Goal: Transaction & Acquisition: Purchase product/service

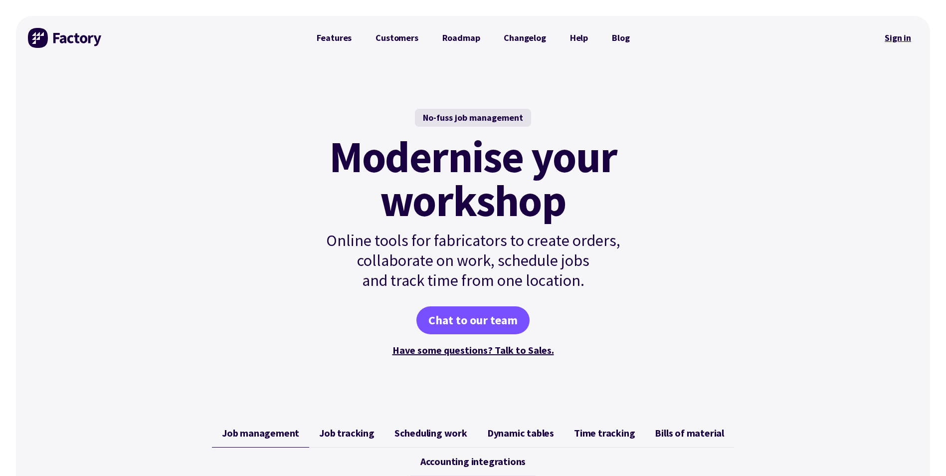
click at [896, 35] on link "Sign in" at bounding box center [898, 37] width 40 height 23
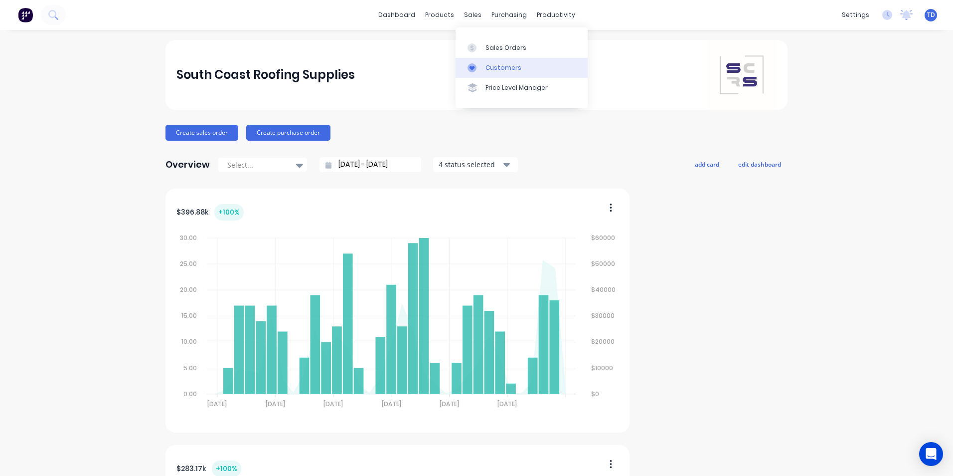
click at [492, 68] on div "Customers" at bounding box center [504, 67] width 36 height 9
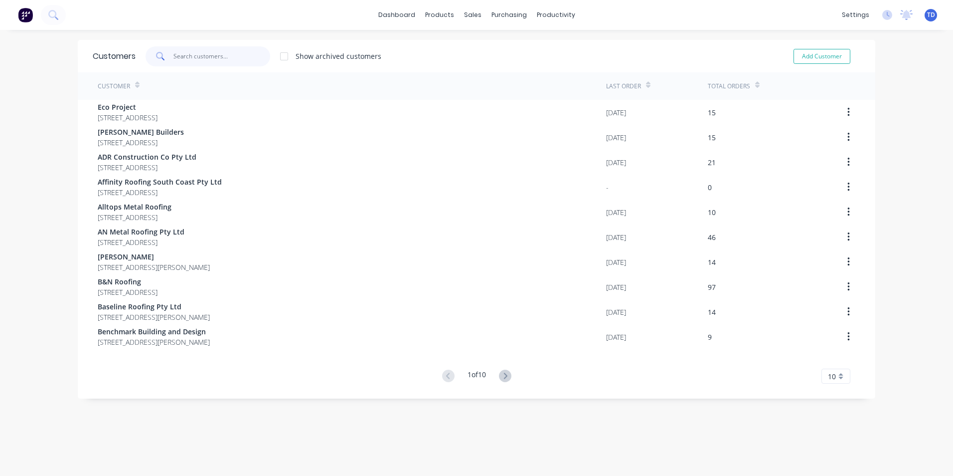
click at [205, 57] on input "text" at bounding box center [222, 56] width 97 height 20
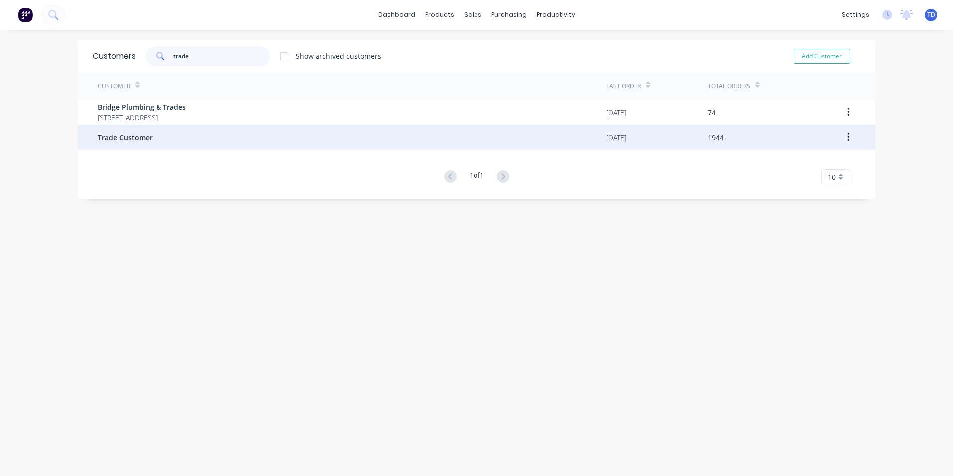
type input "trade"
click at [154, 135] on div "Trade Customer" at bounding box center [352, 137] width 509 height 25
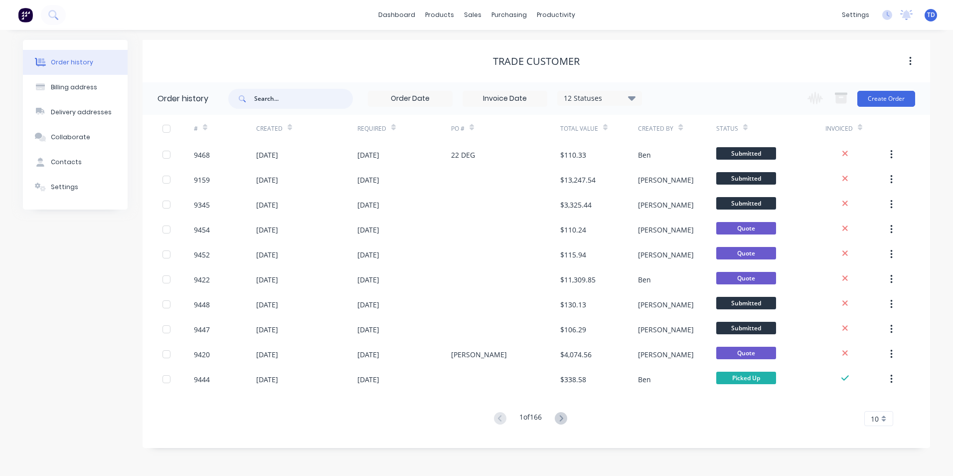
click at [260, 94] on input "text" at bounding box center [303, 99] width 99 height 20
type input "at rooing"
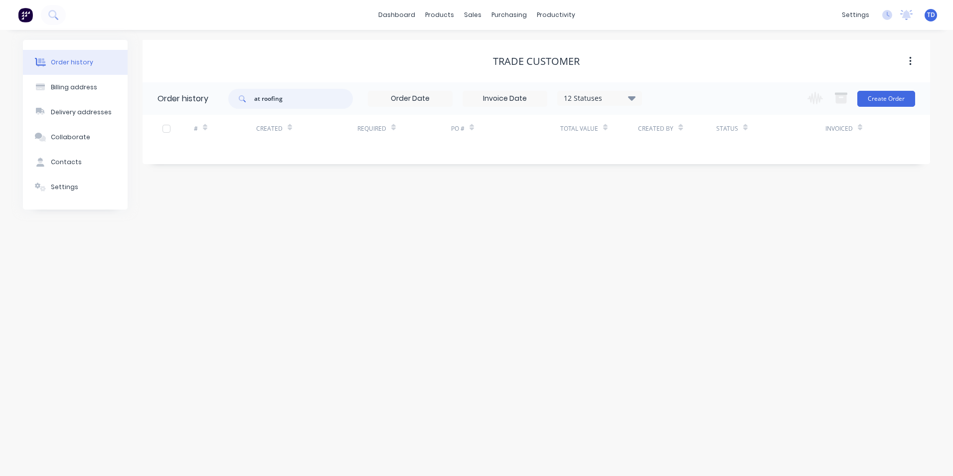
type input "at roofing"
click at [403, 203] on div "Trade Customer Order history at roofing 12 Statuses Invoice Status Invoiced Not…" at bounding box center [537, 125] width 788 height 170
click at [885, 98] on button "Create Order" at bounding box center [887, 99] width 58 height 16
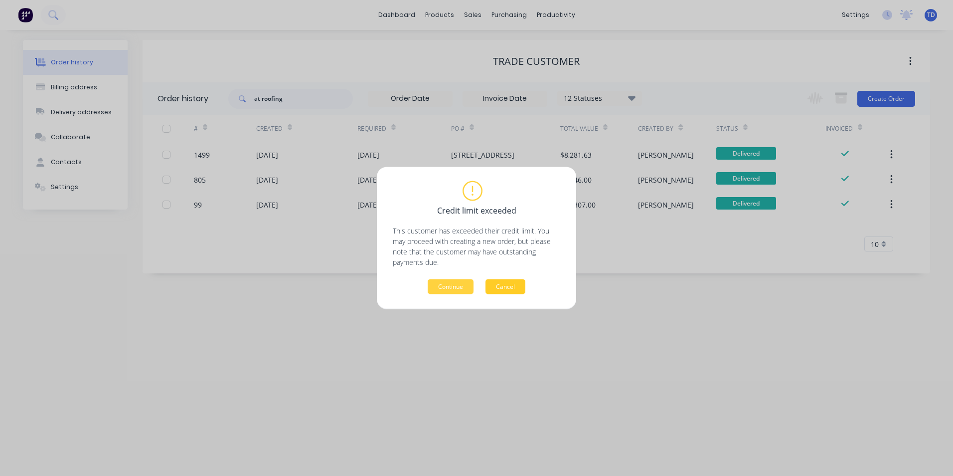
click at [512, 287] on button "Cancel" at bounding box center [506, 286] width 40 height 15
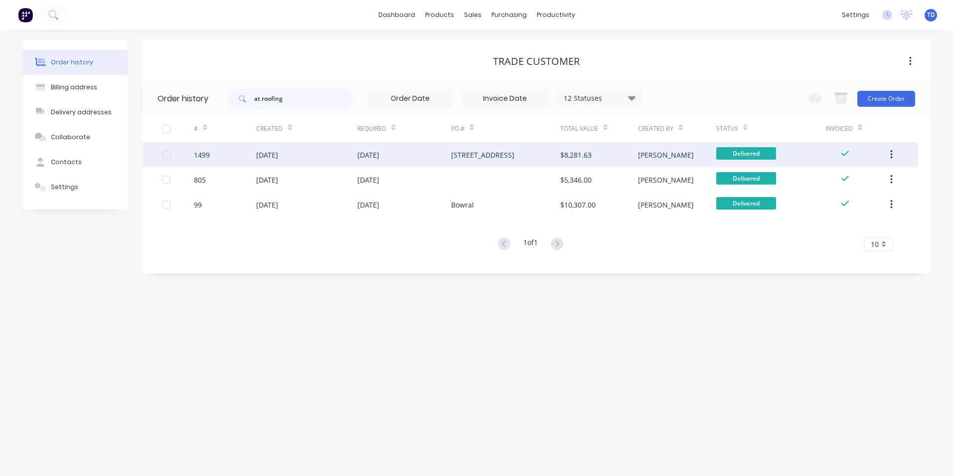
click at [379, 150] on div "01 Nov 2023" at bounding box center [369, 155] width 22 height 10
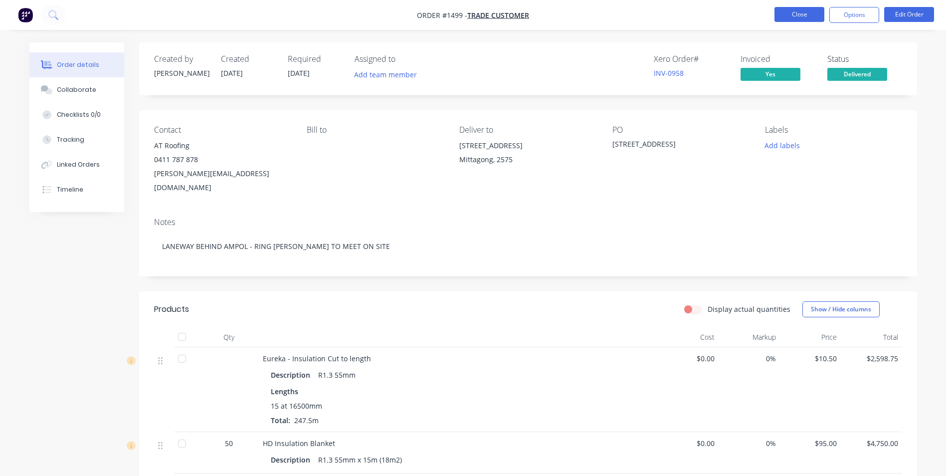
click at [790, 15] on button "Close" at bounding box center [799, 14] width 50 height 15
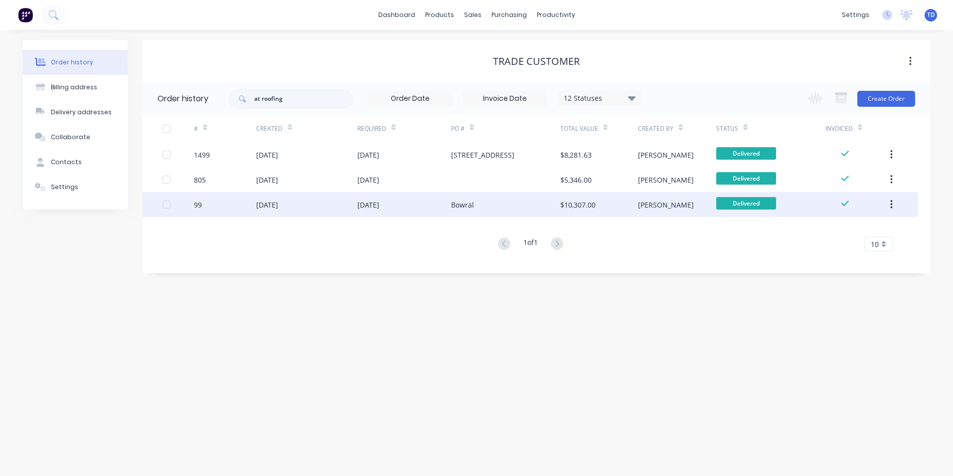
click at [379, 200] on div "21 Feb 2023" at bounding box center [369, 204] width 22 height 10
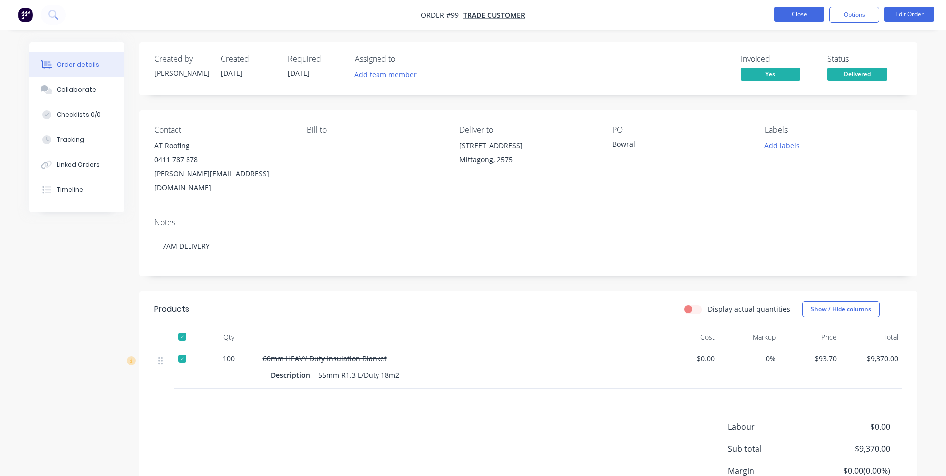
click at [787, 18] on button "Close" at bounding box center [799, 14] width 50 height 15
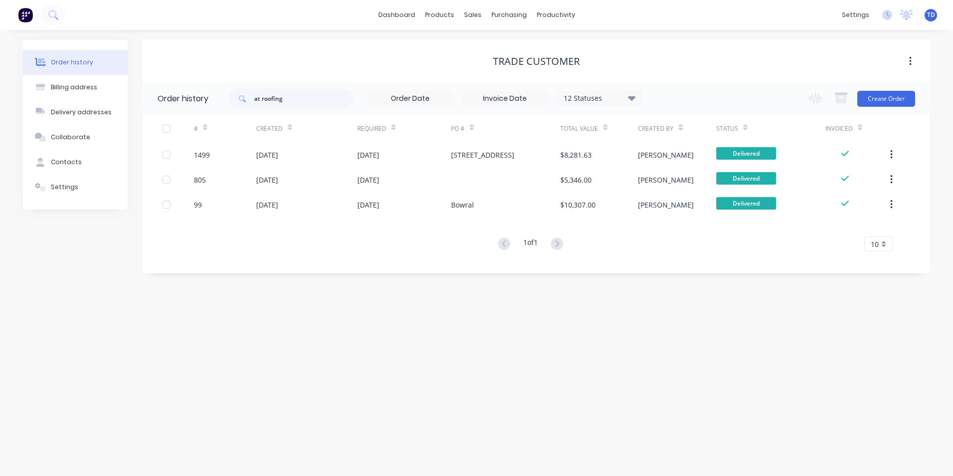
click at [504, 365] on div "Order history Billing address Delivery addresses Collaborate Contacts Settings …" at bounding box center [476, 253] width 953 height 446
click at [504, 64] on div "Customers" at bounding box center [507, 67] width 36 height 9
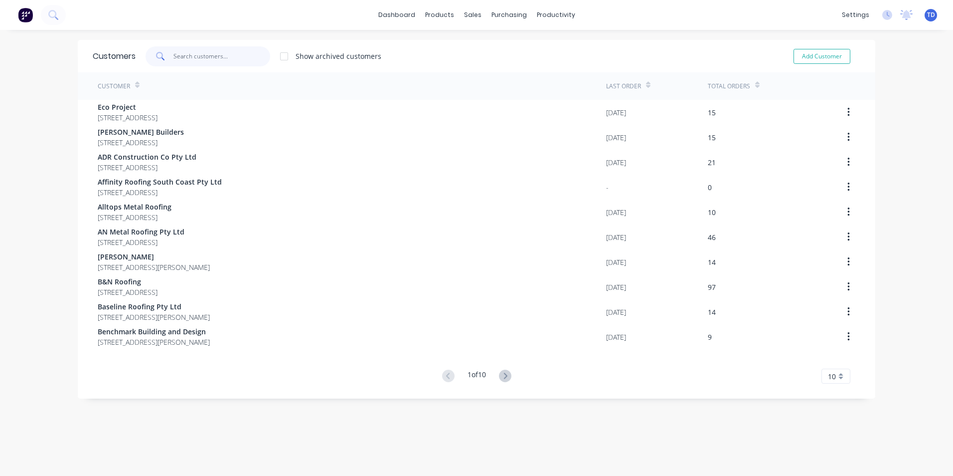
click at [207, 61] on input "text" at bounding box center [222, 56] width 97 height 20
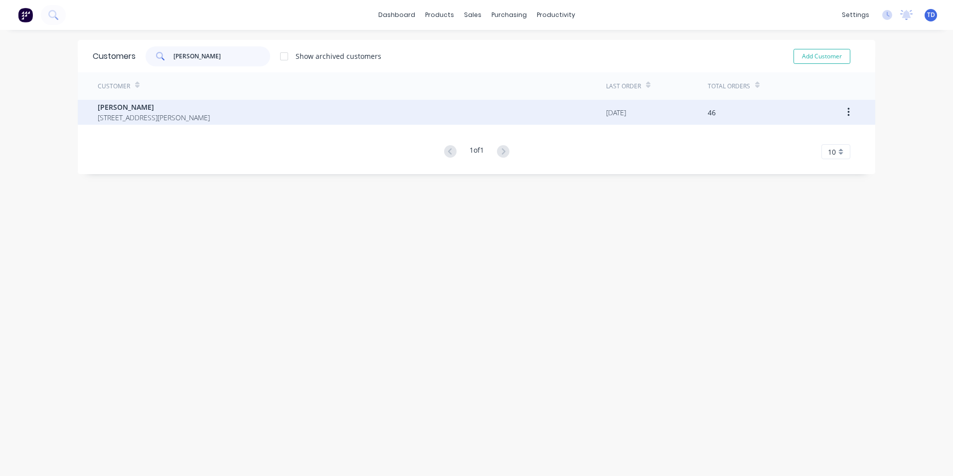
type input "jarred"
click at [178, 110] on span "Jarred McPake" at bounding box center [154, 107] width 112 height 10
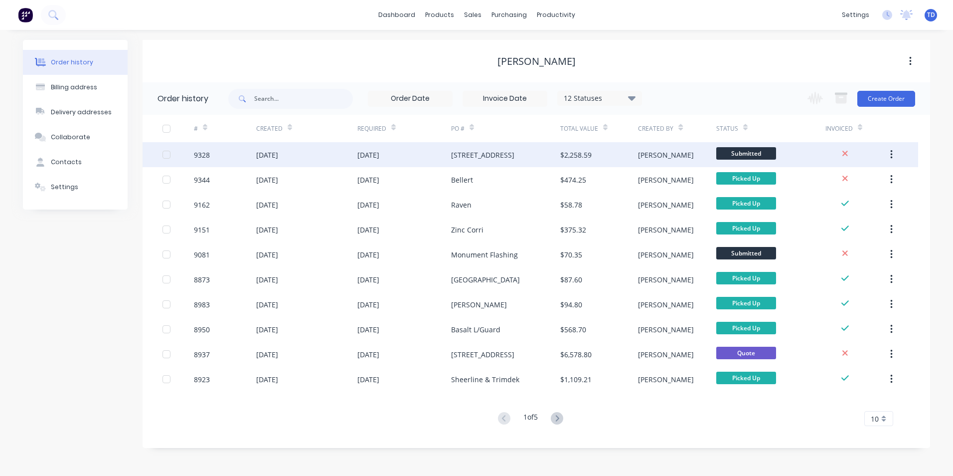
click at [379, 151] on div "[DATE]" at bounding box center [369, 155] width 22 height 10
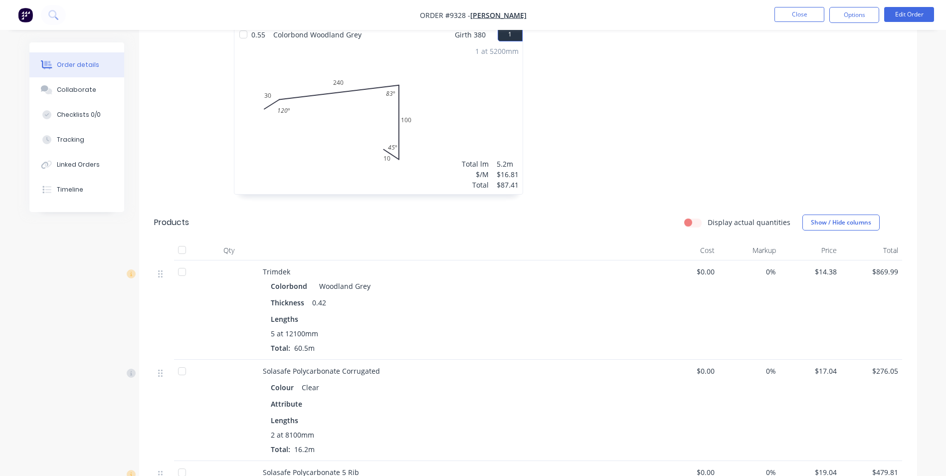
scroll to position [299, 0]
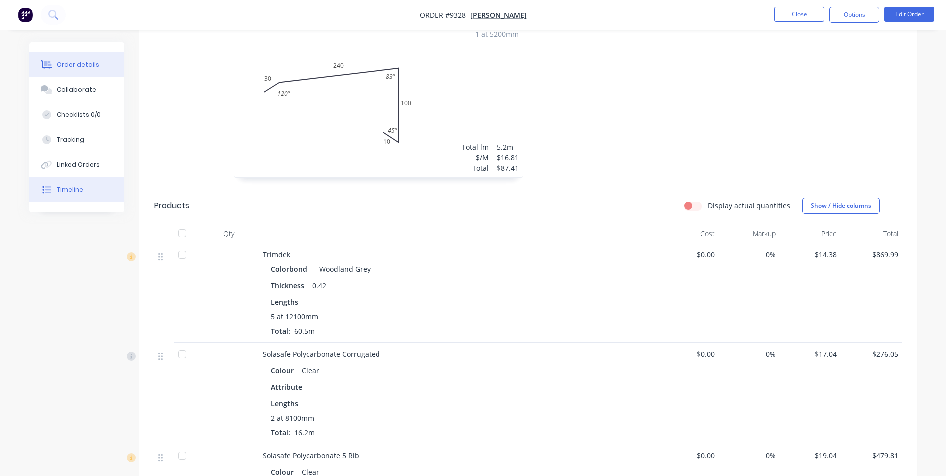
click at [73, 187] on div "Timeline" at bounding box center [70, 189] width 26 height 9
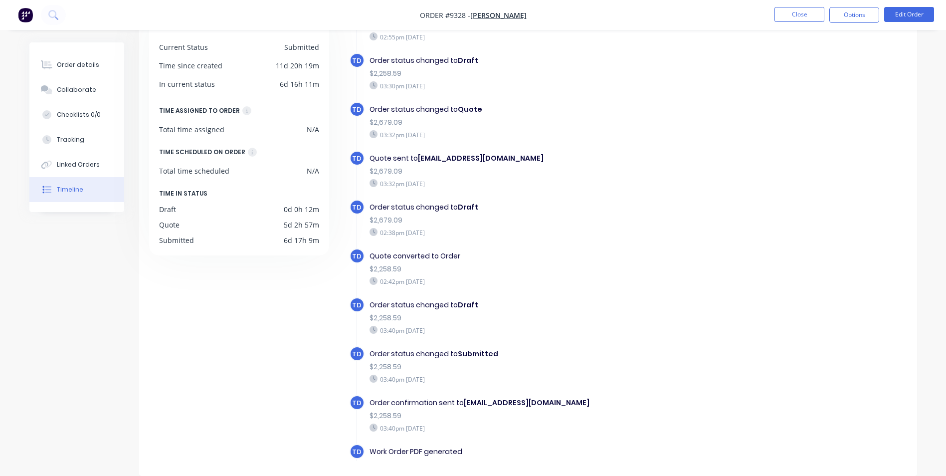
scroll to position [150, 0]
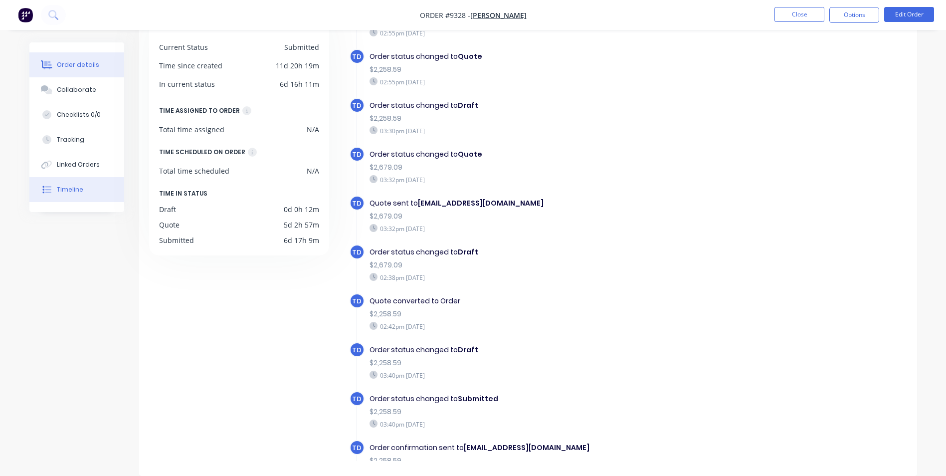
click at [65, 62] on div "Order details" at bounding box center [78, 64] width 42 height 9
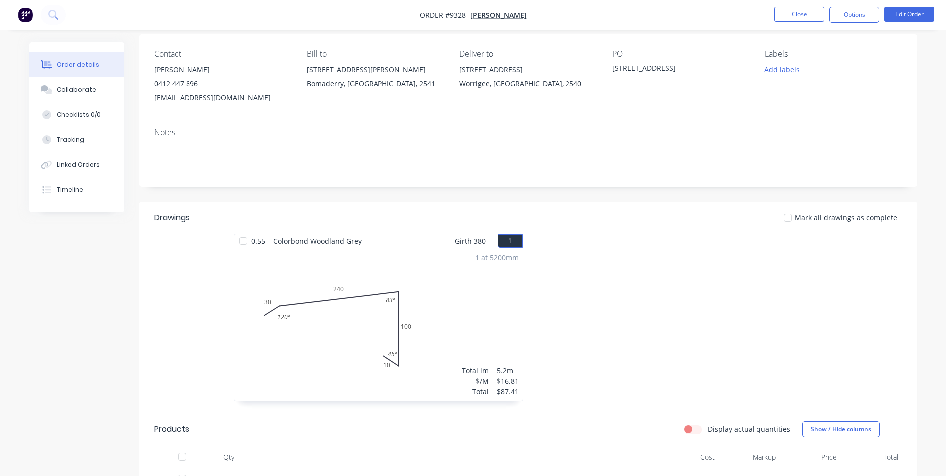
click at [667, 299] on div at bounding box center [677, 322] width 299 height 178
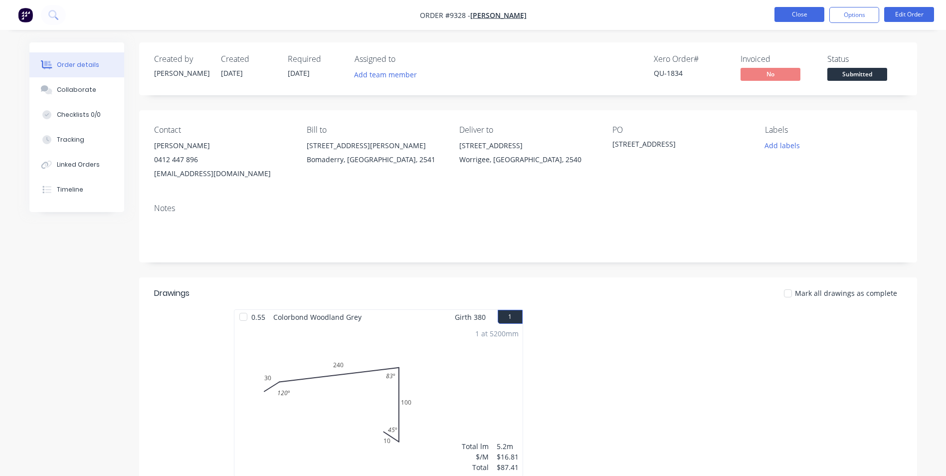
click at [780, 13] on button "Close" at bounding box center [799, 14] width 50 height 15
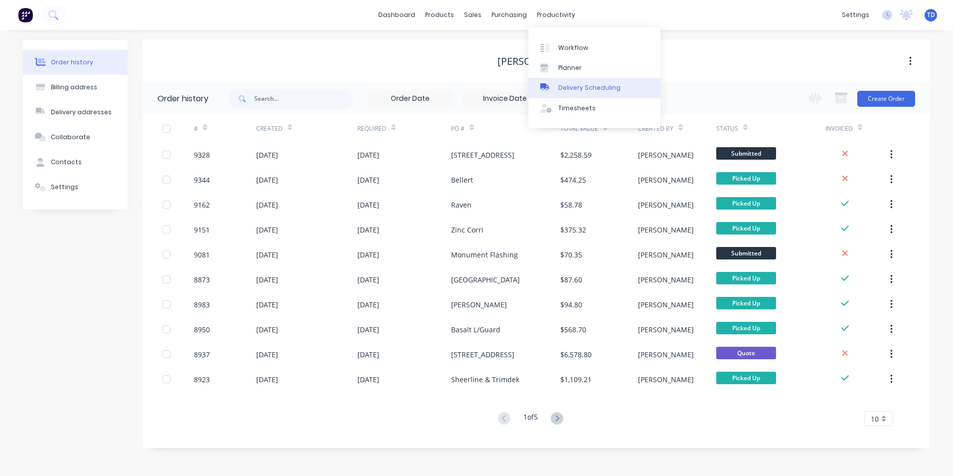
click at [569, 84] on div "Delivery Scheduling" at bounding box center [590, 87] width 62 height 9
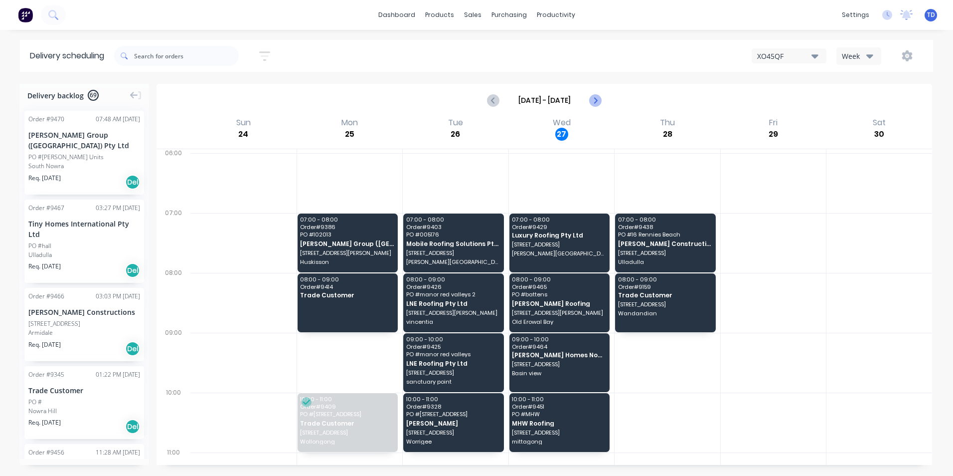
click at [597, 100] on icon "Next page" at bounding box center [595, 100] width 4 height 8
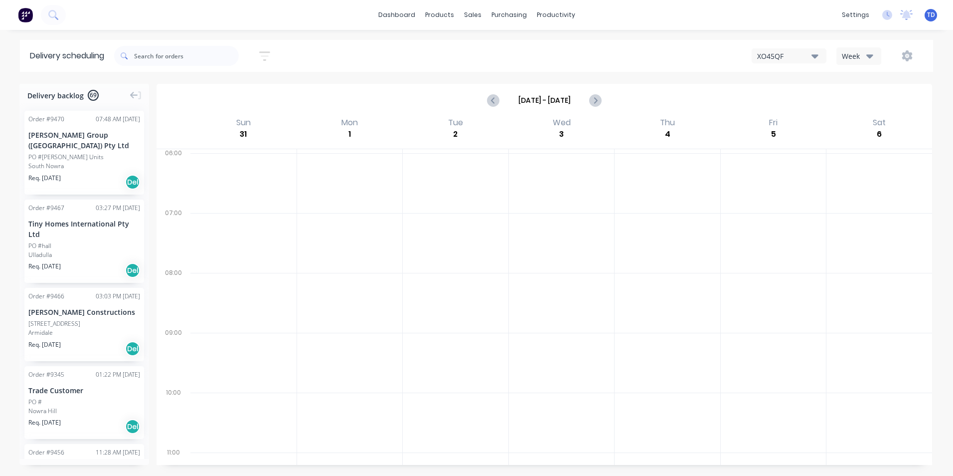
click at [75, 153] on div "PO #Brents Units" at bounding box center [65, 157] width 75 height 9
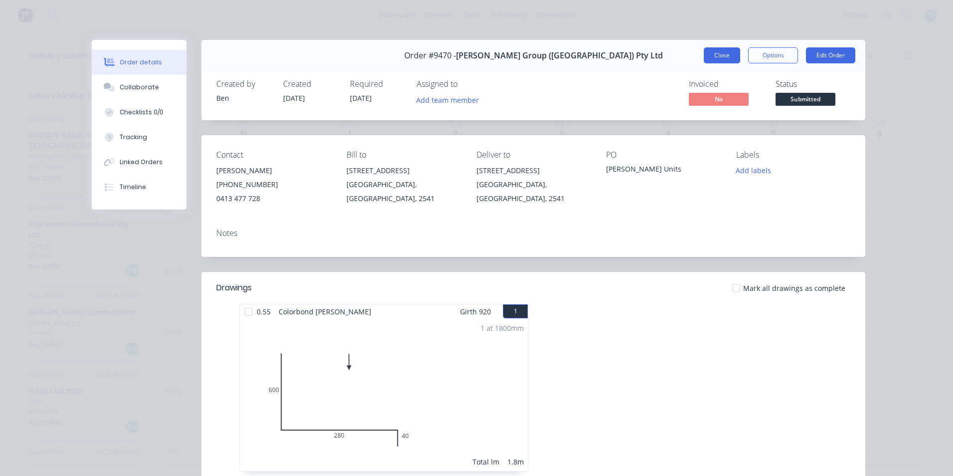
click at [715, 58] on button "Close" at bounding box center [722, 55] width 36 height 16
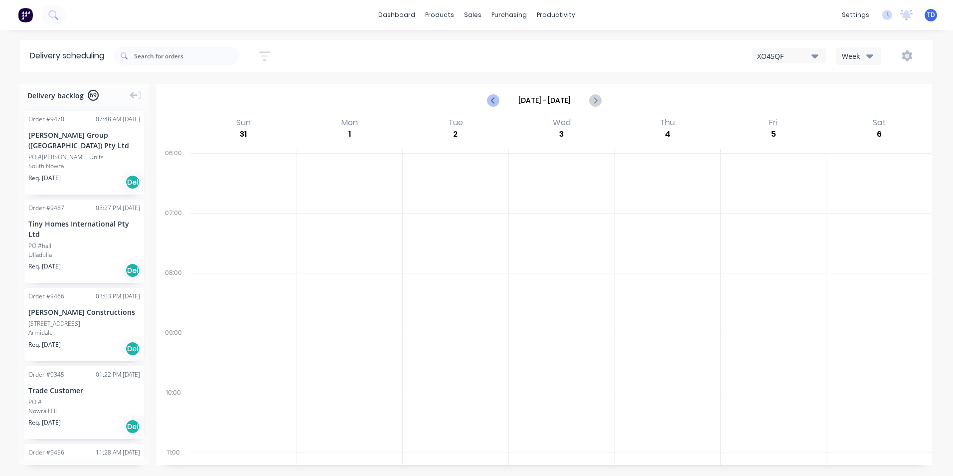
click at [495, 104] on icon "Previous page" at bounding box center [494, 100] width 4 height 8
type input "Aug 24 - Aug 30"
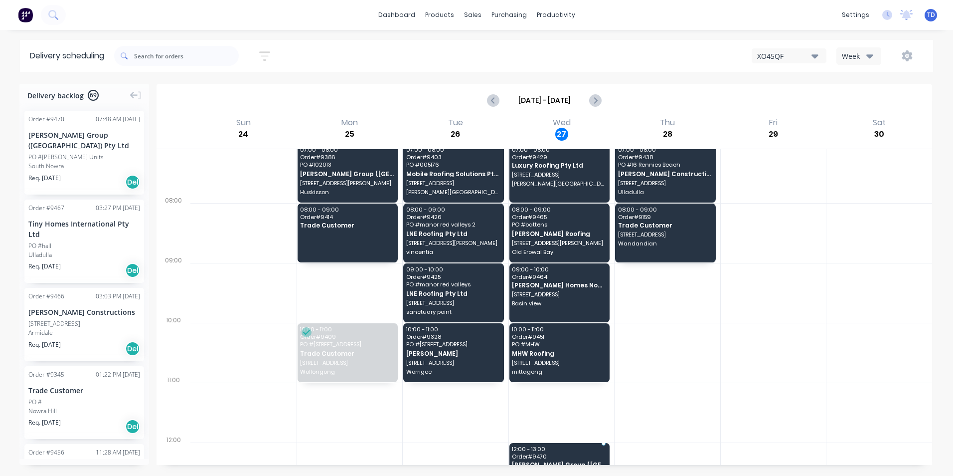
scroll to position [80, 0]
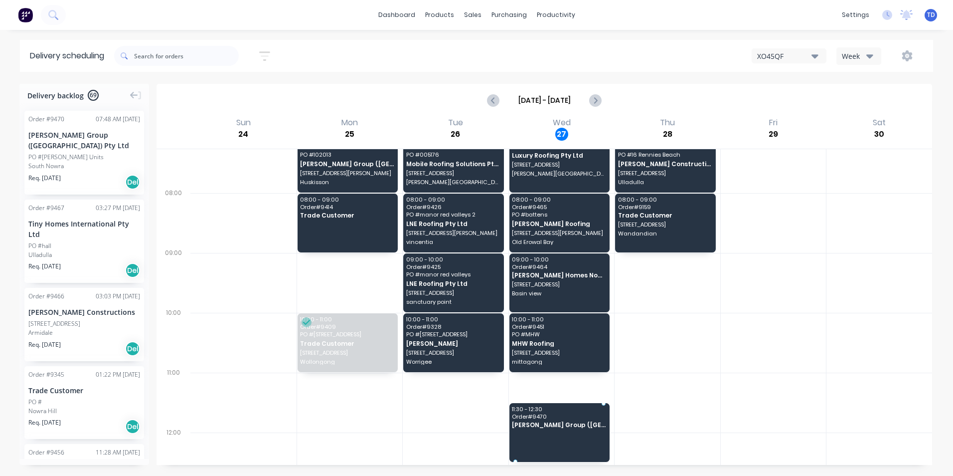
drag, startPoint x: 55, startPoint y: 156, endPoint x: 557, endPoint y: 402, distance: 559.1
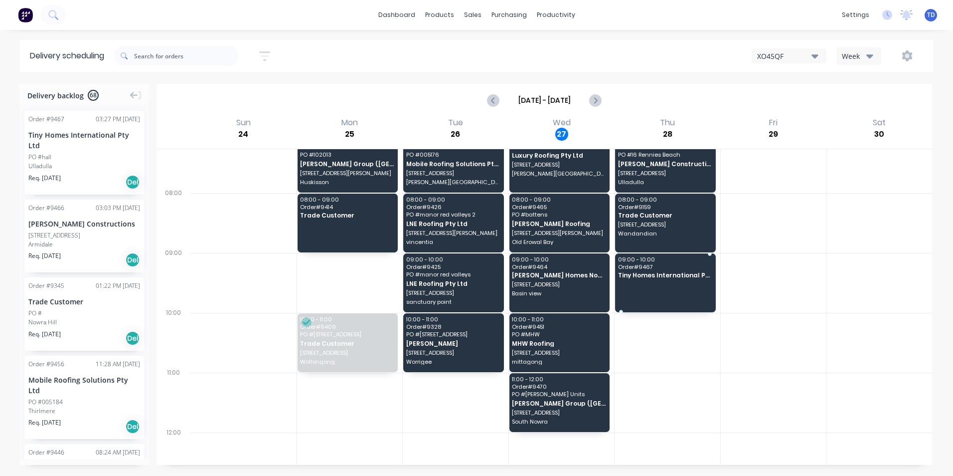
drag, startPoint x: 54, startPoint y: 158, endPoint x: 661, endPoint y: 264, distance: 616.1
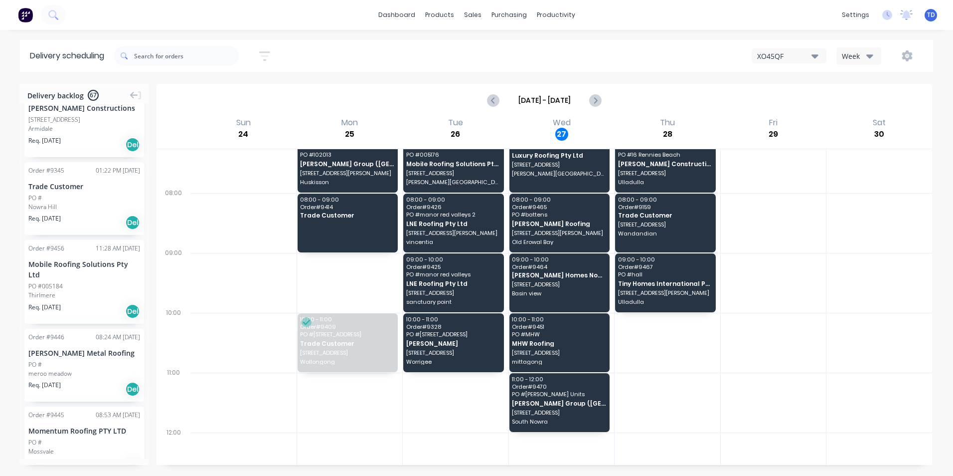
scroll to position [50, 0]
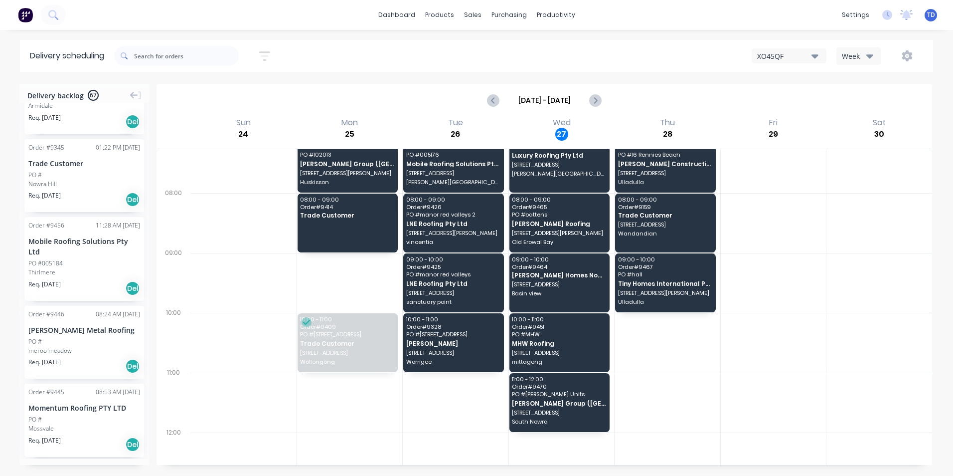
click at [74, 421] on div "PO #" at bounding box center [84, 419] width 112 height 9
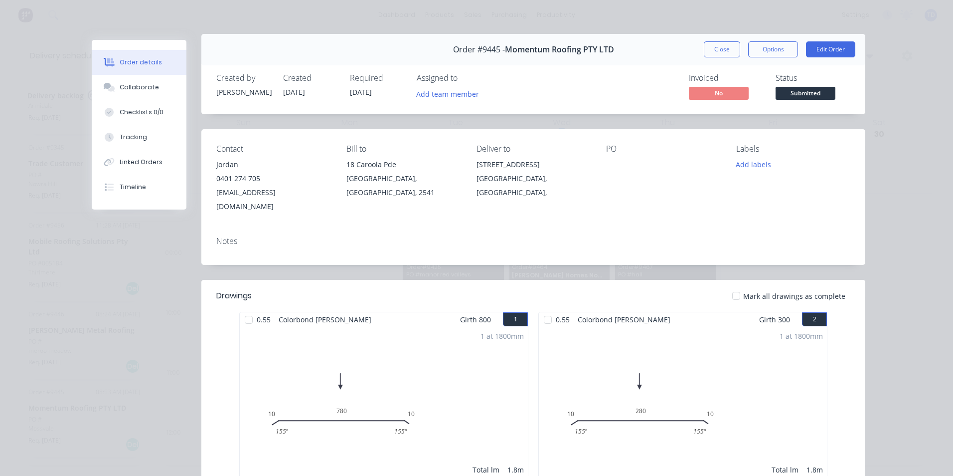
scroll to position [0, 0]
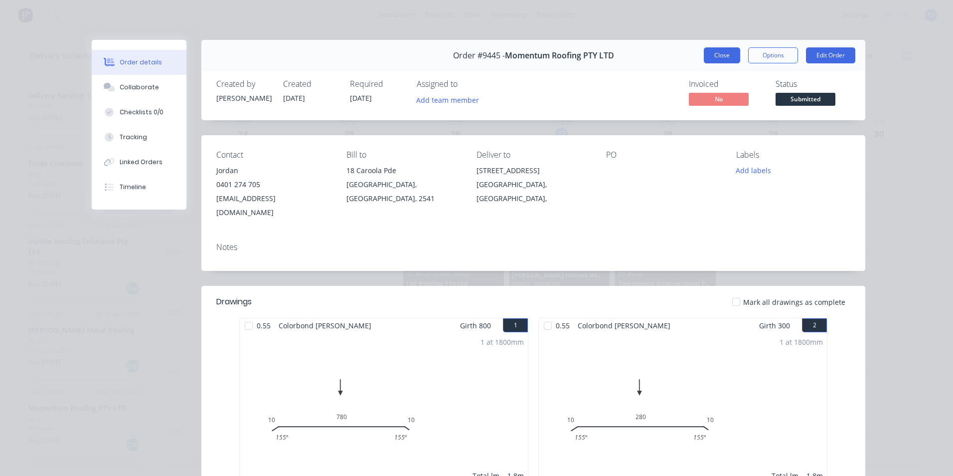
click at [713, 55] on button "Close" at bounding box center [722, 55] width 36 height 16
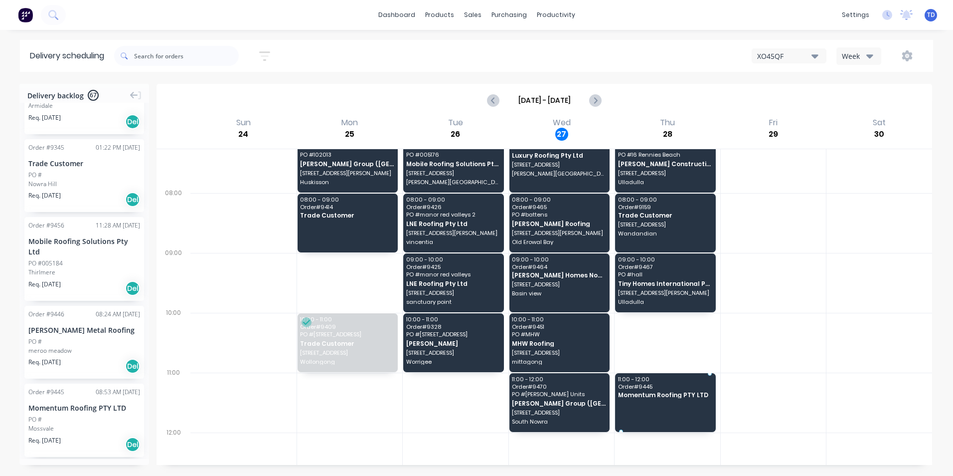
drag, startPoint x: 59, startPoint y: 426, endPoint x: 654, endPoint y: 379, distance: 596.8
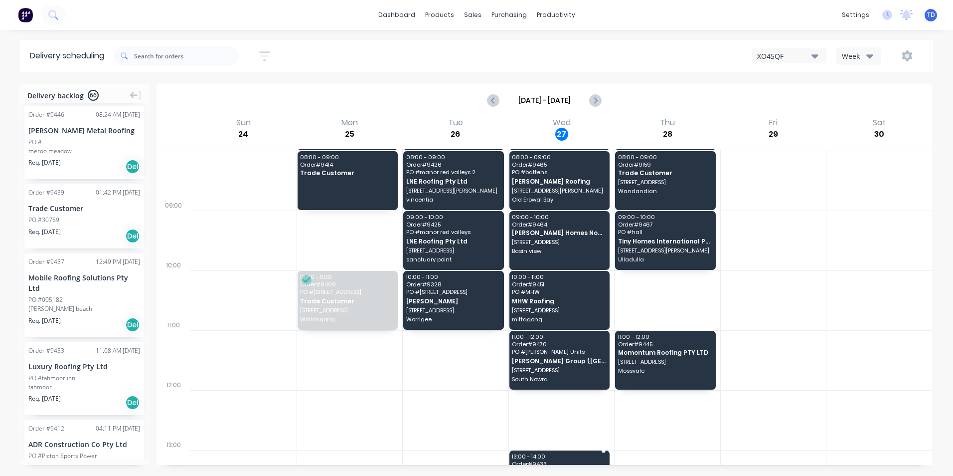
scroll to position [127, 0]
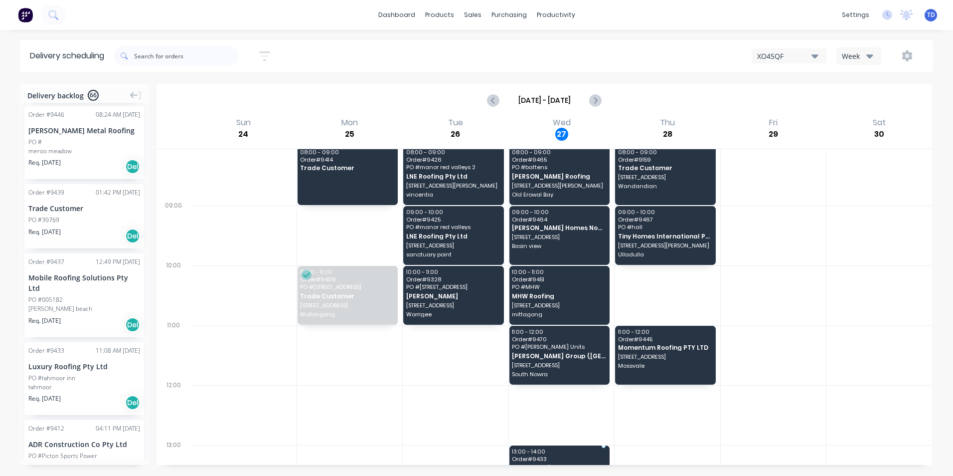
drag, startPoint x: 68, startPoint y: 372, endPoint x: 562, endPoint y: 448, distance: 500.0
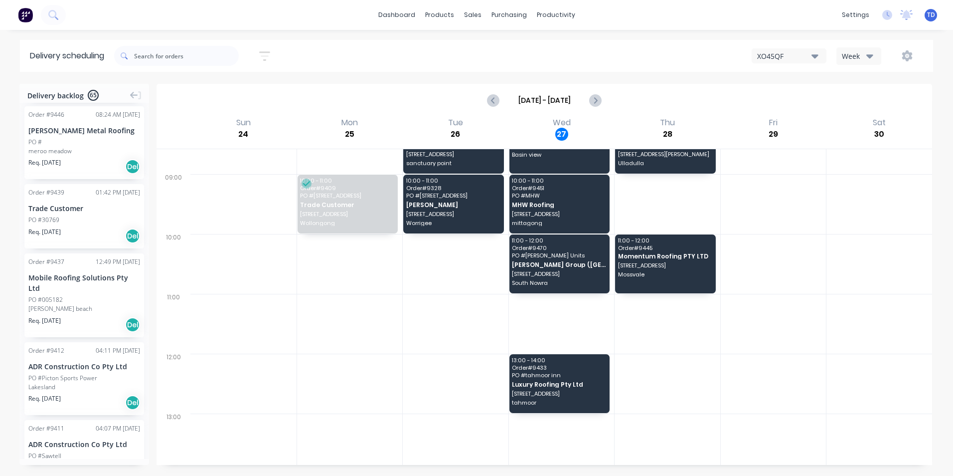
scroll to position [227, 0]
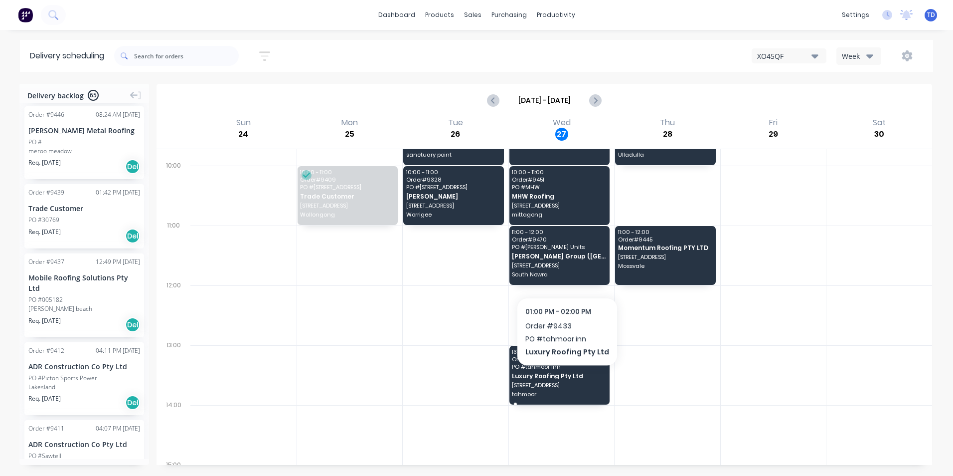
click at [564, 378] on span "Luxury Roofing Pty Ltd" at bounding box center [559, 376] width 94 height 6
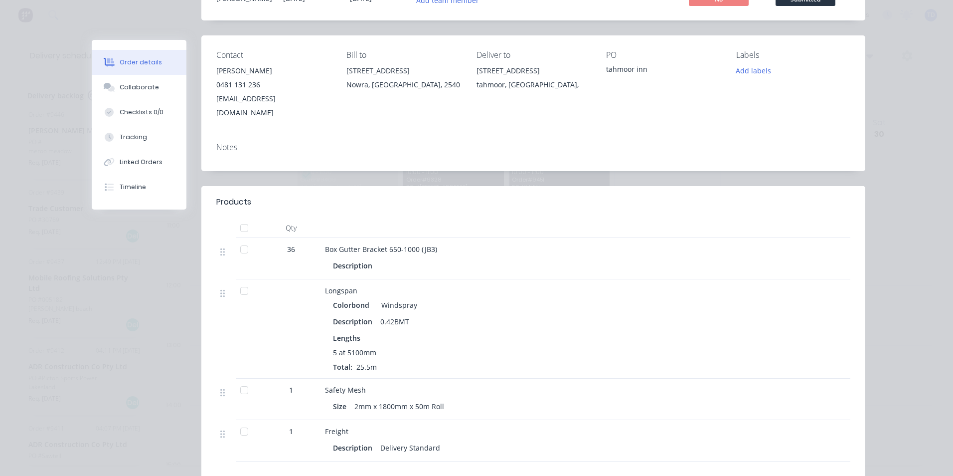
scroll to position [0, 0]
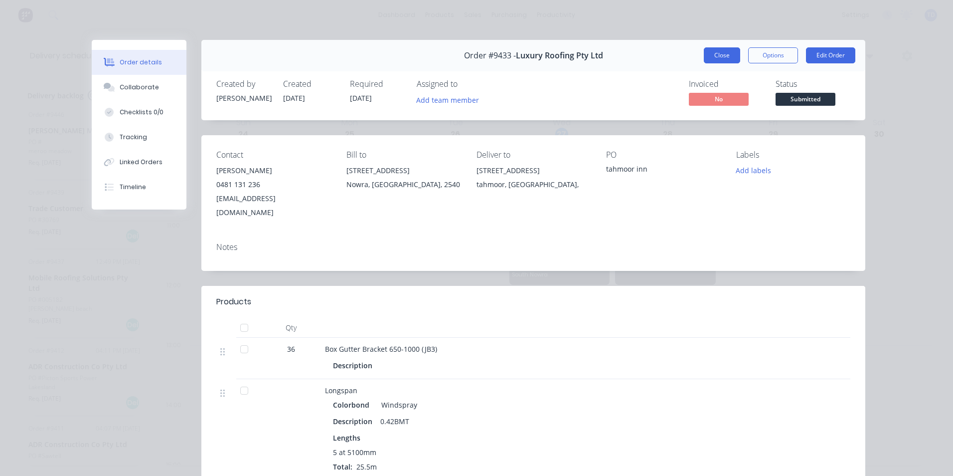
click at [712, 57] on button "Close" at bounding box center [722, 55] width 36 height 16
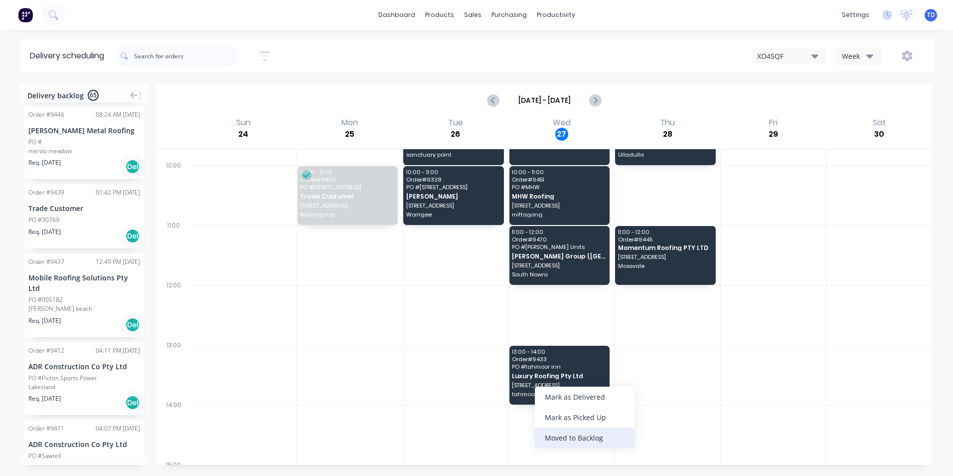
click at [573, 433] on div "Moved to Backlog" at bounding box center [585, 437] width 100 height 20
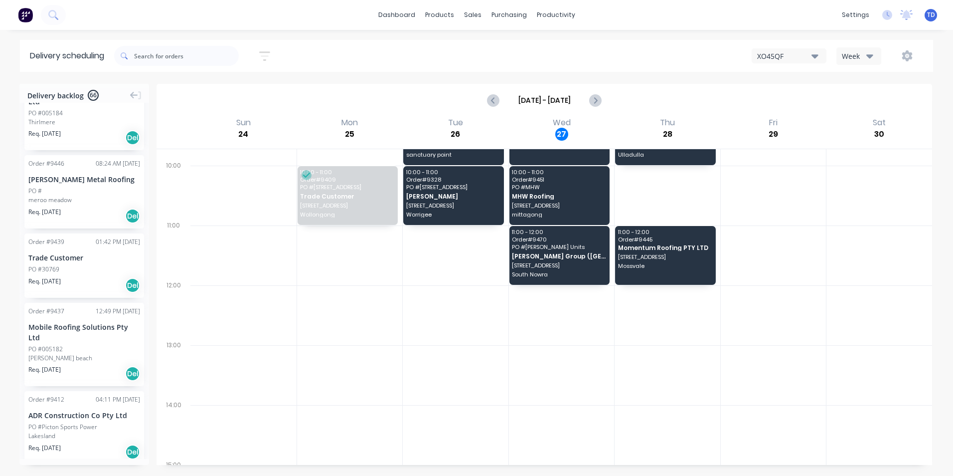
scroll to position [349, 0]
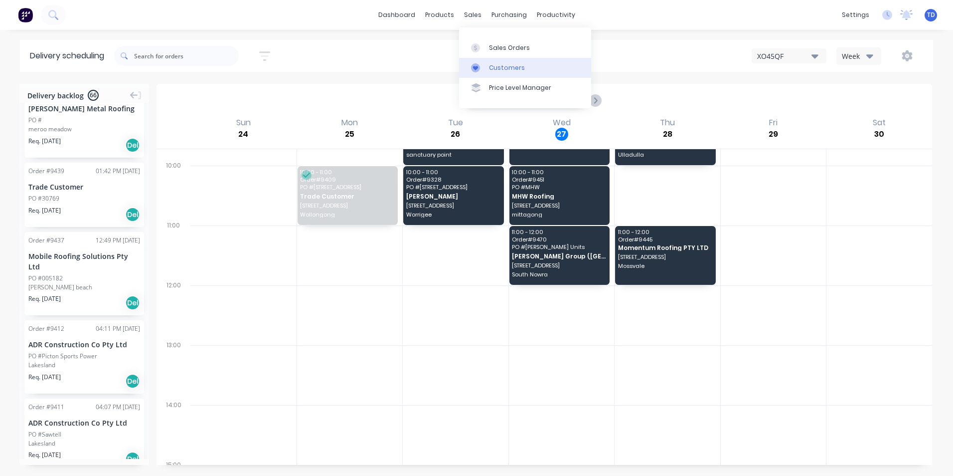
click at [490, 64] on div "Customers" at bounding box center [507, 67] width 36 height 9
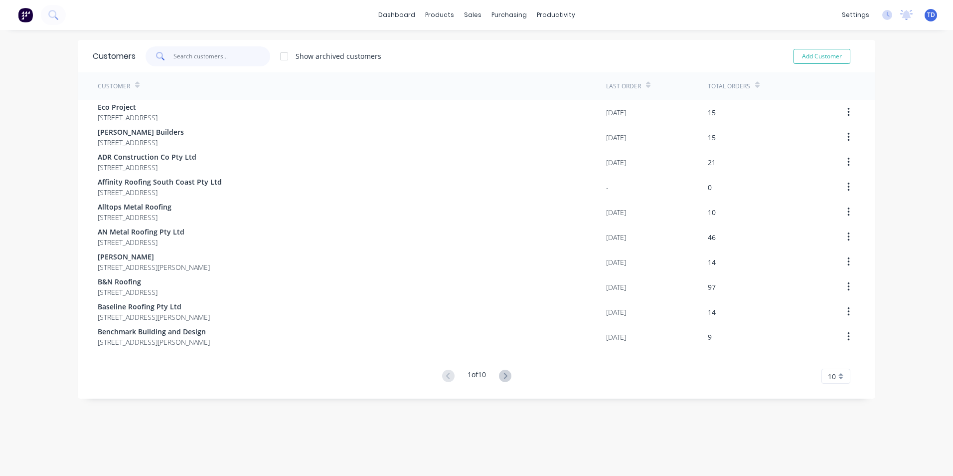
click at [186, 63] on input "text" at bounding box center [222, 56] width 97 height 20
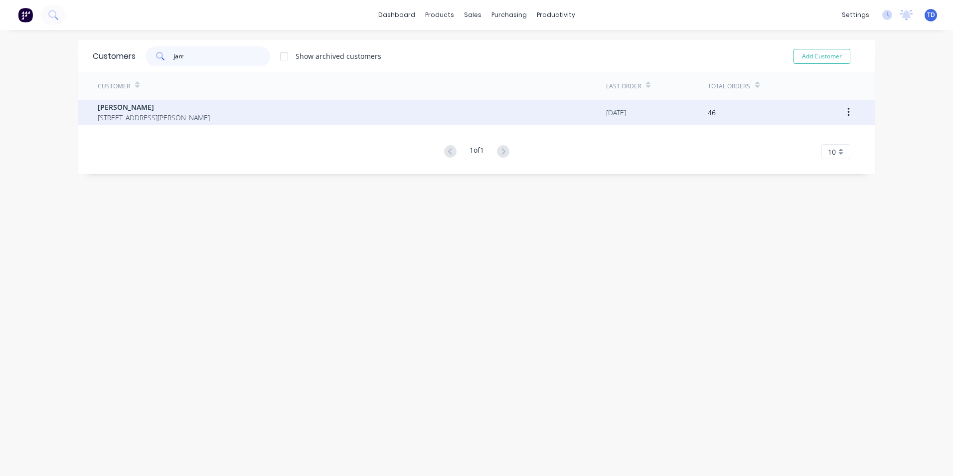
type input "jarr"
click at [140, 106] on span "Jarred McPake" at bounding box center [154, 107] width 112 height 10
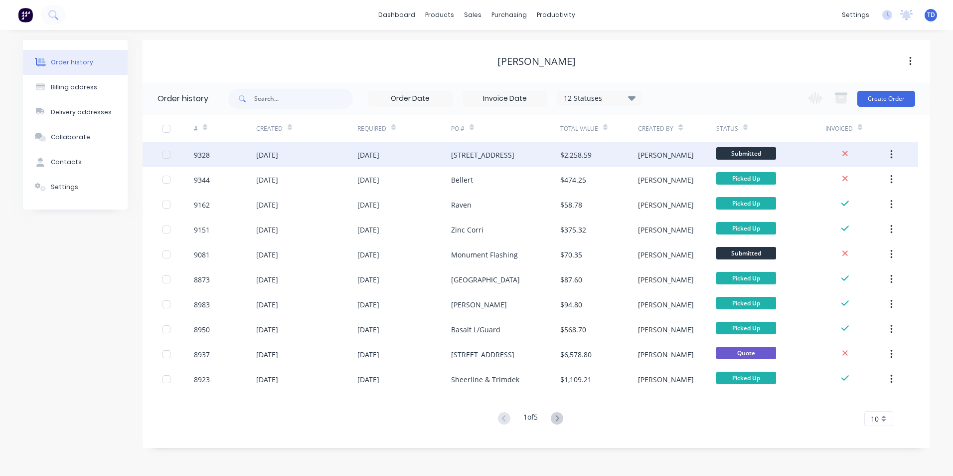
click at [247, 151] on div "9328" at bounding box center [225, 154] width 62 height 25
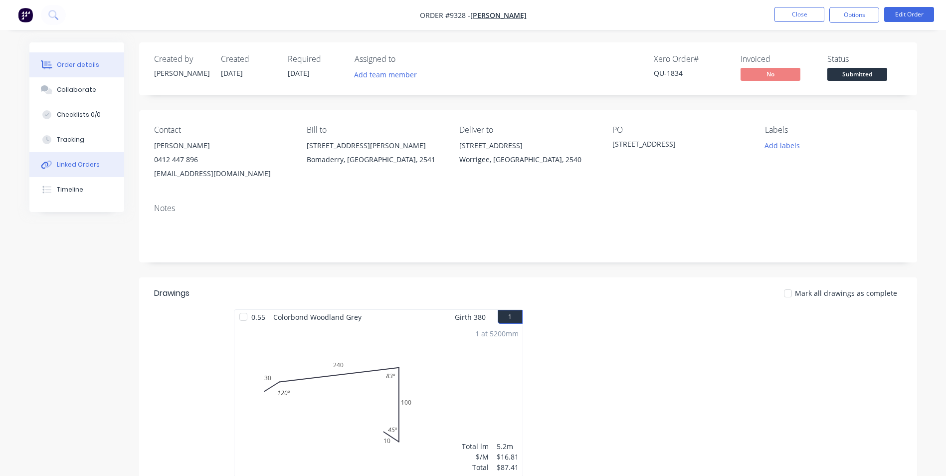
click at [84, 166] on div "Linked Orders" at bounding box center [78, 164] width 43 height 9
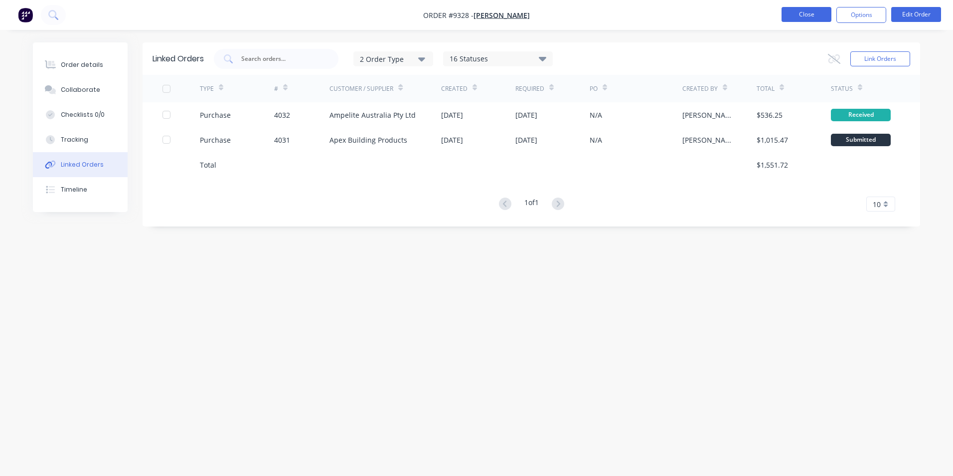
click at [807, 17] on button "Close" at bounding box center [807, 14] width 50 height 15
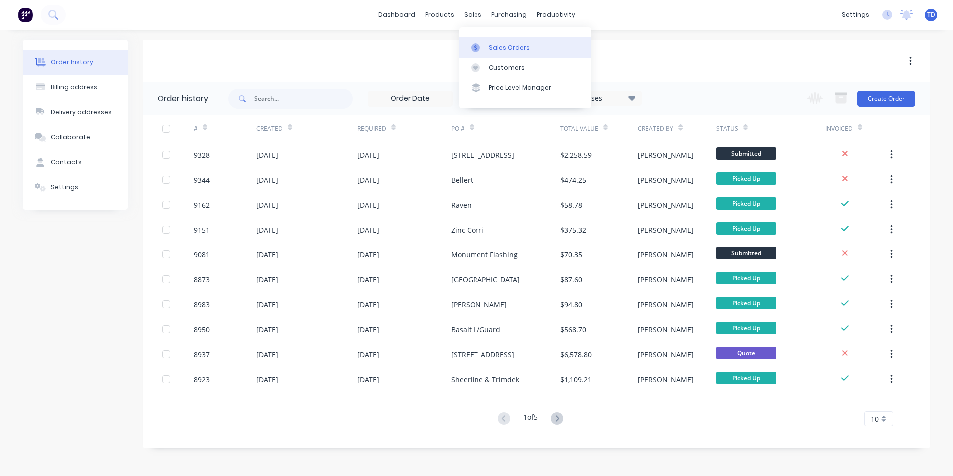
click at [496, 50] on div "Sales Orders" at bounding box center [509, 47] width 41 height 9
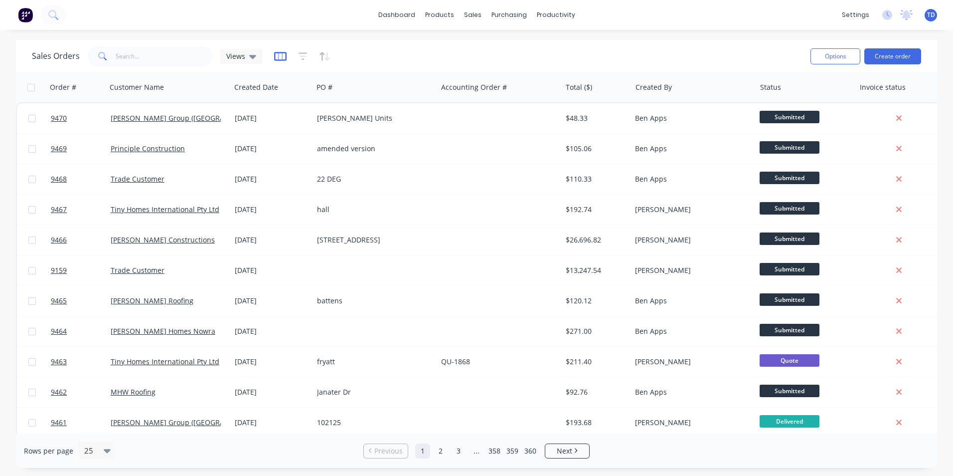
click at [275, 57] on icon "button" at bounding box center [280, 56] width 12 height 10
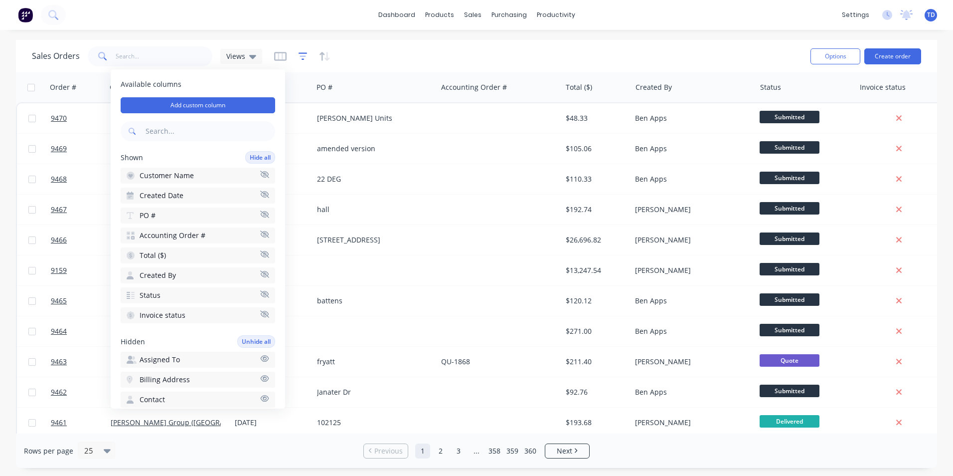
click at [299, 59] on icon "button" at bounding box center [303, 56] width 9 height 10
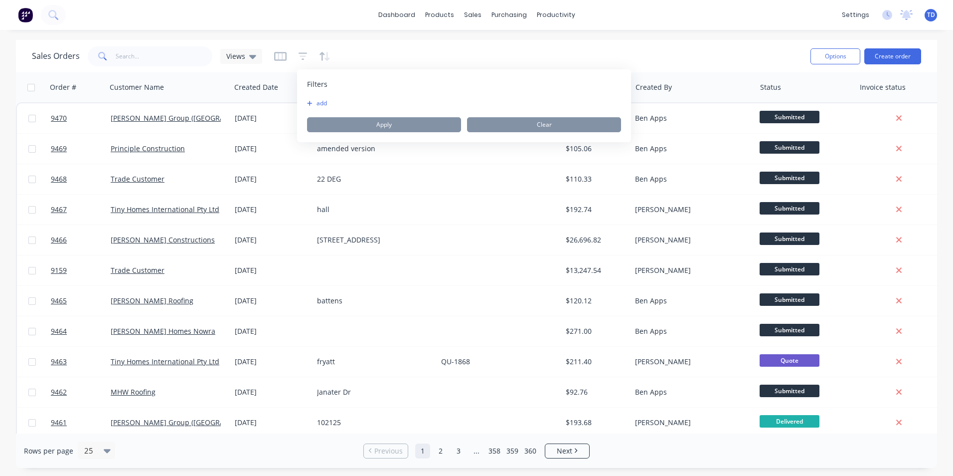
click at [308, 102] on icon "button" at bounding box center [309, 103] width 5 height 6
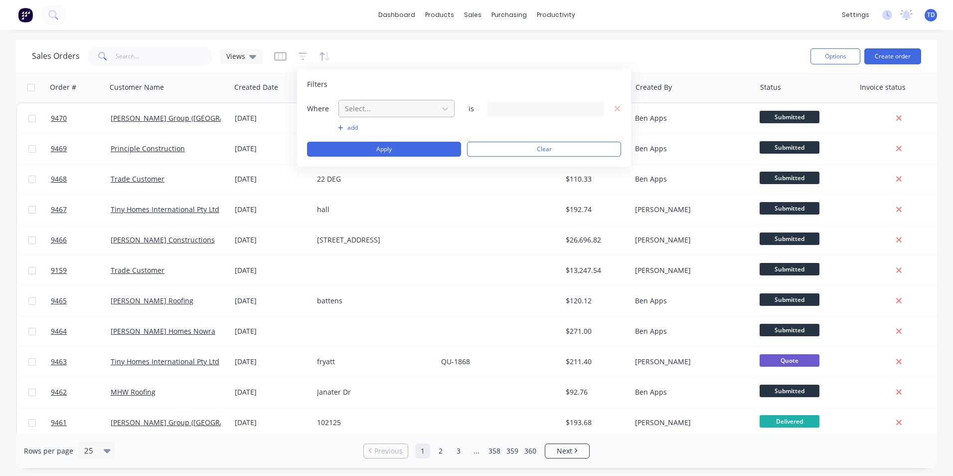
click at [429, 105] on div at bounding box center [388, 108] width 89 height 12
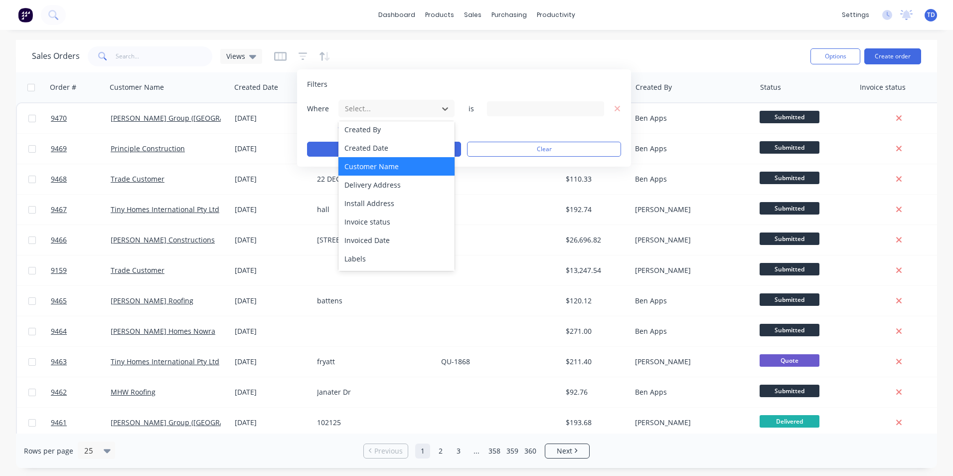
scroll to position [242, 0]
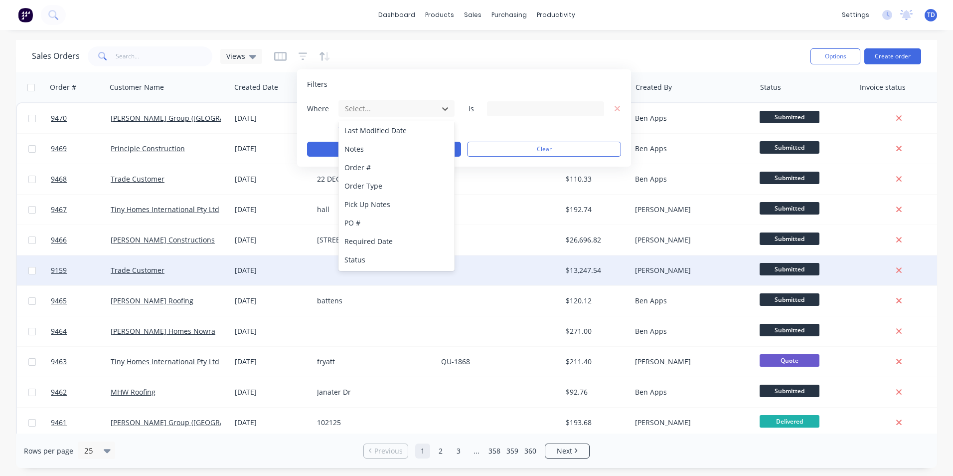
click at [390, 256] on div "Status" at bounding box center [397, 259] width 116 height 18
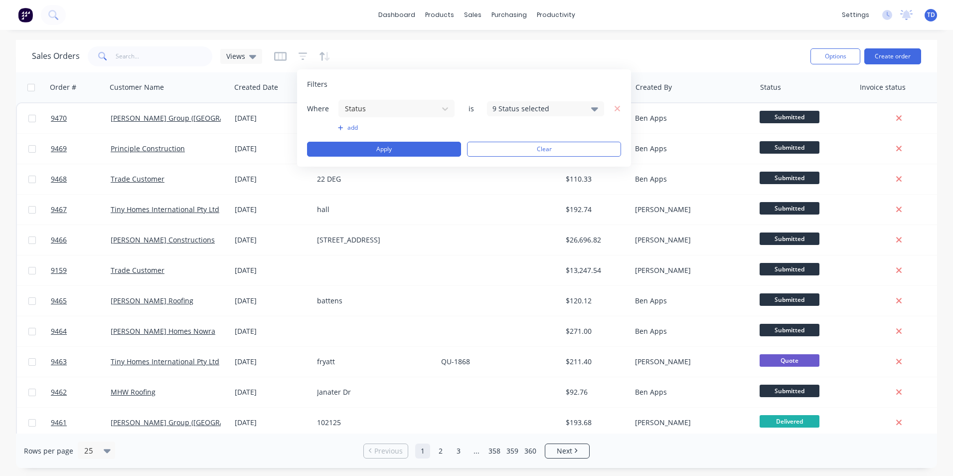
click at [551, 112] on div "9 Status selected" at bounding box center [538, 108] width 90 height 10
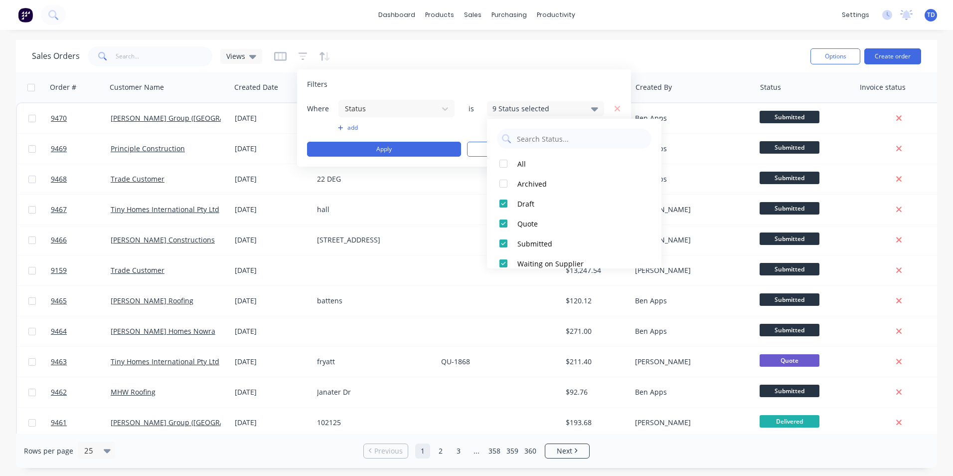
click at [551, 112] on div "9 Status selected" at bounding box center [538, 108] width 90 height 10
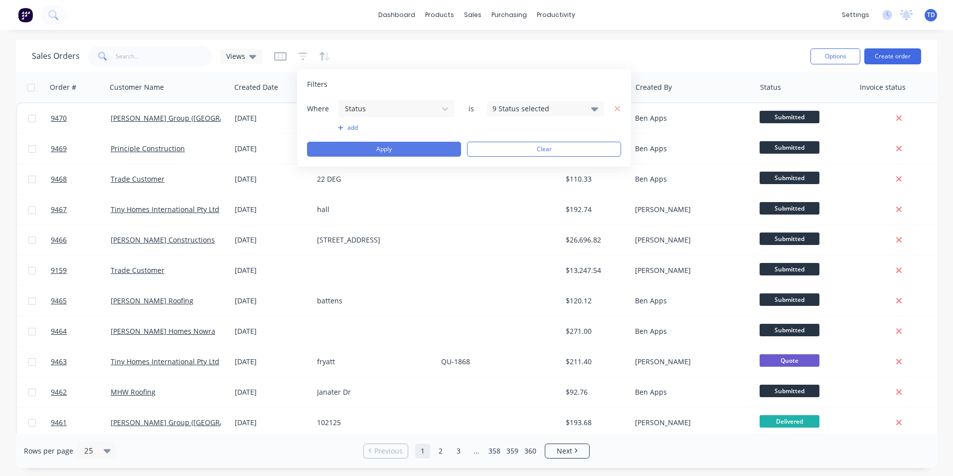
click at [414, 146] on button "Apply" at bounding box center [384, 149] width 154 height 15
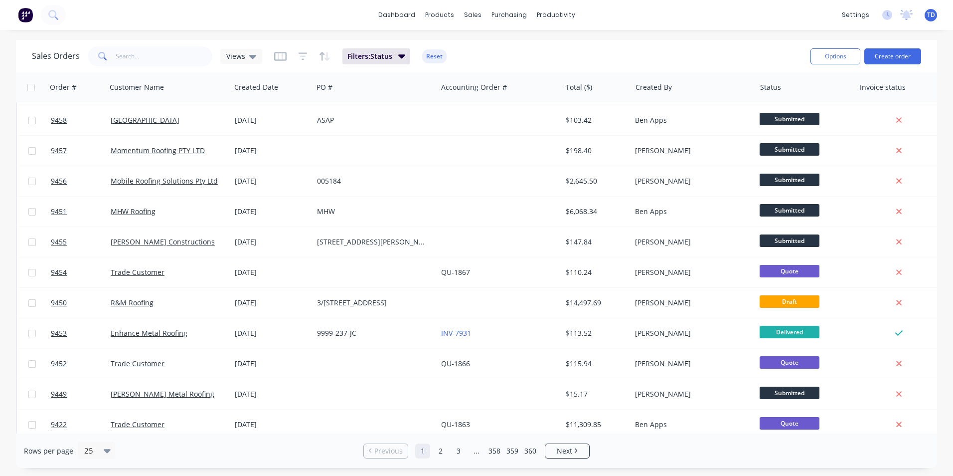
scroll to position [434, 0]
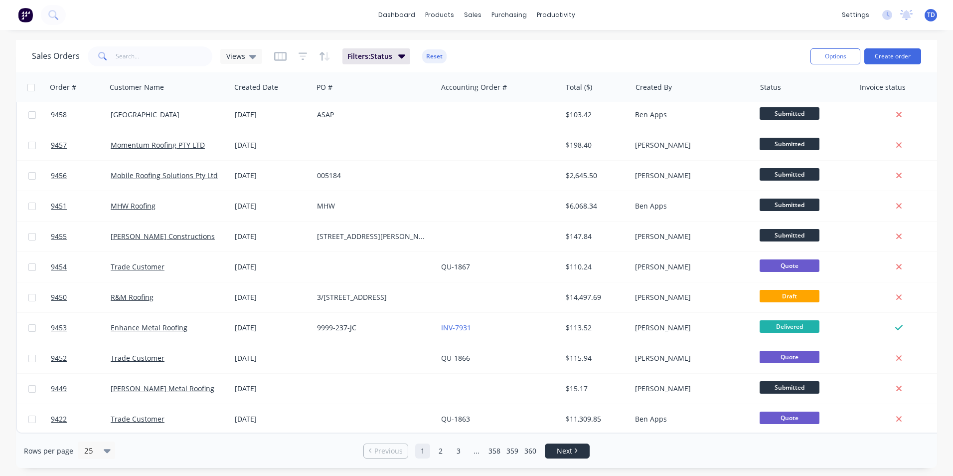
click at [560, 449] on span "Next" at bounding box center [564, 451] width 15 height 10
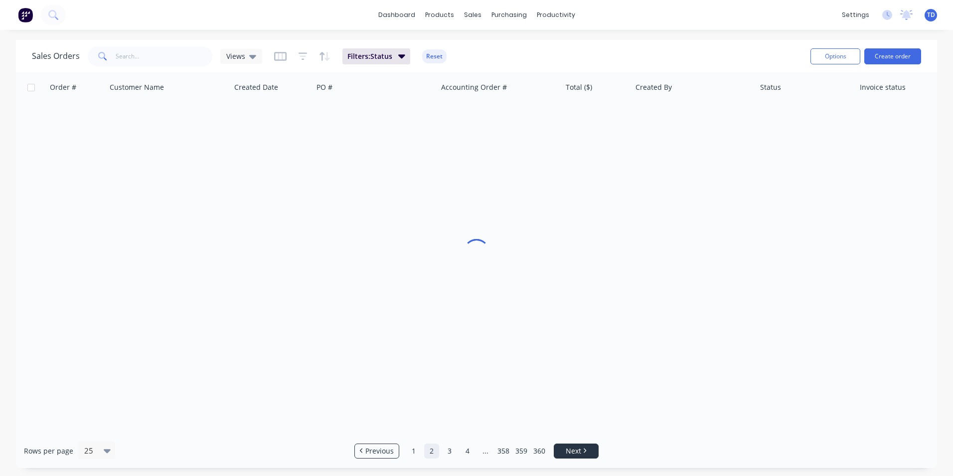
scroll to position [0, 0]
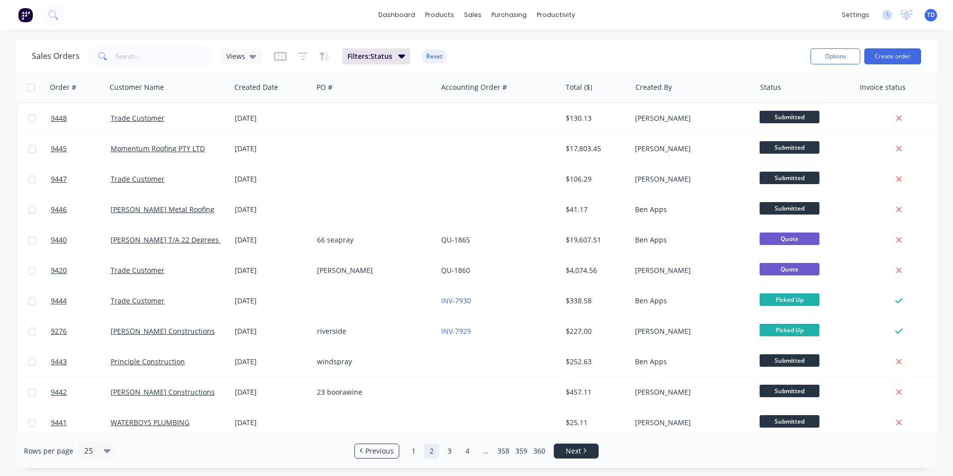
click at [560, 449] on link "Next" at bounding box center [577, 451] width 44 height 10
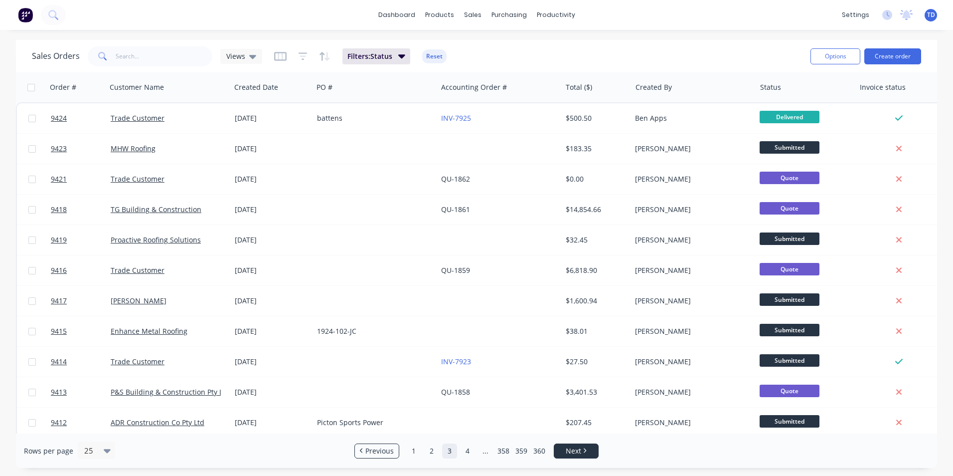
click at [560, 449] on link "Next" at bounding box center [577, 451] width 44 height 10
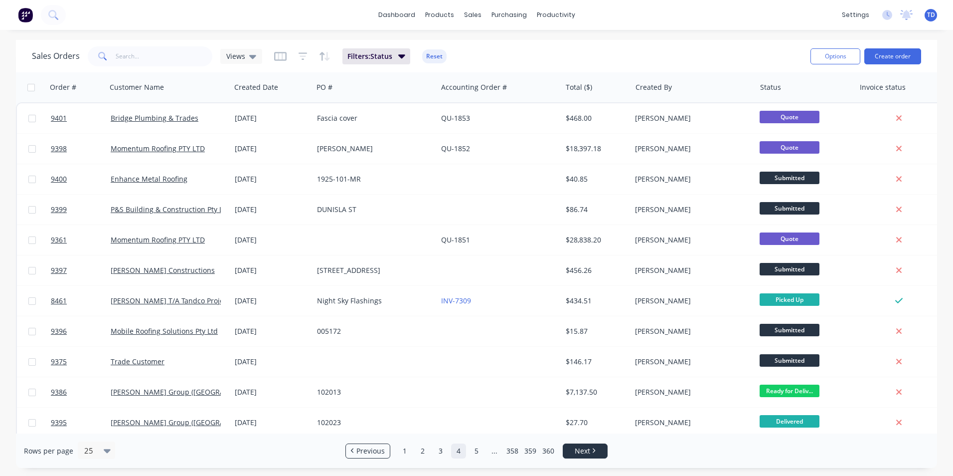
click at [560, 449] on ul "Previous 1 2 3 4 5 ... 358 359 360 Next" at bounding box center [477, 450] width 270 height 15
click at [577, 450] on span "Next" at bounding box center [582, 451] width 15 height 10
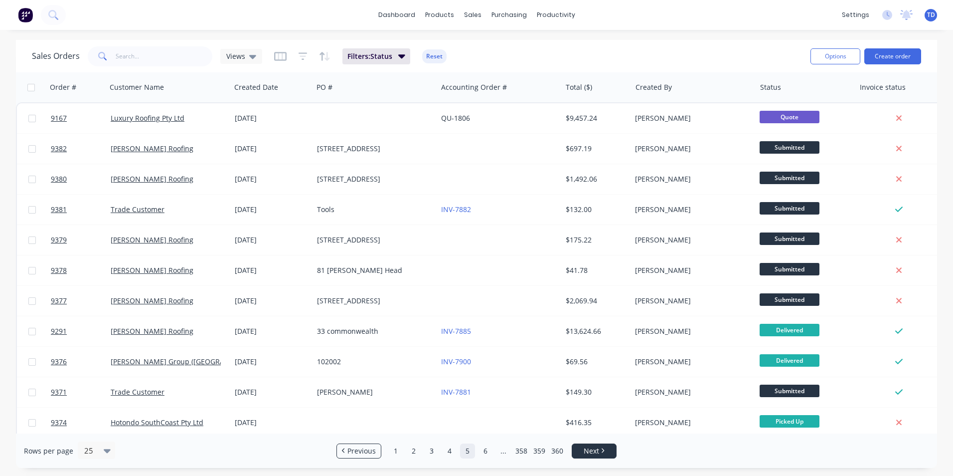
click at [592, 450] on span "Next" at bounding box center [591, 451] width 15 height 10
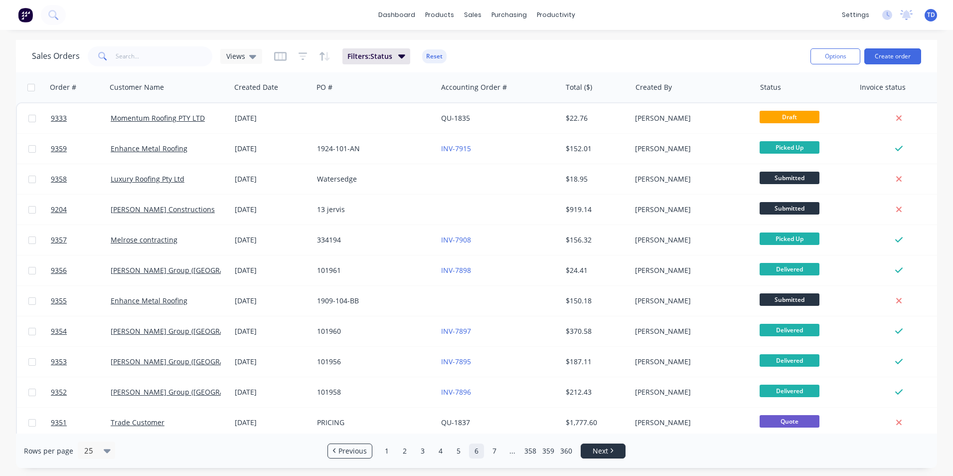
click at [592, 450] on link "Next" at bounding box center [603, 451] width 44 height 10
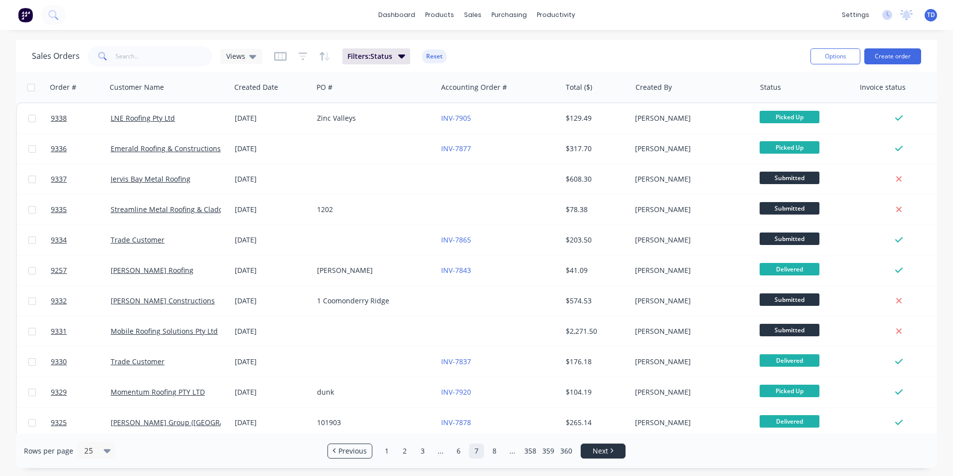
click at [592, 450] on link "Next" at bounding box center [603, 451] width 44 height 10
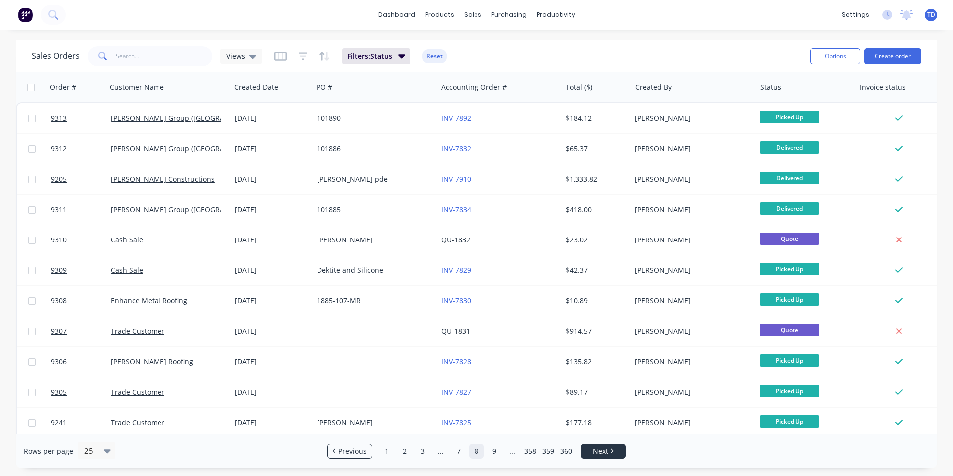
click at [592, 450] on link "Next" at bounding box center [603, 451] width 44 height 10
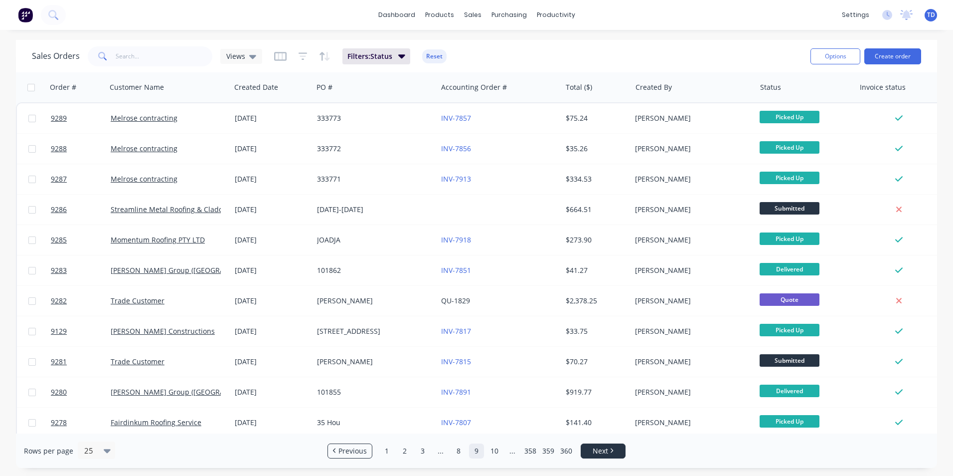
click at [594, 450] on span "Next" at bounding box center [600, 451] width 15 height 10
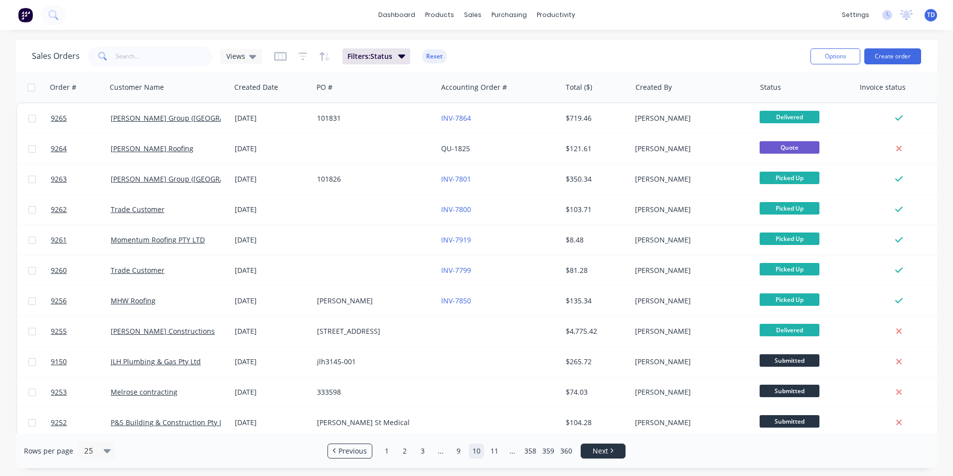
click at [594, 450] on span "Next" at bounding box center [600, 451] width 15 height 10
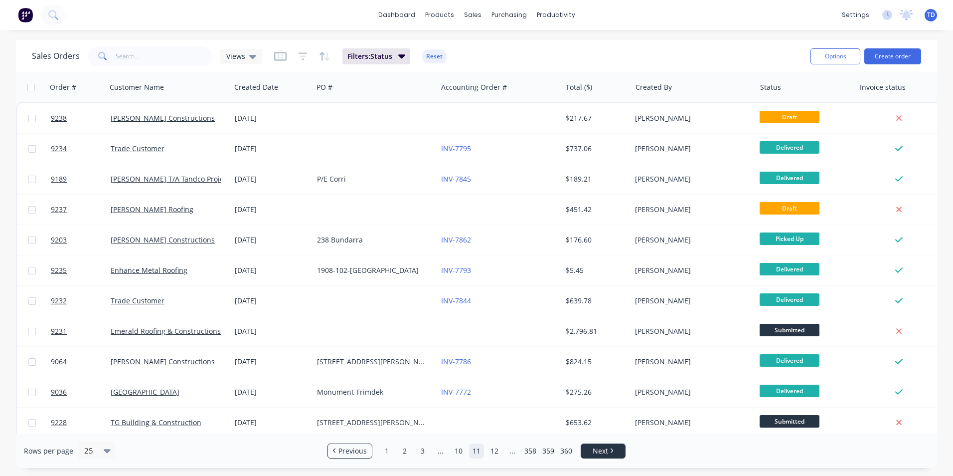
click at [593, 449] on span "Next" at bounding box center [600, 451] width 15 height 10
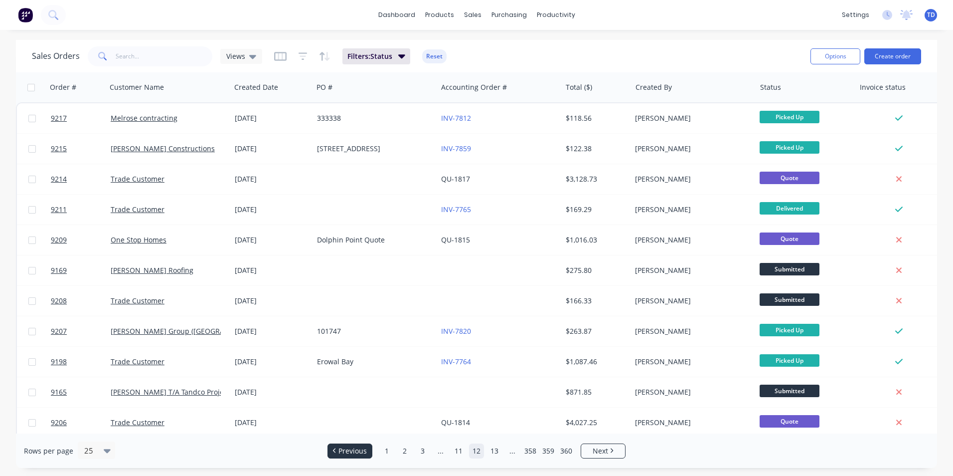
click at [349, 450] on span "Previous" at bounding box center [353, 451] width 28 height 10
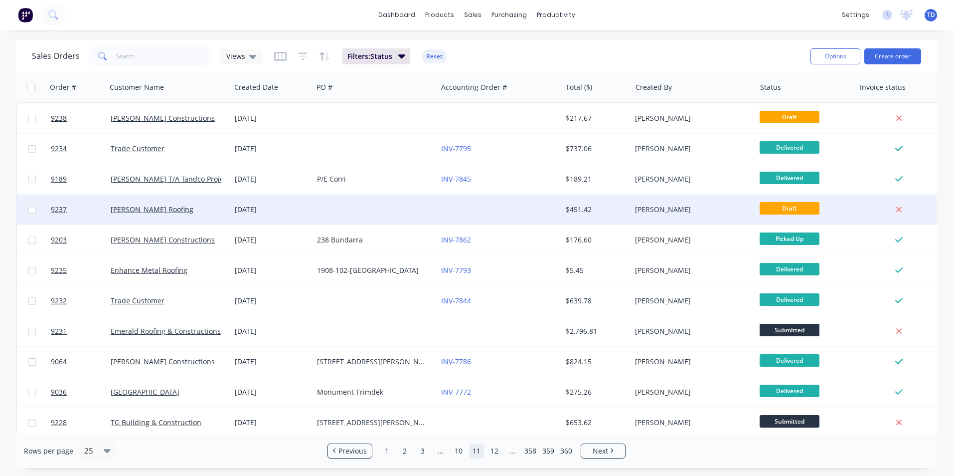
click at [586, 208] on div "$451.42" at bounding box center [595, 209] width 58 height 10
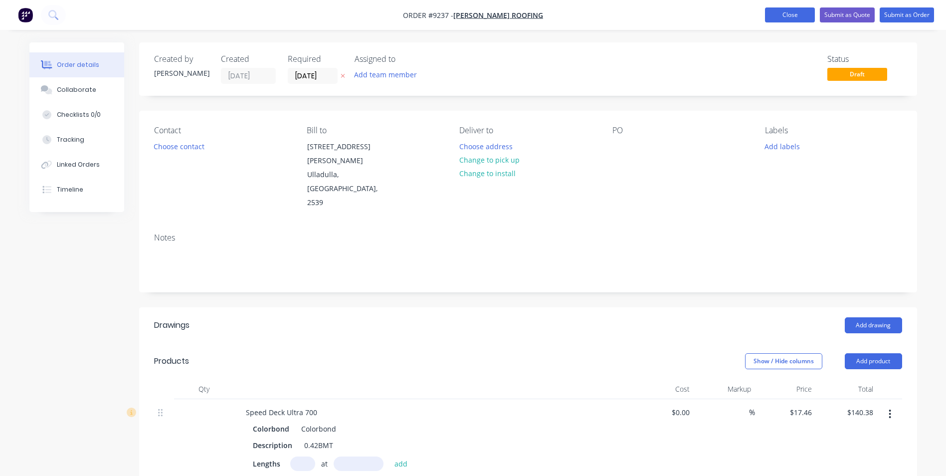
click at [773, 16] on button "Close" at bounding box center [790, 14] width 50 height 15
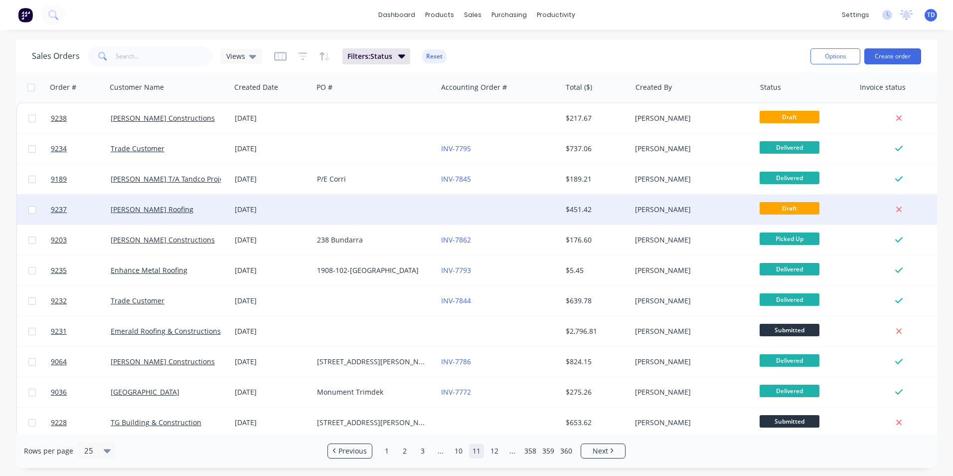
click at [772, 209] on span "Draft" at bounding box center [790, 208] width 60 height 12
click at [665, 203] on div "[PERSON_NAME]" at bounding box center [693, 209] width 124 height 30
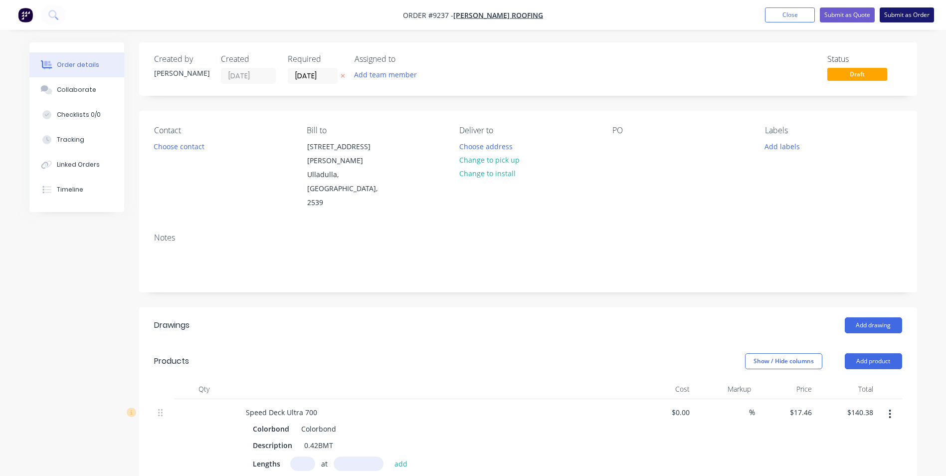
click at [896, 16] on button "Submit as Order" at bounding box center [907, 14] width 54 height 15
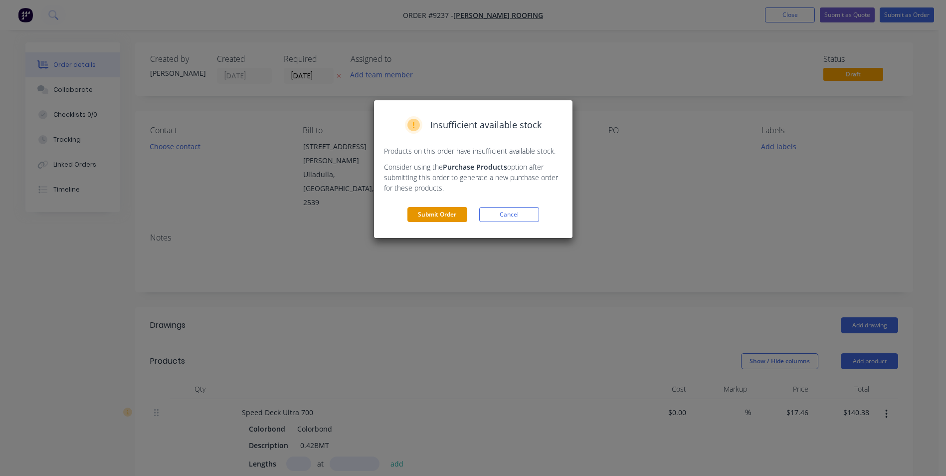
click at [447, 211] on button "Submit Order" at bounding box center [437, 214] width 60 height 15
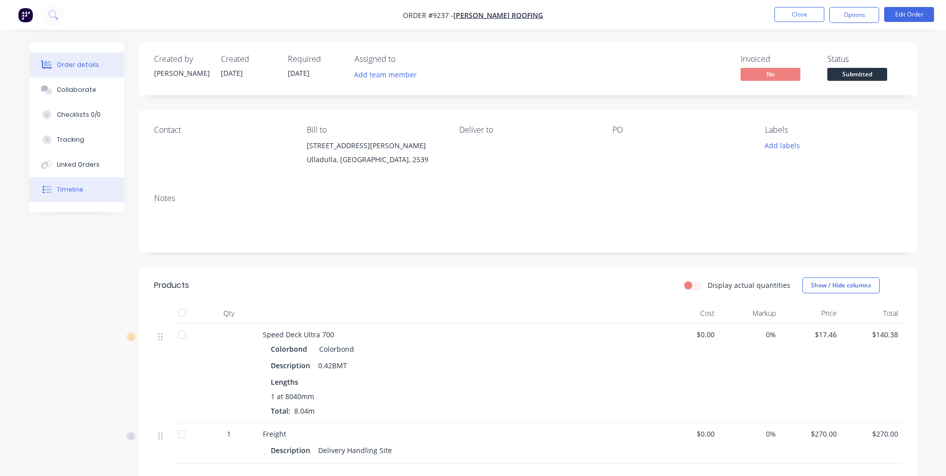
click at [78, 189] on div "Timeline" at bounding box center [70, 189] width 26 height 9
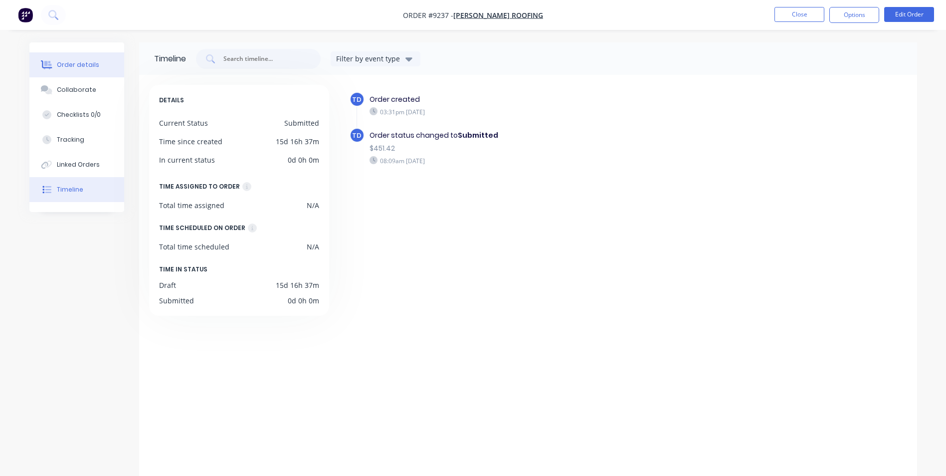
click at [84, 65] on div "Order details" at bounding box center [78, 64] width 42 height 9
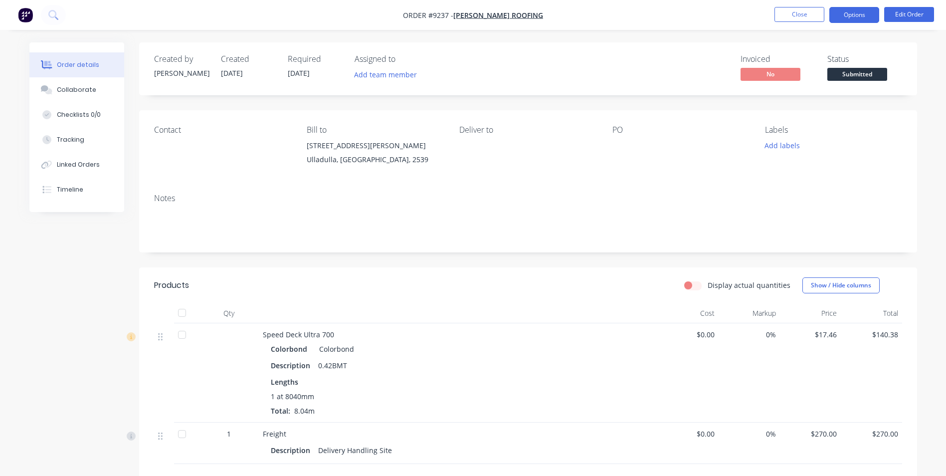
click at [863, 17] on button "Options" at bounding box center [854, 15] width 50 height 16
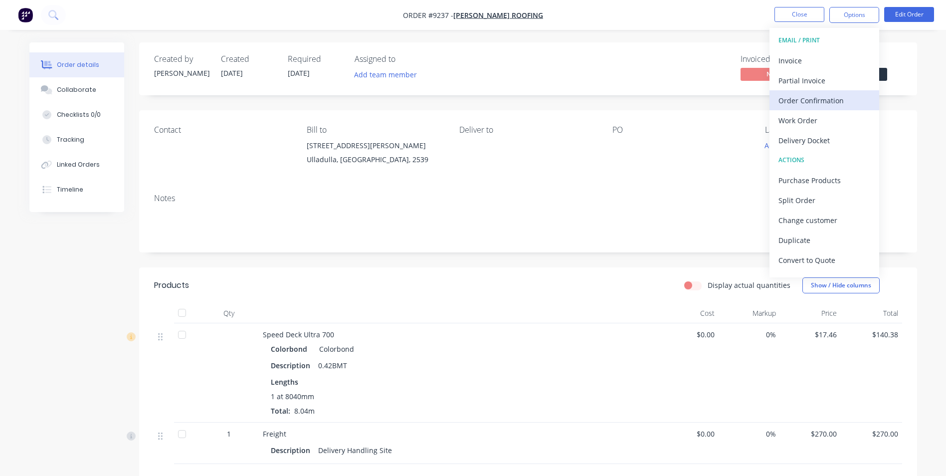
click at [811, 98] on div "Order Confirmation" at bounding box center [824, 100] width 92 height 14
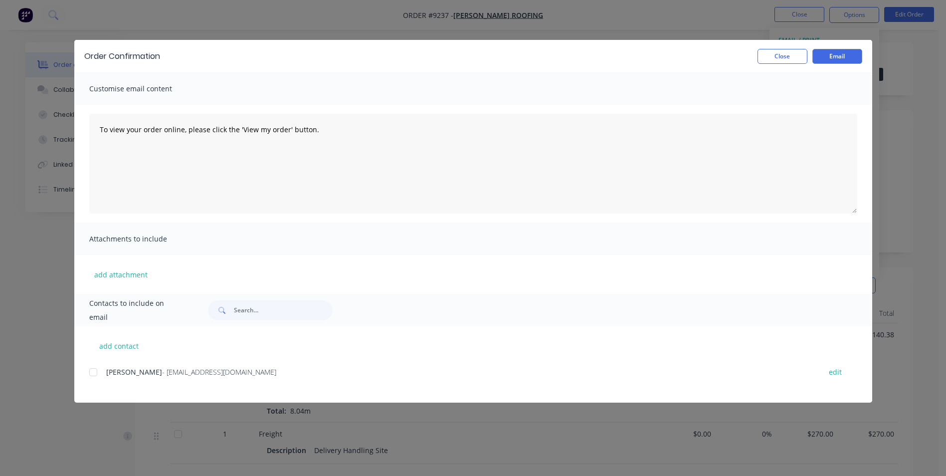
click at [99, 370] on div at bounding box center [93, 372] width 20 height 20
click at [842, 54] on button "Email" at bounding box center [837, 56] width 50 height 15
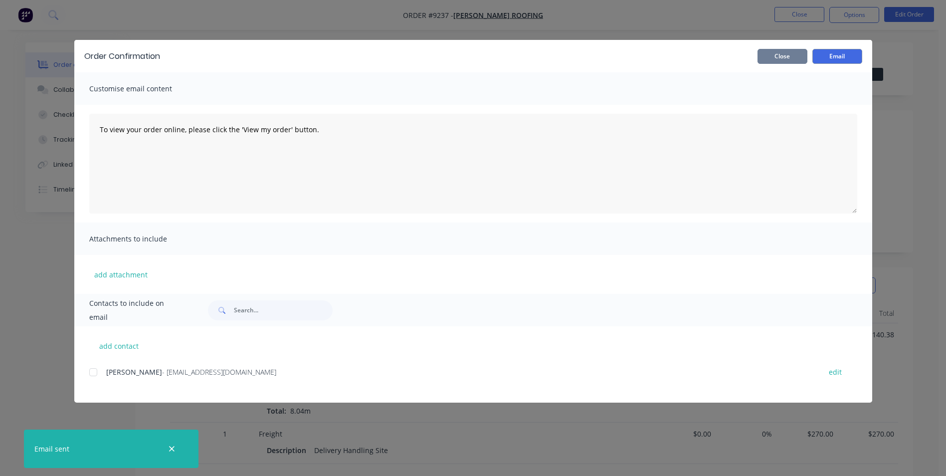
click at [779, 58] on button "Close" at bounding box center [782, 56] width 50 height 15
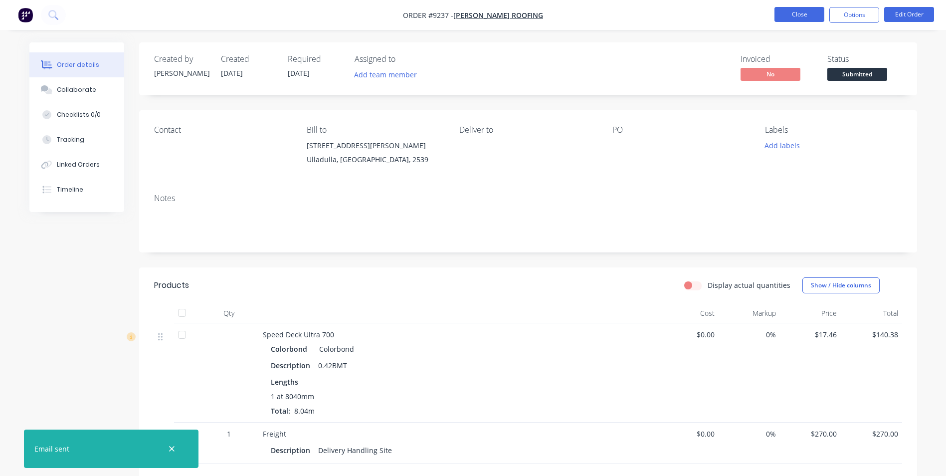
click at [795, 17] on button "Close" at bounding box center [799, 14] width 50 height 15
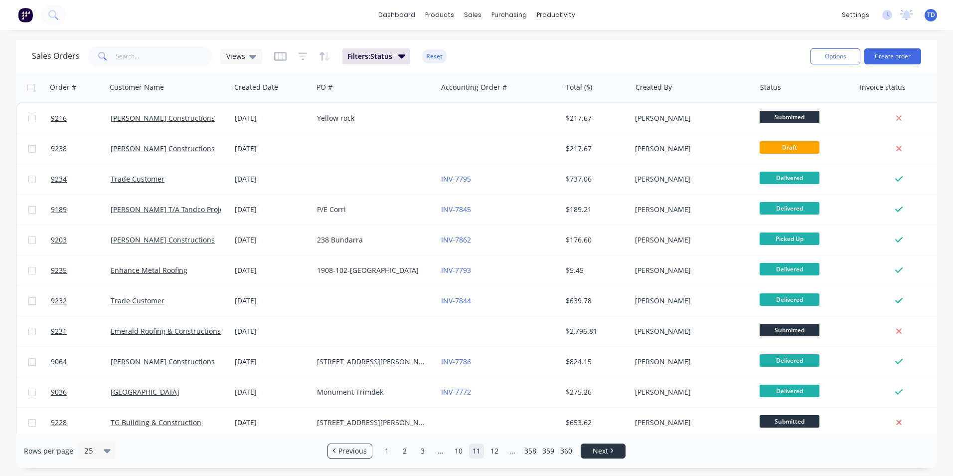
click at [611, 451] on icon "Next page" at bounding box center [611, 450] width 3 height 5
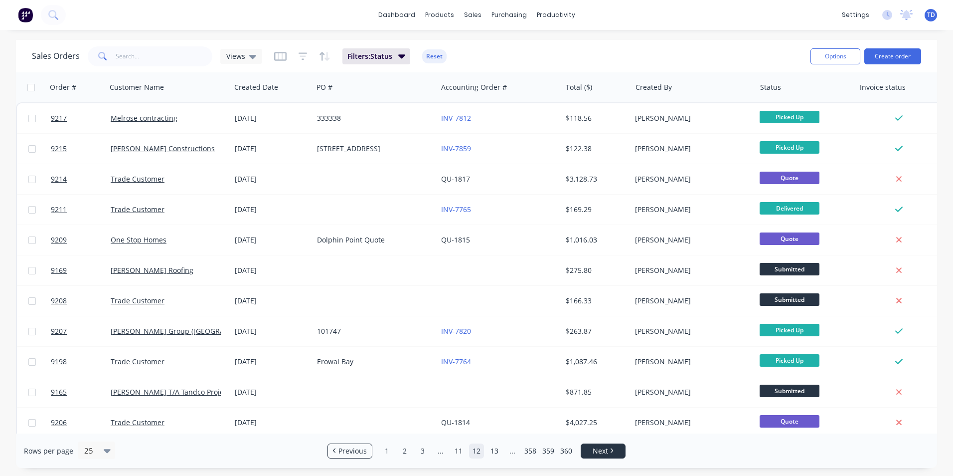
click at [611, 451] on icon "Next page" at bounding box center [611, 450] width 3 height 5
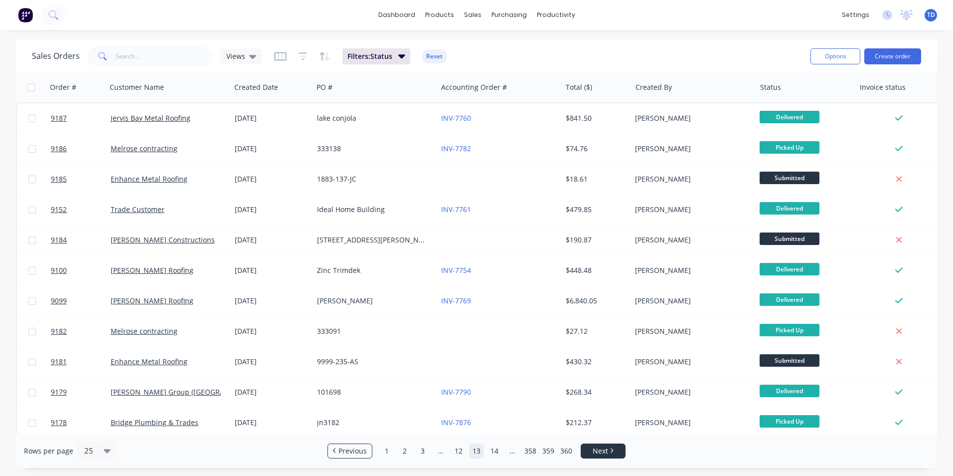
click at [611, 451] on icon "Next page" at bounding box center [611, 450] width 3 height 5
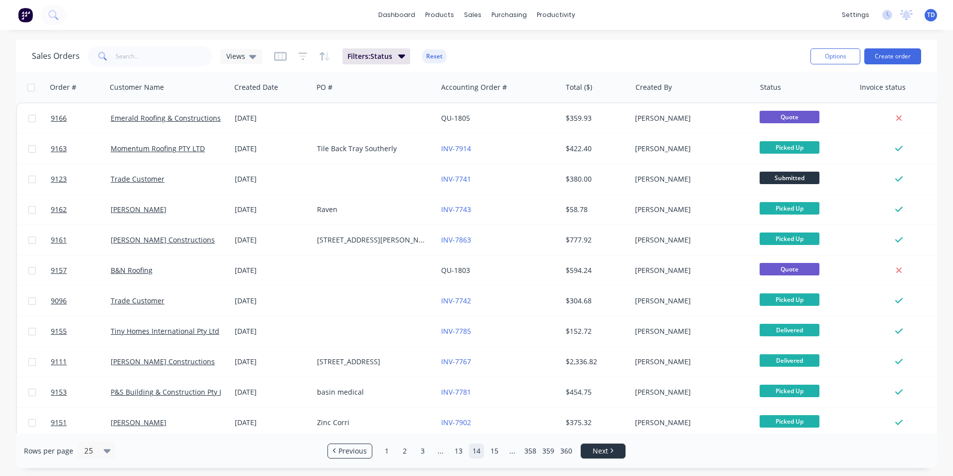
click at [611, 451] on icon "Next page" at bounding box center [611, 450] width 3 height 5
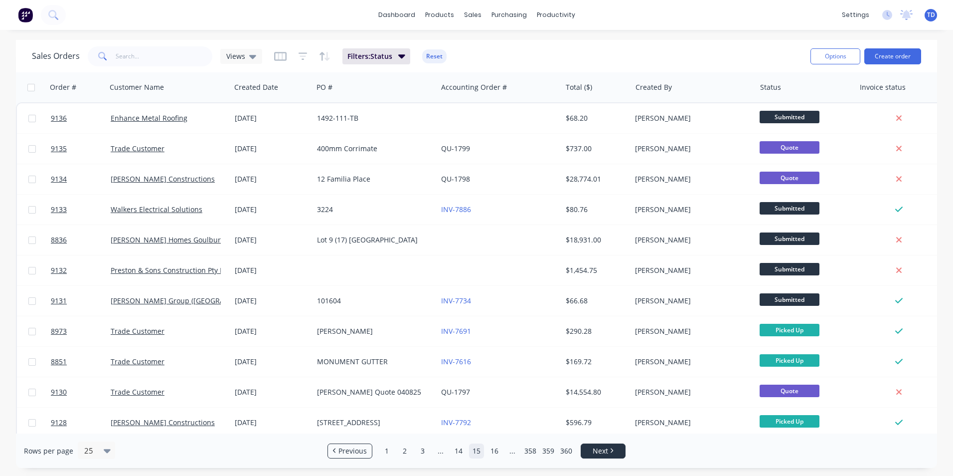
click at [609, 448] on link "Next" at bounding box center [603, 451] width 44 height 10
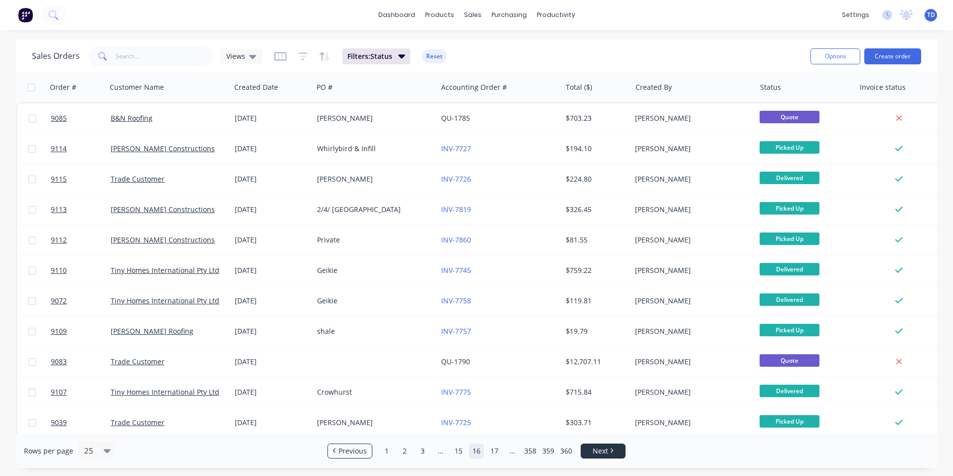
click at [608, 448] on span "Next" at bounding box center [600, 451] width 15 height 10
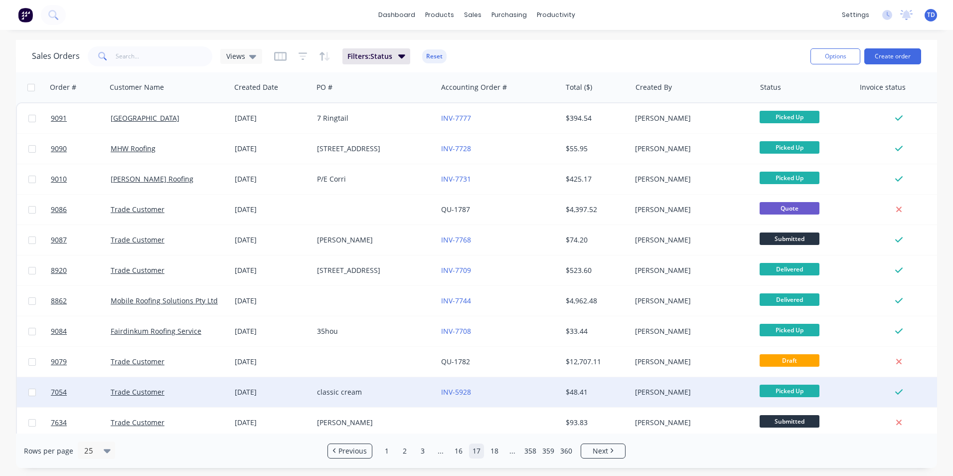
scroll to position [50, 0]
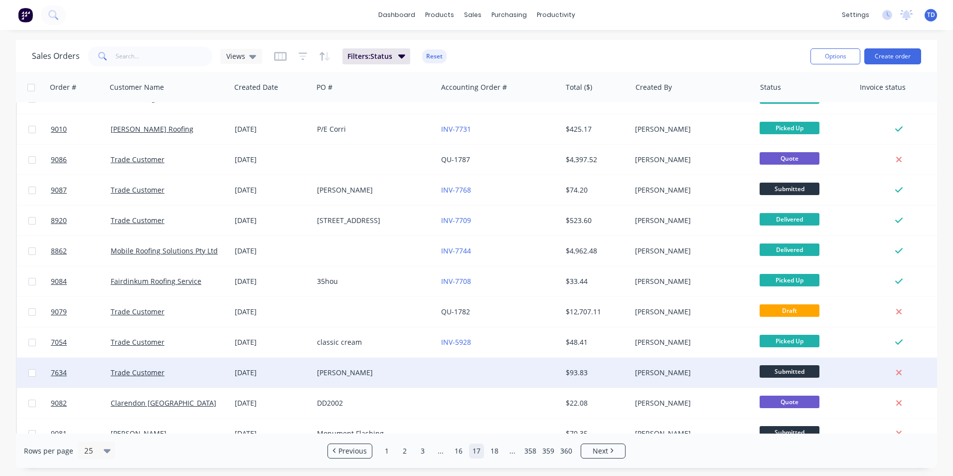
click at [577, 370] on div "$93.83" at bounding box center [595, 373] width 58 height 10
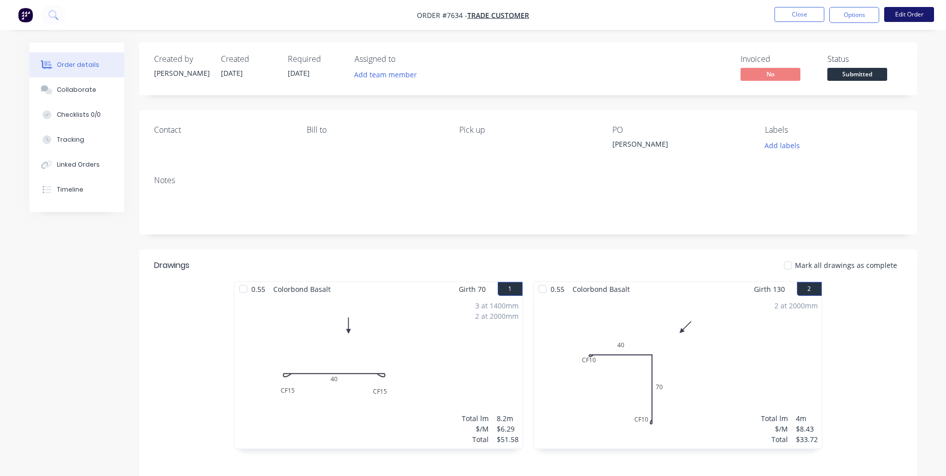
click at [893, 19] on button "Edit Order" at bounding box center [909, 14] width 50 height 15
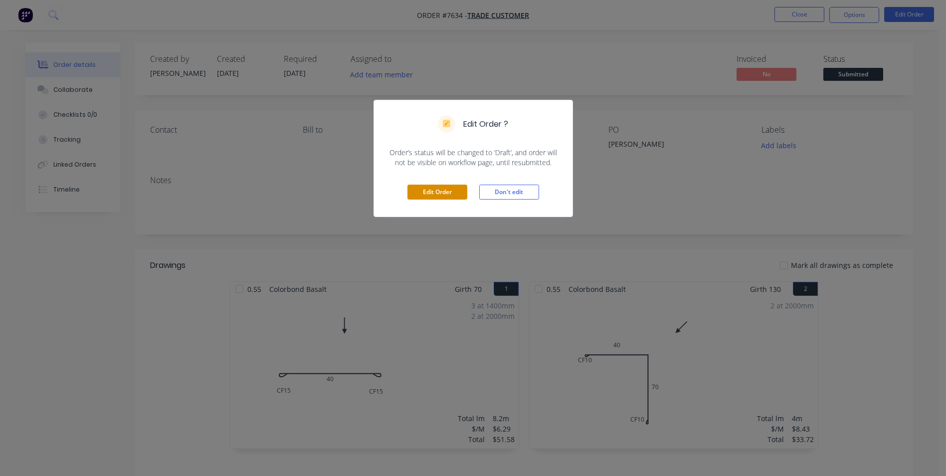
click at [446, 194] on button "Edit Order" at bounding box center [437, 192] width 60 height 15
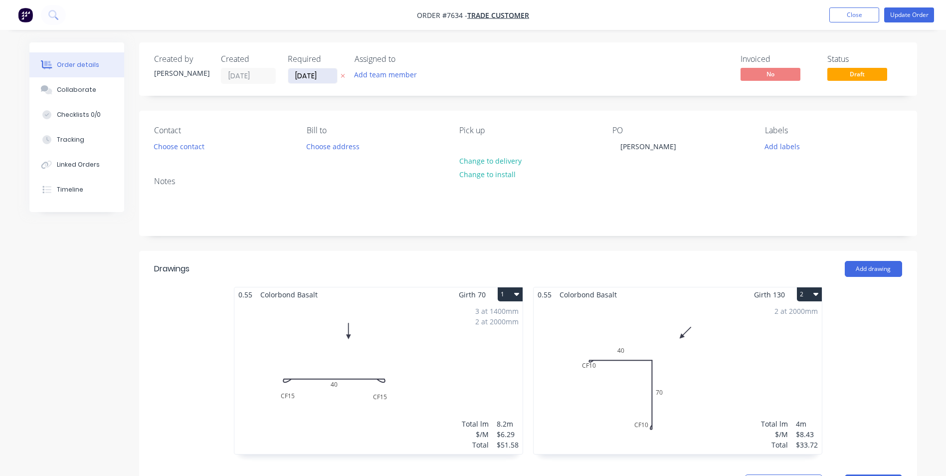
click at [329, 77] on input "01/08/25" at bounding box center [312, 75] width 49 height 15
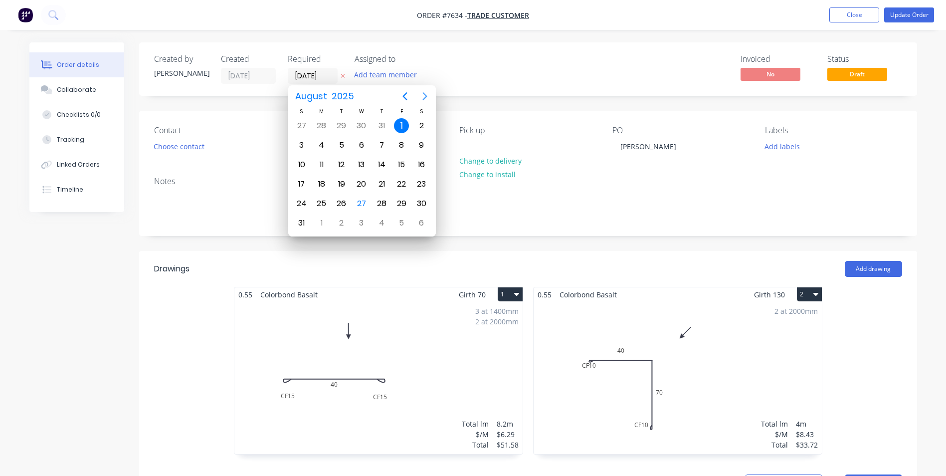
click at [421, 98] on icon "Next page" at bounding box center [425, 96] width 12 height 12
click at [320, 125] on div "1" at bounding box center [321, 125] width 15 height 15
type input "01/09/25"
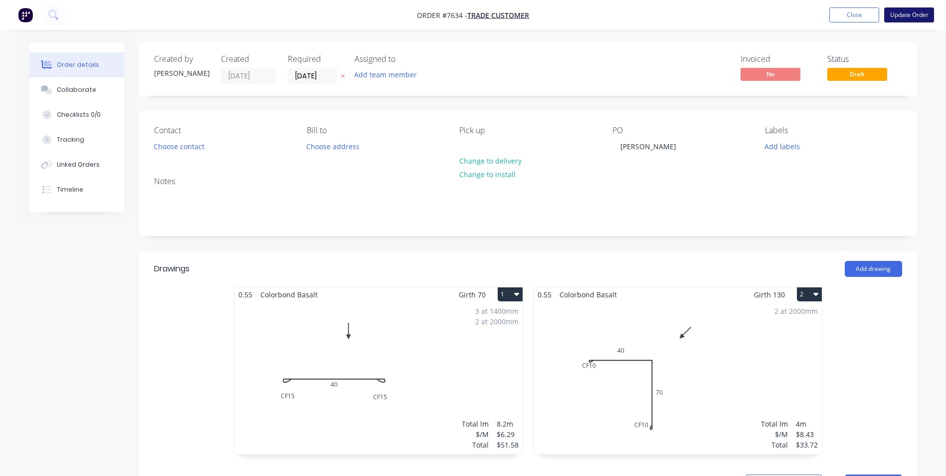
click at [895, 15] on button "Update Order" at bounding box center [909, 14] width 50 height 15
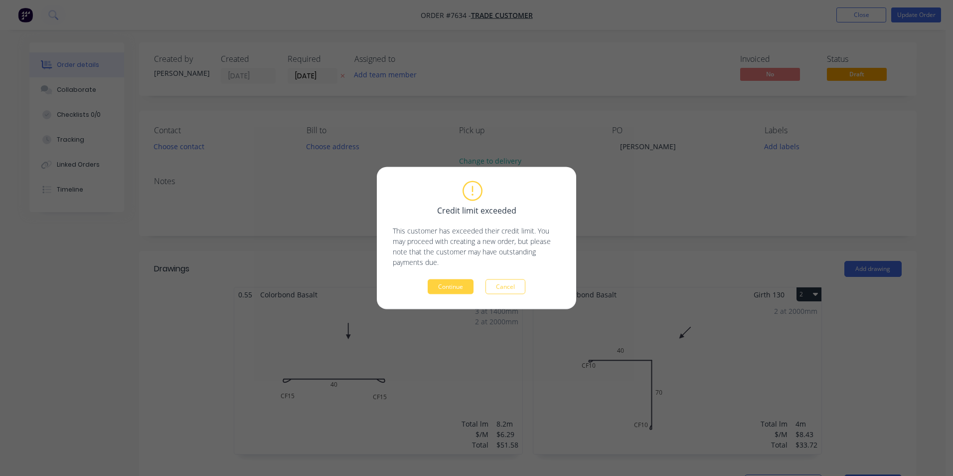
drag, startPoint x: 446, startPoint y: 284, endPoint x: 466, endPoint y: 287, distance: 19.6
click at [447, 285] on button "Continue" at bounding box center [451, 286] width 46 height 15
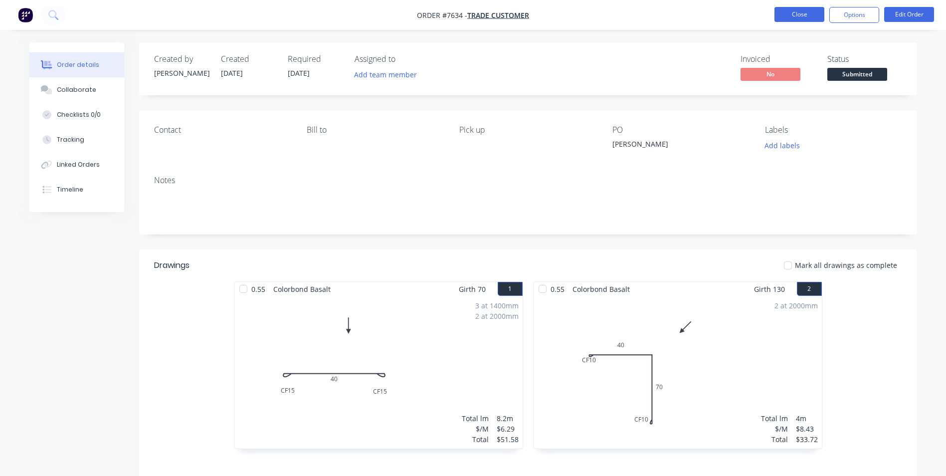
click at [810, 15] on button "Close" at bounding box center [799, 14] width 50 height 15
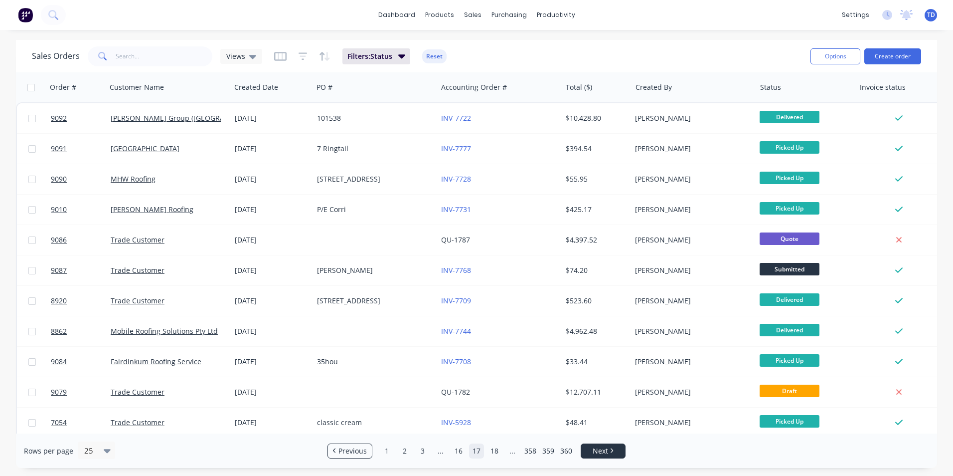
click at [604, 449] on span "Next" at bounding box center [600, 451] width 15 height 10
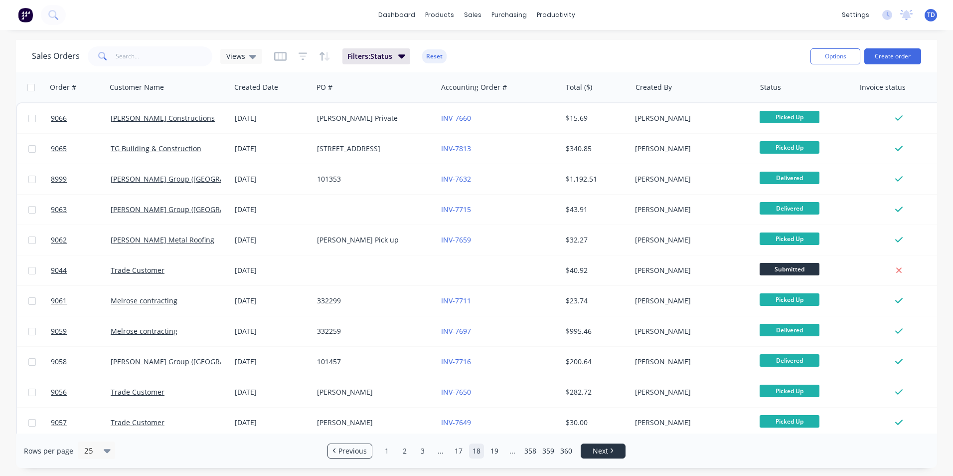
click at [602, 448] on span "Next" at bounding box center [600, 451] width 15 height 10
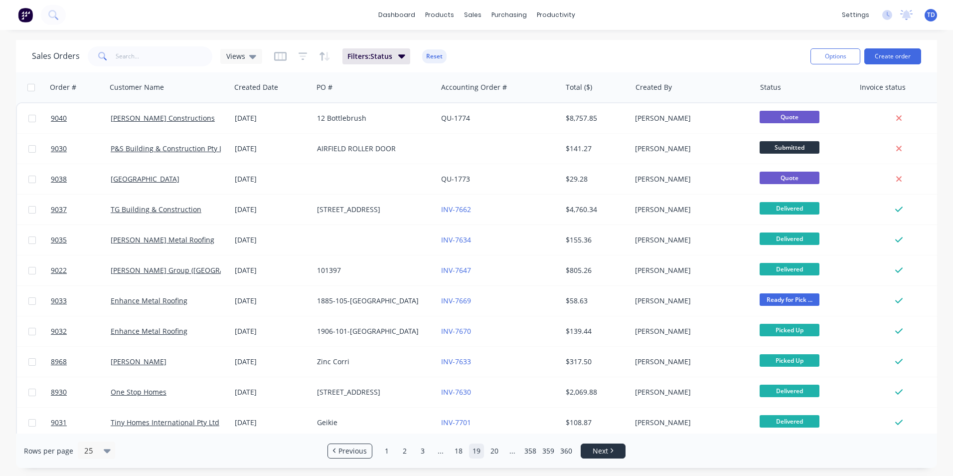
click at [602, 448] on span "Next" at bounding box center [600, 451] width 15 height 10
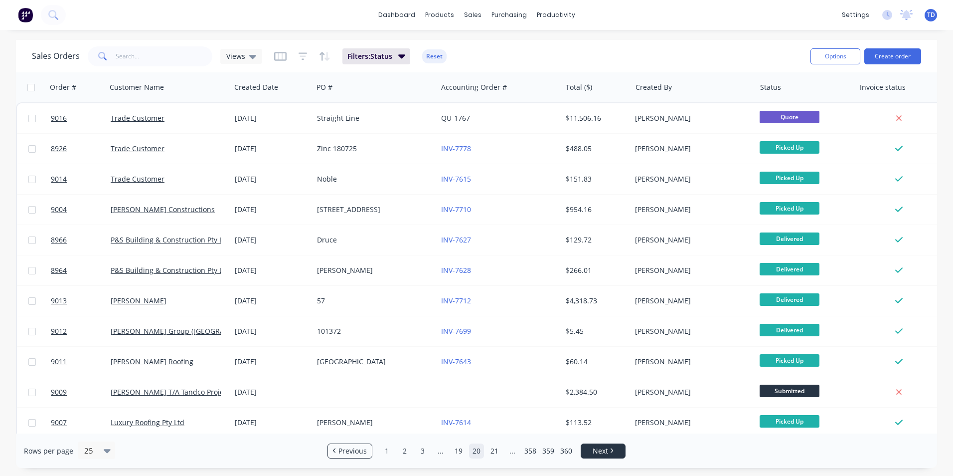
click at [602, 448] on span "Next" at bounding box center [600, 451] width 15 height 10
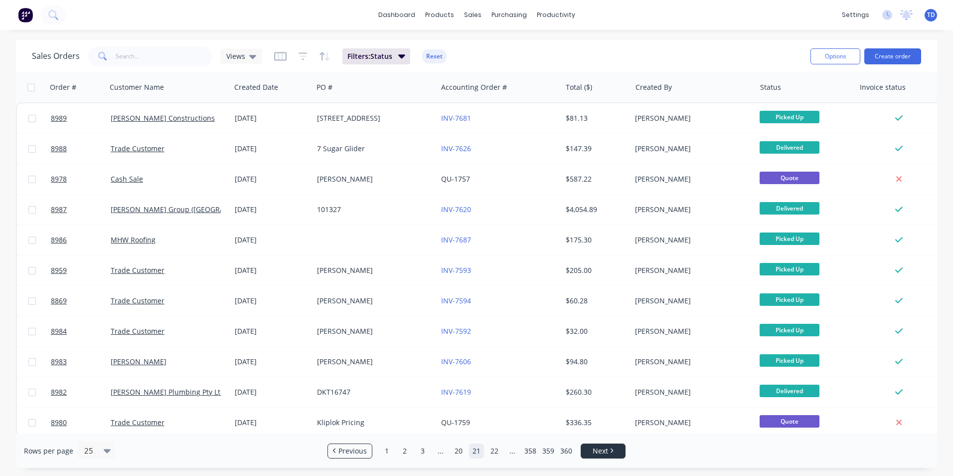
click at [602, 448] on span "Next" at bounding box center [600, 451] width 15 height 10
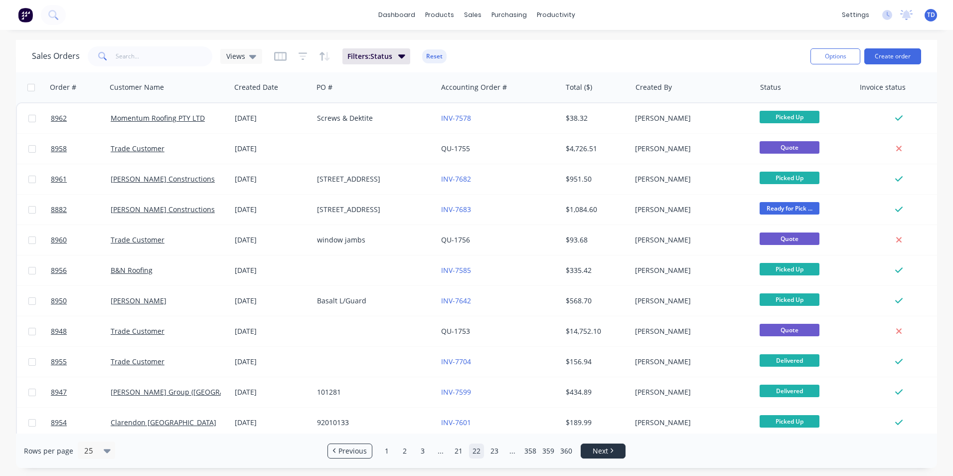
click at [601, 447] on span "Next" at bounding box center [600, 451] width 15 height 10
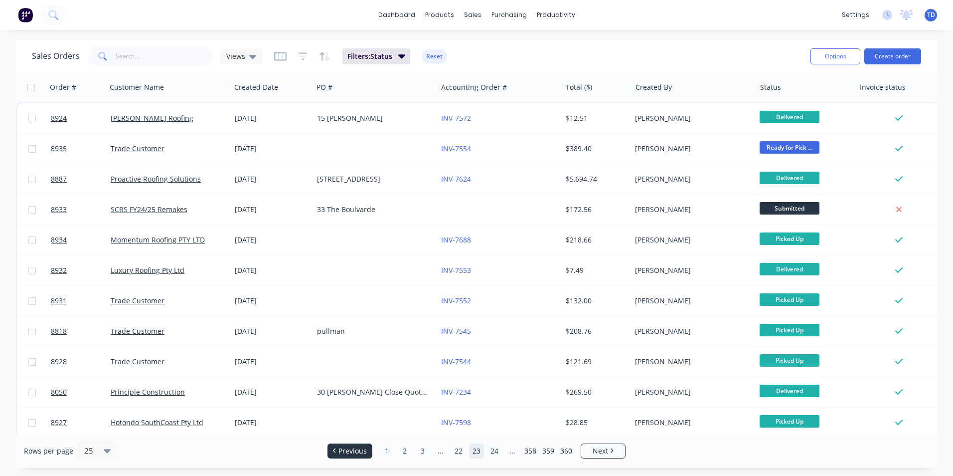
click at [349, 444] on li "Previous" at bounding box center [350, 450] width 45 height 15
click at [470, 46] on div "Product Catalogue" at bounding box center [484, 47] width 62 height 9
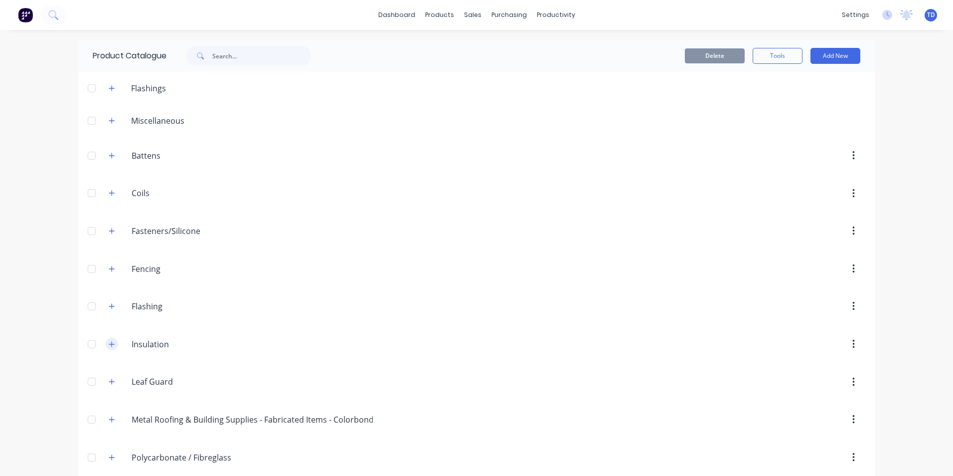
click at [109, 342] on icon "button" at bounding box center [112, 344] width 6 height 7
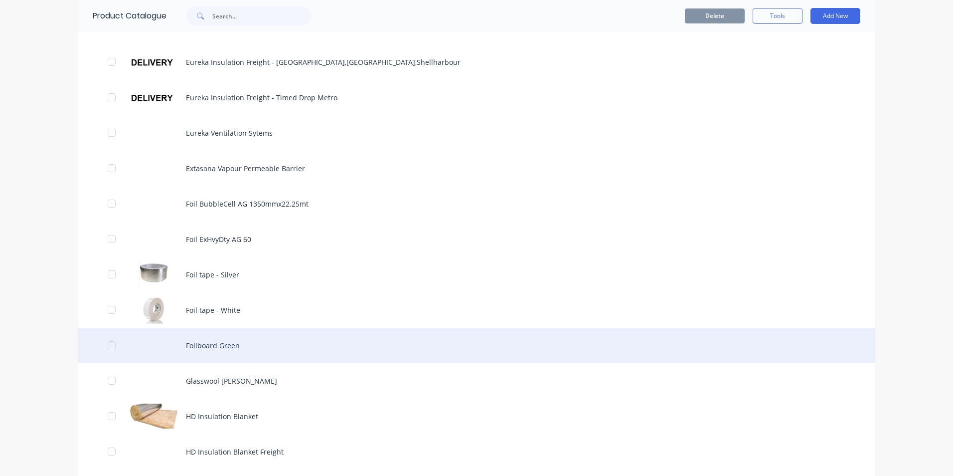
scroll to position [549, 0]
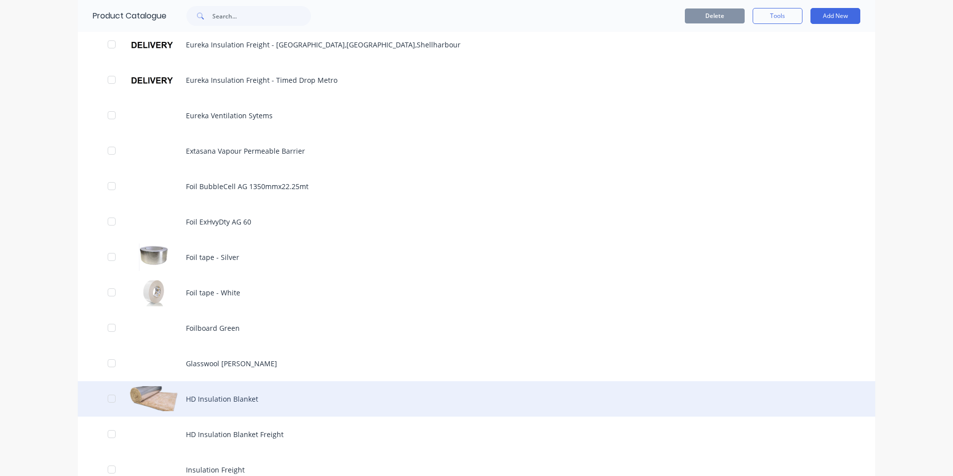
click at [232, 399] on div "HD Insulation Blanket" at bounding box center [477, 398] width 798 height 35
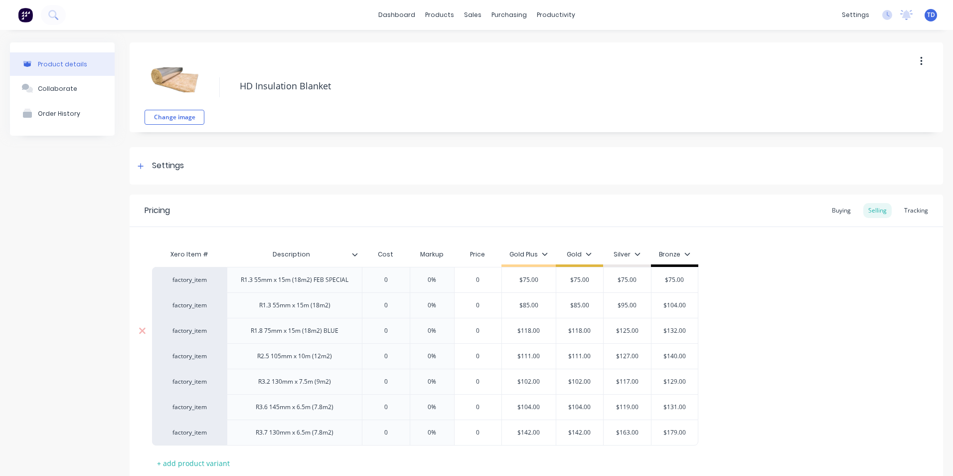
type textarea "x"
click at [829, 212] on div "Buying" at bounding box center [841, 210] width 29 height 15
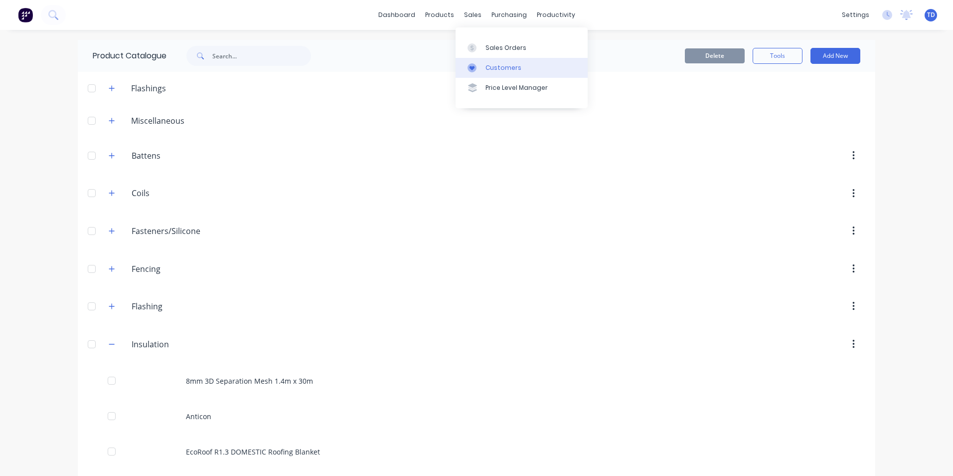
click at [483, 64] on link "Customers" at bounding box center [522, 68] width 132 height 20
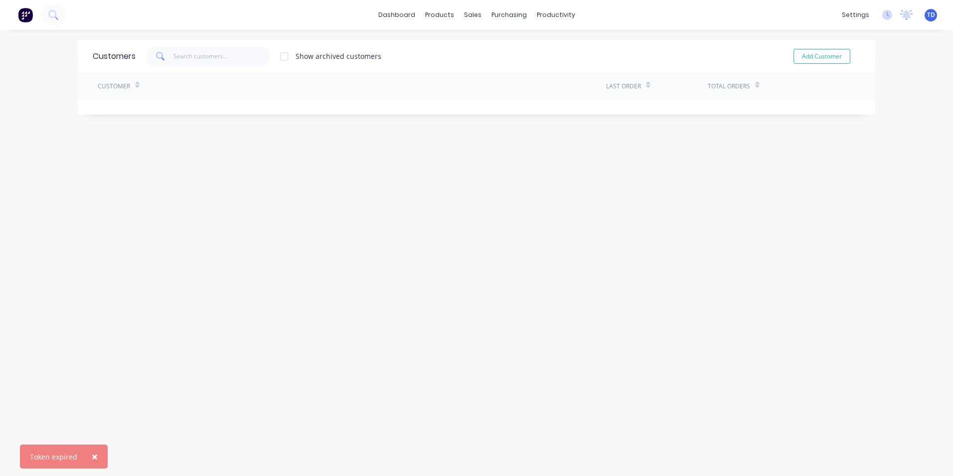
click at [92, 456] on span "×" at bounding box center [95, 456] width 6 height 14
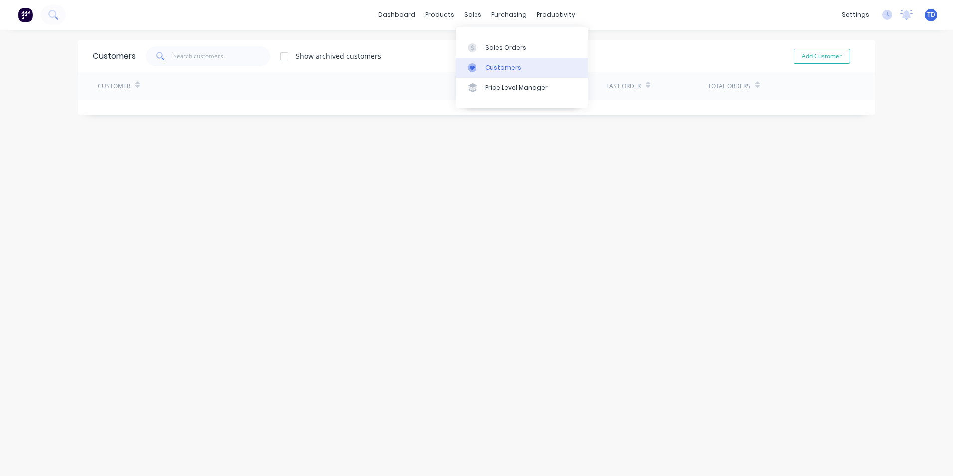
click at [489, 67] on div "Customers" at bounding box center [504, 67] width 36 height 9
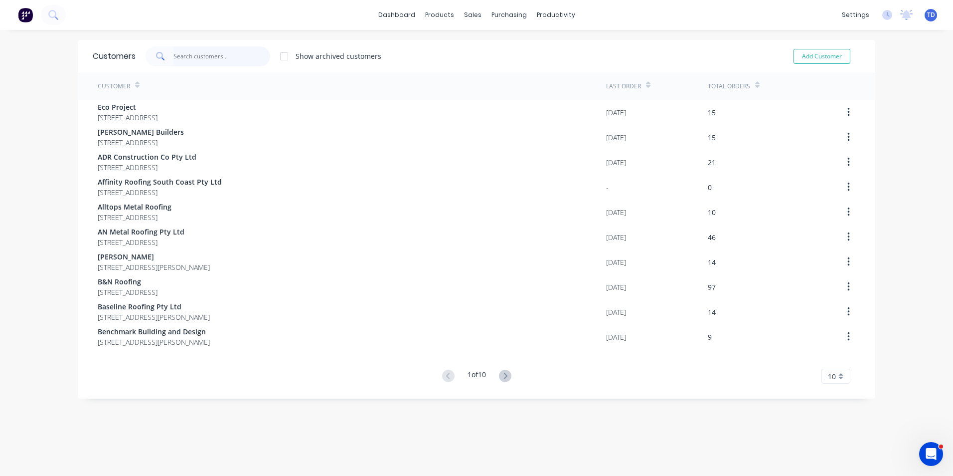
click at [240, 51] on input "text" at bounding box center [222, 56] width 97 height 20
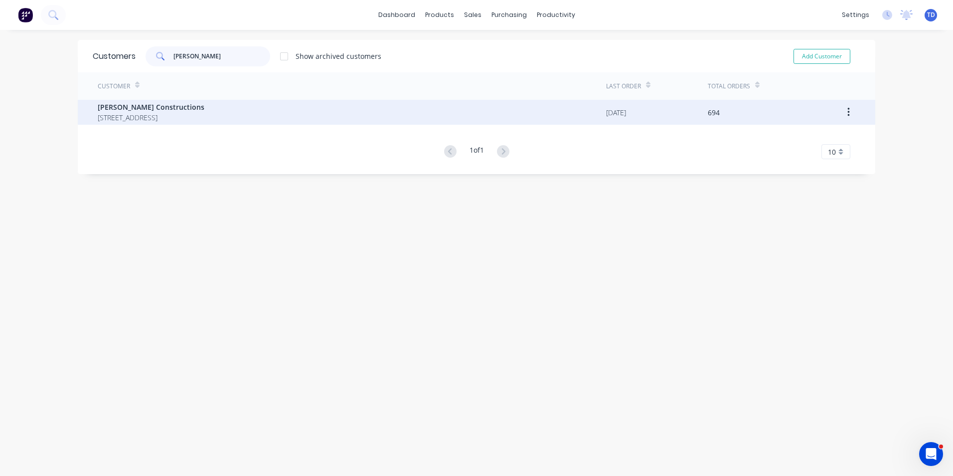
type input "hobbs"
click at [172, 121] on span "12 Park Road St Georges Basin New South Wales 2540" at bounding box center [151, 117] width 107 height 10
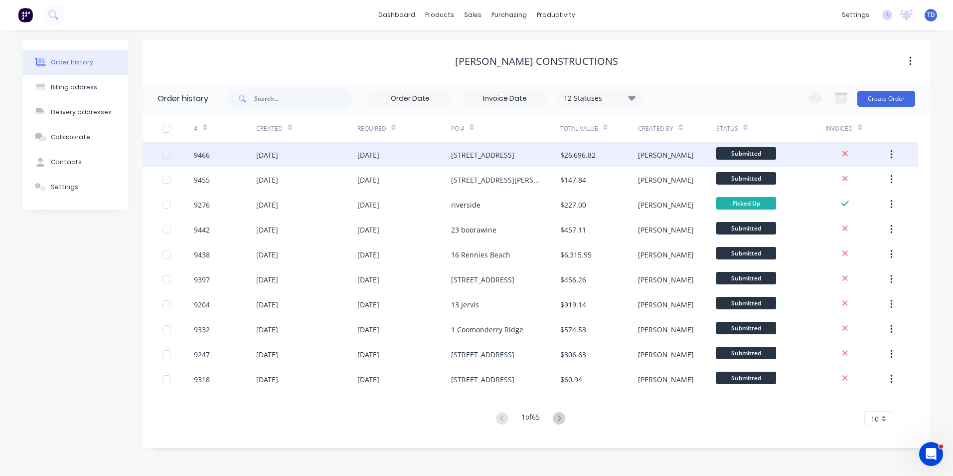
click at [560, 162] on div "4 Argyle Place" at bounding box center [505, 154] width 109 height 25
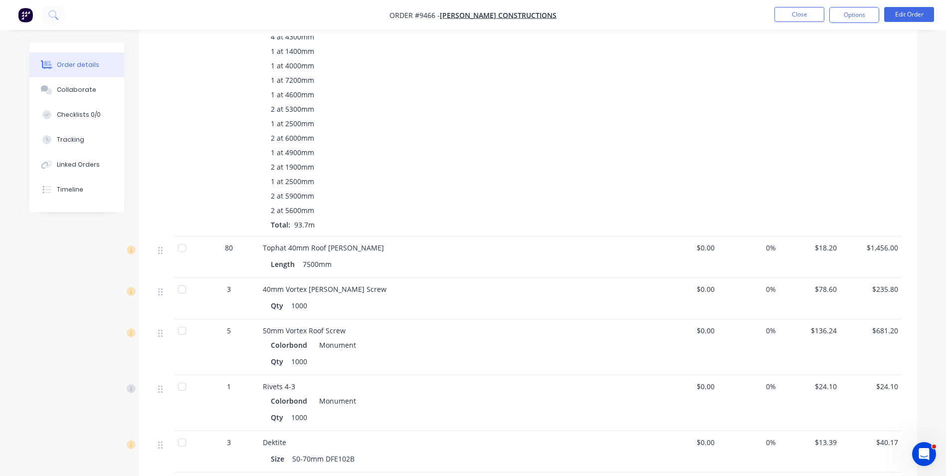
scroll to position [1496, 0]
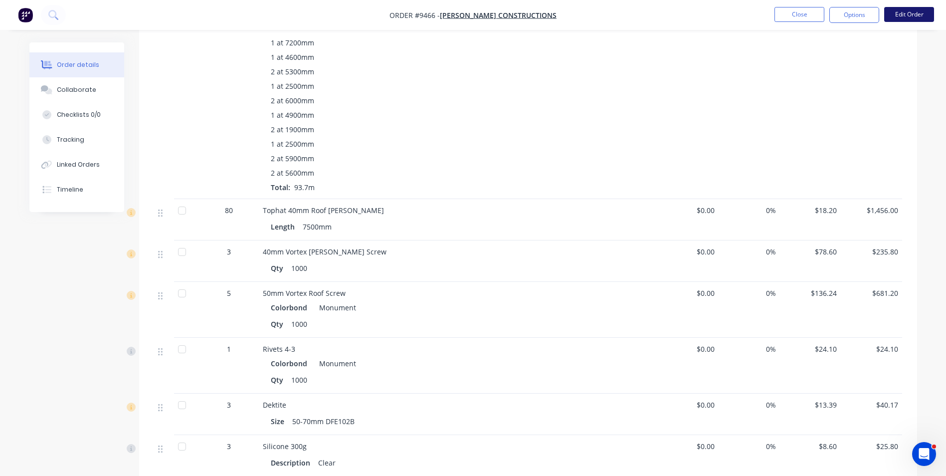
click at [901, 19] on button "Edit Order" at bounding box center [909, 14] width 50 height 15
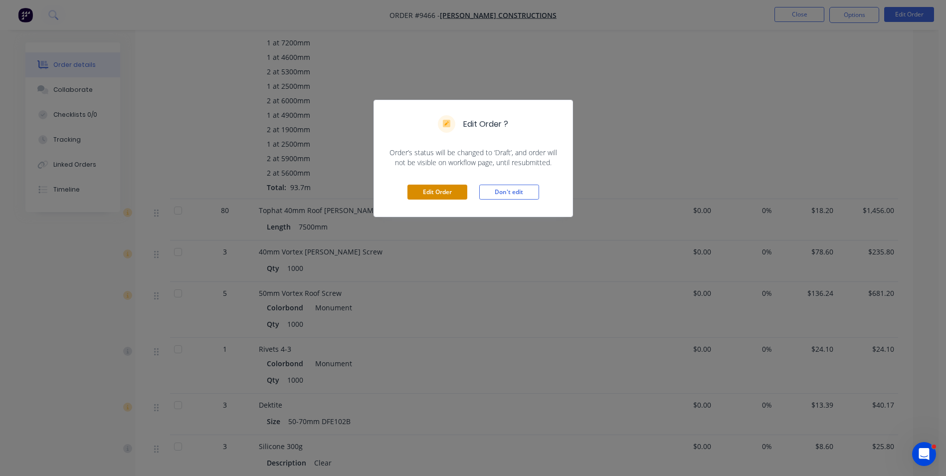
click at [438, 188] on button "Edit Order" at bounding box center [437, 192] width 60 height 15
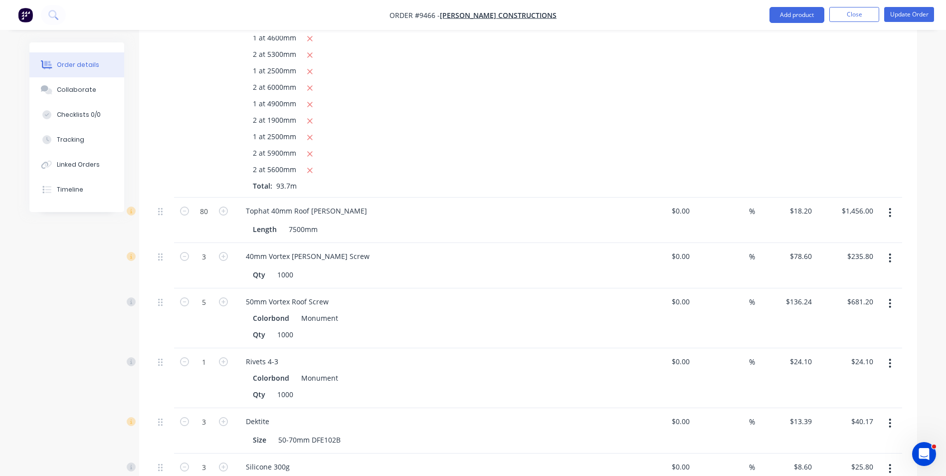
scroll to position [1646, 0]
click at [811, 248] on input "78.6" at bounding box center [802, 255] width 27 height 14
type input "$90.00"
type input "$270.00"
click at [640, 259] on div "$0.00 $0.00" at bounding box center [663, 264] width 61 height 45
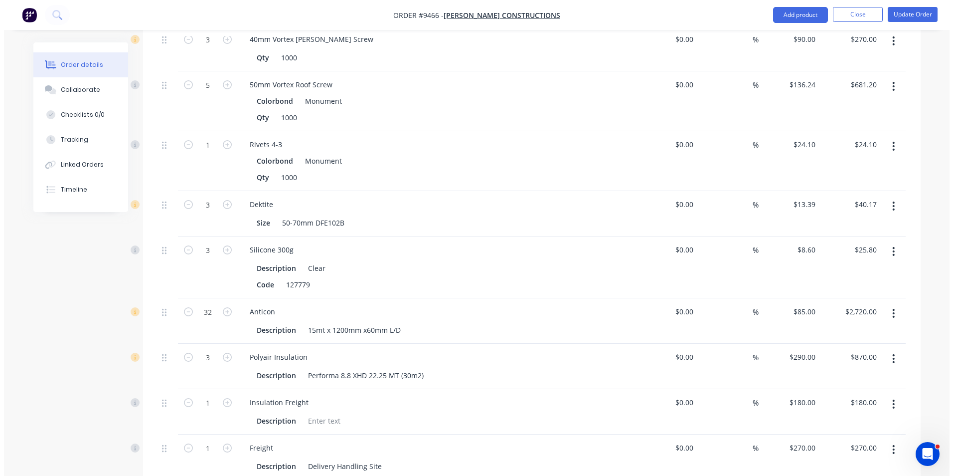
scroll to position [1895, 0]
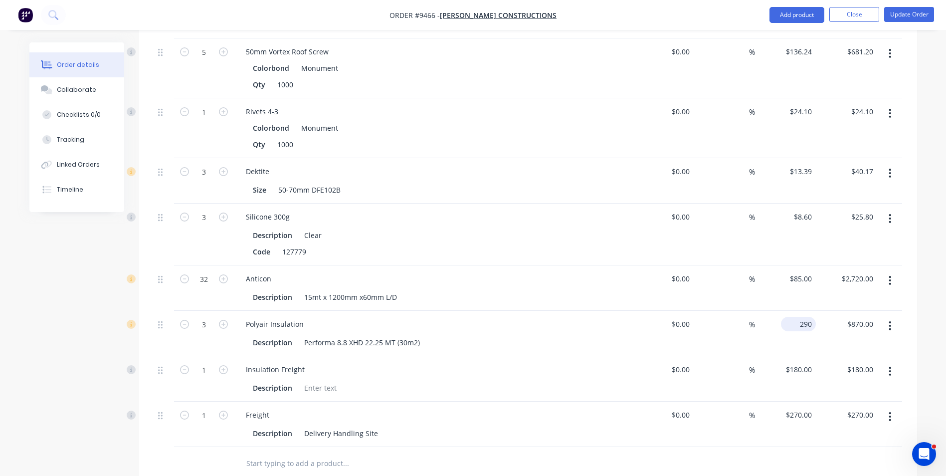
click at [811, 317] on input "290" at bounding box center [800, 324] width 31 height 14
type input "$340.00"
type input "$1,020.00"
click at [738, 311] on div "%" at bounding box center [724, 333] width 61 height 45
click at [908, 16] on button "Update Order" at bounding box center [909, 14] width 50 height 15
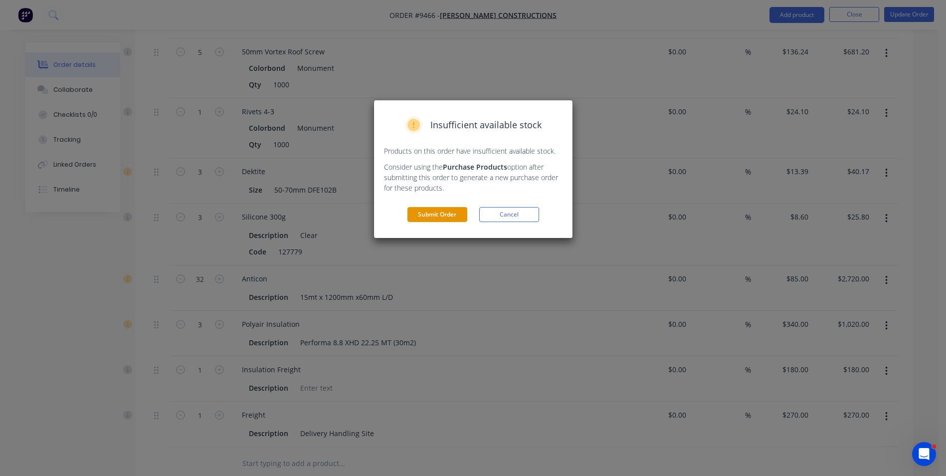
click at [449, 214] on button "Submit Order" at bounding box center [437, 214] width 60 height 15
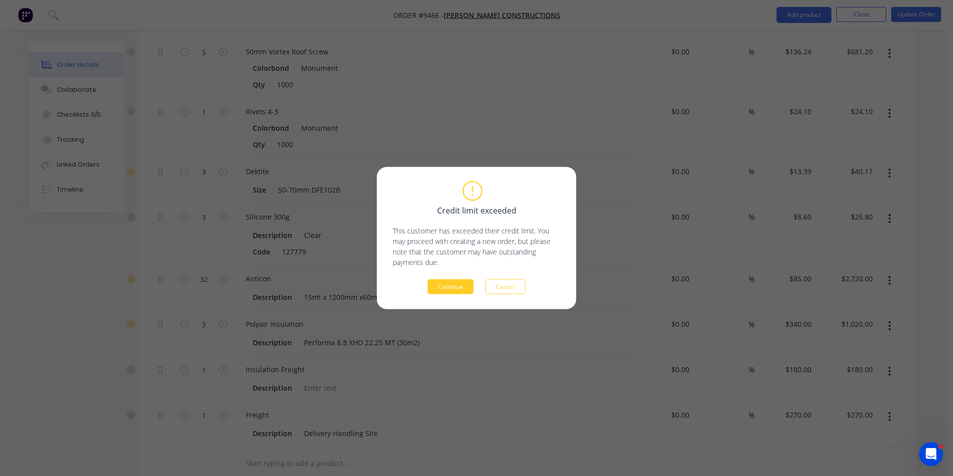
click at [453, 291] on button "Continue" at bounding box center [451, 286] width 46 height 15
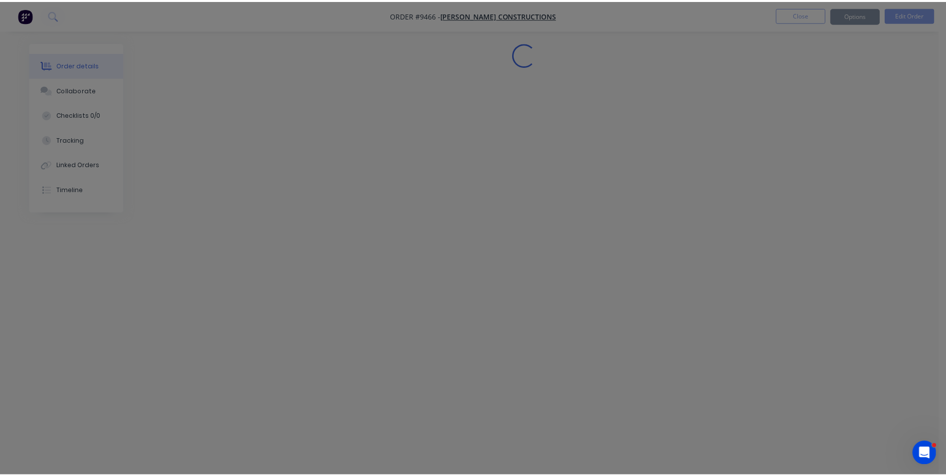
scroll to position [0, 0]
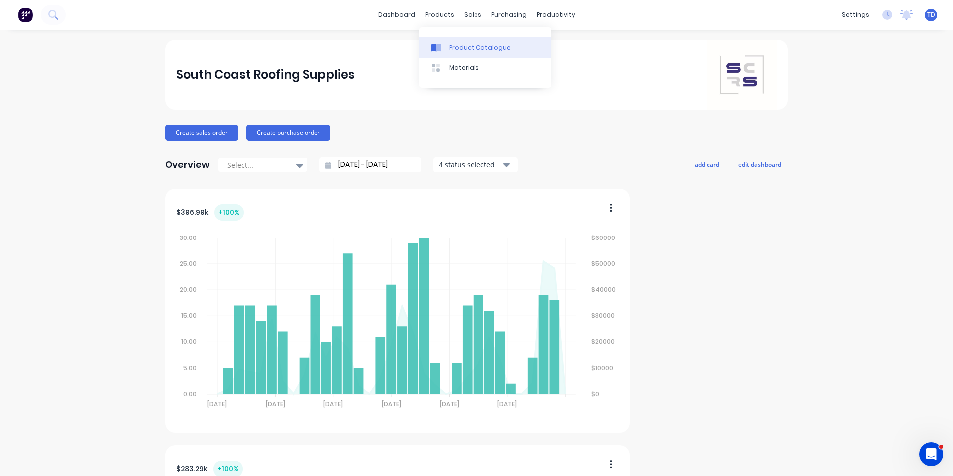
click at [456, 44] on div "Product Catalogue" at bounding box center [480, 47] width 62 height 9
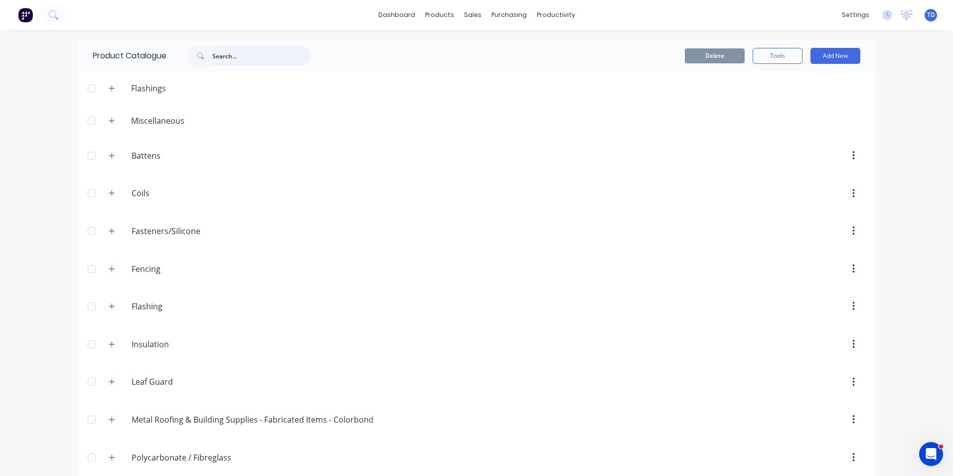
click at [216, 57] on input "text" at bounding box center [261, 56] width 99 height 20
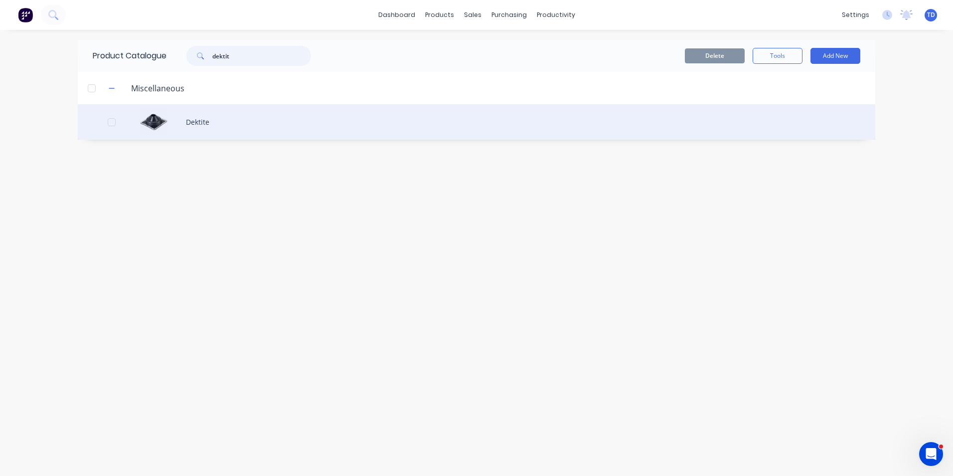
type input "dektit"
click at [208, 122] on div "Dektite" at bounding box center [477, 121] width 798 height 35
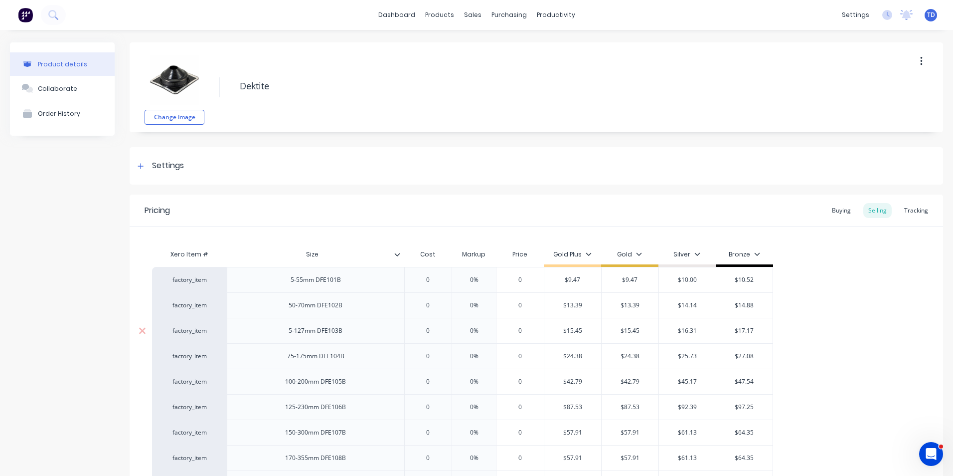
type textarea "x"
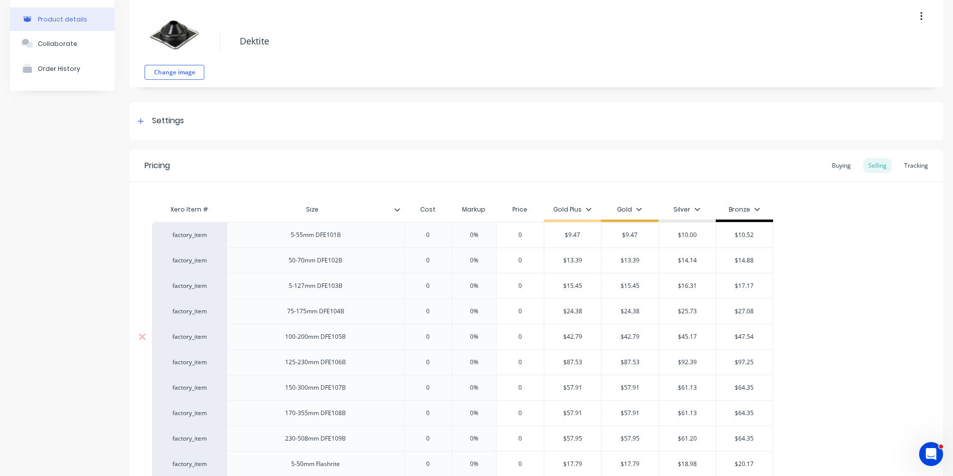
scroll to position [100, 0]
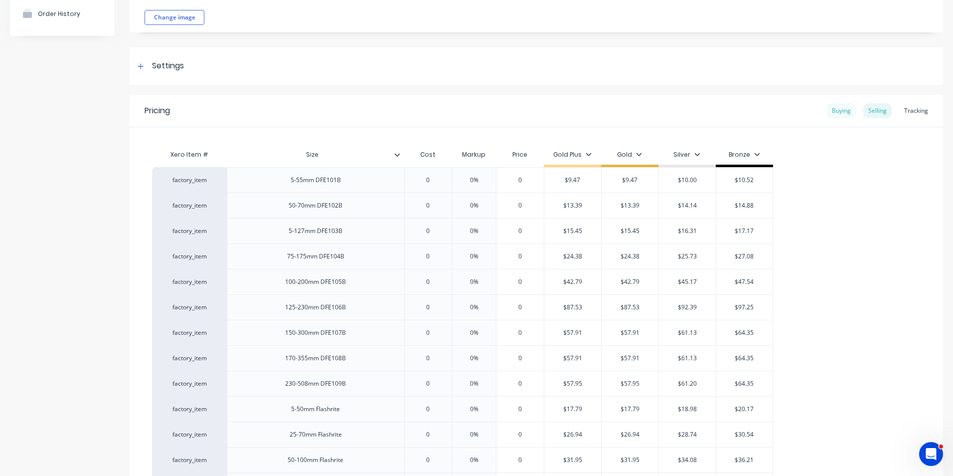
click at [839, 111] on div "Buying" at bounding box center [841, 110] width 29 height 15
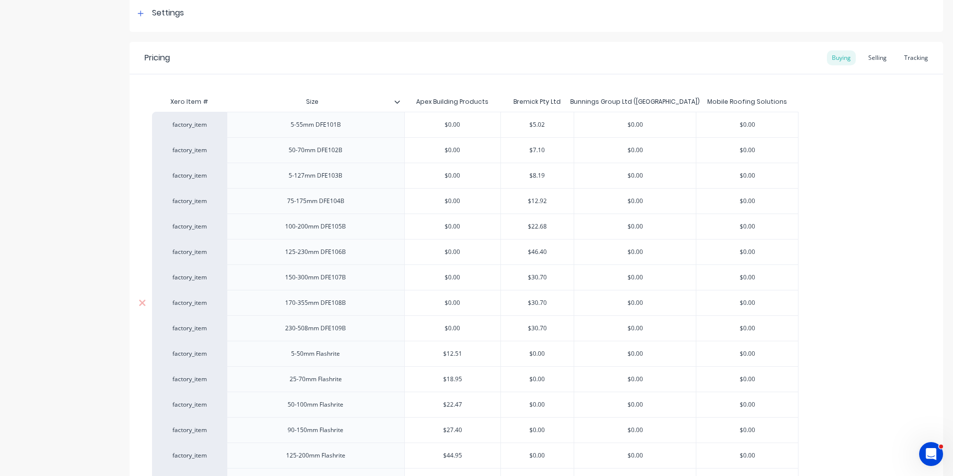
scroll to position [150, 0]
click at [875, 60] on div "Selling" at bounding box center [878, 60] width 28 height 15
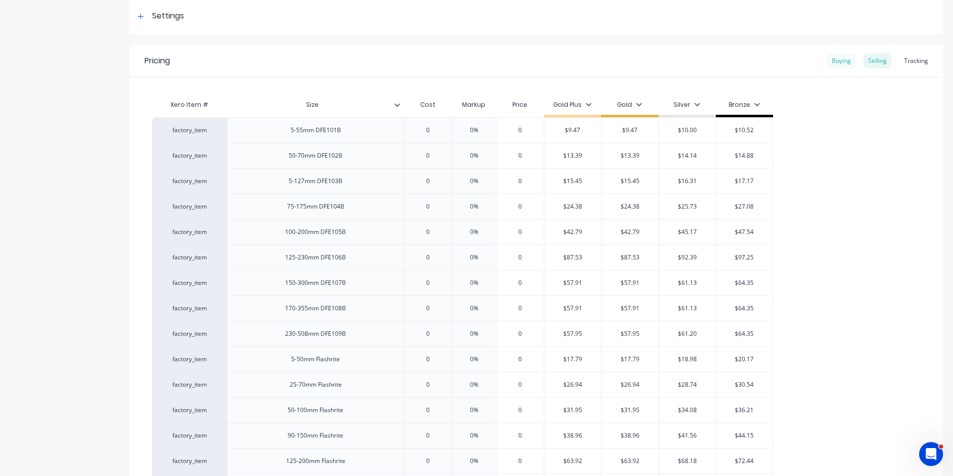
click at [833, 63] on div "Buying" at bounding box center [841, 60] width 29 height 15
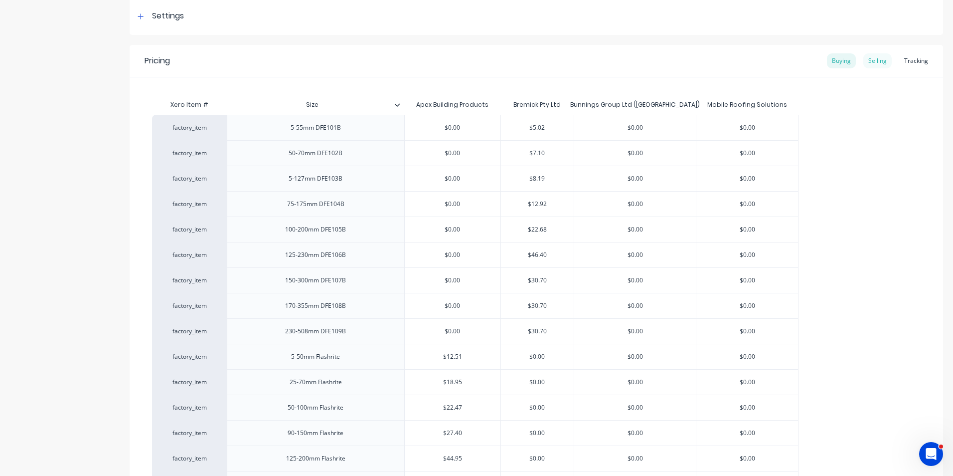
click at [870, 63] on div "Selling" at bounding box center [878, 60] width 28 height 15
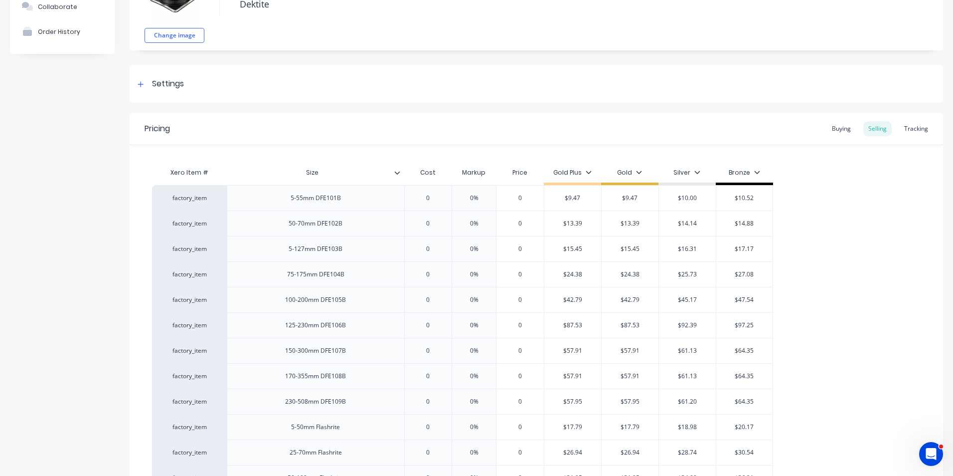
scroll to position [0, 0]
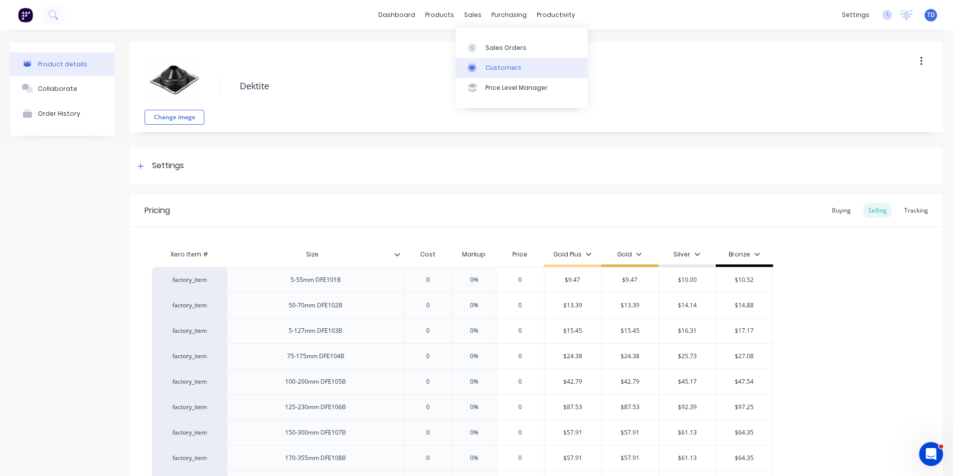
click at [488, 66] on div "Customers" at bounding box center [504, 67] width 36 height 9
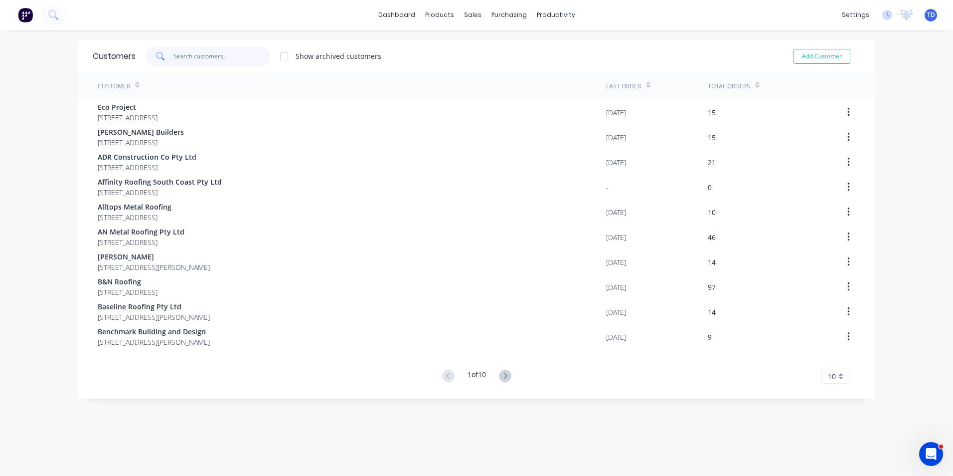
click at [219, 59] on input "text" at bounding box center [222, 56] width 97 height 20
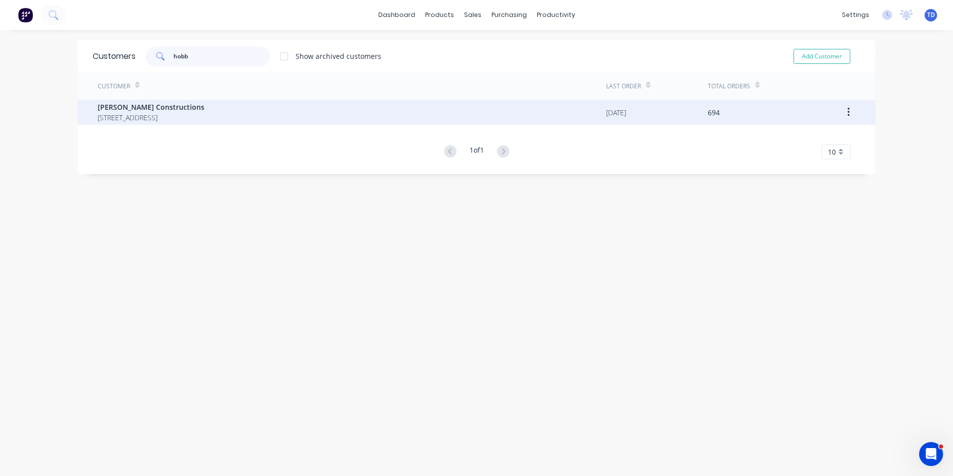
type input "hobb"
click at [190, 111] on span "[PERSON_NAME] Constructions" at bounding box center [151, 107] width 107 height 10
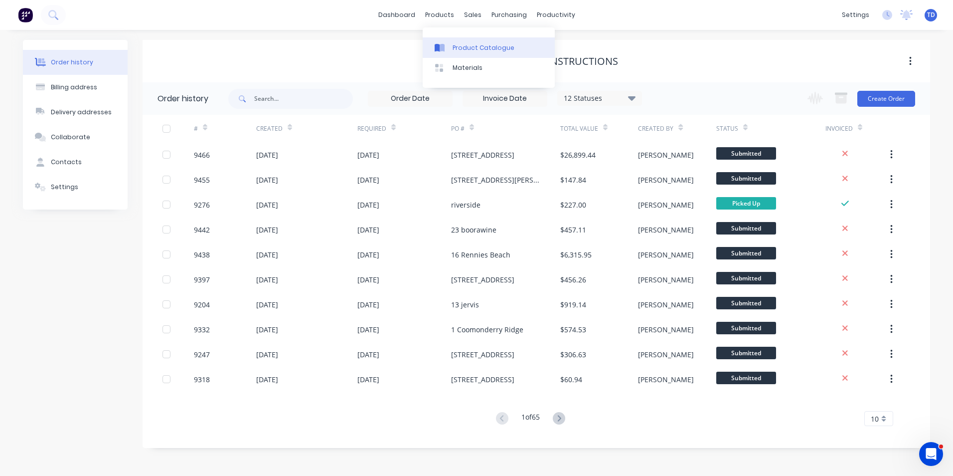
click at [459, 49] on div "Product Catalogue" at bounding box center [484, 47] width 62 height 9
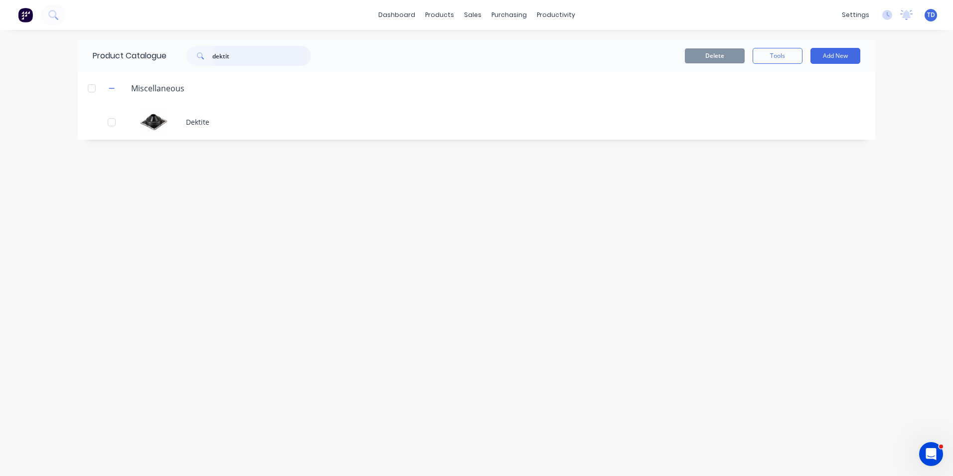
click at [248, 59] on input "dektit" at bounding box center [261, 56] width 99 height 20
type input "d"
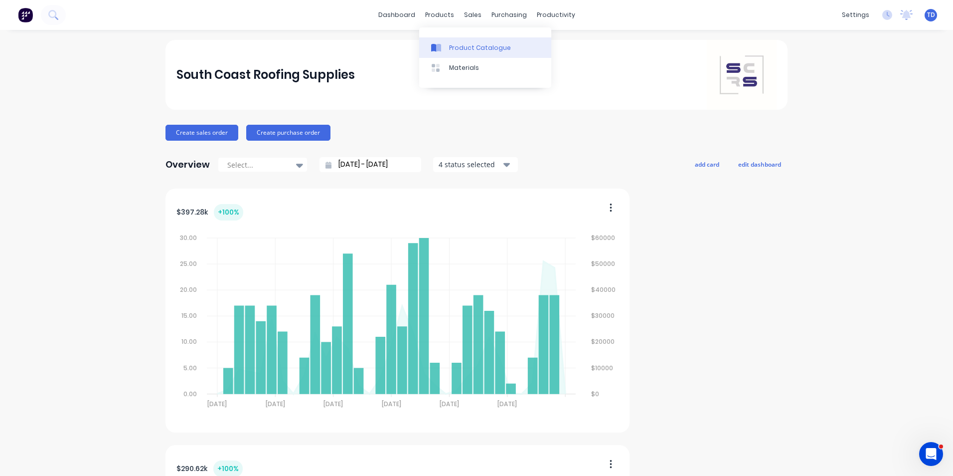
click at [453, 48] on div "Product Catalogue" at bounding box center [480, 47] width 62 height 9
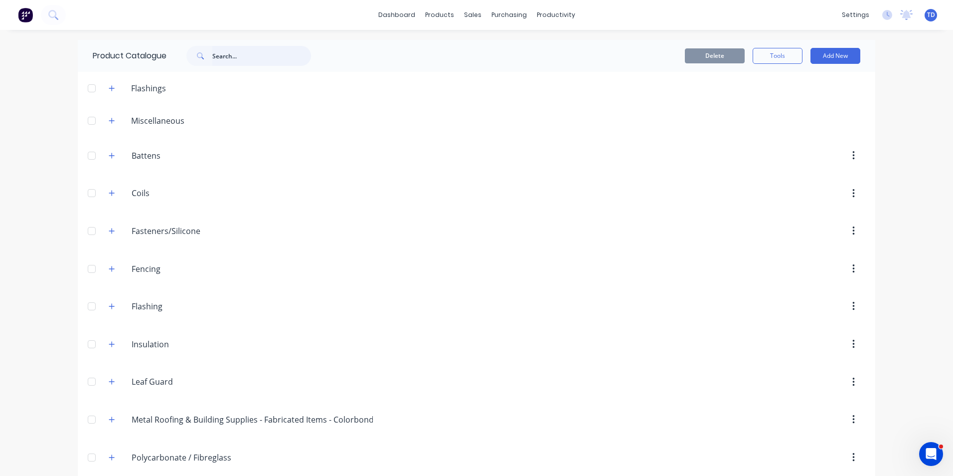
click at [221, 57] on input "text" at bounding box center [261, 56] width 99 height 20
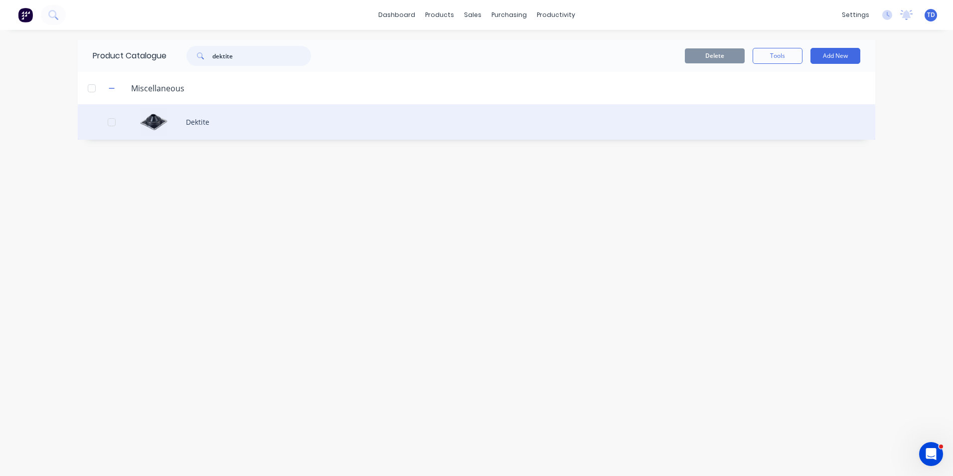
type input "dektite"
click at [198, 122] on div "Dektite" at bounding box center [477, 121] width 798 height 35
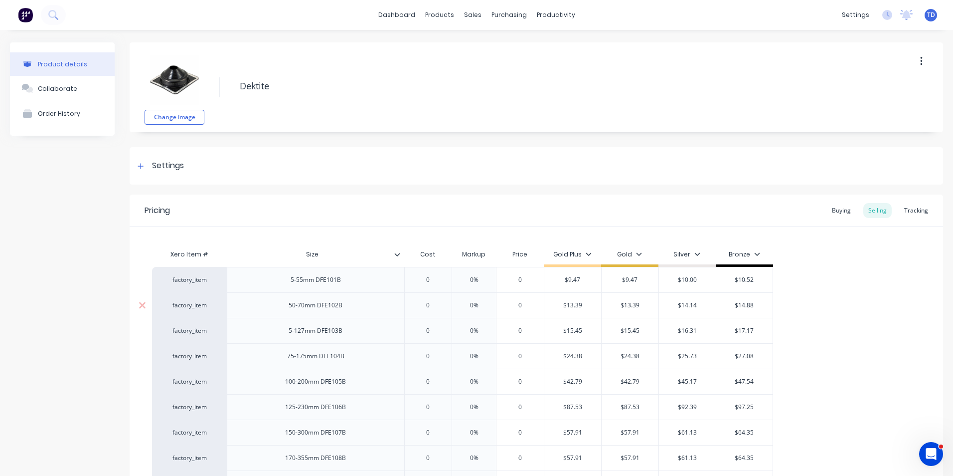
type textarea "x"
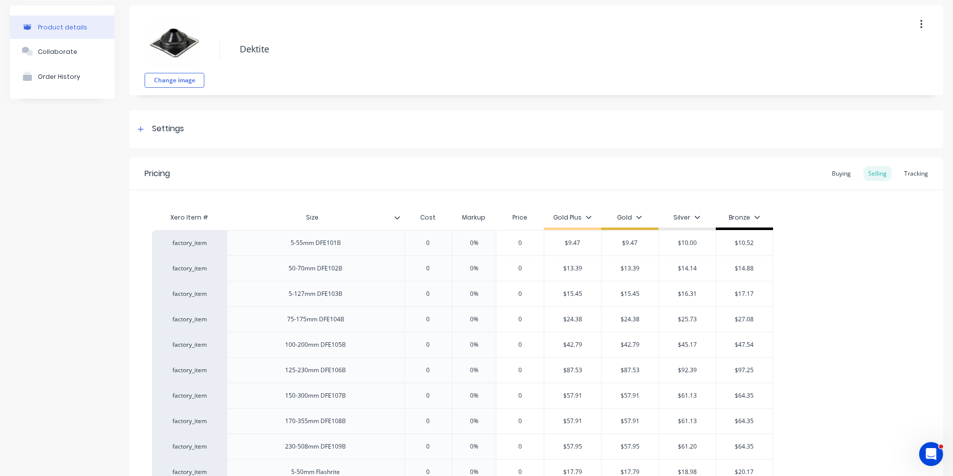
scroll to position [50, 0]
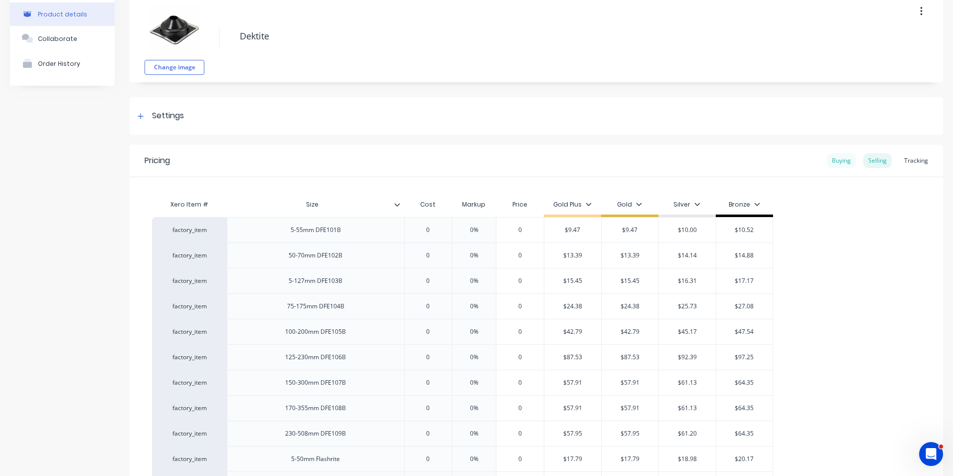
click at [838, 159] on div "Buying" at bounding box center [841, 160] width 29 height 15
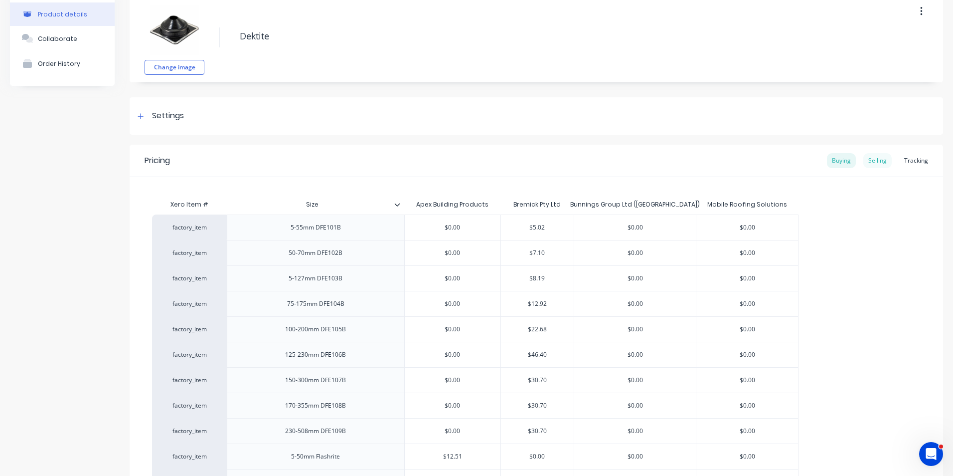
click at [870, 163] on div "Selling" at bounding box center [878, 160] width 28 height 15
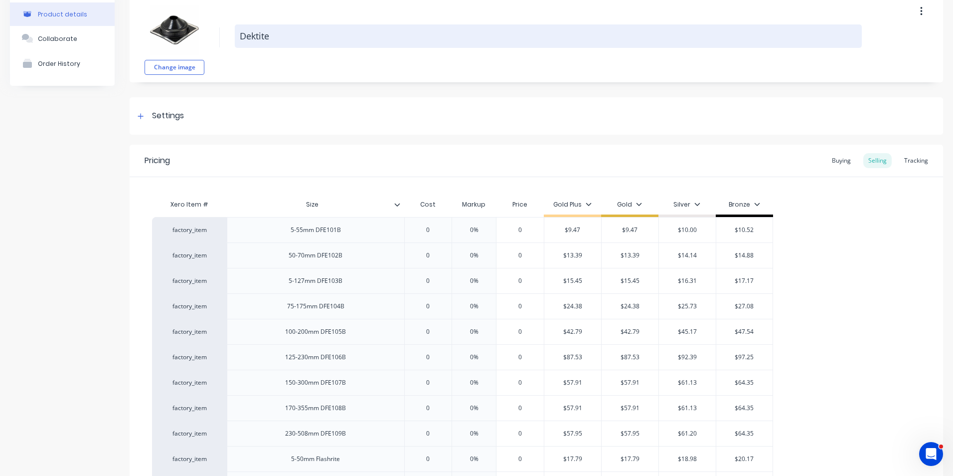
scroll to position [0, 0]
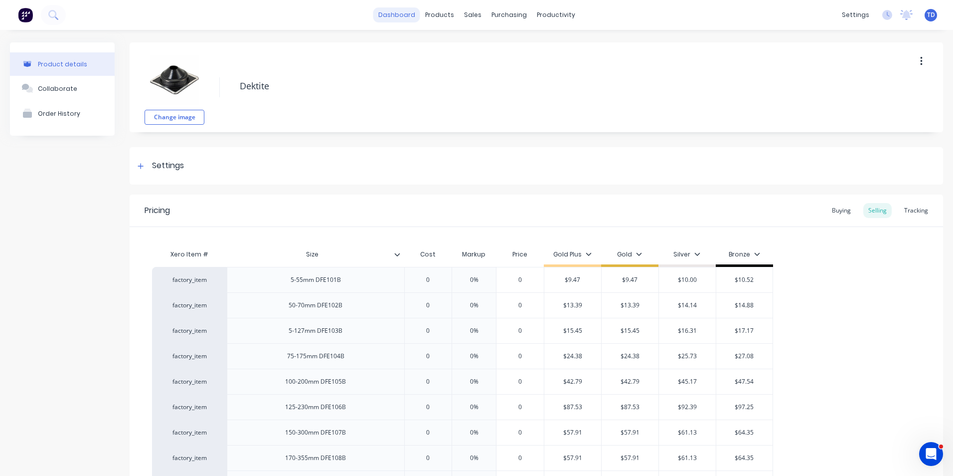
click at [401, 15] on link "dashboard" at bounding box center [397, 14] width 47 height 15
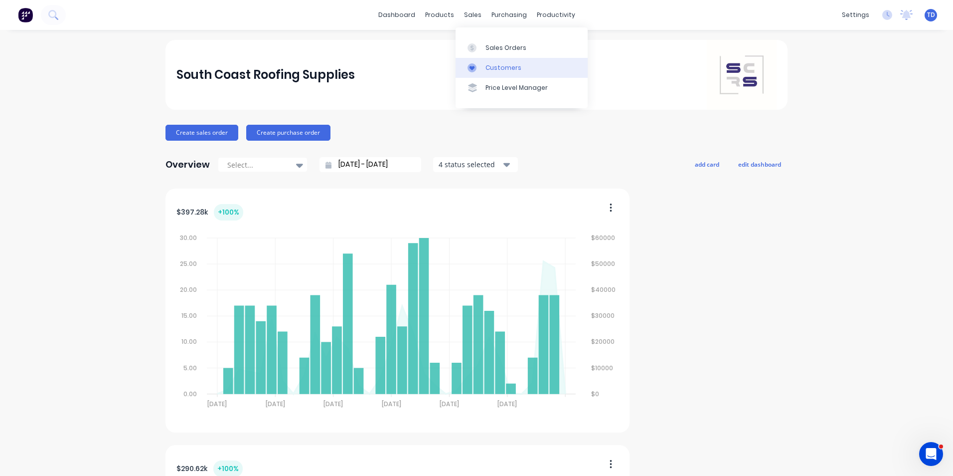
click at [487, 62] on link "Customers" at bounding box center [522, 68] width 132 height 20
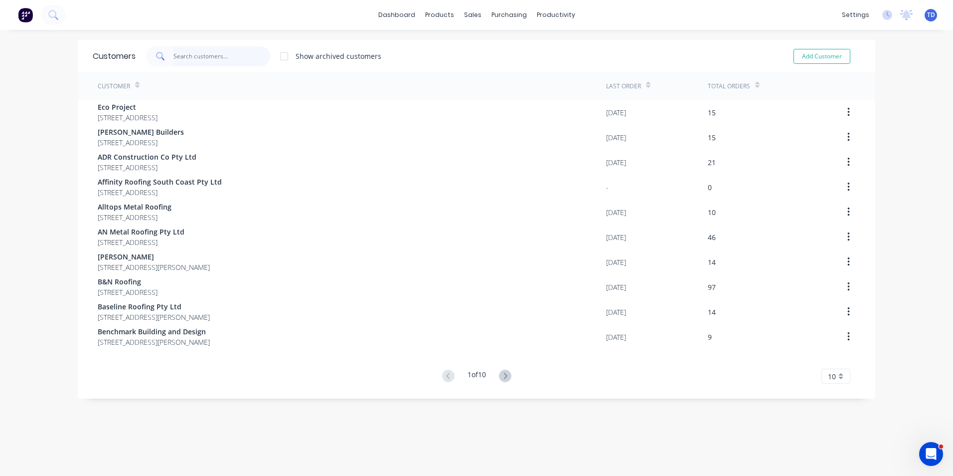
click at [246, 54] on input "text" at bounding box center [222, 56] width 97 height 20
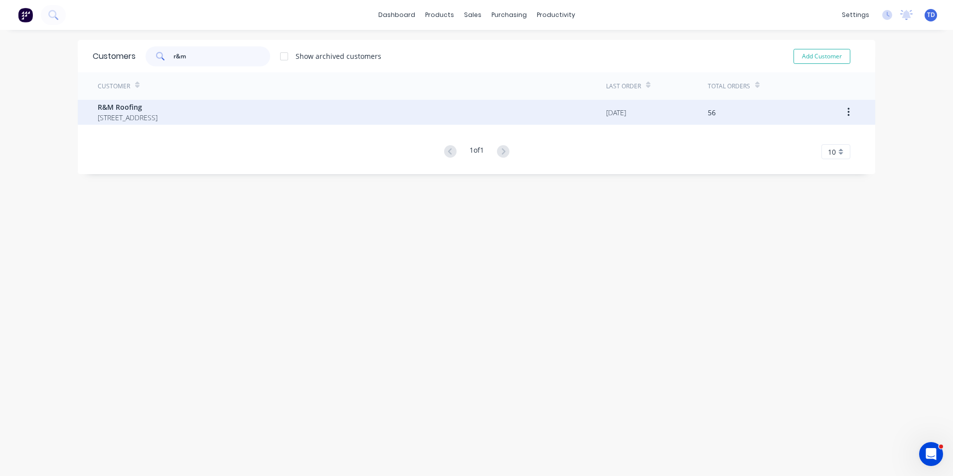
type input "r&m"
click at [158, 110] on span "R&M Roofing" at bounding box center [128, 107] width 60 height 10
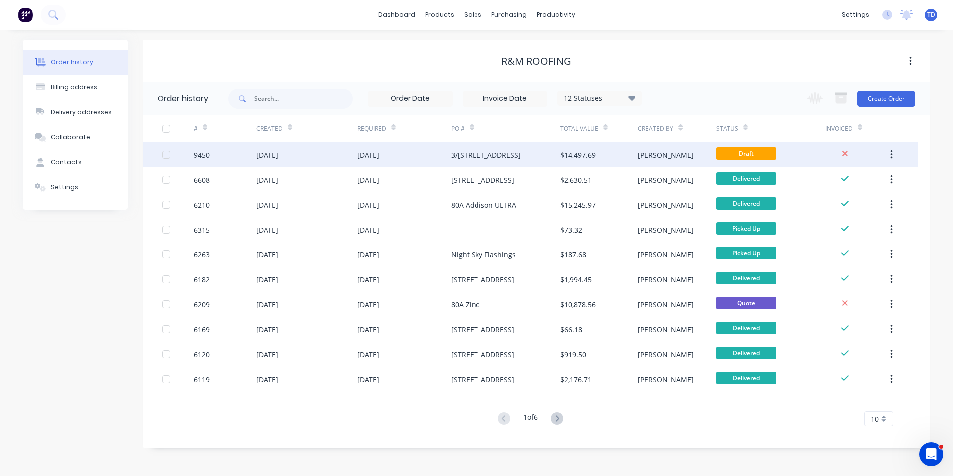
click at [399, 157] on div "[DATE]" at bounding box center [405, 154] width 94 height 25
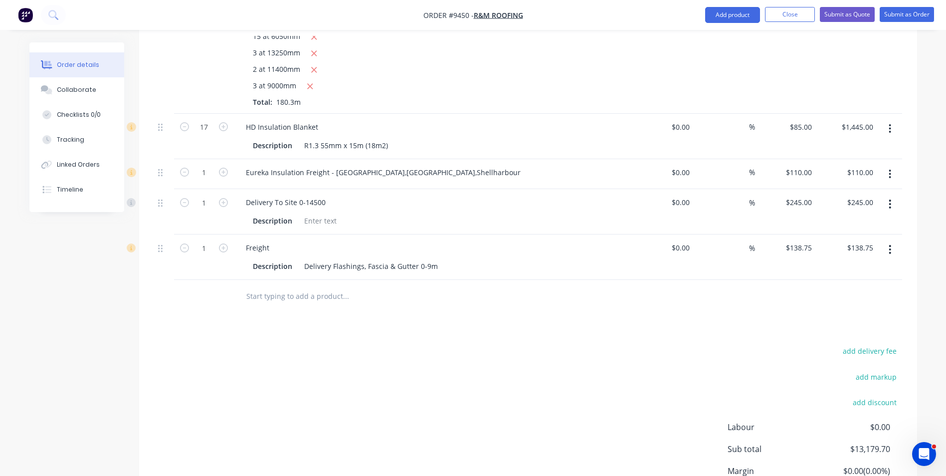
scroll to position [1795, 0]
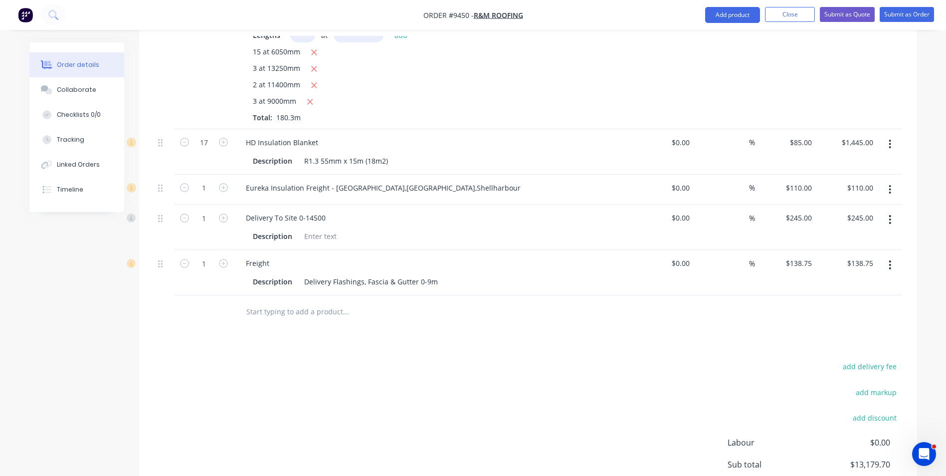
click at [326, 301] on input "text" at bounding box center [345, 311] width 199 height 20
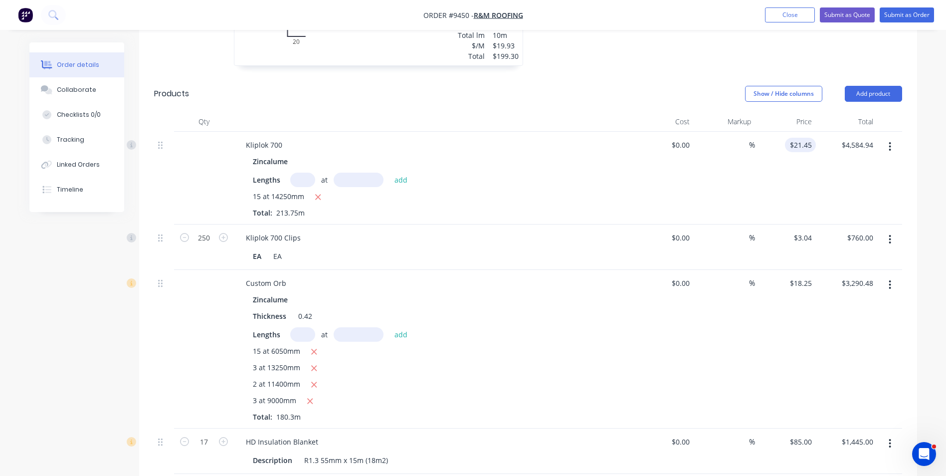
scroll to position [1446, 0]
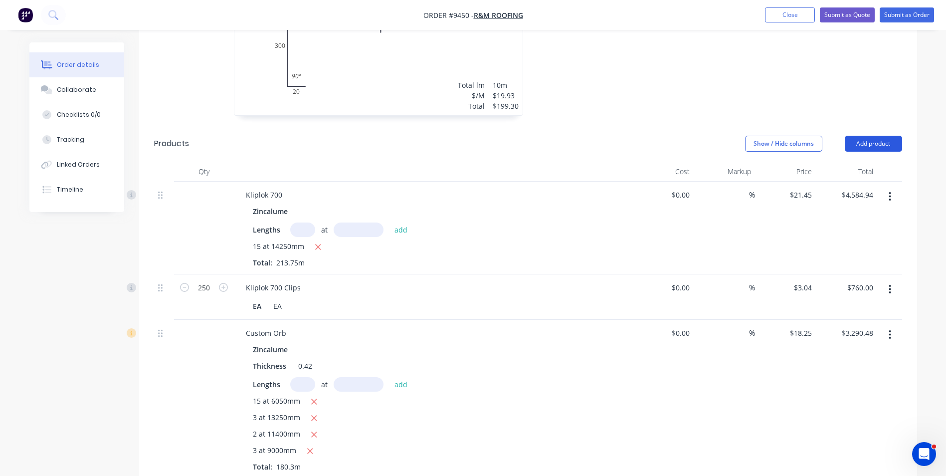
click at [867, 136] on button "Add product" at bounding box center [873, 144] width 57 height 16
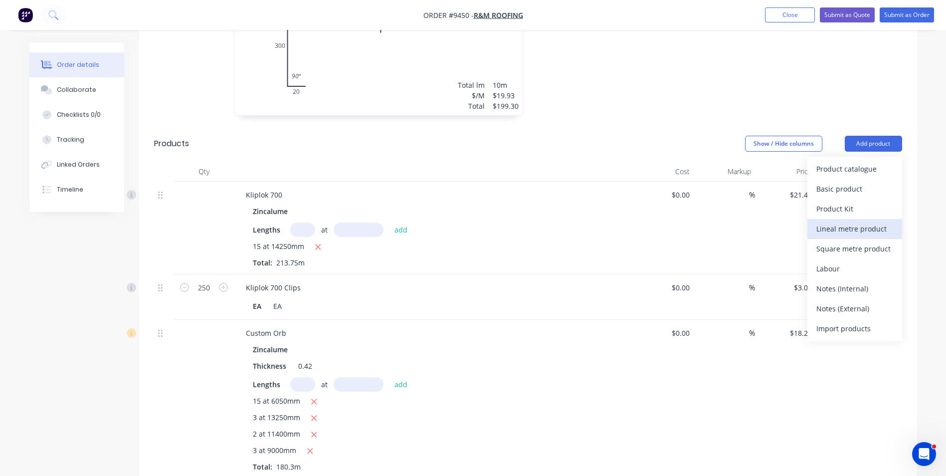
click at [864, 221] on div "Lineal metre product" at bounding box center [854, 228] width 77 height 14
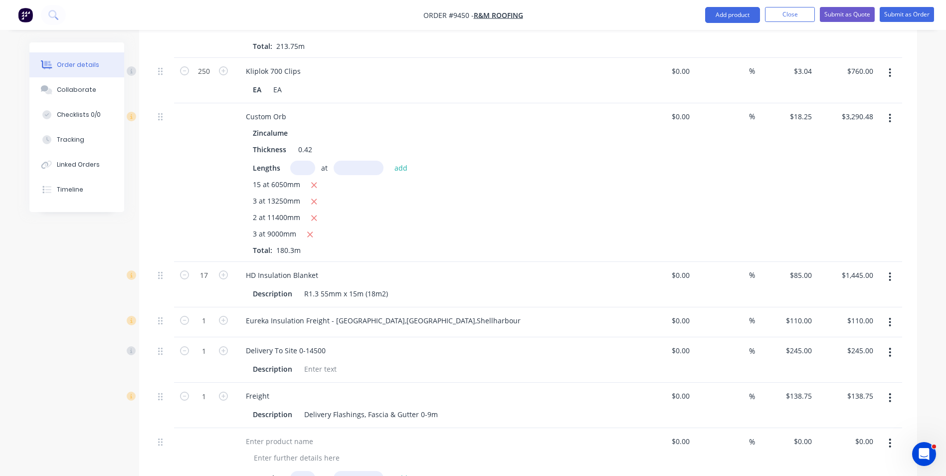
scroll to position [1745, 0]
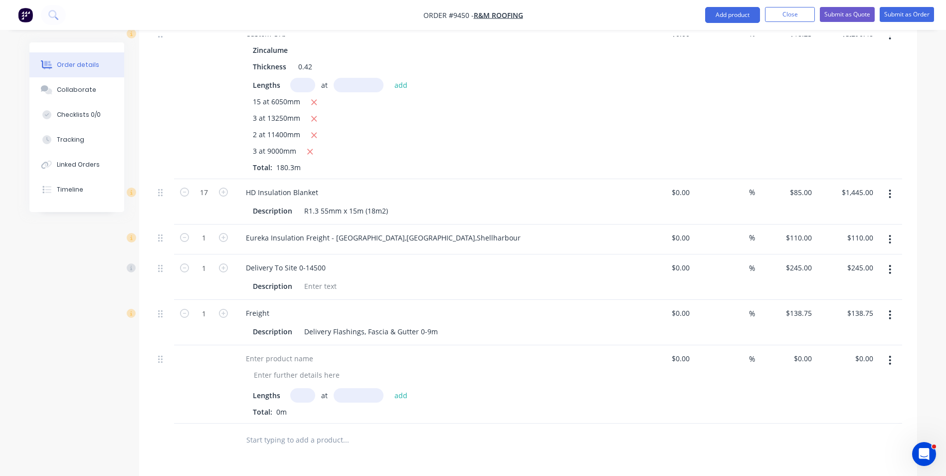
click at [887, 351] on button "button" at bounding box center [889, 360] width 23 height 18
click at [848, 439] on div "Delete" at bounding box center [854, 446] width 77 height 14
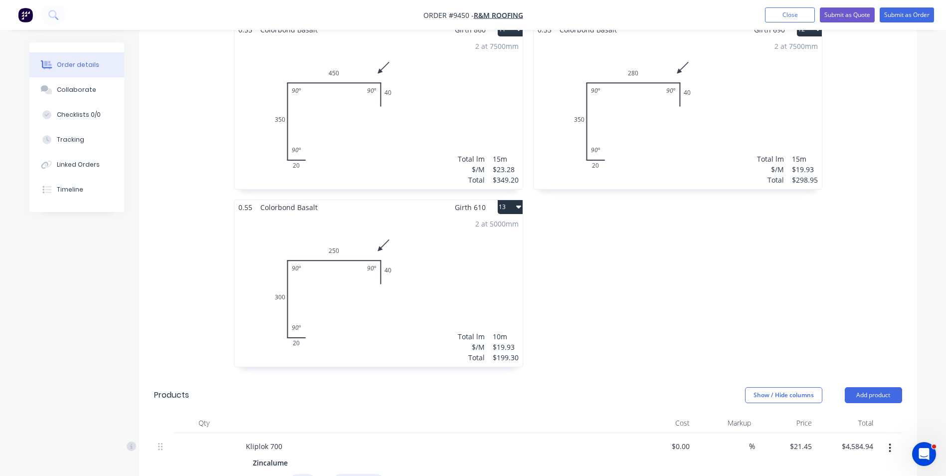
scroll to position [1297, 0]
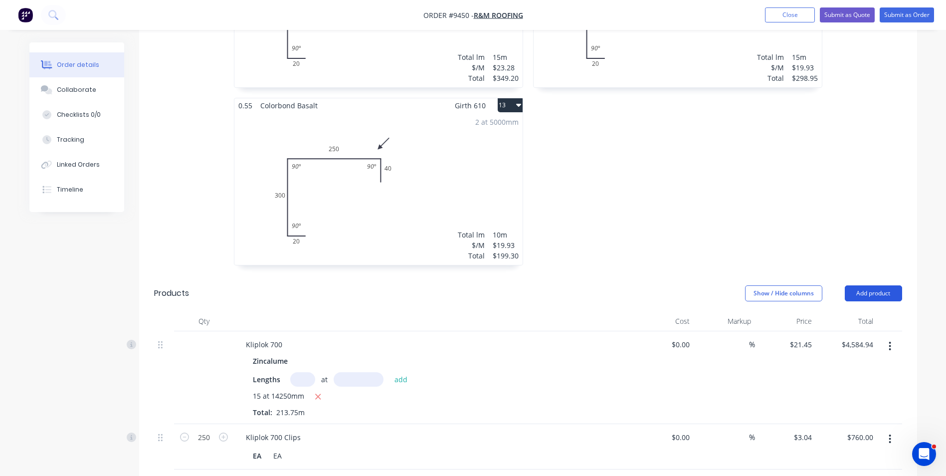
click at [880, 285] on button "Add product" at bounding box center [873, 293] width 57 height 16
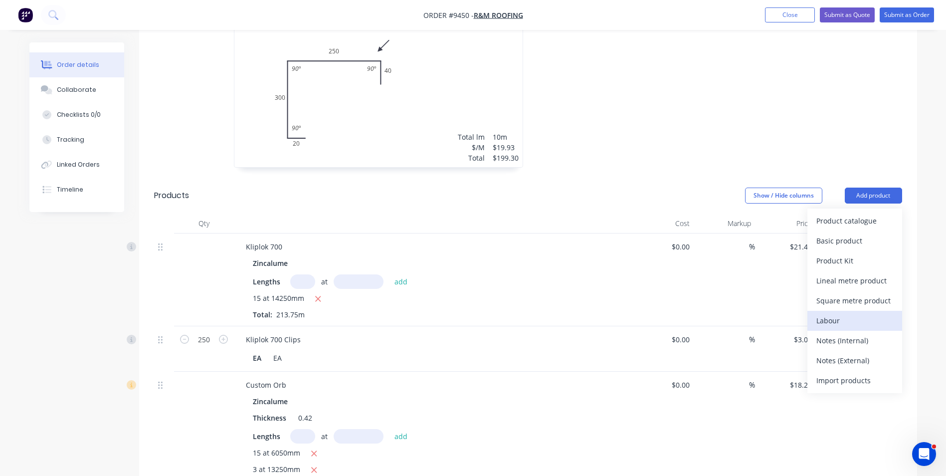
scroll to position [1396, 0]
click at [839, 231] on div "Basic product" at bounding box center [854, 238] width 77 height 14
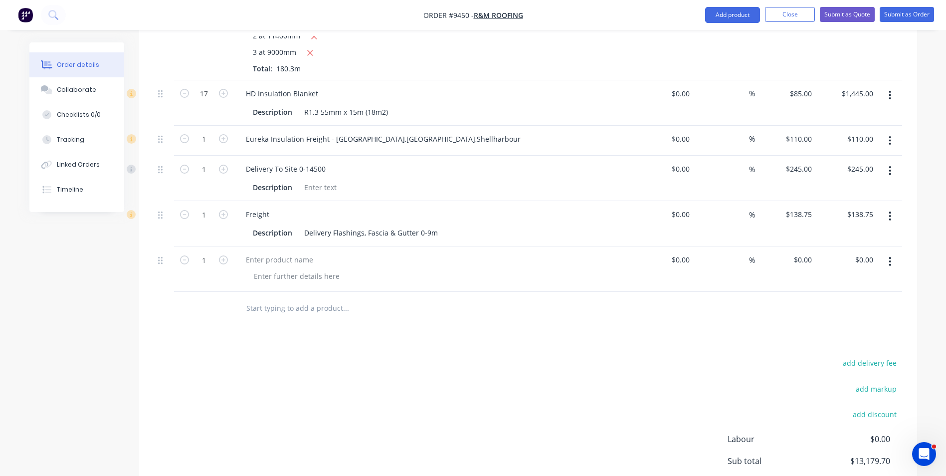
scroll to position [1845, 0]
click at [269, 251] on div at bounding box center [279, 258] width 83 height 14
click at [808, 251] on input "0" at bounding box center [809, 258] width 11 height 14
type input "$220.00"
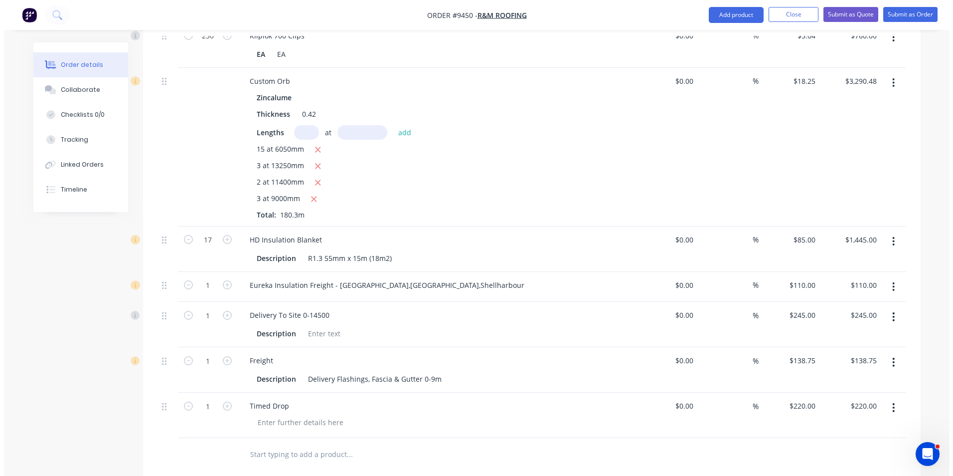
scroll to position [1695, 0]
click at [854, 18] on button "Submit as Quote" at bounding box center [847, 14] width 55 height 15
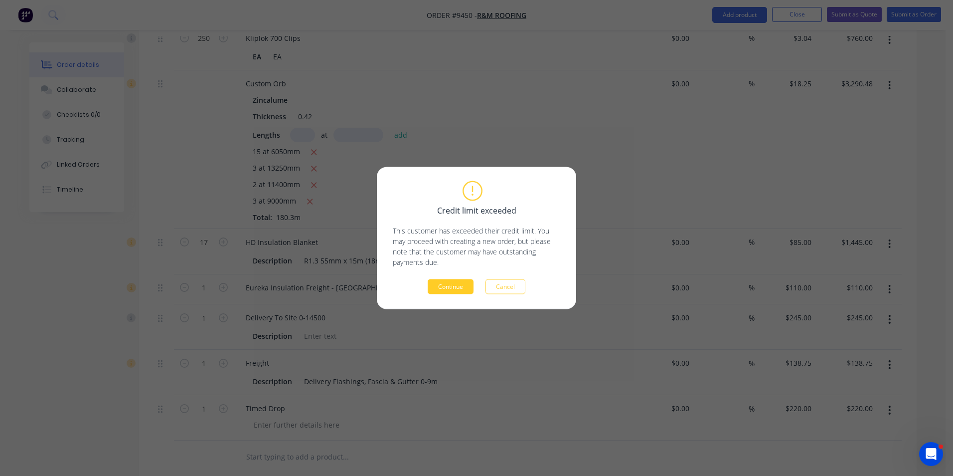
click at [463, 286] on button "Continue" at bounding box center [451, 286] width 46 height 15
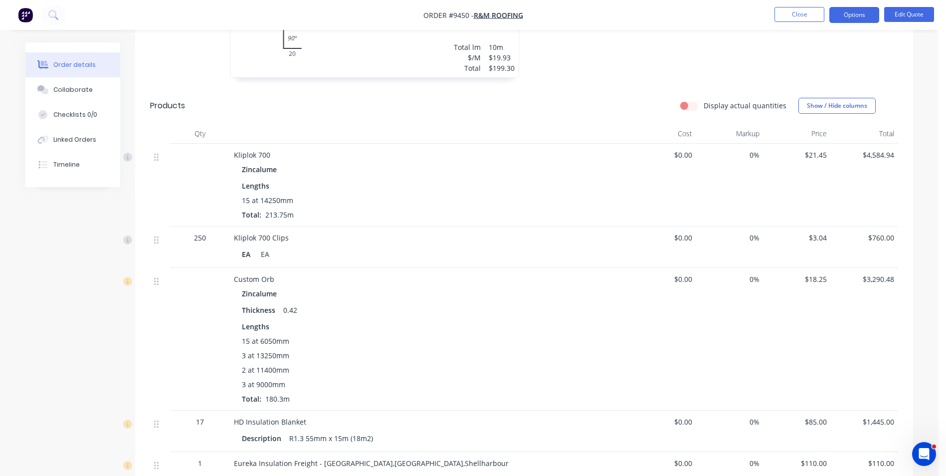
scroll to position [1440, 0]
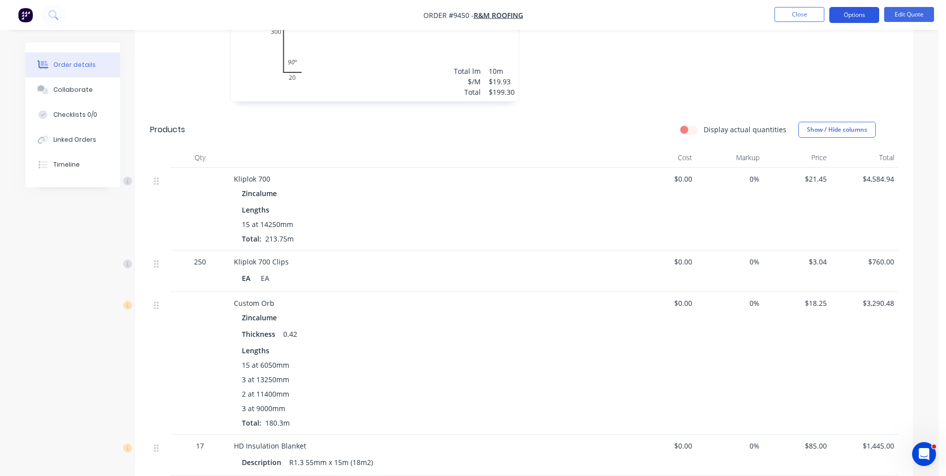
click at [850, 17] on button "Options" at bounding box center [854, 15] width 50 height 16
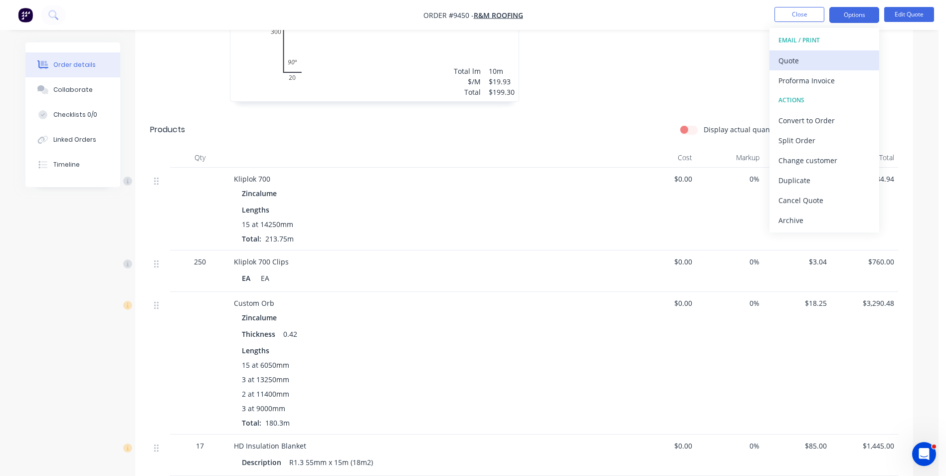
click at [804, 58] on div "Quote" at bounding box center [824, 60] width 92 height 14
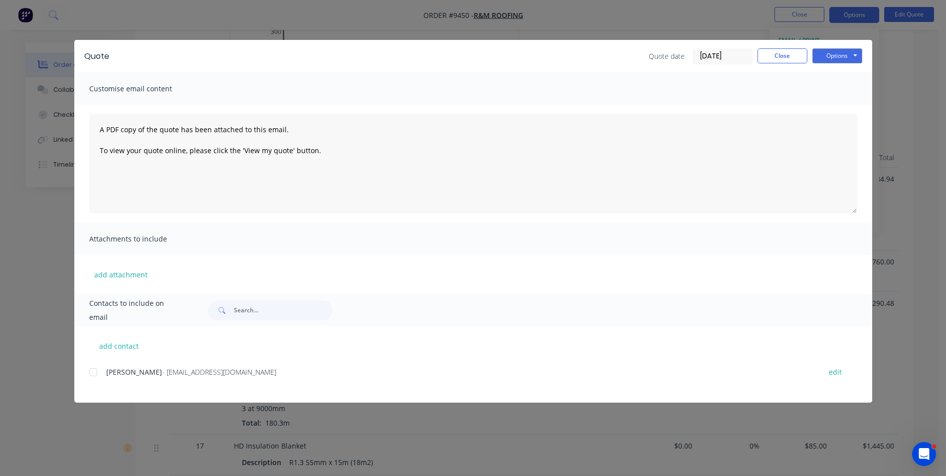
click at [99, 375] on div at bounding box center [93, 372] width 20 height 20
click at [840, 54] on button "Options" at bounding box center [837, 55] width 50 height 15
click at [835, 110] on button "Email" at bounding box center [844, 106] width 64 height 16
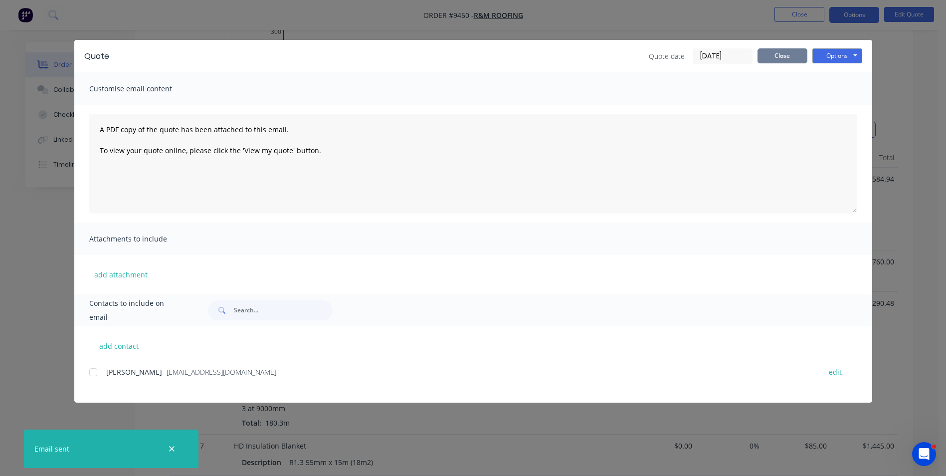
click at [777, 60] on button "Close" at bounding box center [782, 55] width 50 height 15
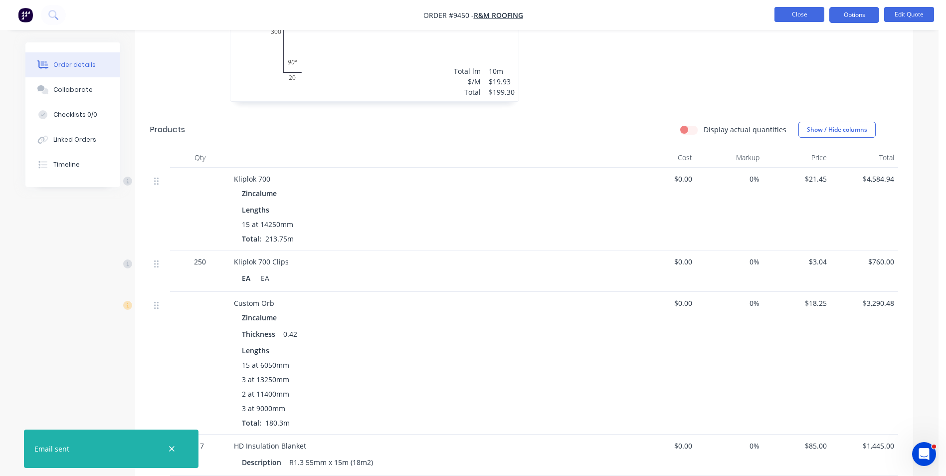
click at [791, 19] on button "Close" at bounding box center [799, 14] width 50 height 15
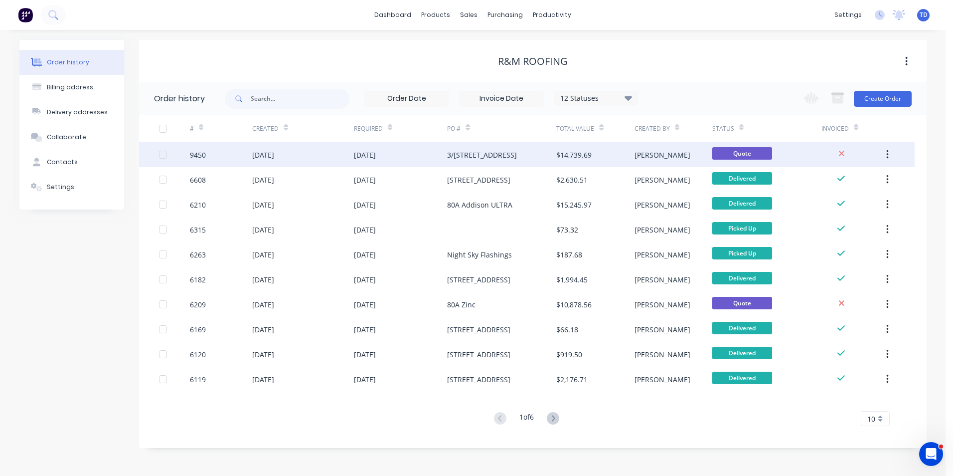
click at [262, 157] on div "26 Aug 2025" at bounding box center [263, 155] width 22 height 10
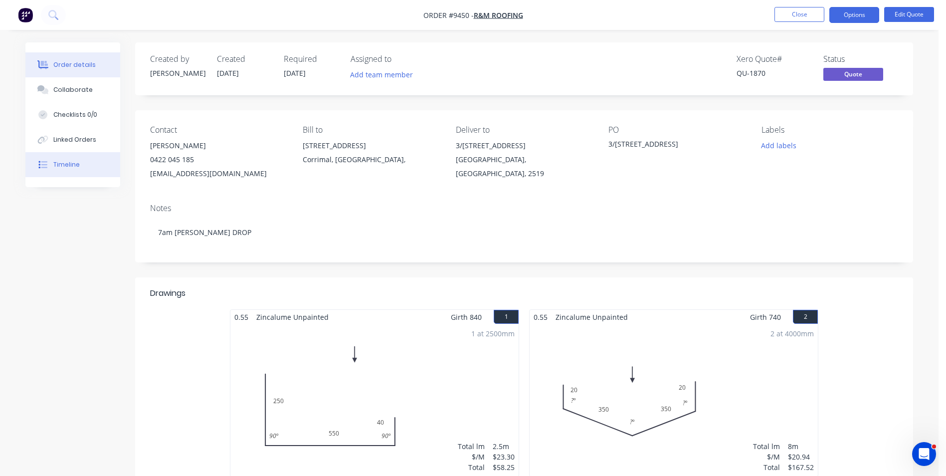
click at [70, 169] on button "Timeline" at bounding box center [72, 164] width 95 height 25
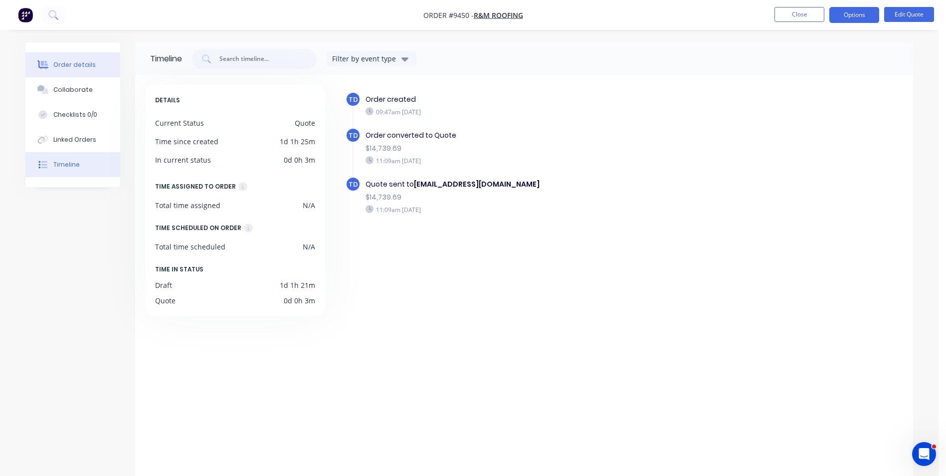
click at [79, 68] on div "Order details" at bounding box center [74, 64] width 42 height 9
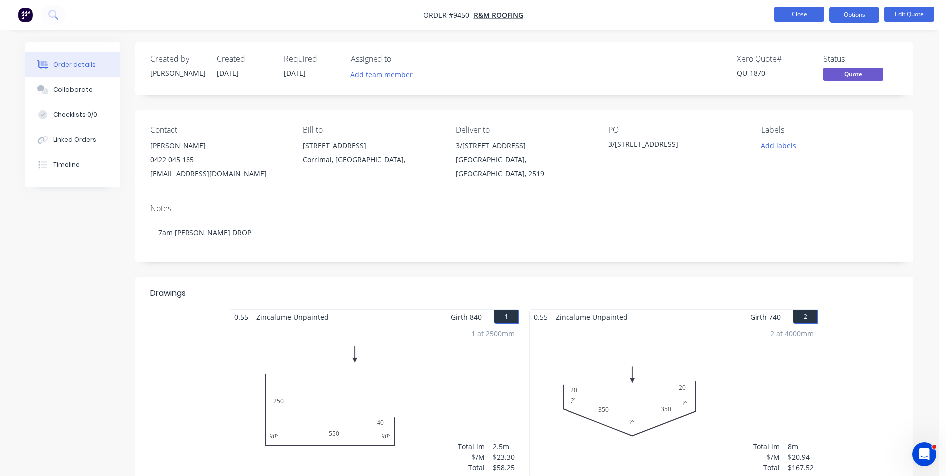
click at [794, 16] on button "Close" at bounding box center [799, 14] width 50 height 15
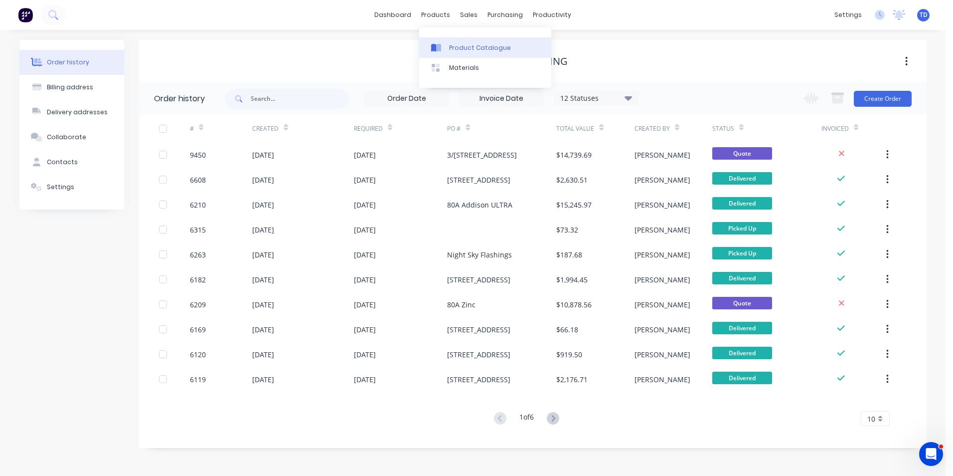
click at [463, 44] on div "Product Catalogue" at bounding box center [480, 47] width 62 height 9
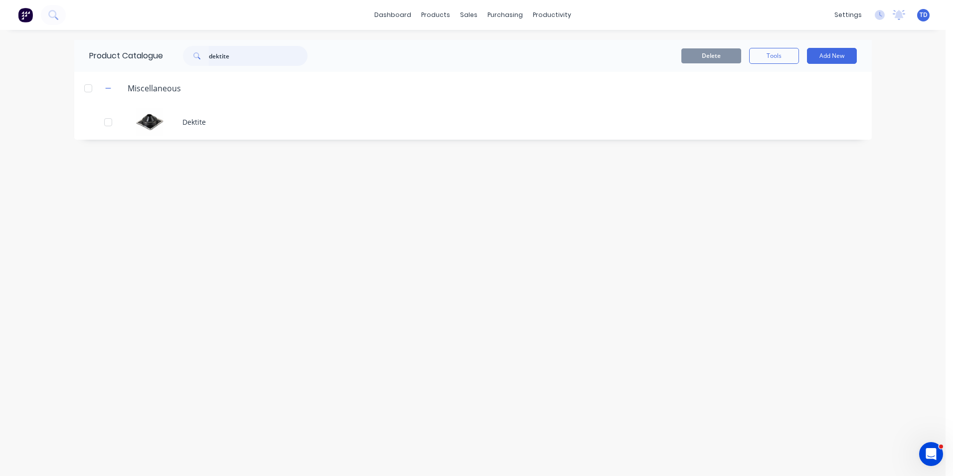
click at [251, 57] on input "dektite" at bounding box center [258, 56] width 99 height 20
type input "d"
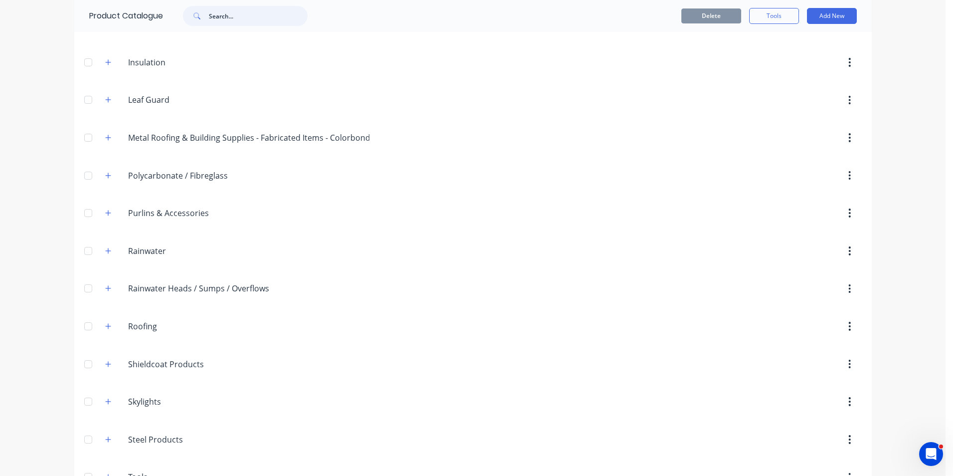
scroll to position [312, 0]
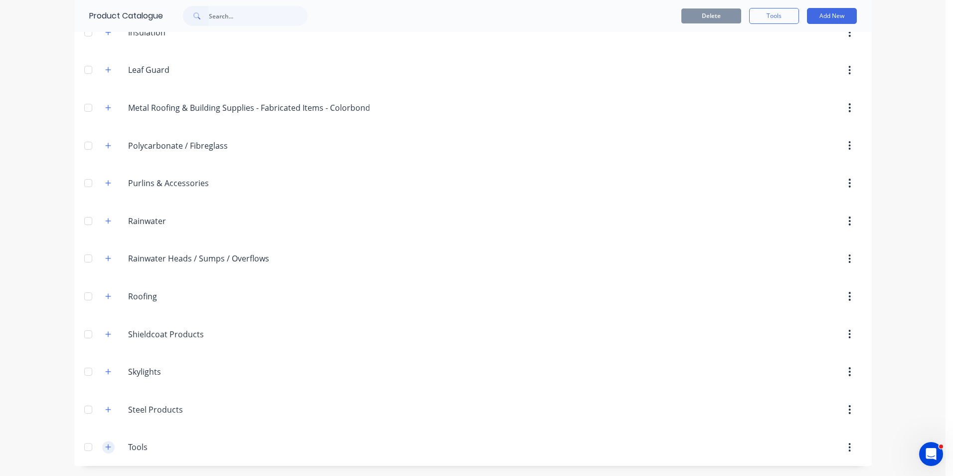
click at [105, 446] on icon "button" at bounding box center [108, 446] width 6 height 7
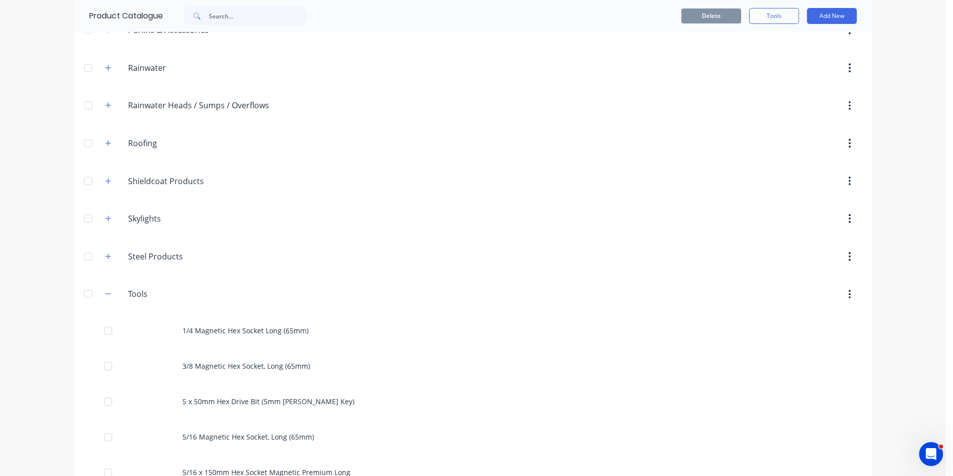
scroll to position [461, 0]
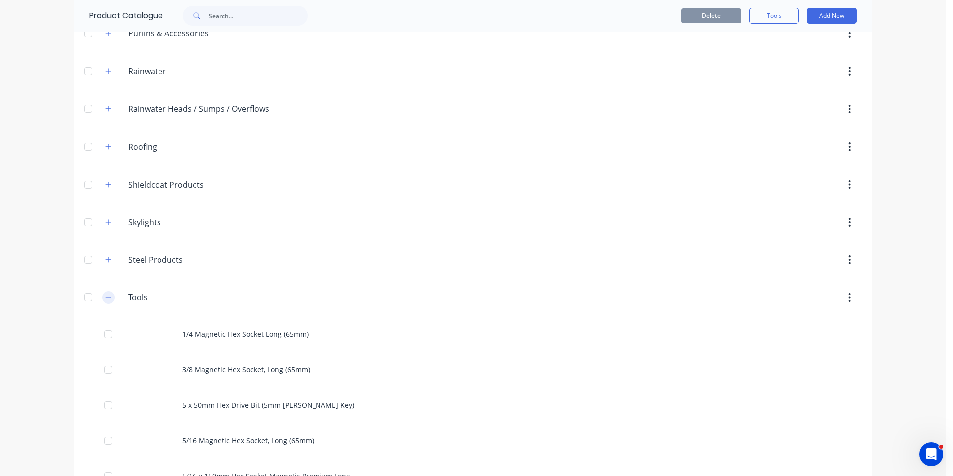
click at [105, 298] on icon "button" at bounding box center [108, 297] width 6 height 7
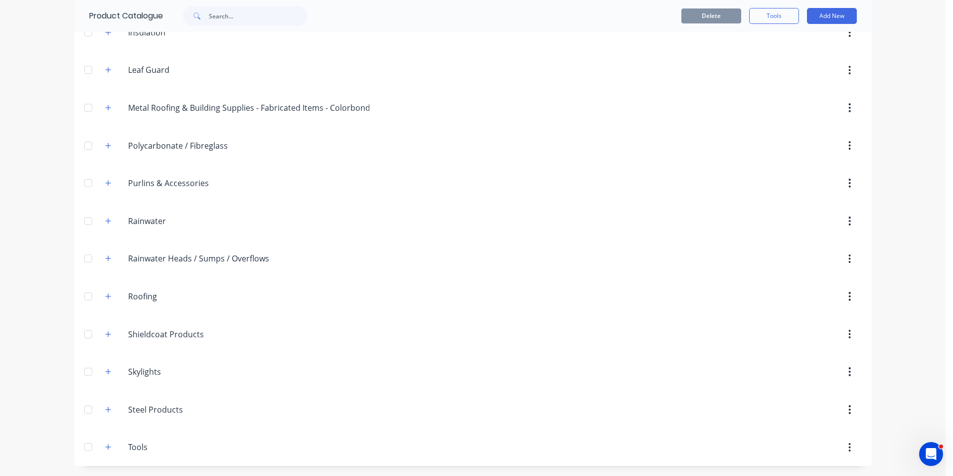
scroll to position [312, 0]
click at [926, 454] on icon "Open Intercom Messenger" at bounding box center [930, 452] width 16 height 16
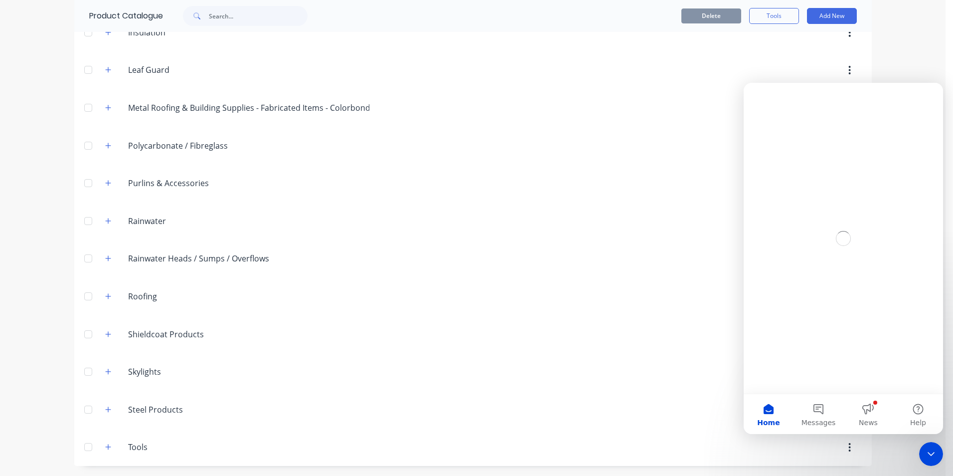
scroll to position [0, 0]
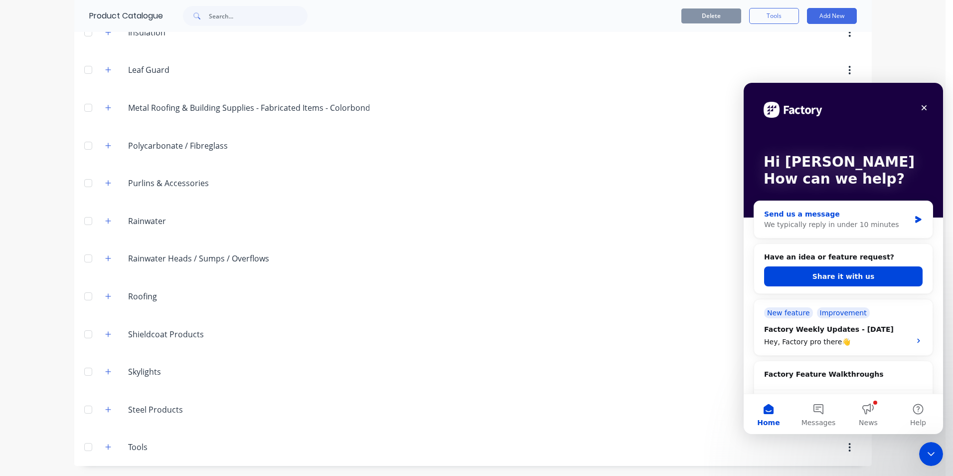
click at [783, 226] on div "We typically reply in under 10 minutes" at bounding box center [837, 224] width 146 height 10
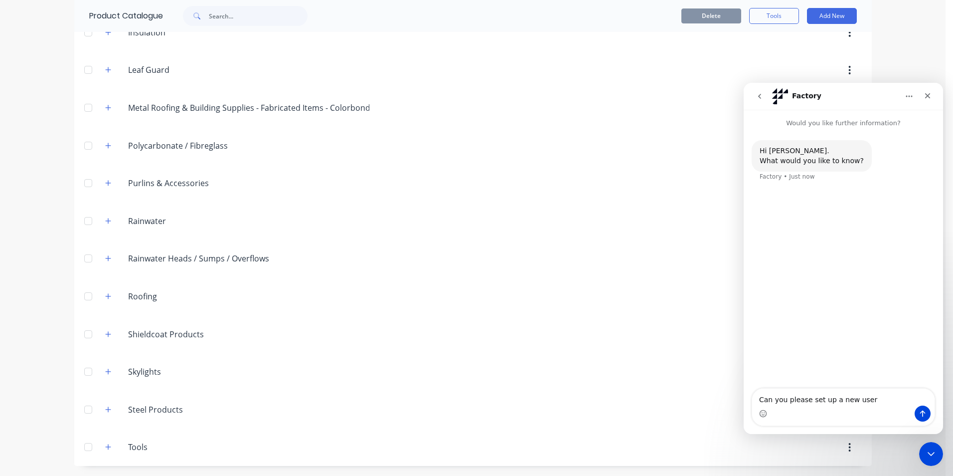
type textarea "Can you please set up a new user"
click at [927, 95] on icon "Close" at bounding box center [928, 95] width 5 height 5
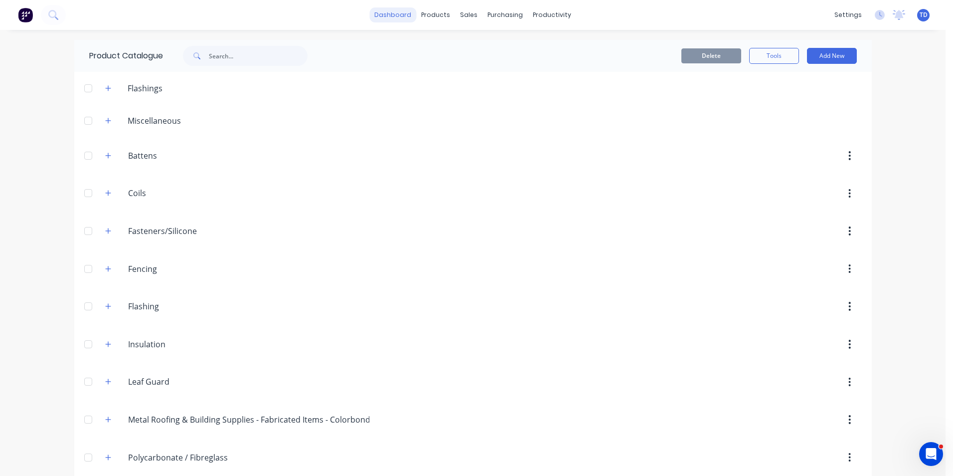
click at [402, 19] on link "dashboard" at bounding box center [393, 14] width 47 height 15
click at [903, 17] on icon at bounding box center [907, 14] width 9 height 8
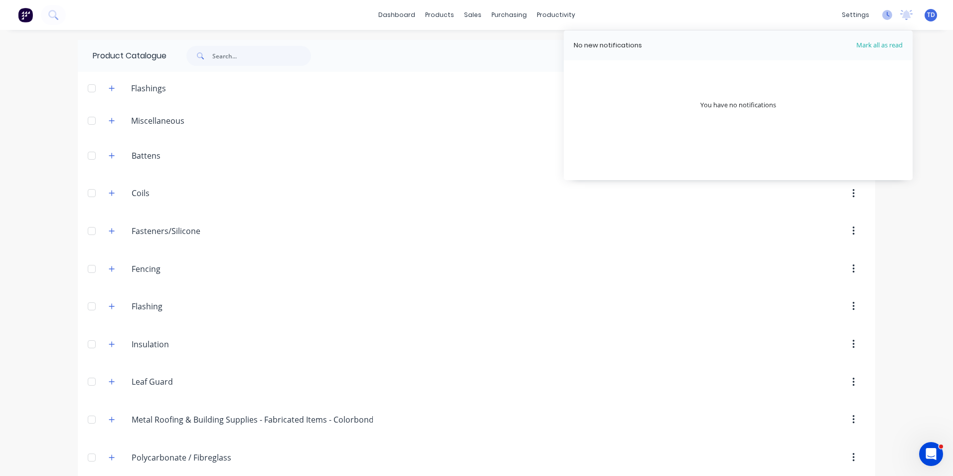
click at [883, 15] on icon at bounding box center [888, 15] width 10 height 10
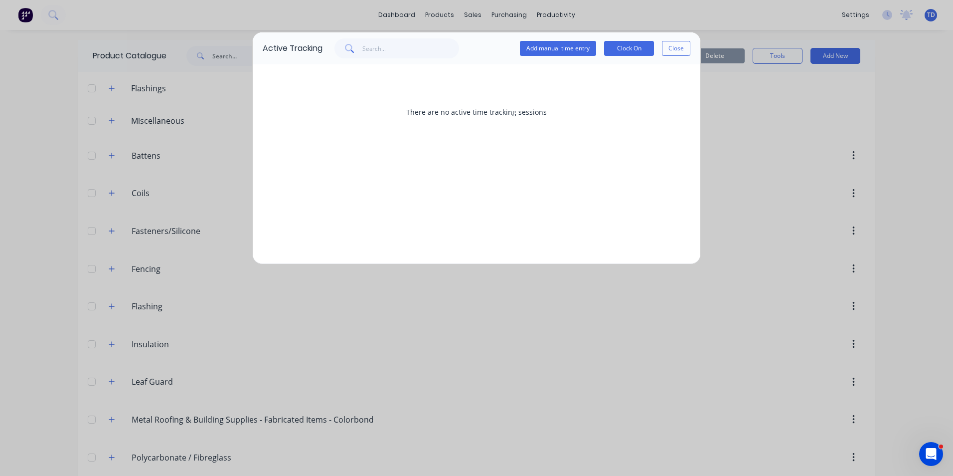
drag, startPoint x: 681, startPoint y: 50, endPoint x: 686, endPoint y: 50, distance: 5.5
click at [683, 50] on button "Close" at bounding box center [676, 48] width 28 height 15
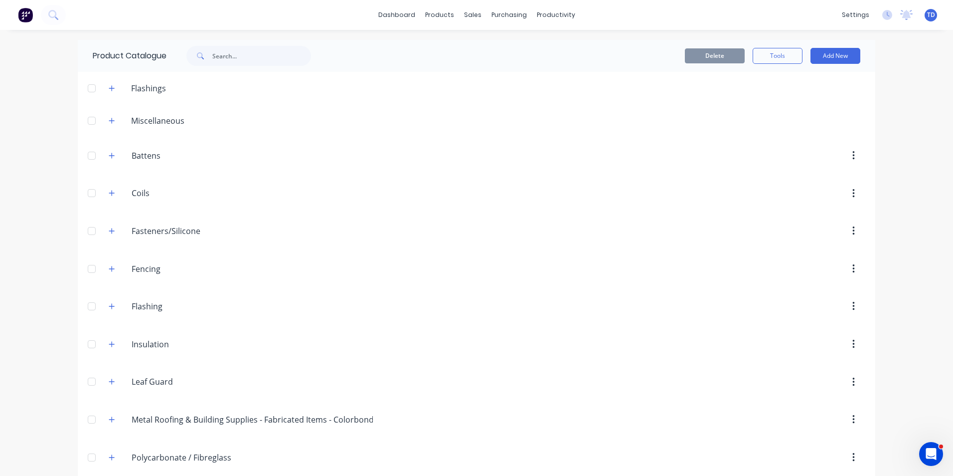
click at [928, 17] on span "TD" at bounding box center [932, 14] width 8 height 9
click at [921, 173] on div "dashboard products sales purchasing productivity dashboard products Product Cat…" at bounding box center [476, 238] width 953 height 476
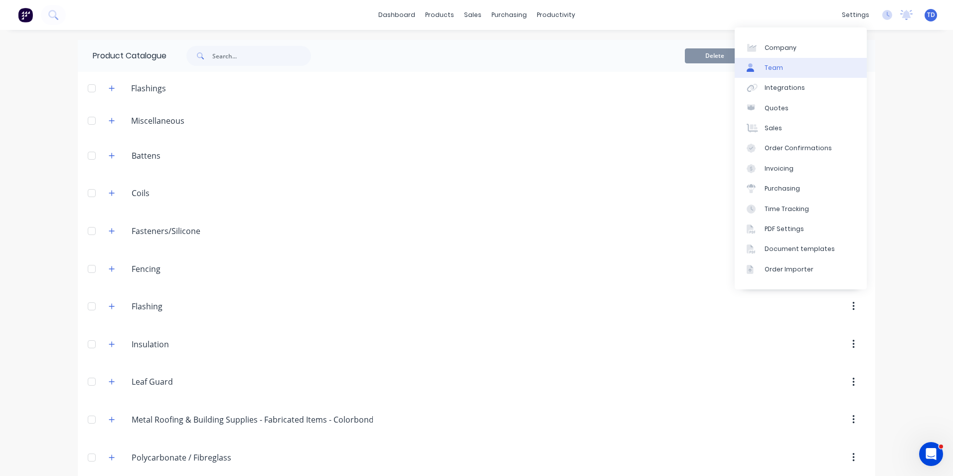
click at [775, 66] on div "Team" at bounding box center [774, 67] width 18 height 9
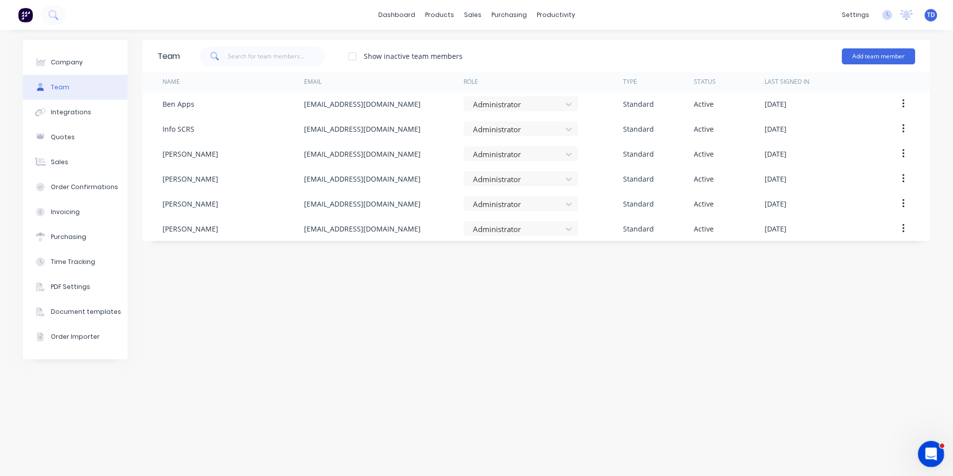
click at [927, 453] on icon "Open Intercom Messenger" at bounding box center [930, 452] width 16 height 16
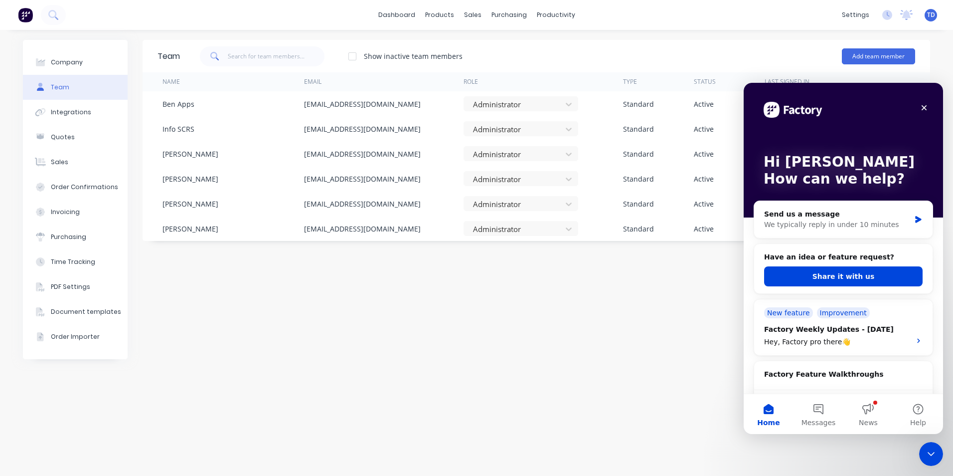
click at [884, 453] on div "Team Show inactive team members Add team member Name Email Role Type Status Las…" at bounding box center [537, 253] width 788 height 426
click at [788, 312] on div "New feature" at bounding box center [788, 312] width 49 height 11
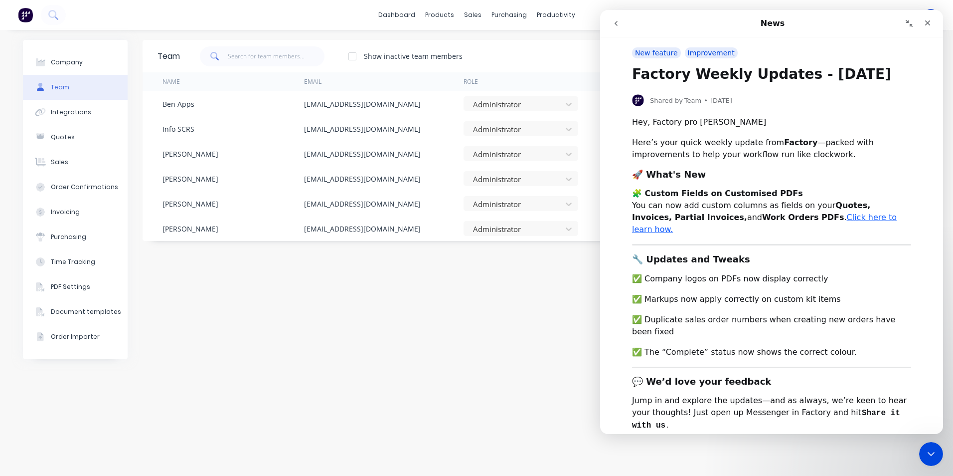
click at [785, 215] on link "Click here to learn how." at bounding box center [764, 222] width 265 height 21
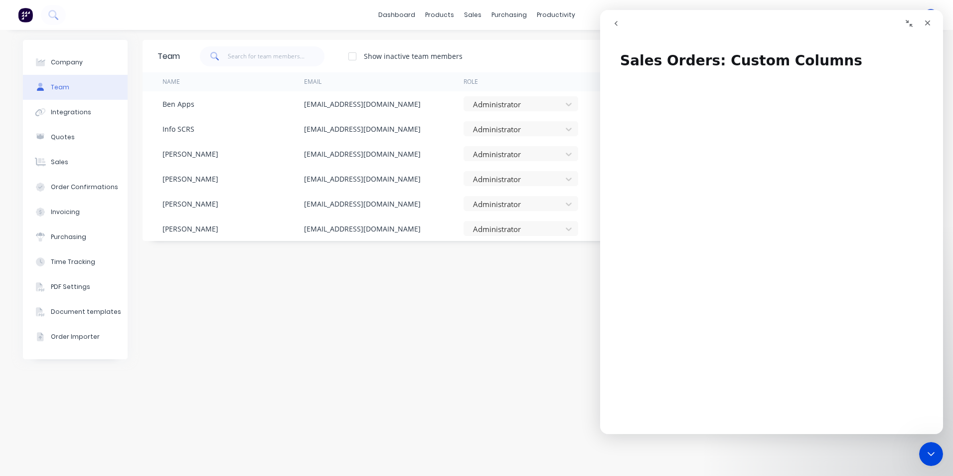
click at [615, 23] on icon "go back" at bounding box center [616, 23] width 3 height 5
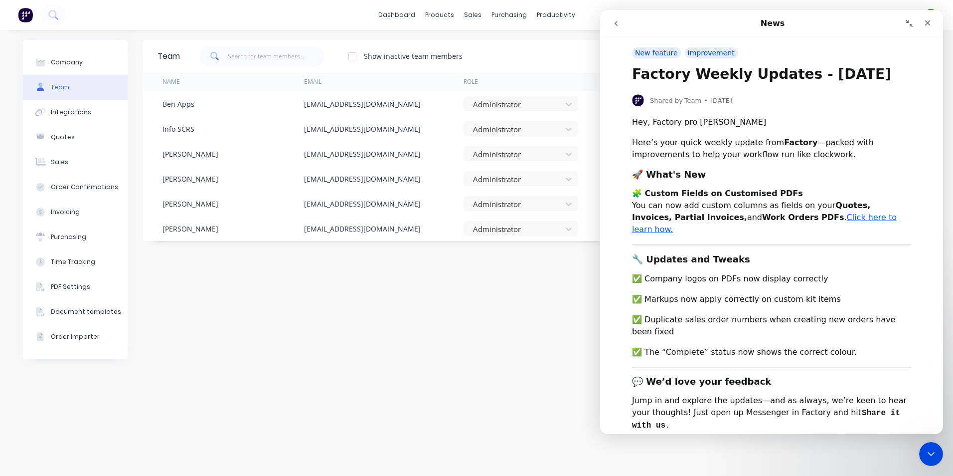
click at [782, 218] on link "Click here to learn how." at bounding box center [764, 222] width 265 height 21
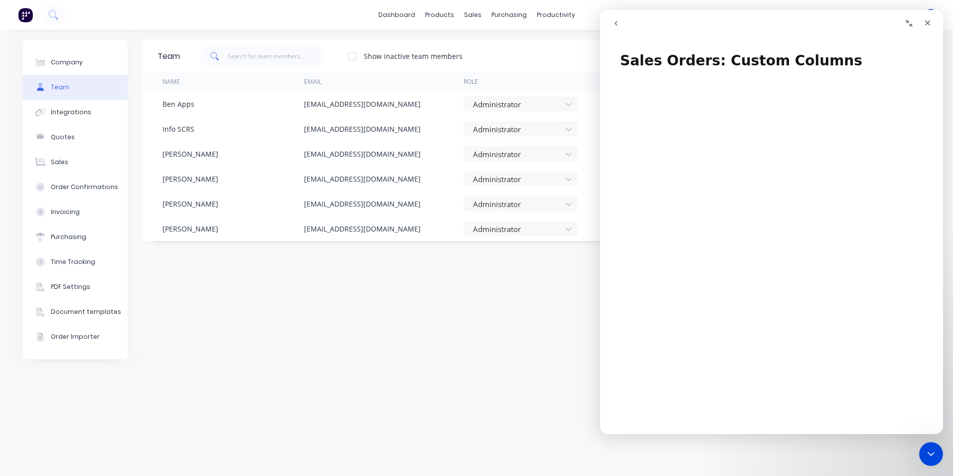
drag, startPoint x: 711, startPoint y: 41, endPoint x: 555, endPoint y: 44, distance: 156.6
click html "Sales Orders: Custom Columns Sales Orders: Custom Columns Did this answer your …"
drag, startPoint x: 555, startPoint y: 44, endPoint x: 608, endPoint y: 31, distance: 55.3
click at [608, 31] on div "Intercom messenger" at bounding box center [688, 23] width 163 height 19
click at [913, 25] on icon "Collapse window" at bounding box center [910, 23] width 8 height 8
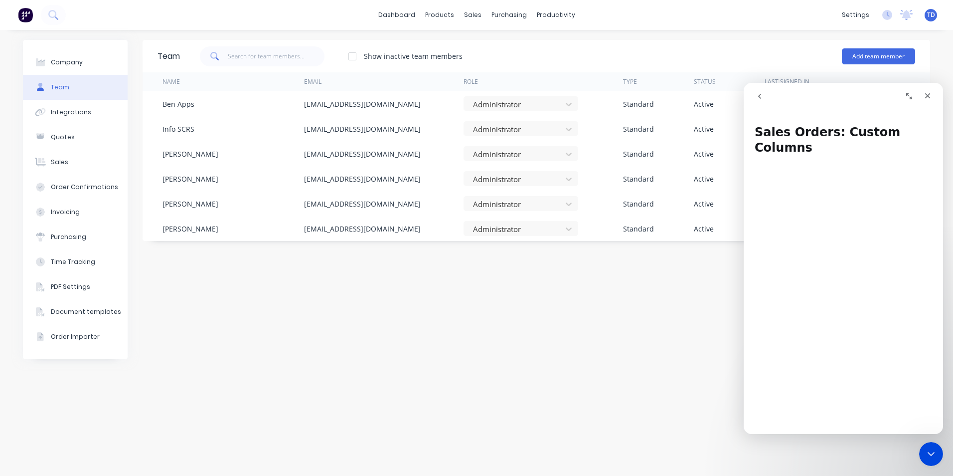
click at [908, 97] on icon "Expand window" at bounding box center [910, 96] width 8 height 8
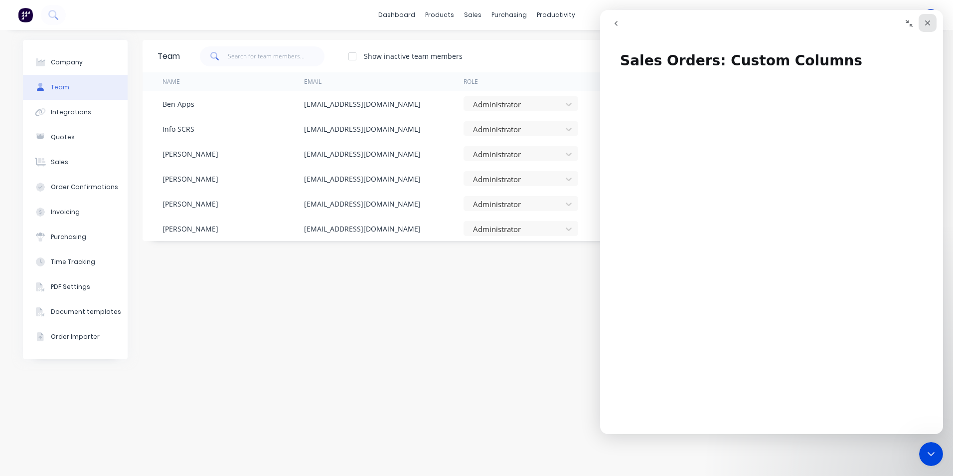
click at [924, 22] on div "Close" at bounding box center [928, 23] width 18 height 18
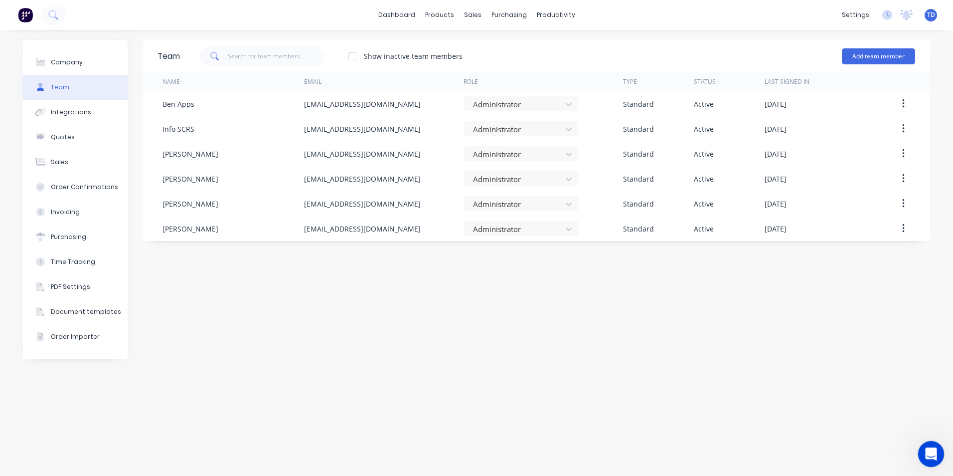
click at [924, 450] on icon "Open Intercom Messenger" at bounding box center [930, 452] width 16 height 16
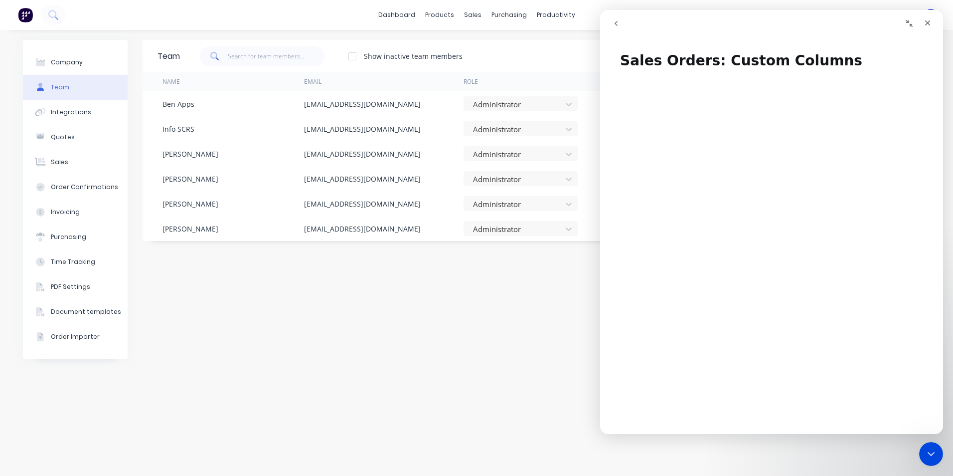
click at [617, 24] on icon "go back" at bounding box center [616, 23] width 8 height 8
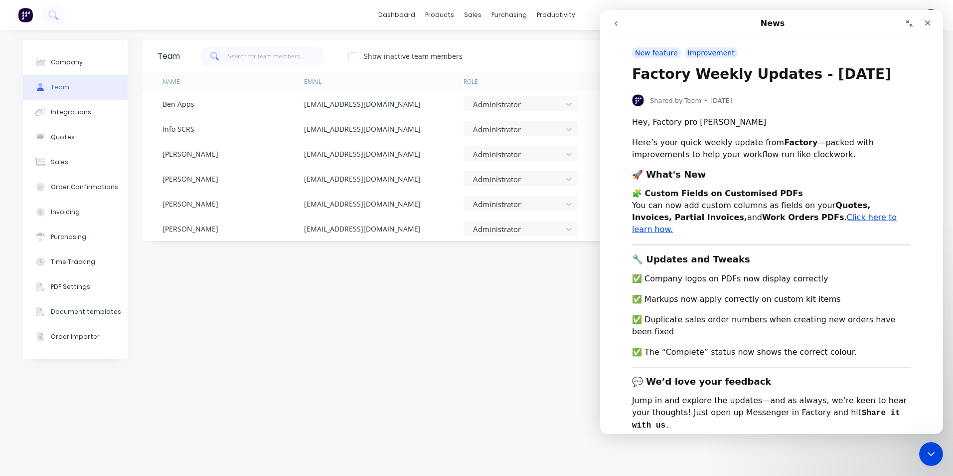
click at [538, 333] on div "Team Show inactive team members Add team member Name Email Role Type Status Las…" at bounding box center [537, 253] width 788 height 426
click at [933, 452] on icon "Close Intercom Messenger" at bounding box center [930, 452] width 12 height 12
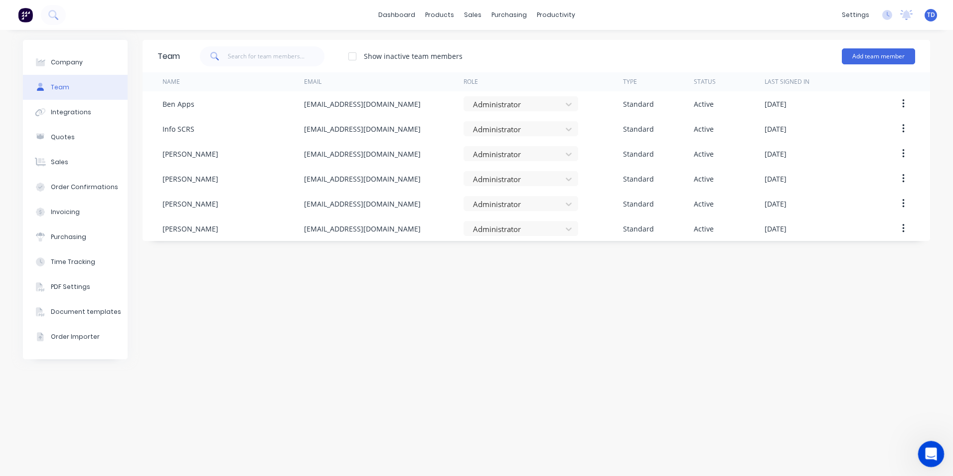
click at [934, 453] on icon "Open Intercom Messenger" at bounding box center [930, 452] width 16 height 16
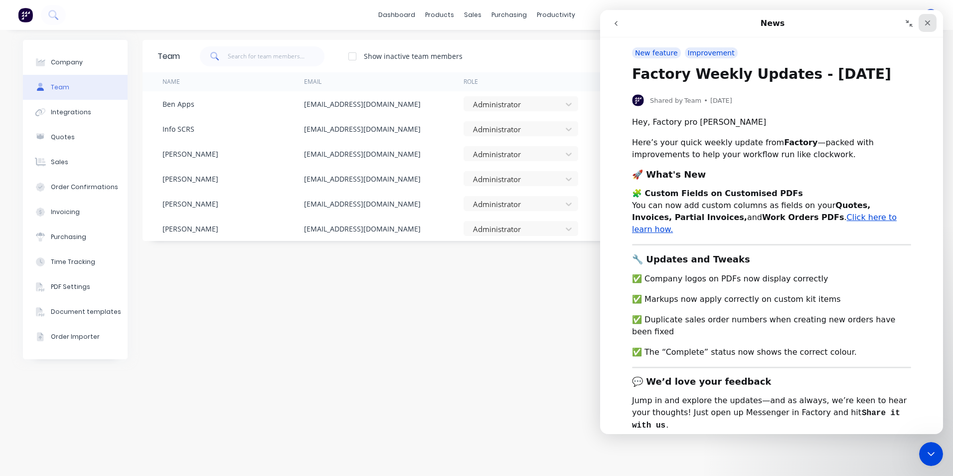
drag, startPoint x: 929, startPoint y: 21, endPoint x: 1519, endPoint y: 46, distance: 591.4
click at [929, 21] on icon "Close" at bounding box center [928, 23] width 8 height 8
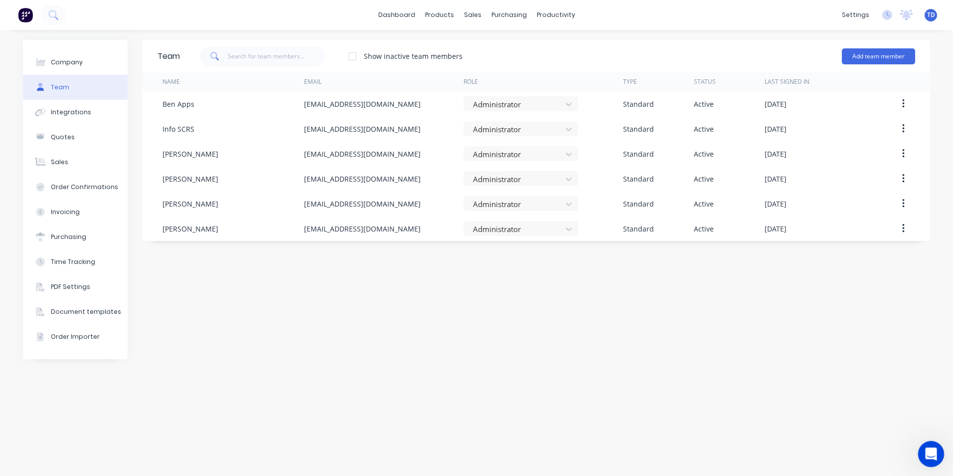
click at [929, 451] on icon "Open Intercom Messenger" at bounding box center [930, 452] width 16 height 16
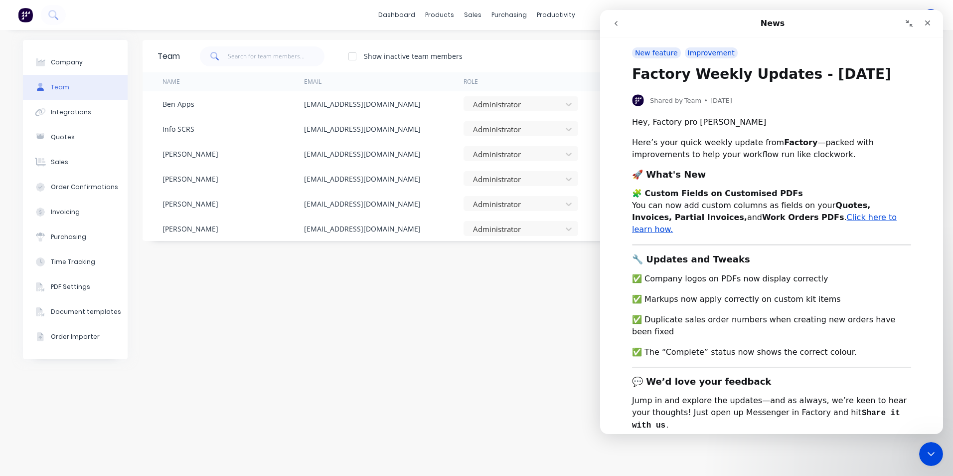
click at [618, 23] on icon "go back" at bounding box center [616, 23] width 8 height 8
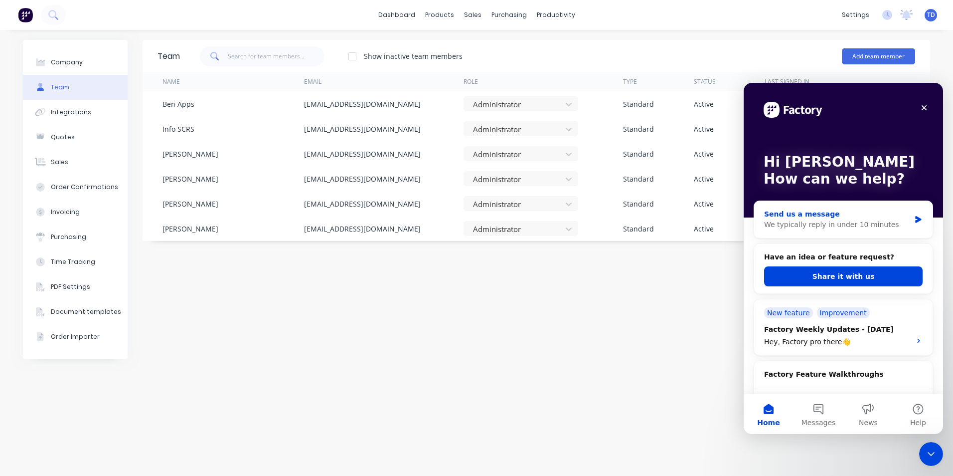
click at [790, 223] on div "We typically reply in under 10 minutes" at bounding box center [837, 224] width 146 height 10
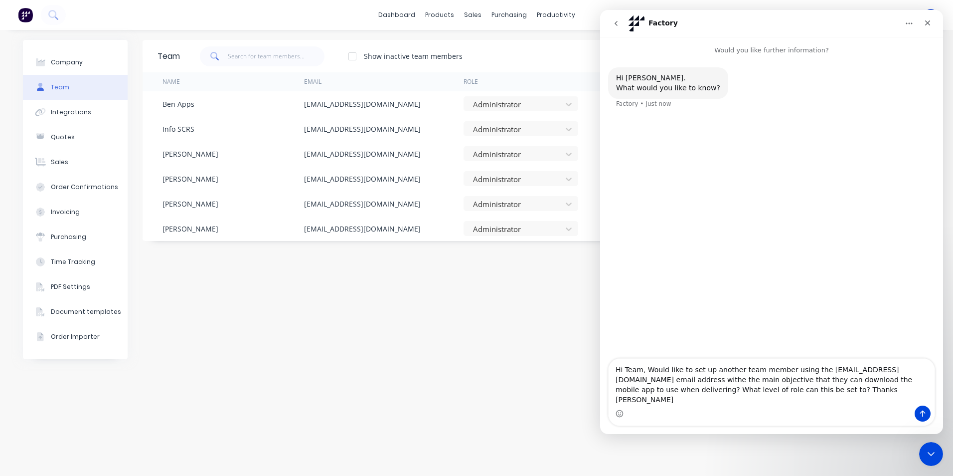
click at [922, 380] on textarea "Hi Team, Would like to set up another team member using the info@scrs.net.au em…" at bounding box center [772, 382] width 326 height 47
type textarea "Hi Team, Would like to set up another team member using the info@scrs.net.au em…"
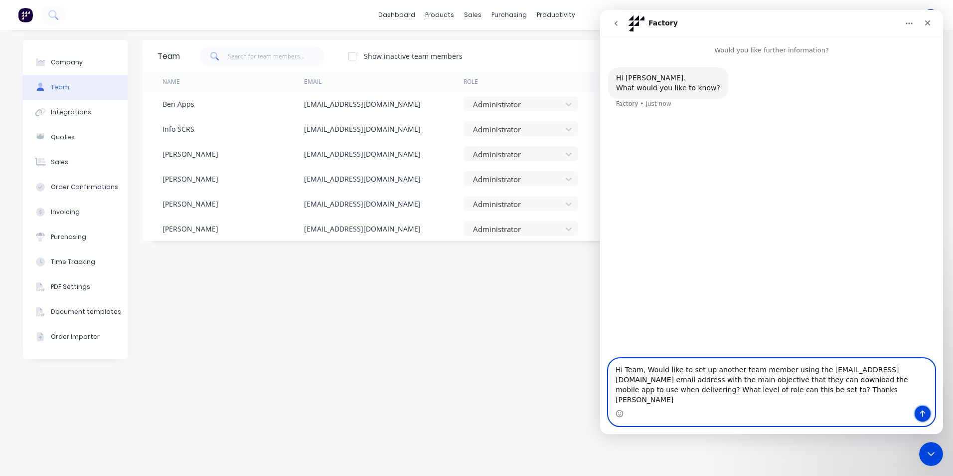
click at [922, 412] on icon "Send a message…" at bounding box center [923, 413] width 8 height 8
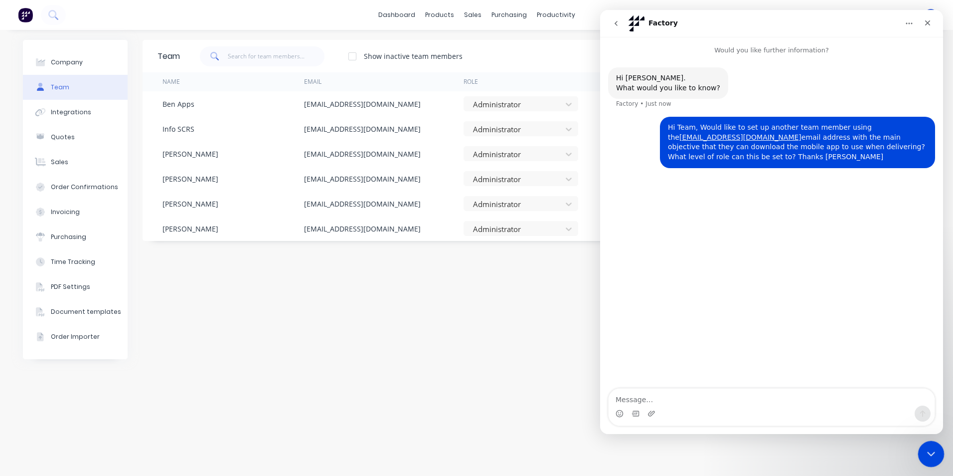
click at [925, 446] on icon "Close Intercom Messenger" at bounding box center [930, 452] width 12 height 12
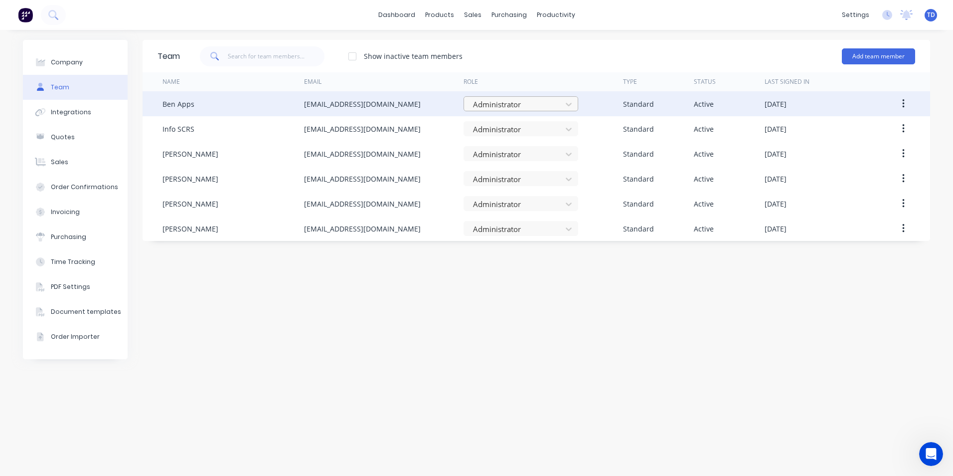
click at [549, 106] on div at bounding box center [514, 104] width 85 height 12
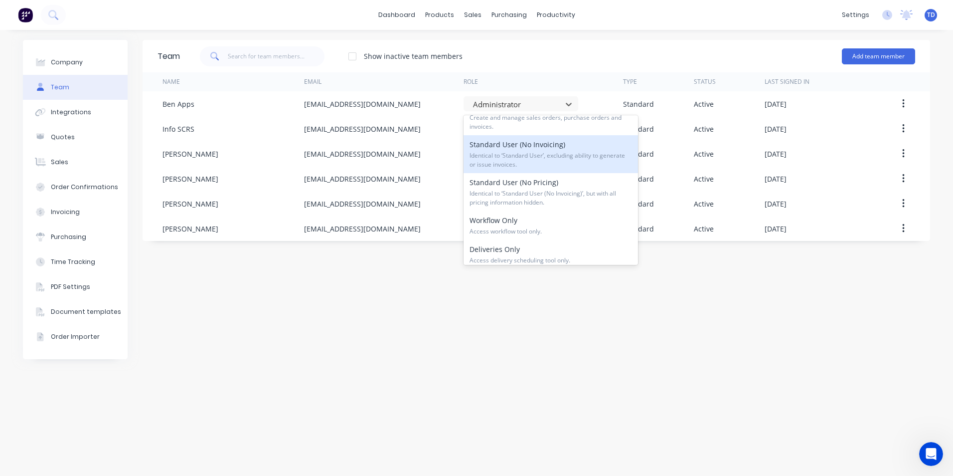
scroll to position [150, 0]
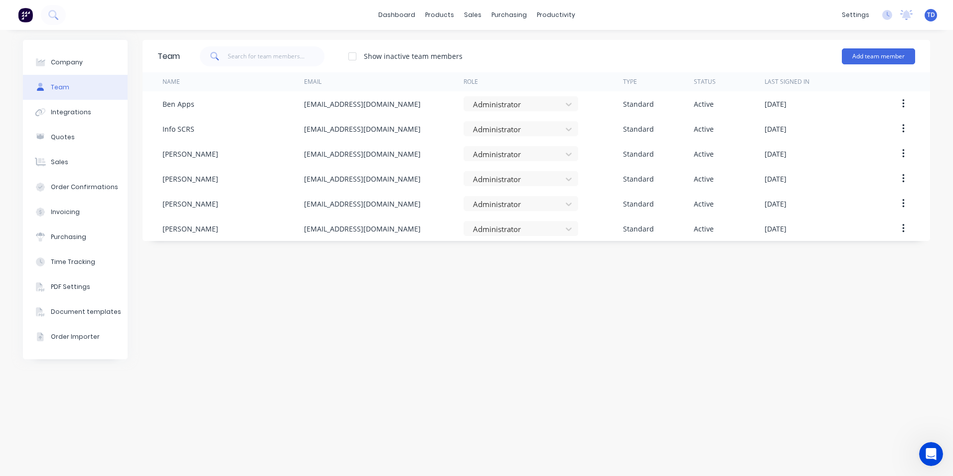
click at [713, 308] on div "Team Show inactive team members Add team member Name Email Role Type Status Las…" at bounding box center [537, 253] width 788 height 426
click at [801, 318] on div "Team Show inactive team members Add team member Name Email Role Type Status Las…" at bounding box center [537, 253] width 788 height 426
click at [23, 13] on img at bounding box center [25, 14] width 15 height 15
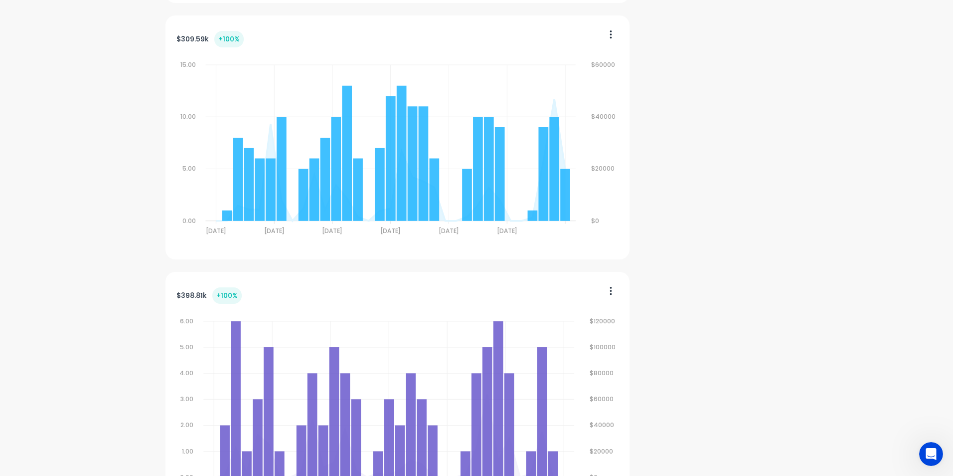
scroll to position [399, 0]
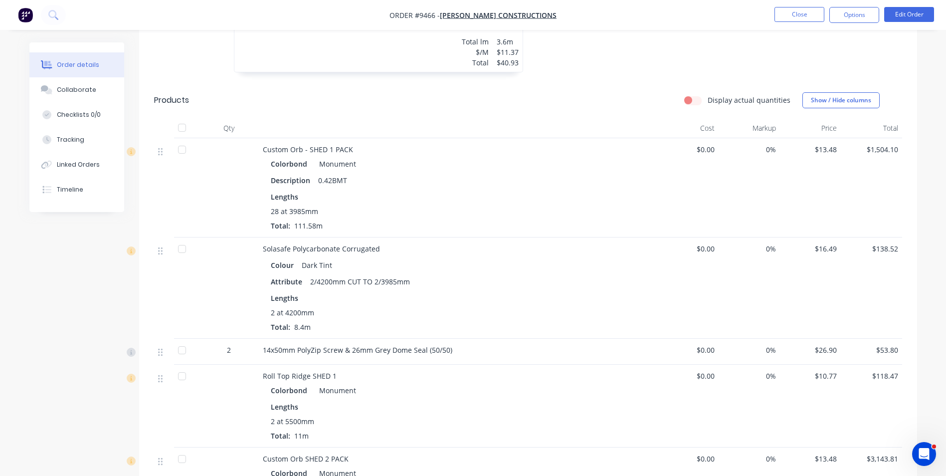
scroll to position [598, 0]
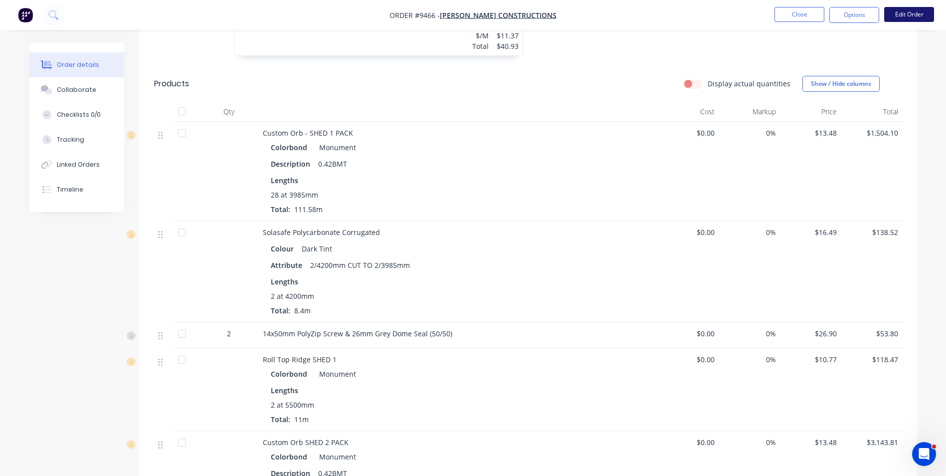
click at [919, 16] on button "Edit Order" at bounding box center [909, 14] width 50 height 15
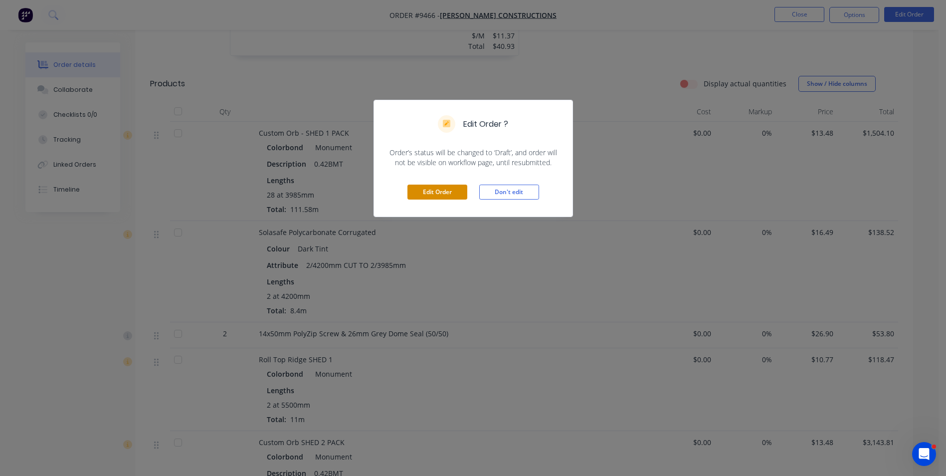
click at [451, 195] on button "Edit Order" at bounding box center [437, 192] width 60 height 15
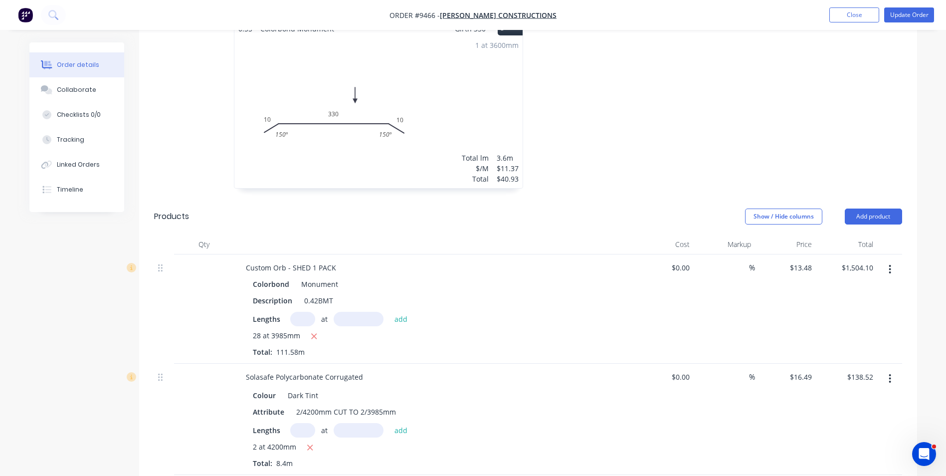
scroll to position [648, 0]
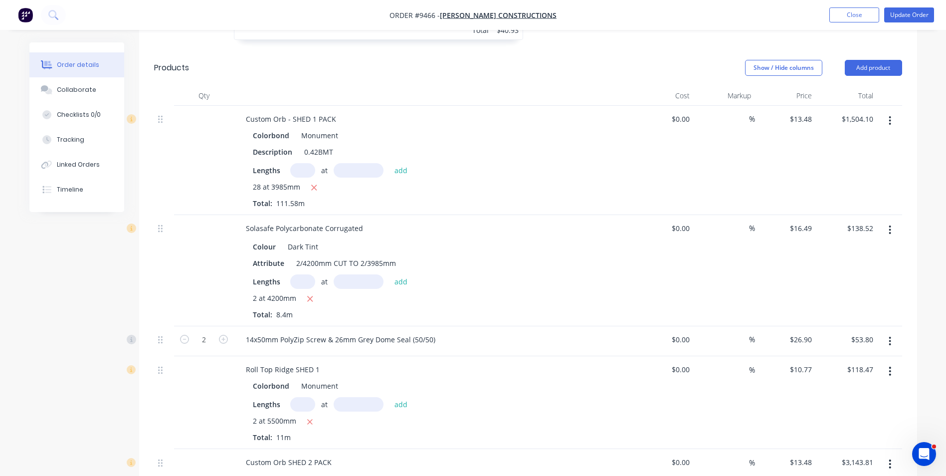
click at [892, 332] on button "button" at bounding box center [889, 341] width 23 height 18
click at [848, 420] on div "Delete" at bounding box center [854, 427] width 77 height 14
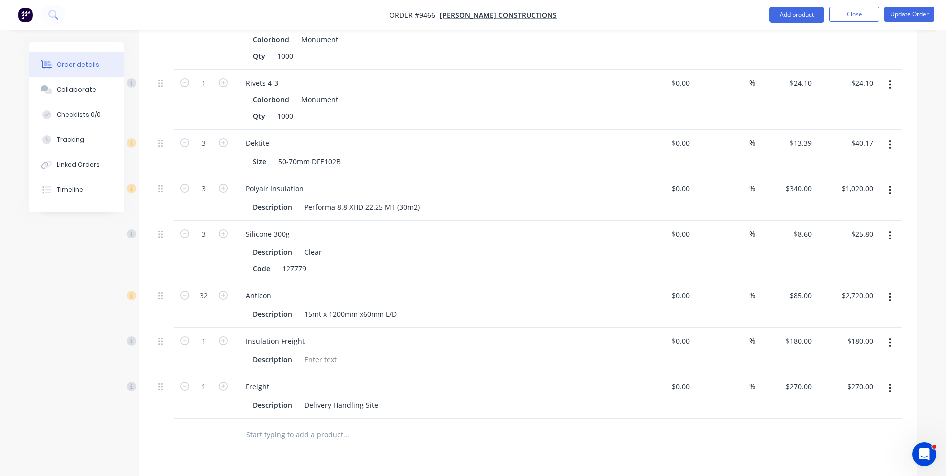
scroll to position [1995, 0]
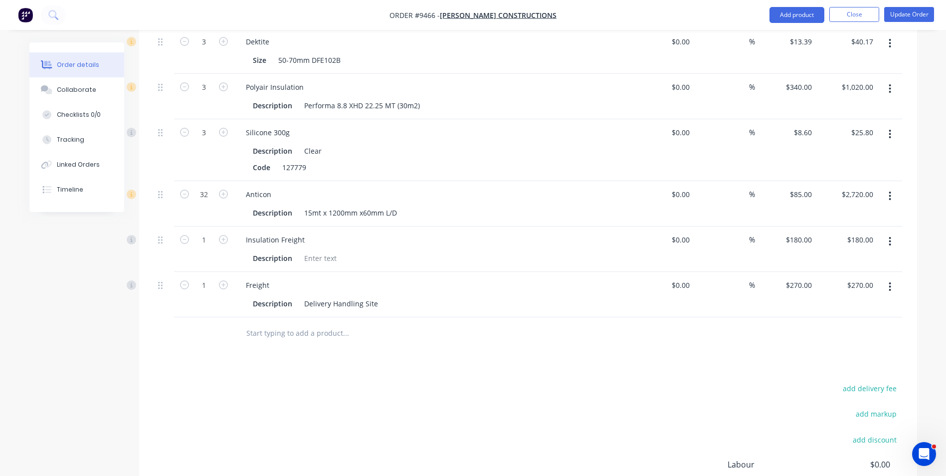
click at [294, 323] on input "text" at bounding box center [345, 333] width 199 height 20
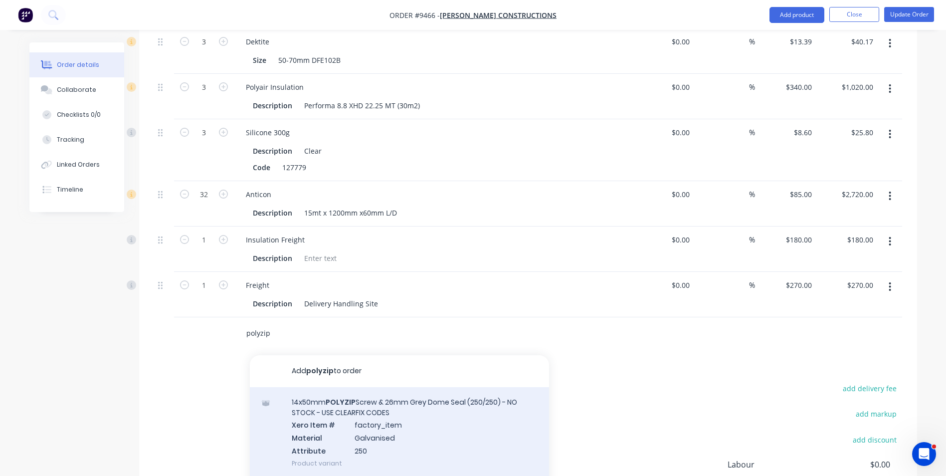
type input "polyzip"
click at [347, 398] on div "14x50mm POLYZIP Screw & 26mm Grey Dome Seal (250/250) - NO STOCK - USE CLEARFIX…" at bounding box center [399, 432] width 299 height 91
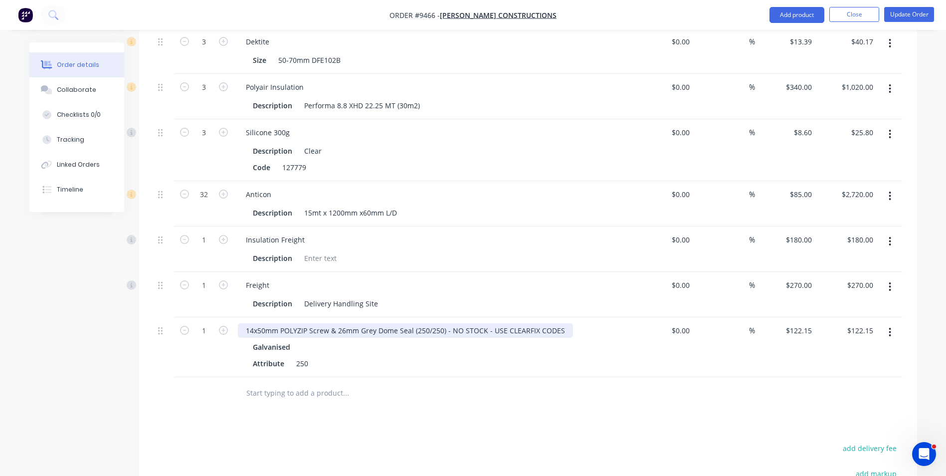
click at [565, 323] on div "14x50mm POLYZIP Screw & 26mm Grey Dome Seal (250/250) - NO STOCK - USE CLEARFIX…" at bounding box center [405, 330] width 335 height 14
click at [541, 343] on div "14x50mm POLYZIP Screw & 26mm Grey Dome Seal (250/250) Galvanised Attribute 250" at bounding box center [433, 347] width 399 height 60
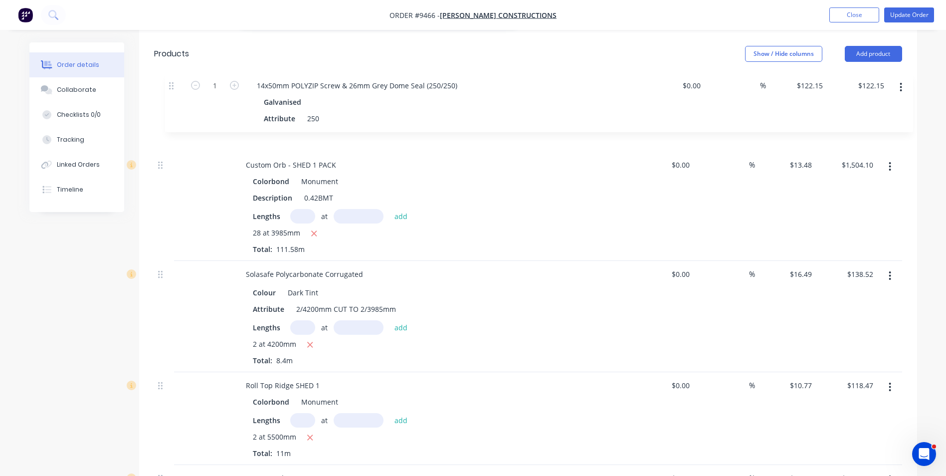
scroll to position [661, 0]
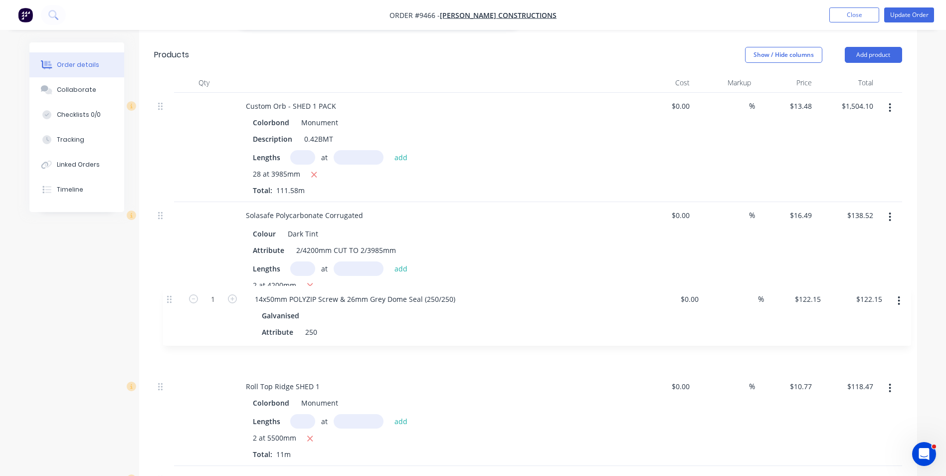
drag, startPoint x: 162, startPoint y: 304, endPoint x: 173, endPoint y: 298, distance: 12.9
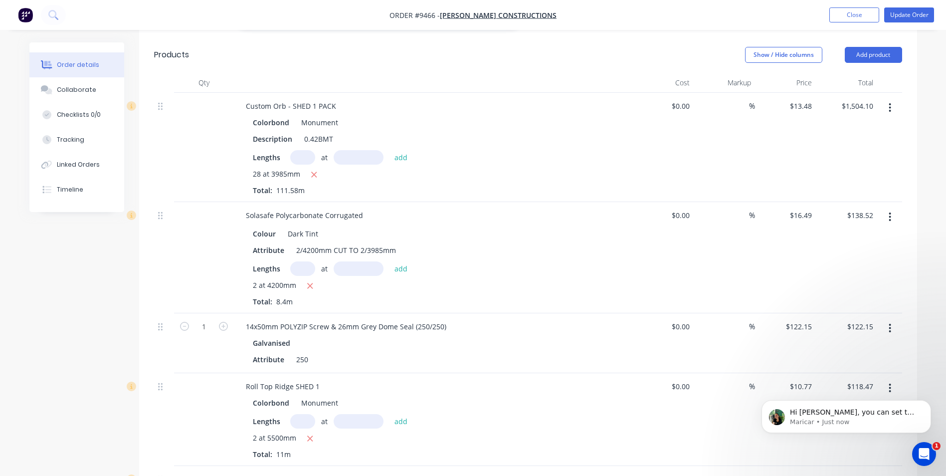
scroll to position [0, 0]
click at [846, 411] on p "Hi [PERSON_NAME], you can set the user role to Deliveries Only — this will give…" at bounding box center [854, 412] width 129 height 10
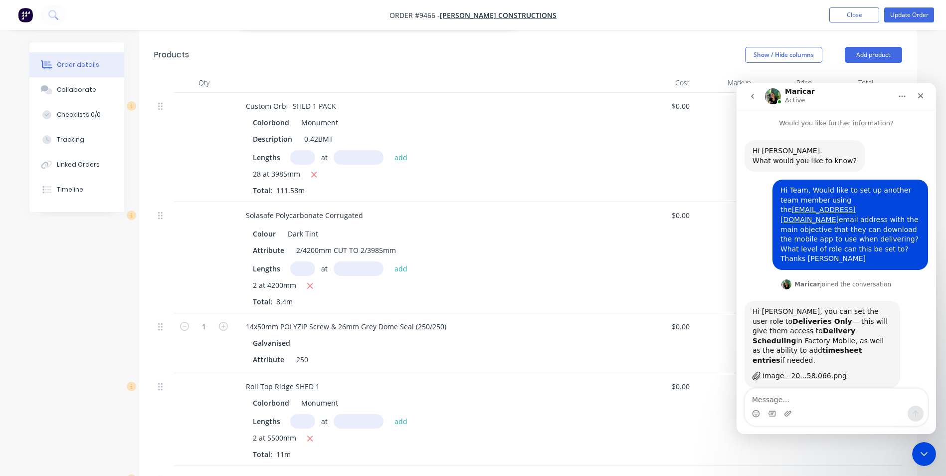
drag, startPoint x: 70, startPoint y: 263, endPoint x: 665, endPoint y: 294, distance: 596.2
click at [665, 313] on div "$0.00 $0.00" at bounding box center [663, 343] width 61 height 60
click at [781, 398] on textarea "Message…" at bounding box center [836, 396] width 183 height 17
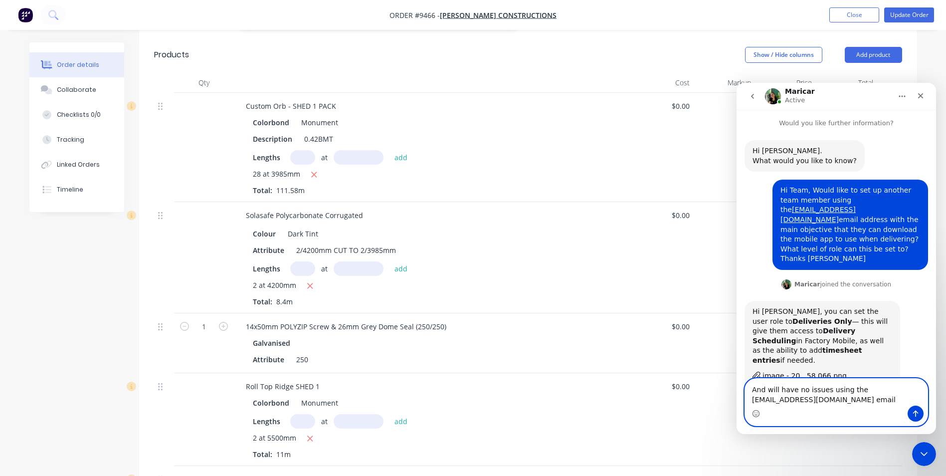
scroll to position [0, 0]
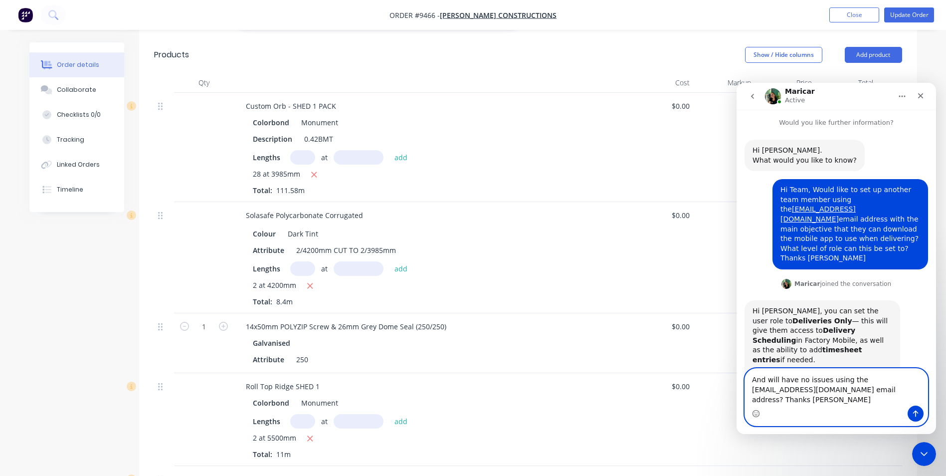
type textarea "And will have no issues using the info@scrs.net.au email address? Thanks Trevor"
click at [918, 413] on icon "Send a message…" at bounding box center [915, 413] width 5 height 6
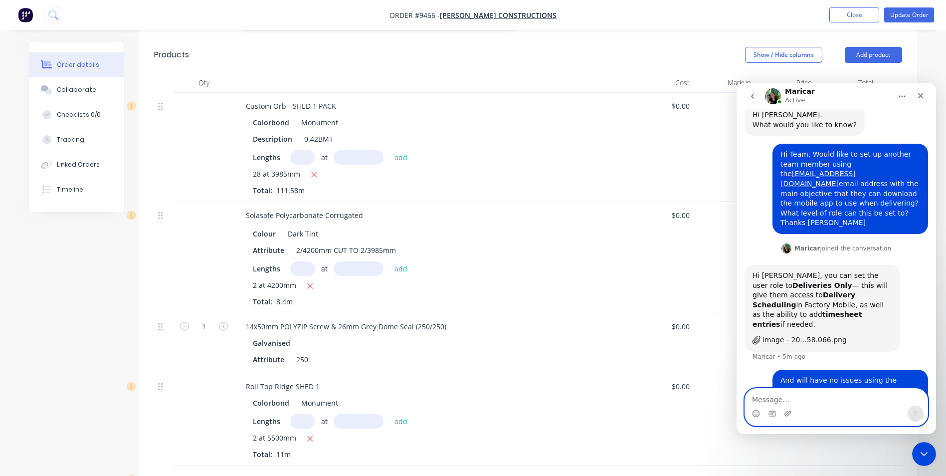
scroll to position [40, 0]
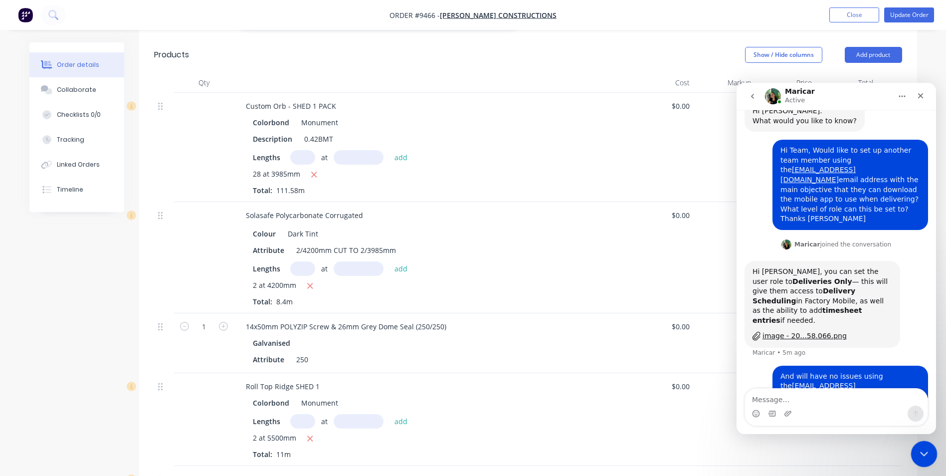
click at [924, 454] on icon "Close Intercom Messenger" at bounding box center [923, 452] width 12 height 12
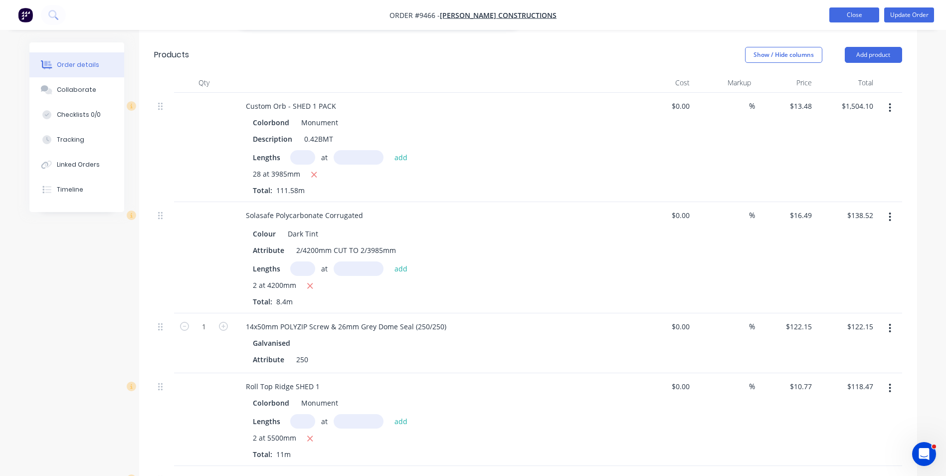
click at [840, 16] on button "Close" at bounding box center [854, 14] width 50 height 15
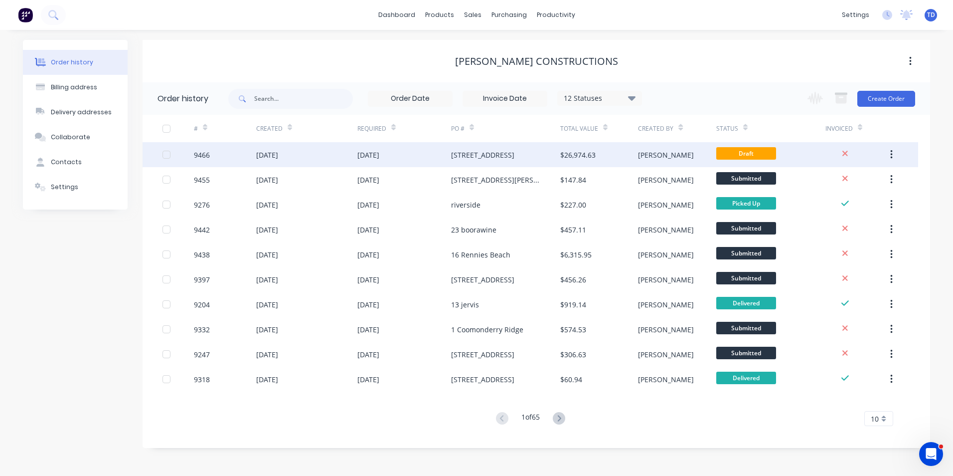
click at [475, 154] on div "[STREET_ADDRESS]" at bounding box center [482, 155] width 63 height 10
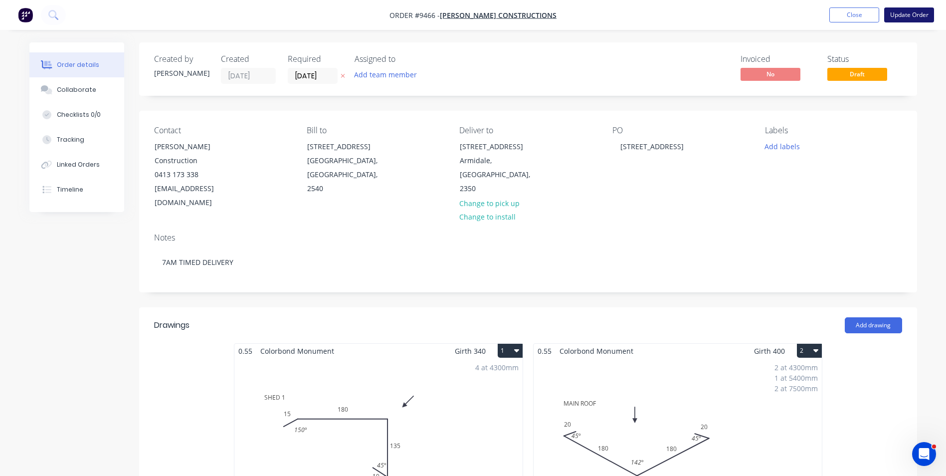
click at [893, 15] on button "Update Order" at bounding box center [909, 14] width 50 height 15
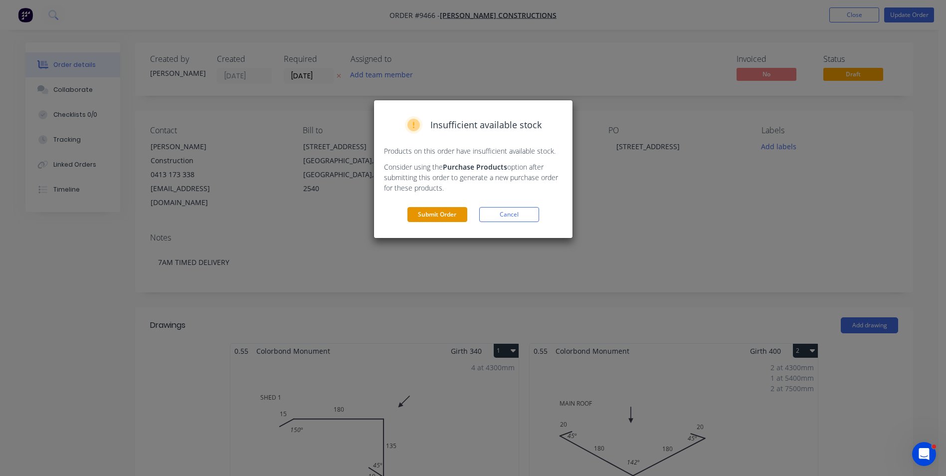
click at [445, 212] on button "Submit Order" at bounding box center [437, 214] width 60 height 15
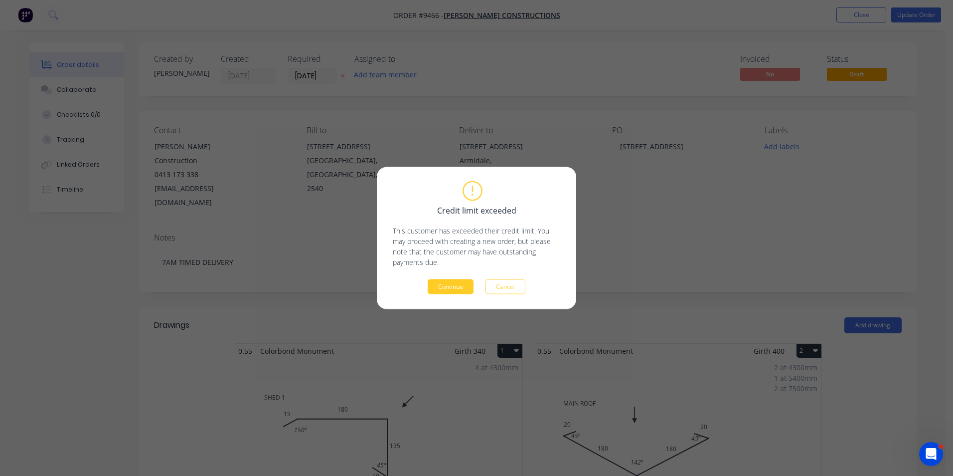
click at [453, 283] on button "Continue" at bounding box center [451, 286] width 46 height 15
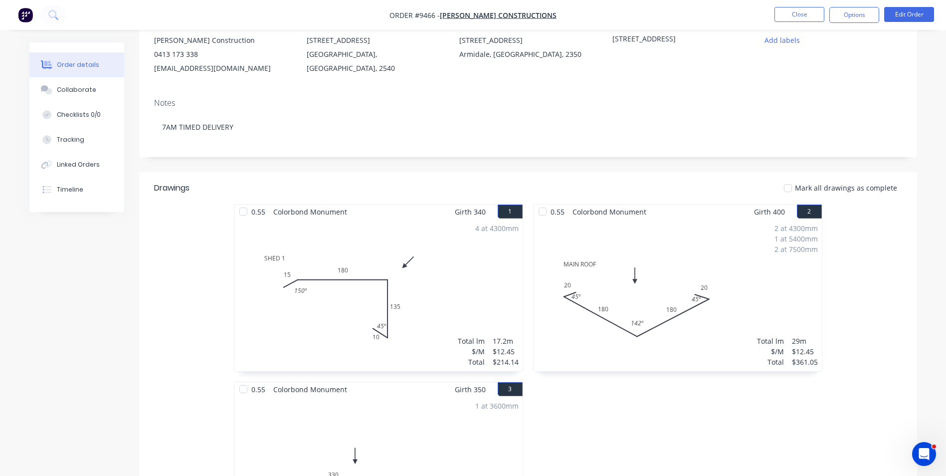
scroll to position [100, 0]
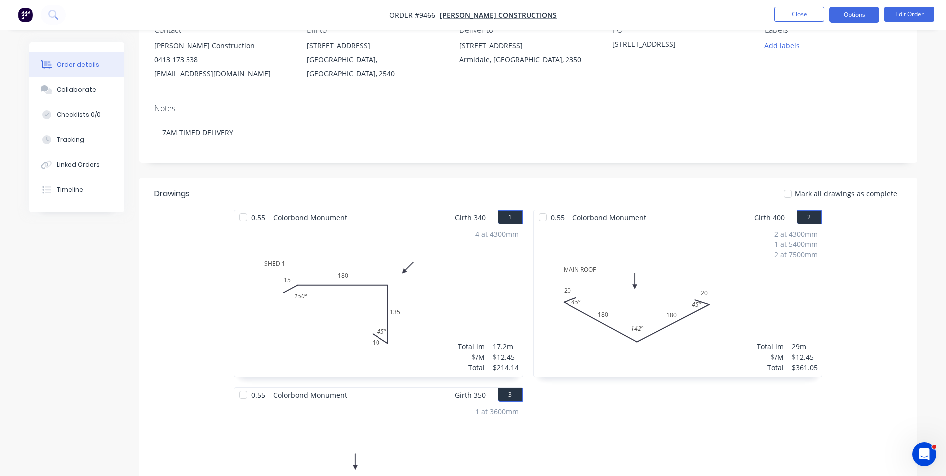
click at [855, 22] on button "Options" at bounding box center [854, 15] width 50 height 16
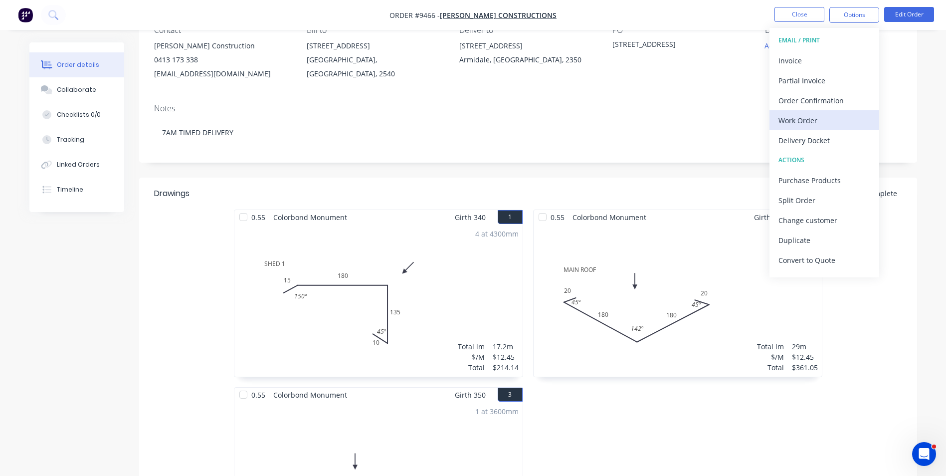
click at [800, 125] on div "Work Order" at bounding box center [824, 120] width 92 height 14
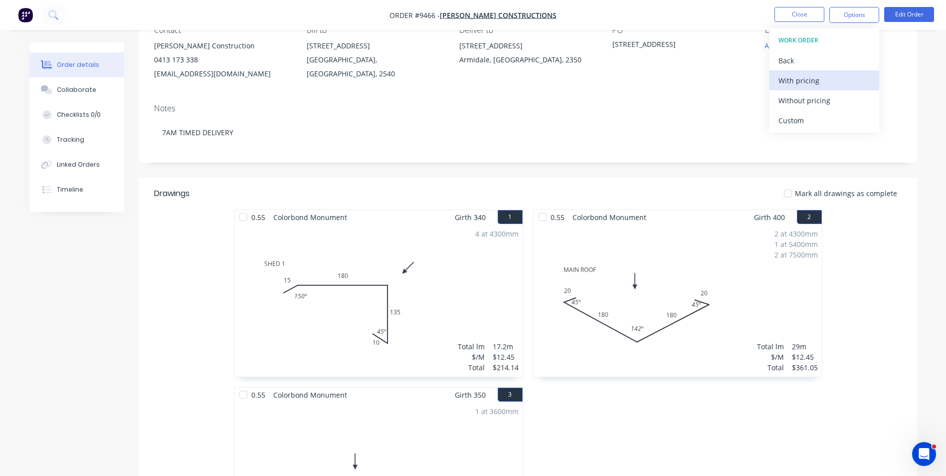
click at [800, 86] on div "With pricing" at bounding box center [824, 80] width 92 height 14
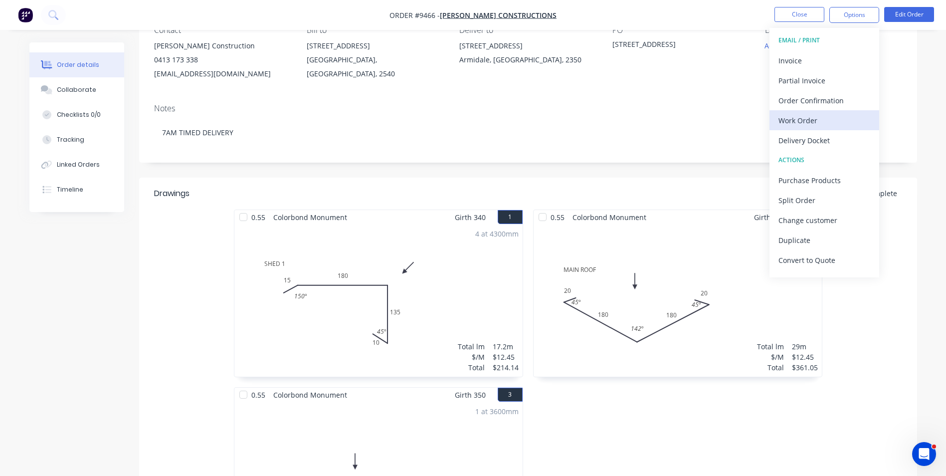
click at [814, 121] on div "Work Order" at bounding box center [824, 120] width 92 height 14
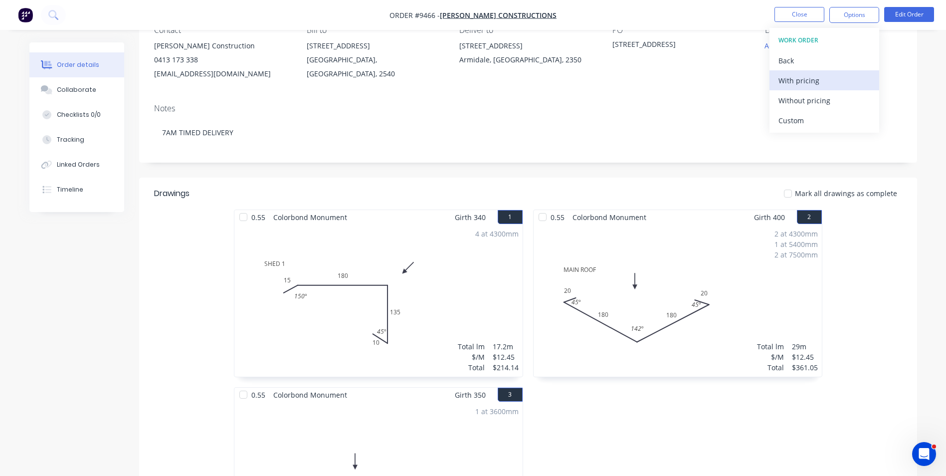
click at [815, 85] on div "With pricing" at bounding box center [824, 80] width 92 height 14
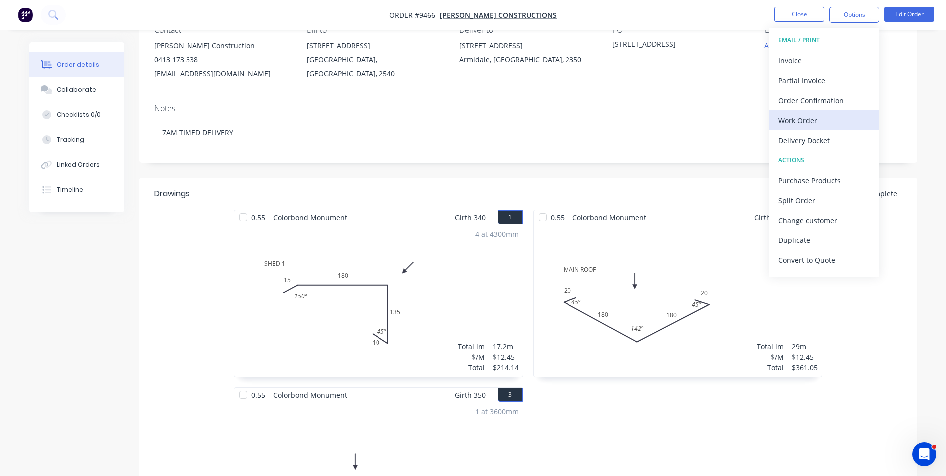
click at [807, 125] on div "Work Order" at bounding box center [824, 120] width 92 height 14
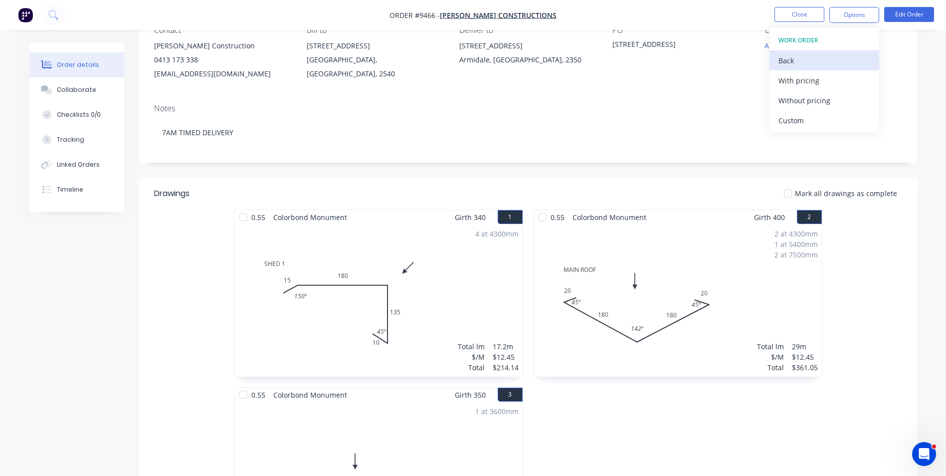
click at [790, 62] on div "Back" at bounding box center [824, 60] width 92 height 14
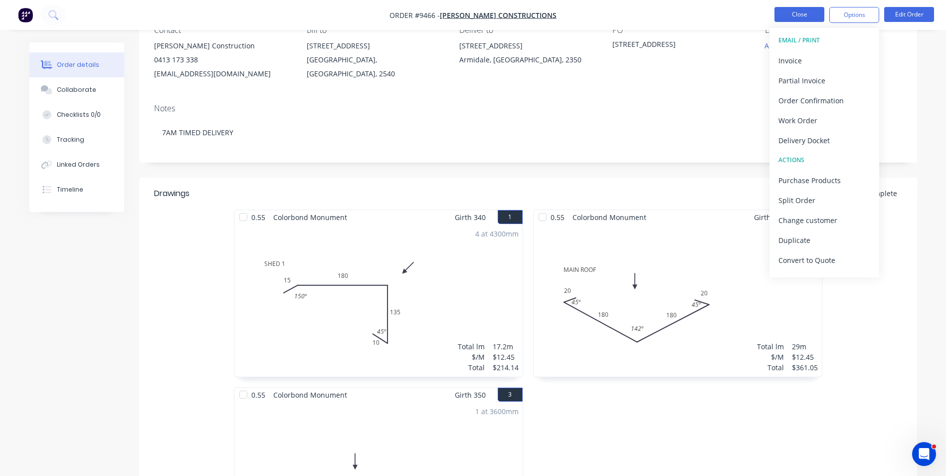
click at [795, 14] on button "Close" at bounding box center [799, 14] width 50 height 15
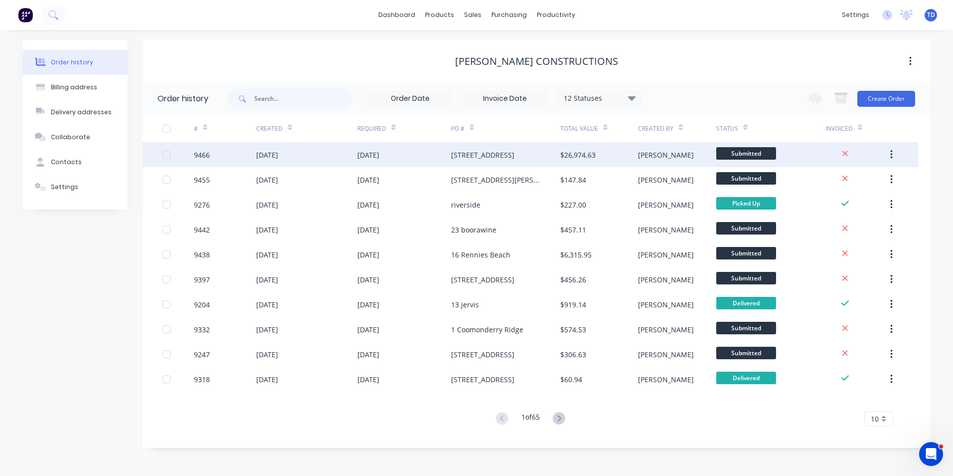
click at [678, 158] on div "[PERSON_NAME]" at bounding box center [677, 154] width 78 height 25
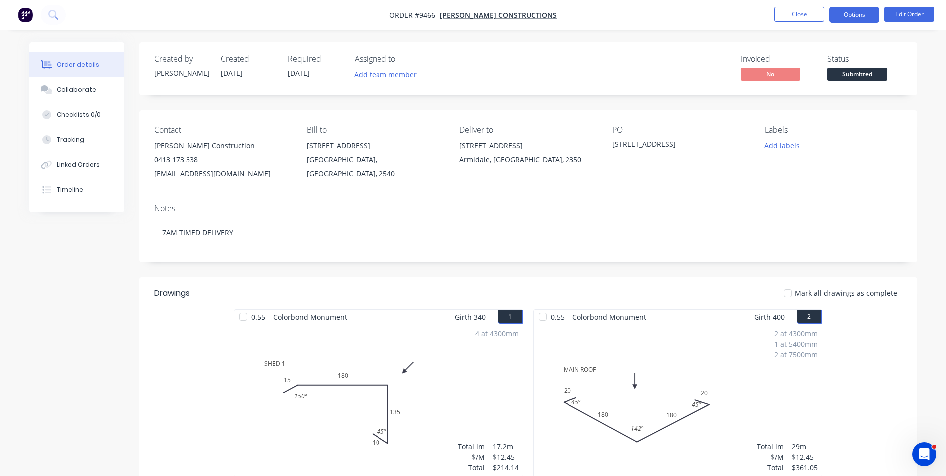
click at [858, 18] on button "Options" at bounding box center [854, 15] width 50 height 16
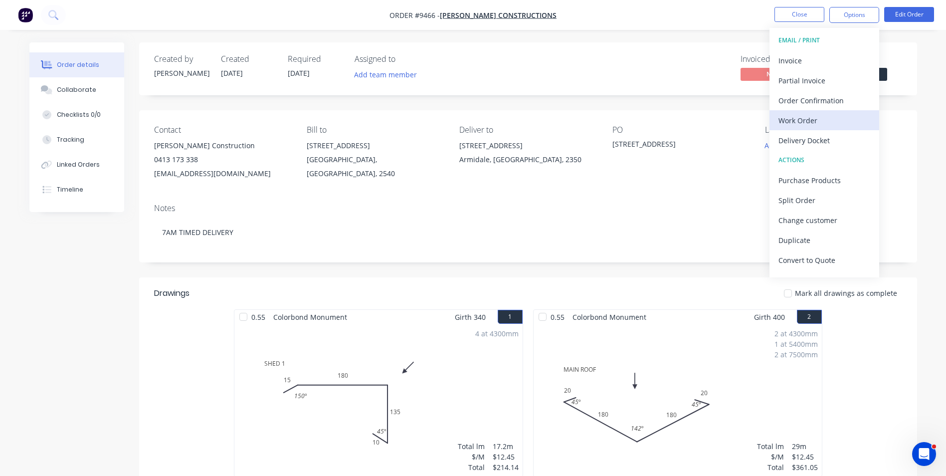
click at [818, 118] on div "Work Order" at bounding box center [824, 120] width 92 height 14
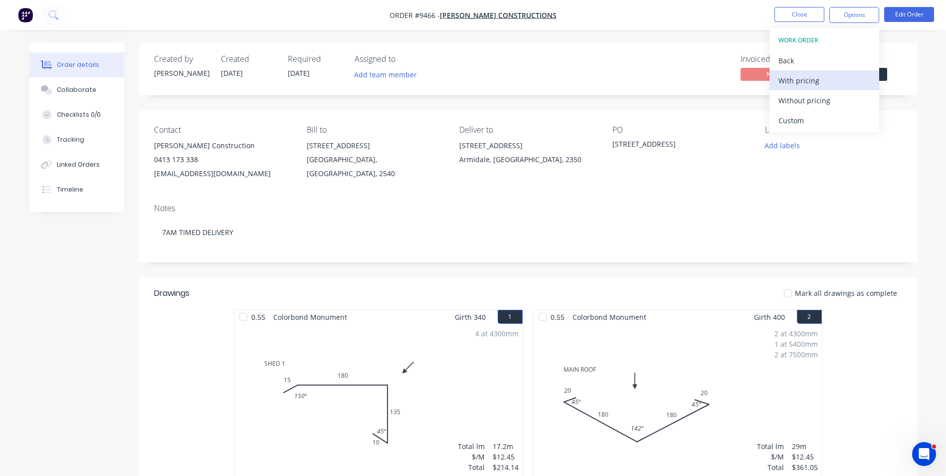
click at [821, 82] on div "With pricing" at bounding box center [824, 80] width 92 height 14
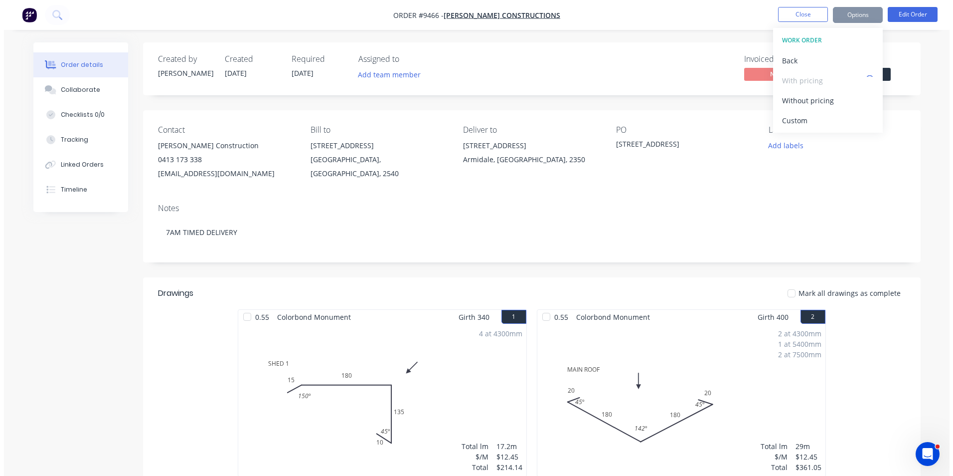
scroll to position [78, 0]
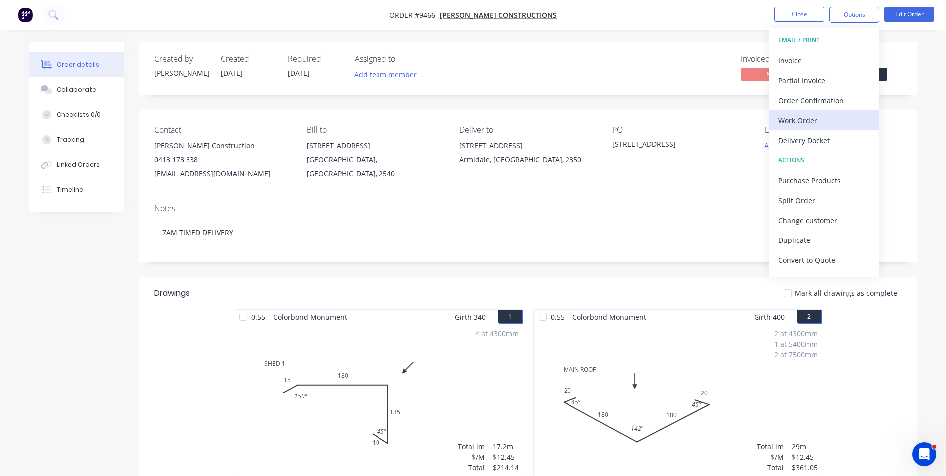
click at [812, 123] on div "Work Order" at bounding box center [824, 120] width 92 height 14
click at [803, 38] on div "WORK ORDER" at bounding box center [824, 40] width 92 height 13
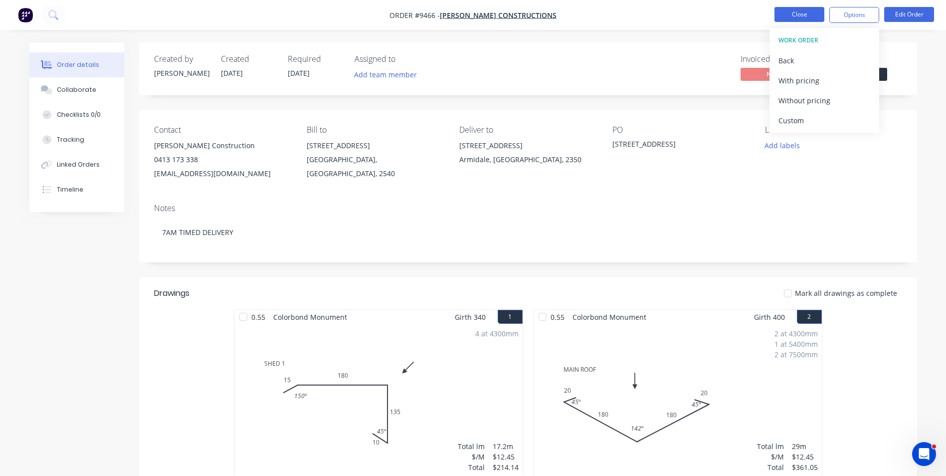
click at [804, 16] on button "Close" at bounding box center [799, 14] width 50 height 15
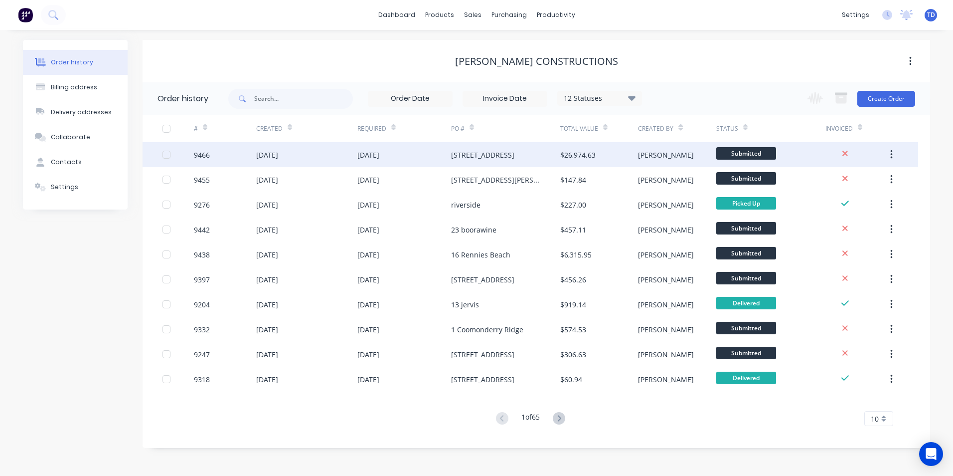
click at [557, 155] on div "[STREET_ADDRESS]" at bounding box center [505, 154] width 109 height 25
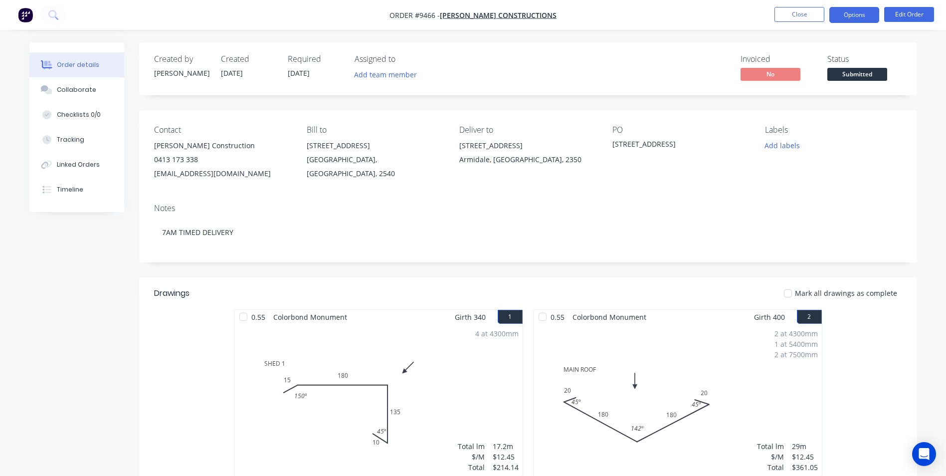
click at [858, 13] on button "Options" at bounding box center [854, 15] width 50 height 16
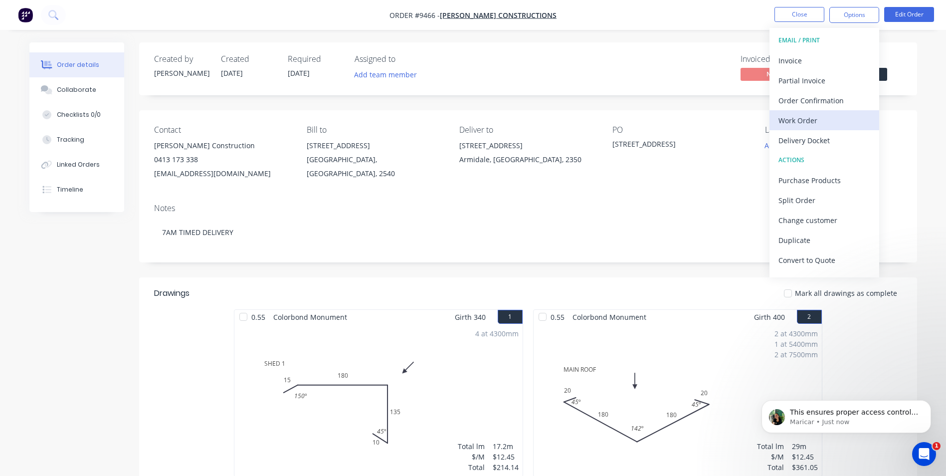
click at [807, 118] on div "Work Order" at bounding box center [824, 120] width 92 height 14
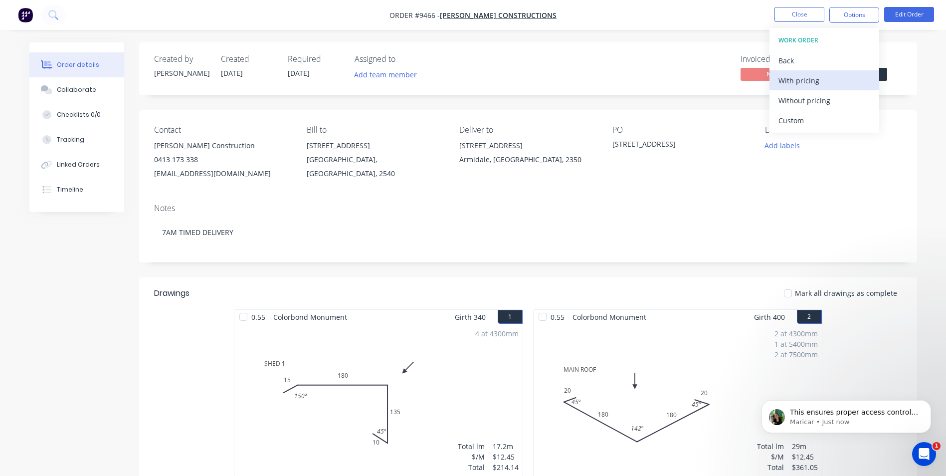
click at [820, 86] on div "With pricing" at bounding box center [824, 80] width 92 height 14
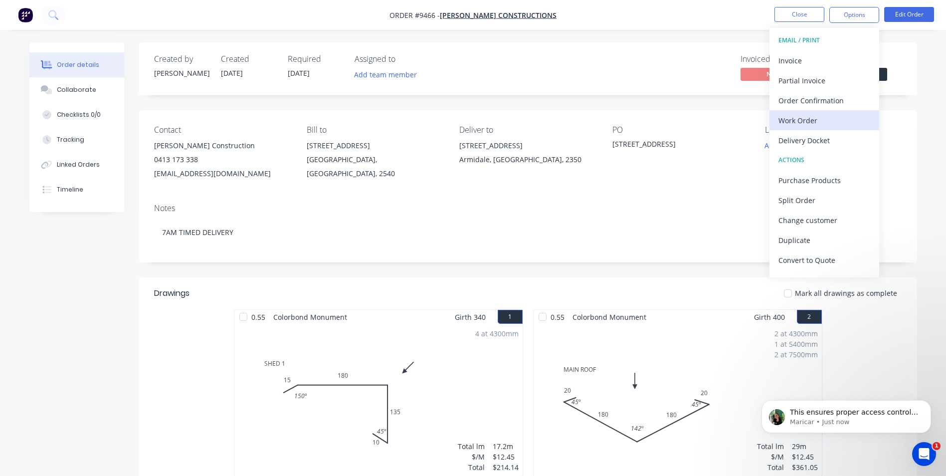
click at [810, 120] on div "Work Order" at bounding box center [824, 120] width 92 height 14
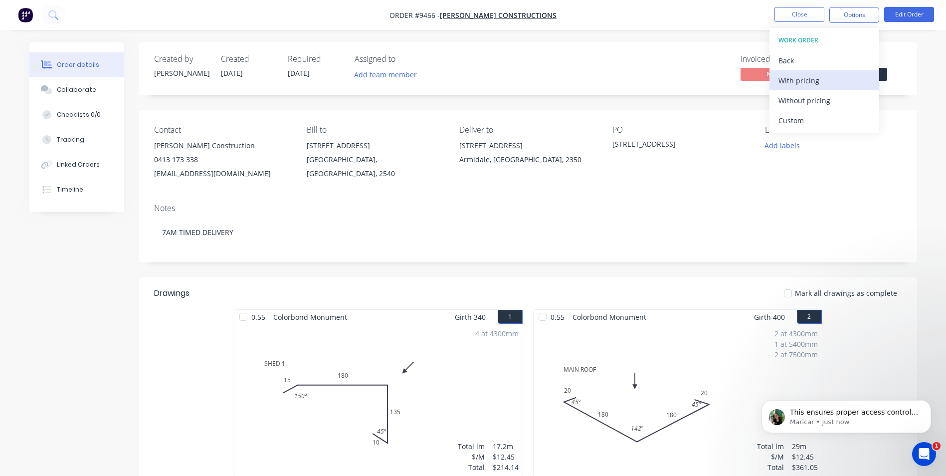
click at [812, 87] on div "With pricing" at bounding box center [824, 80] width 92 height 14
click at [837, 420] on p "Maricar • Just now" at bounding box center [854, 421] width 129 height 9
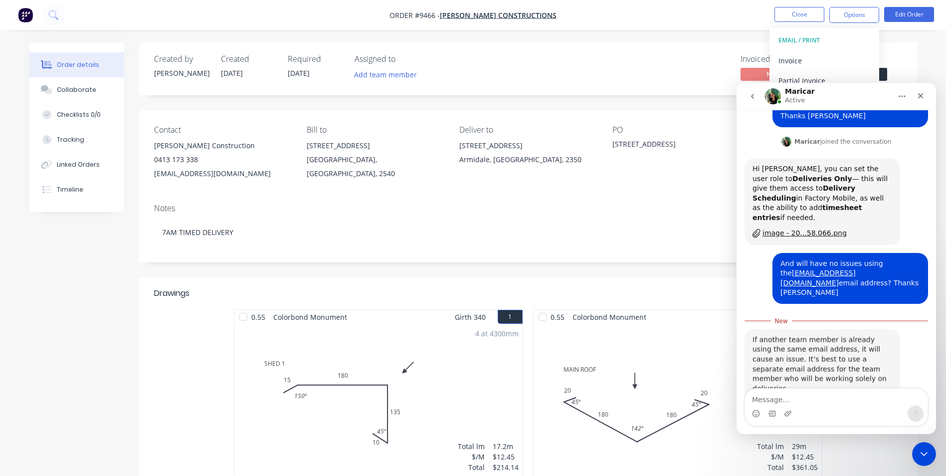
scroll to position [158, 0]
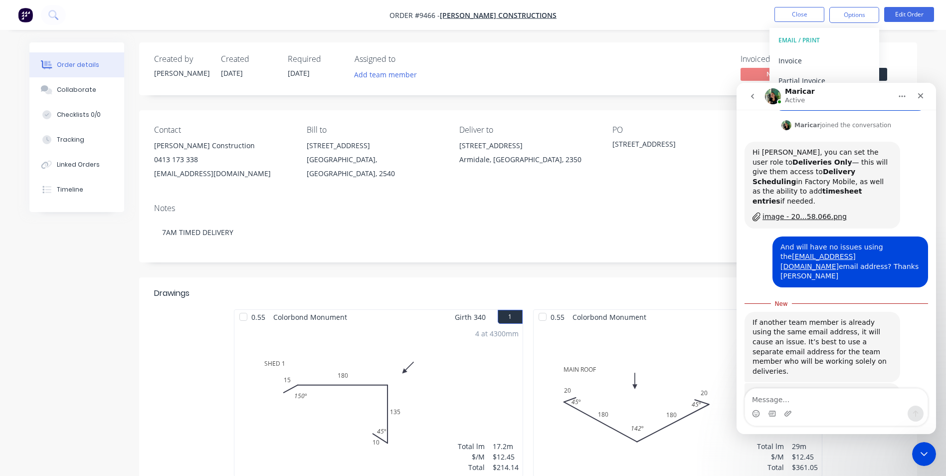
type textarea "O"
type textarea "No worries, thank you [PERSON_NAME] :)"
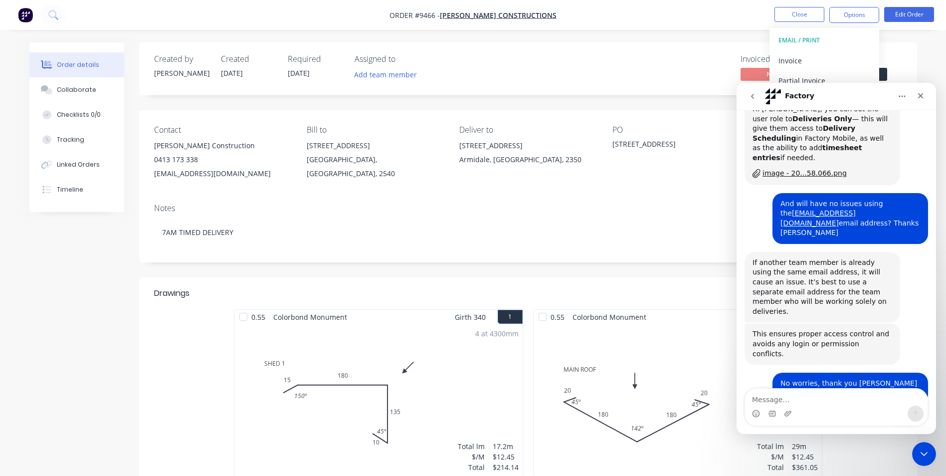
scroll to position [200, 0]
click at [925, 459] on div "Close Intercom Messenger" at bounding box center [923, 452] width 24 height 24
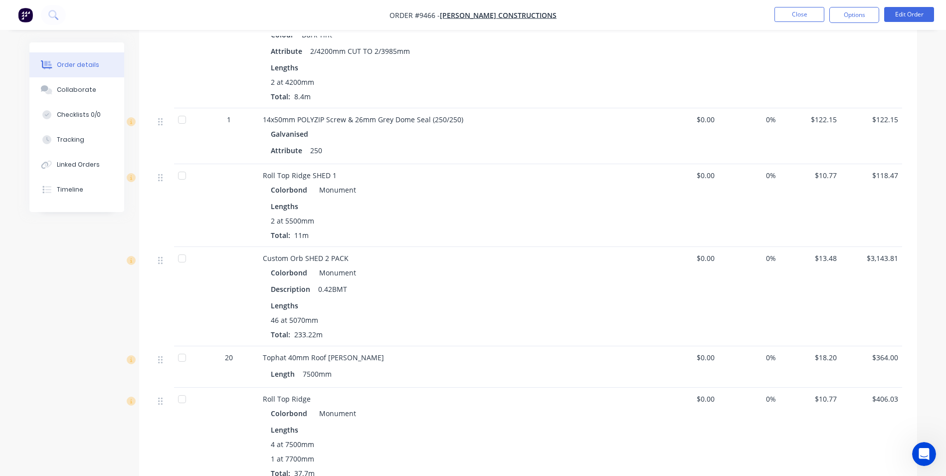
scroll to position [848, 0]
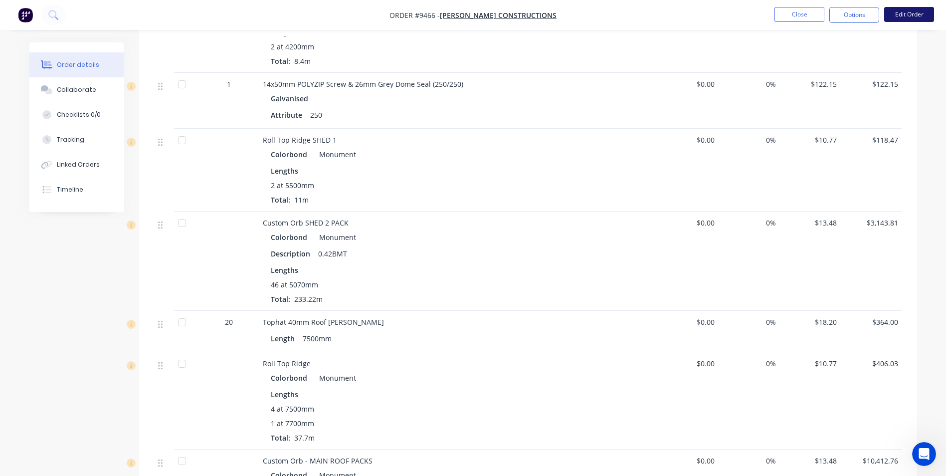
click at [929, 13] on button "Edit Order" at bounding box center [909, 14] width 50 height 15
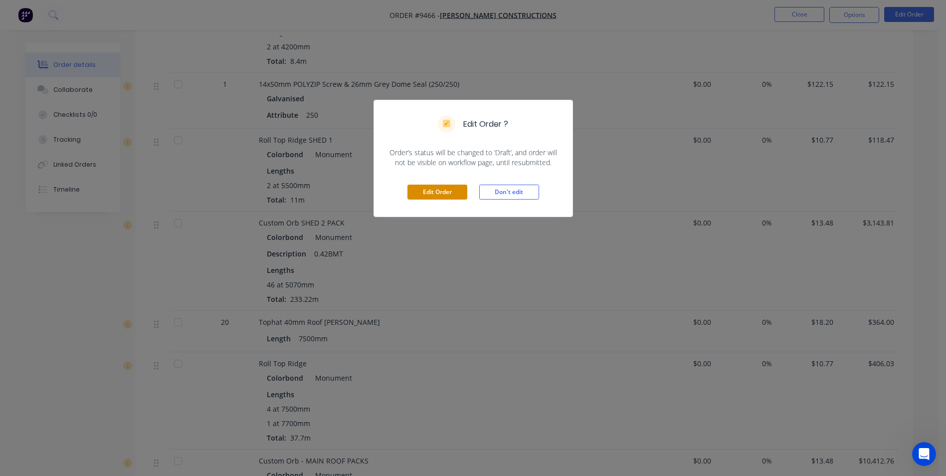
click at [448, 191] on button "Edit Order" at bounding box center [437, 192] width 60 height 15
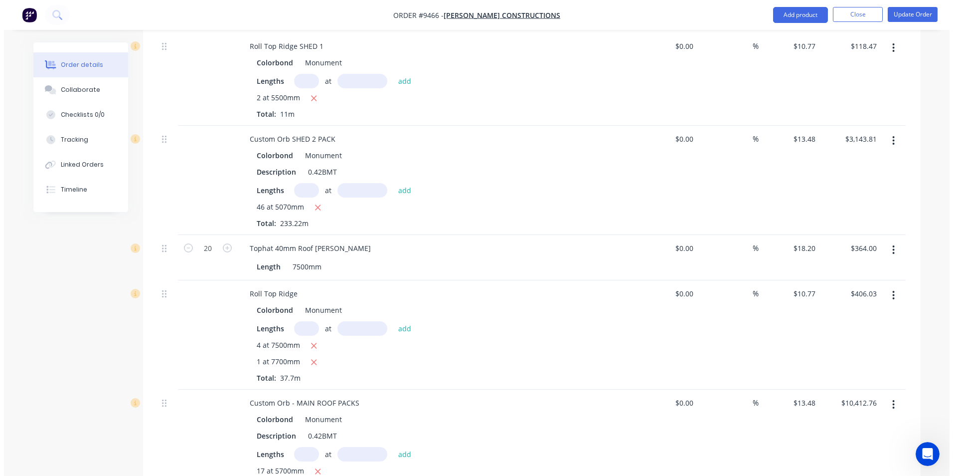
scroll to position [997, 0]
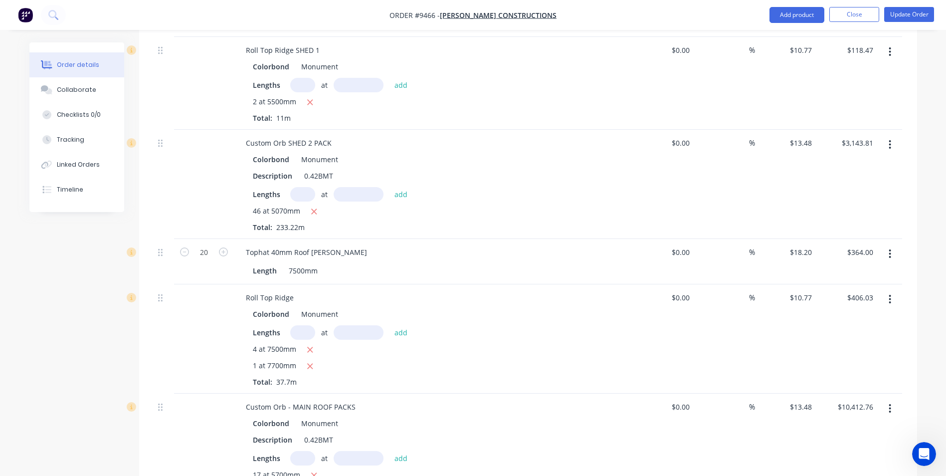
click at [302, 187] on input "text" at bounding box center [302, 194] width 25 height 14
type input "29"
type input "5070"
click at [389, 187] on button "add" at bounding box center [400, 193] width 23 height 13
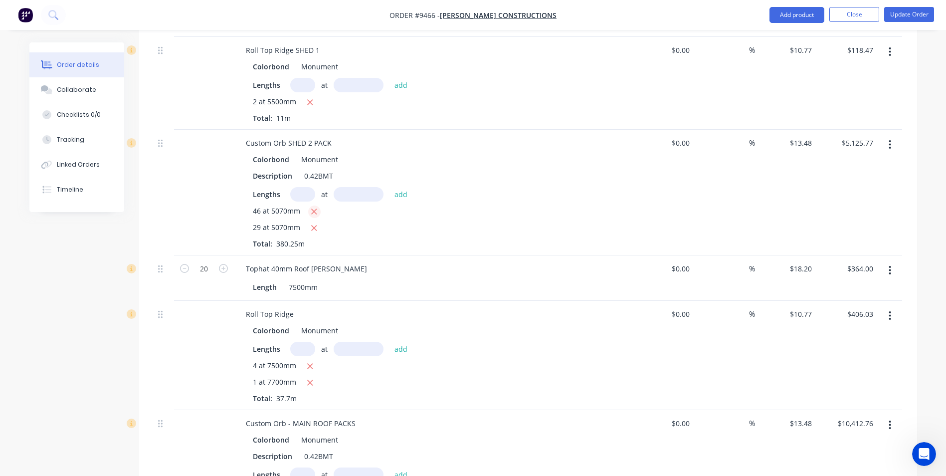
click at [317, 207] on icon "button" at bounding box center [314, 211] width 6 height 9
type input "$1,981.96"
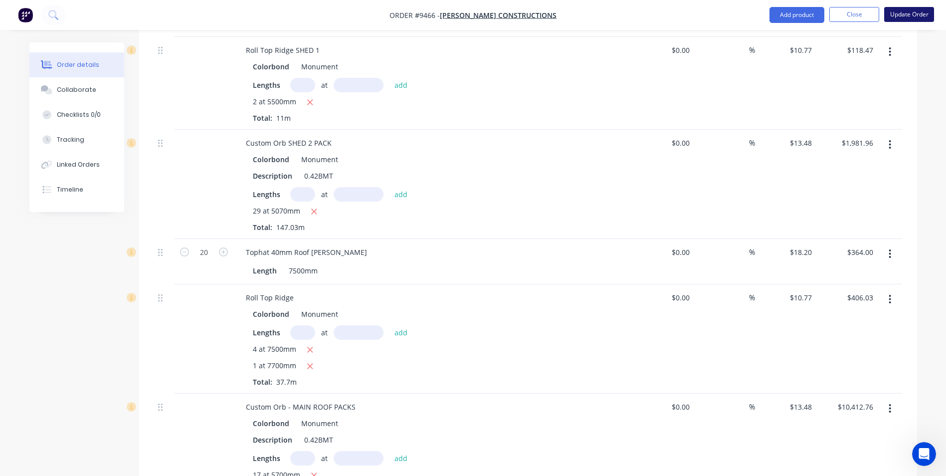
click at [916, 10] on button "Update Order" at bounding box center [909, 14] width 50 height 15
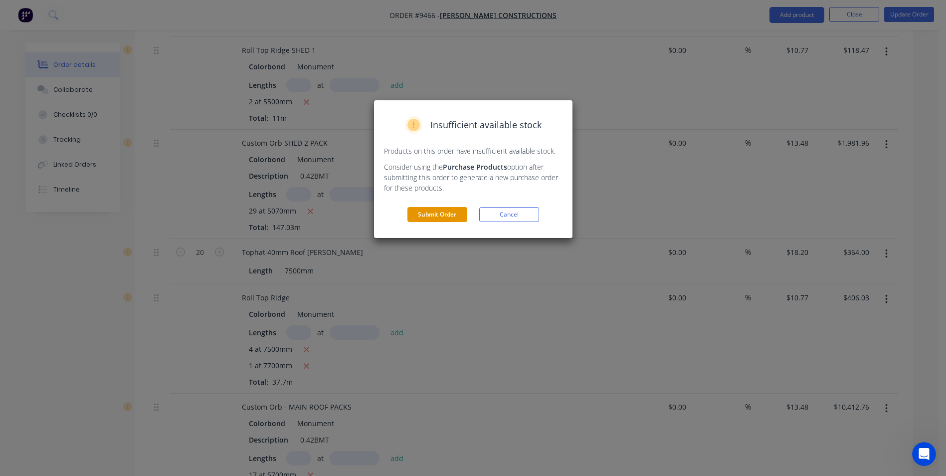
click at [457, 215] on button "Submit Order" at bounding box center [437, 214] width 60 height 15
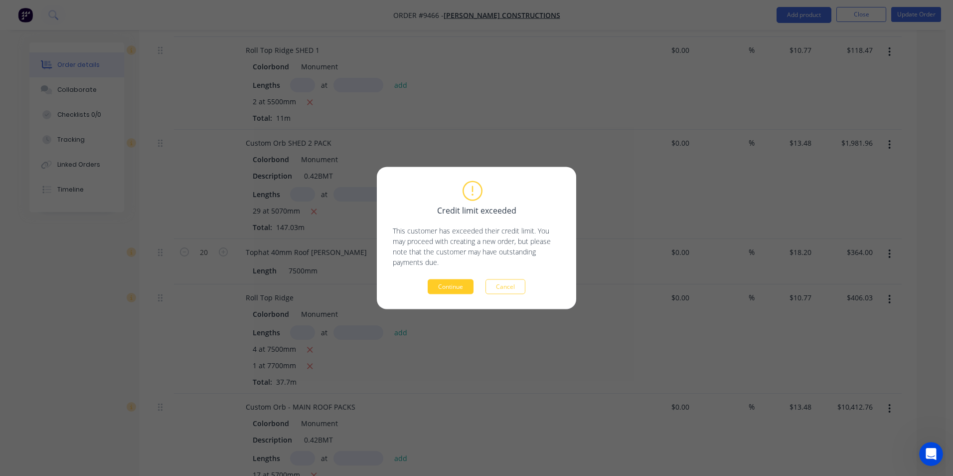
click at [447, 284] on button "Continue" at bounding box center [451, 286] width 46 height 15
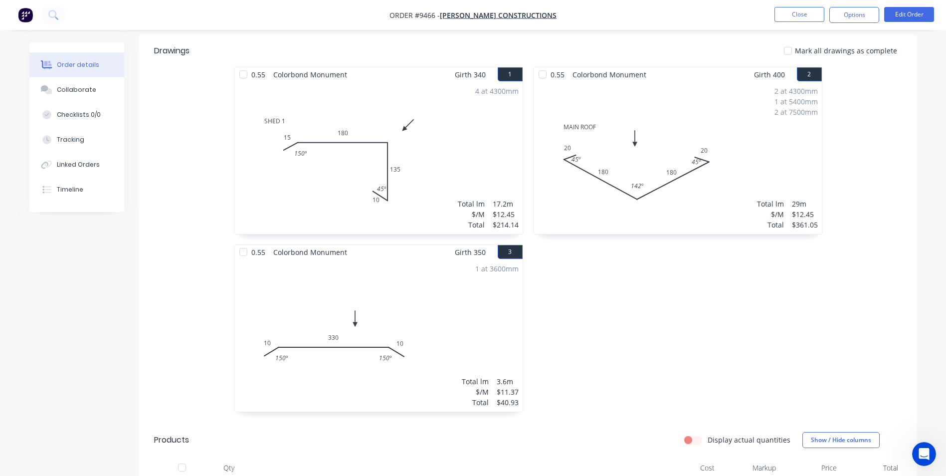
scroll to position [240, 0]
click at [922, 14] on button "Edit Order" at bounding box center [909, 14] width 50 height 15
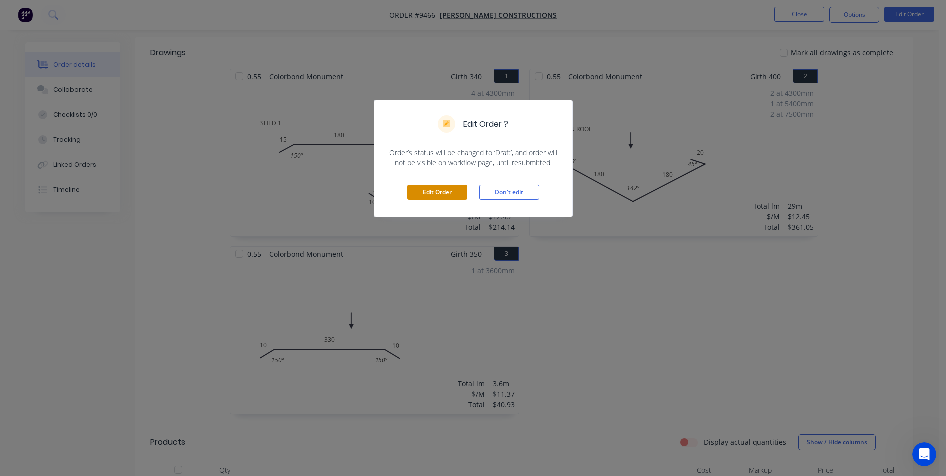
click at [438, 197] on button "Edit Order" at bounding box center [437, 192] width 60 height 15
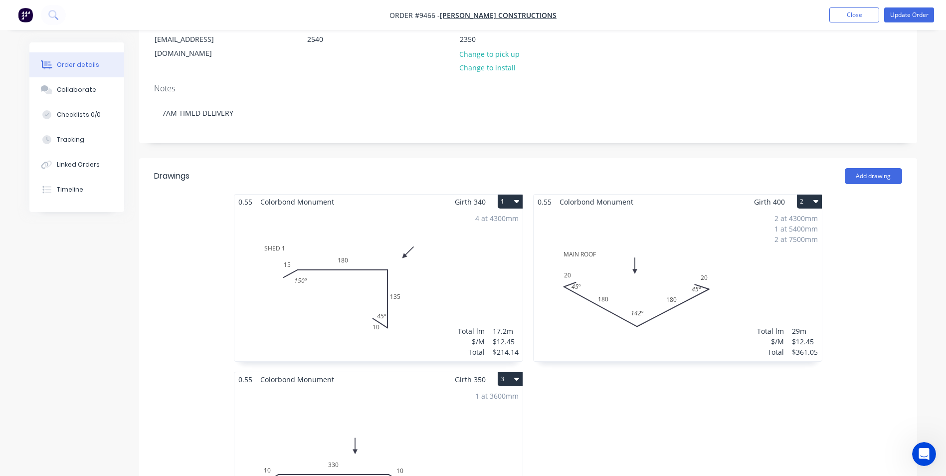
scroll to position [150, 0]
click at [456, 265] on div "4 at 4300mm Total lm $/M Total 17.2m $12.45 $214.14" at bounding box center [378, 284] width 288 height 152
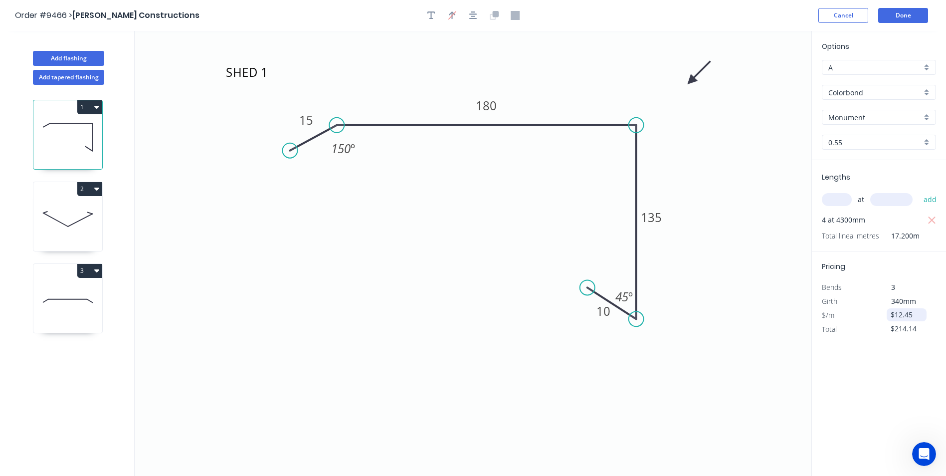
click at [913, 315] on input "$12.45" at bounding box center [908, 315] width 34 height 14
type input "$12.45"
click at [898, 348] on div "Options A A Colorbond Colorbond Colorbond Matt Colorbond Ultra Monument Monumen…" at bounding box center [878, 254] width 135 height 446
click at [920, 326] on input "$214.14" at bounding box center [908, 329] width 34 height 14
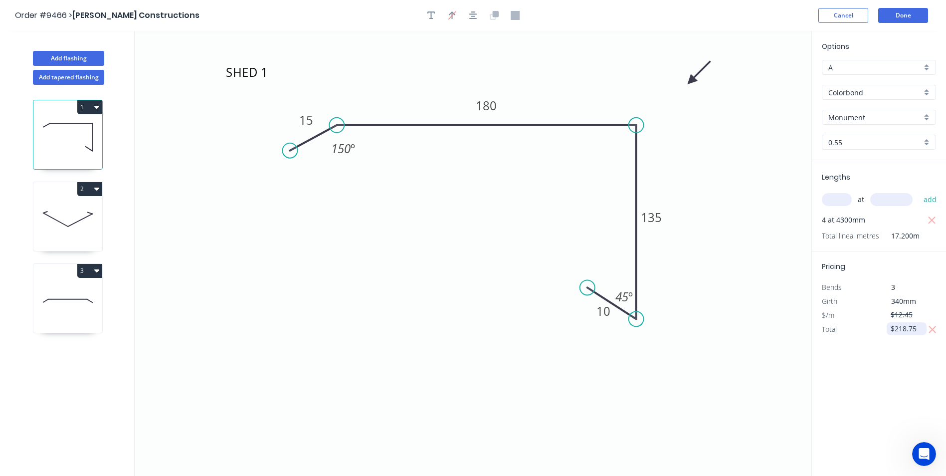
type input "$218.75"
click at [925, 349] on div "Options A A Colorbond Colorbond Colorbond Matt Colorbond Ultra Monument Monumen…" at bounding box center [878, 254] width 135 height 446
click at [908, 344] on div "Options A A Colorbond Colorbond Colorbond Matt Colorbond Ultra Monument Monumen…" at bounding box center [878, 254] width 135 height 446
click at [899, 9] on button "Done" at bounding box center [903, 15] width 50 height 15
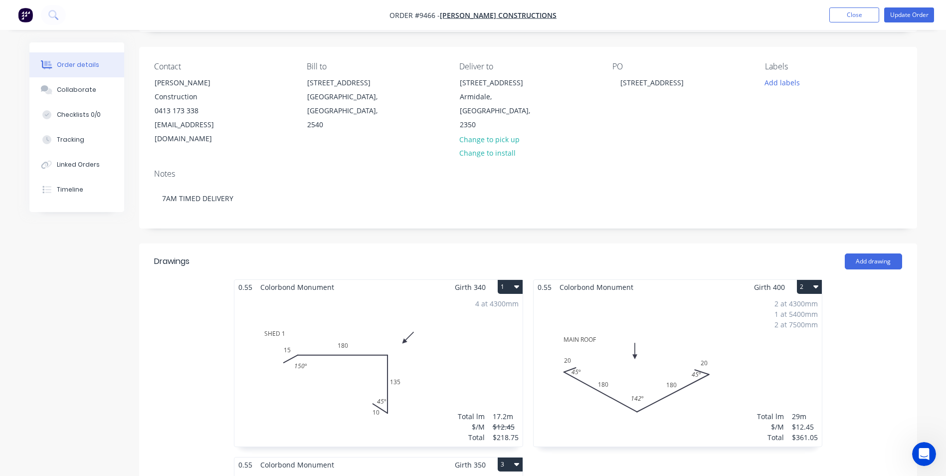
scroll to position [150, 0]
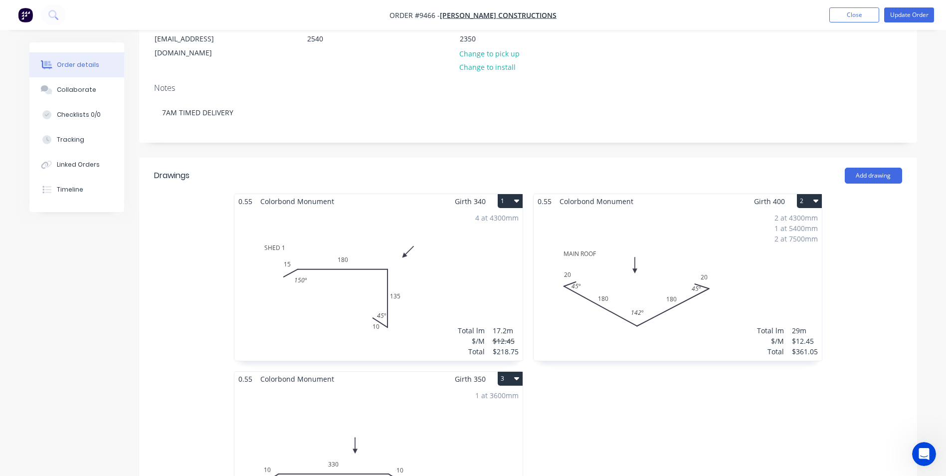
click at [768, 261] on div "2 at 4300mm 1 at 5400mm 2 at 7500mm Total lm $/M Total 29m $12.45 $361.05" at bounding box center [678, 284] width 288 height 152
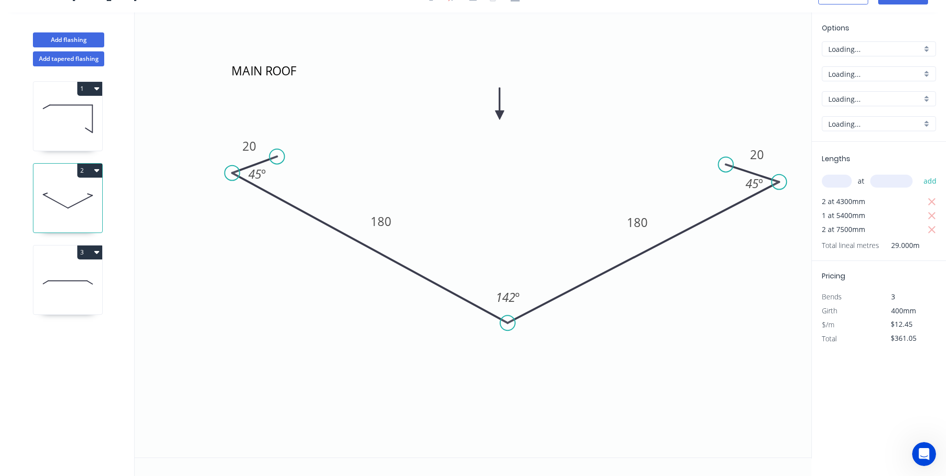
scroll to position [18, 0]
click at [920, 338] on input "$361.05" at bounding box center [908, 338] width 34 height 14
type input "$"
type input "$404.20"
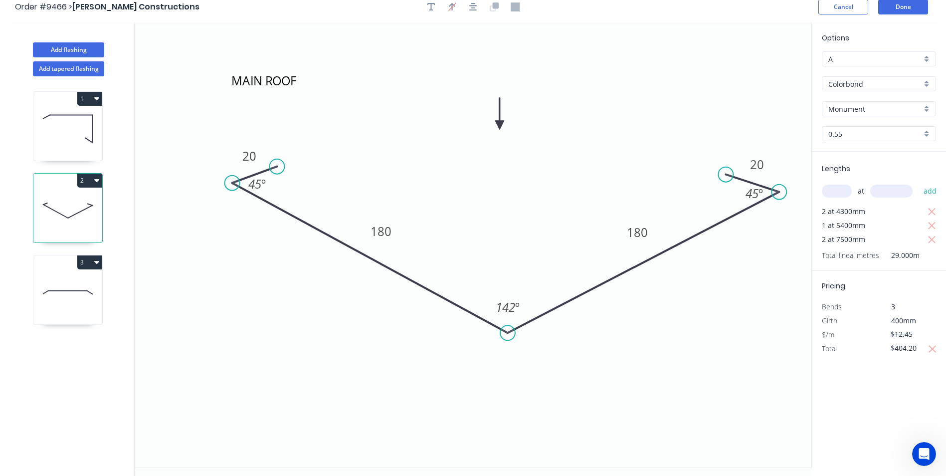
scroll to position [0, 0]
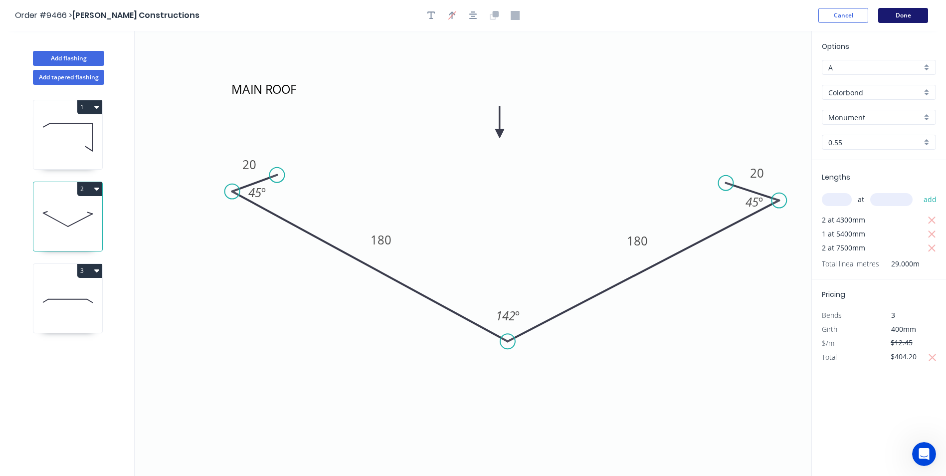
click at [899, 20] on button "Done" at bounding box center [903, 15] width 50 height 15
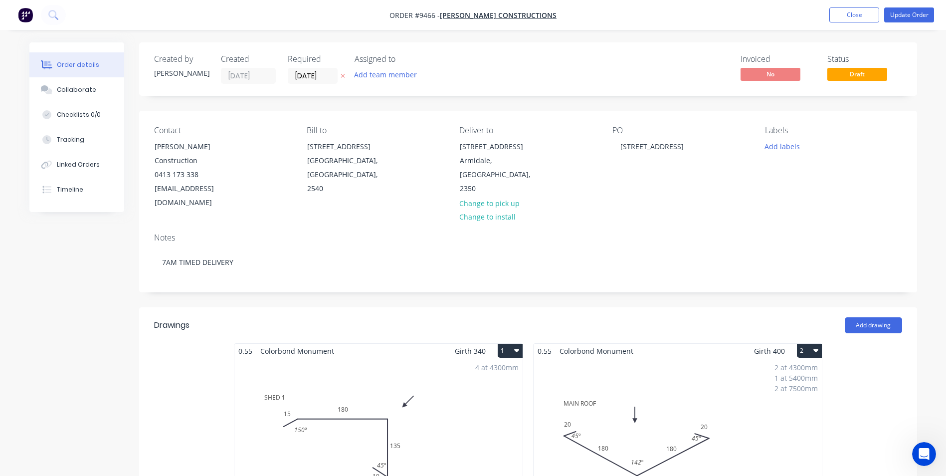
scroll to position [199, 0]
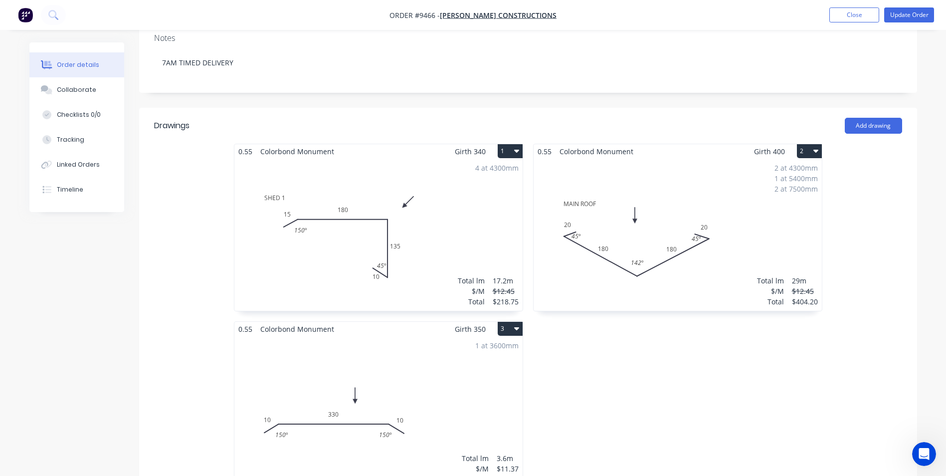
click at [481, 364] on div "1 at 3600mm Total lm $/M Total 3.6m $11.37 $40.93" at bounding box center [378, 412] width 288 height 152
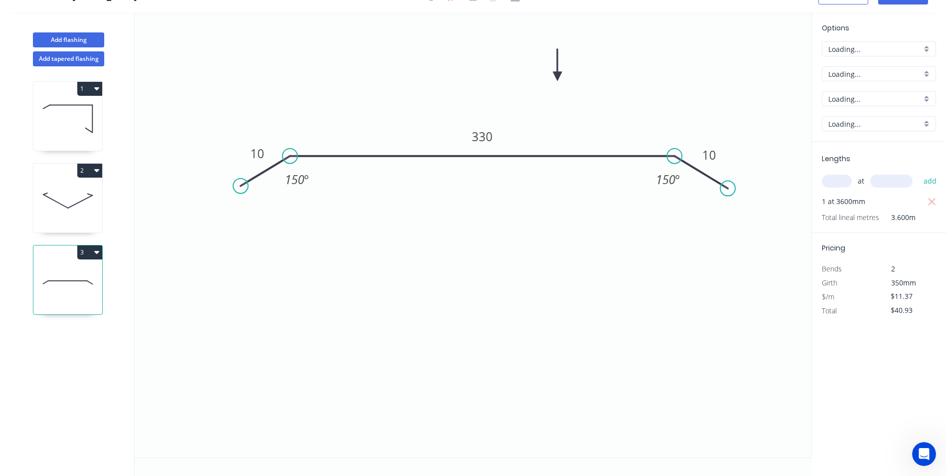
scroll to position [18, 0]
click at [914, 312] on input "$40.93" at bounding box center [908, 310] width 34 height 14
type input "$43.80"
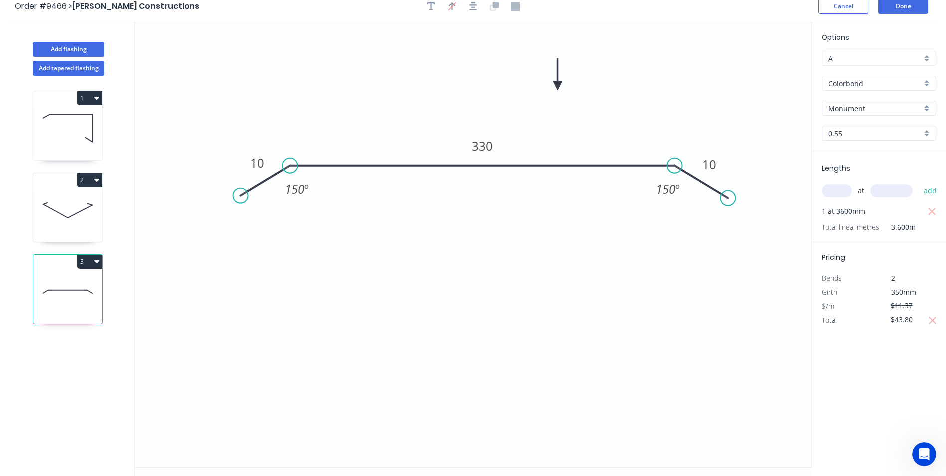
scroll to position [0, 0]
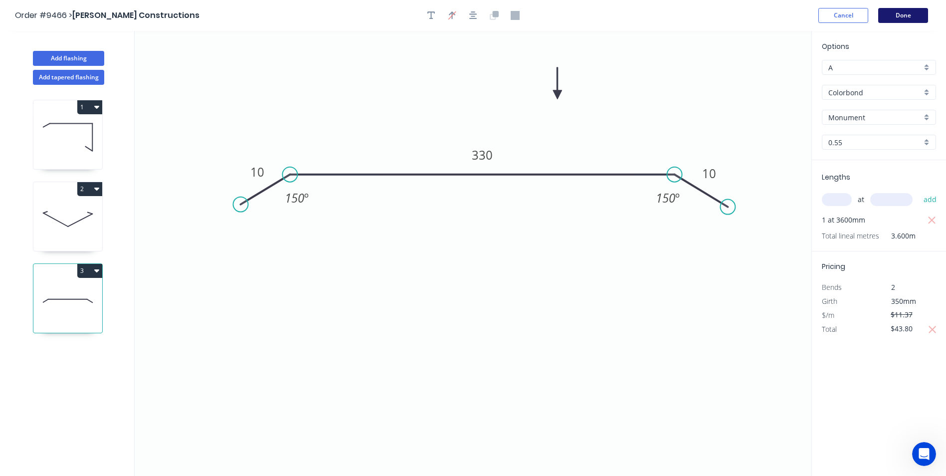
click at [911, 19] on button "Done" at bounding box center [903, 15] width 50 height 15
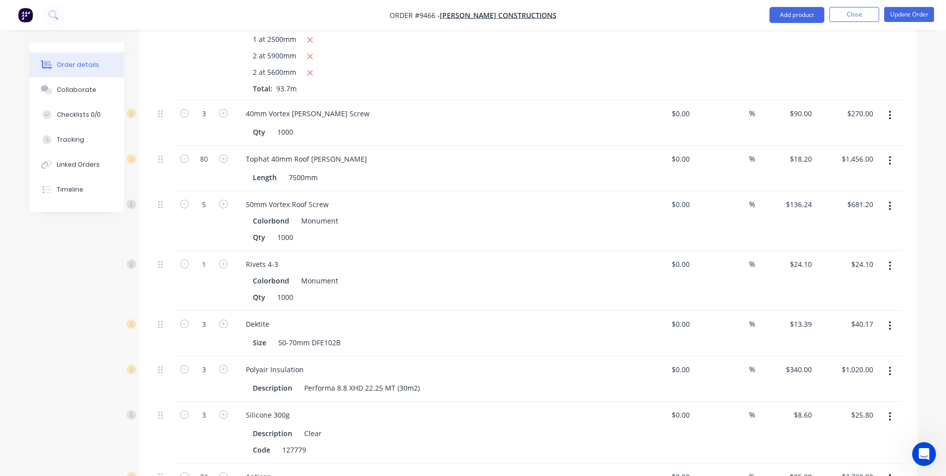
scroll to position [1795, 0]
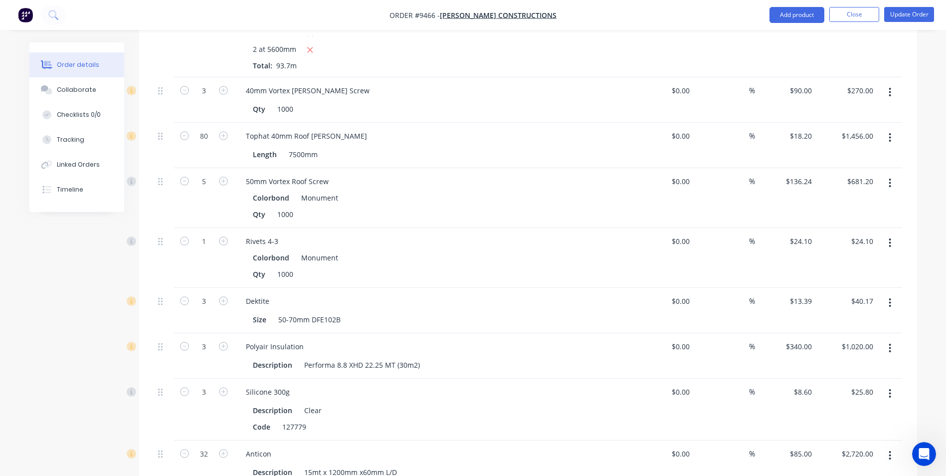
click at [891, 297] on icon "button" at bounding box center [890, 302] width 2 height 11
click at [823, 381] on div "Delete" at bounding box center [854, 388] width 77 height 14
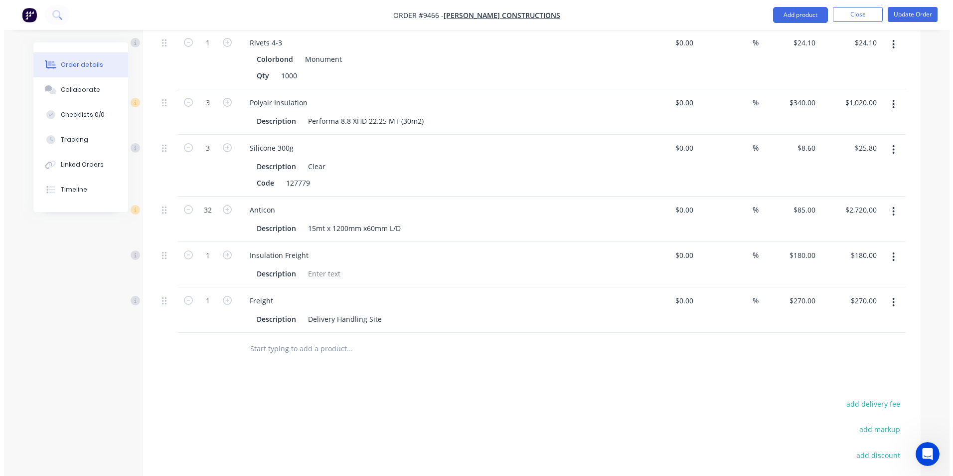
scroll to position [1995, 0]
click at [926, 13] on button "Update Order" at bounding box center [909, 14] width 50 height 15
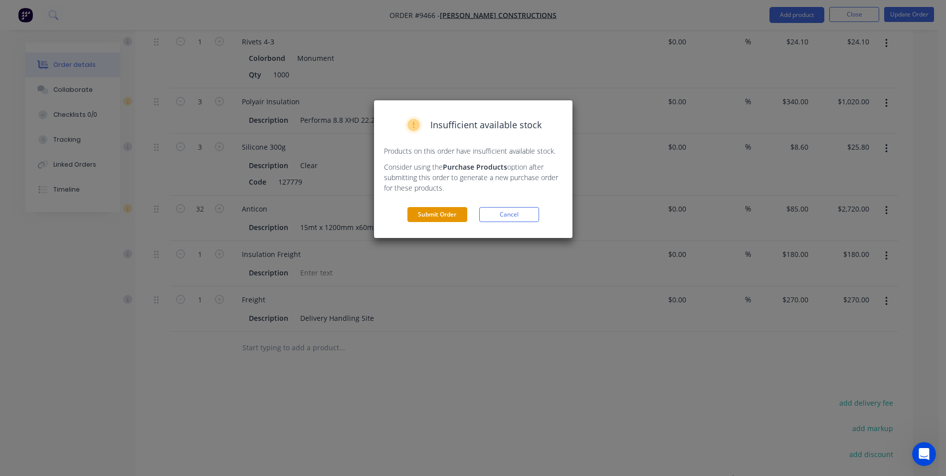
click at [447, 217] on button "Submit Order" at bounding box center [437, 214] width 60 height 15
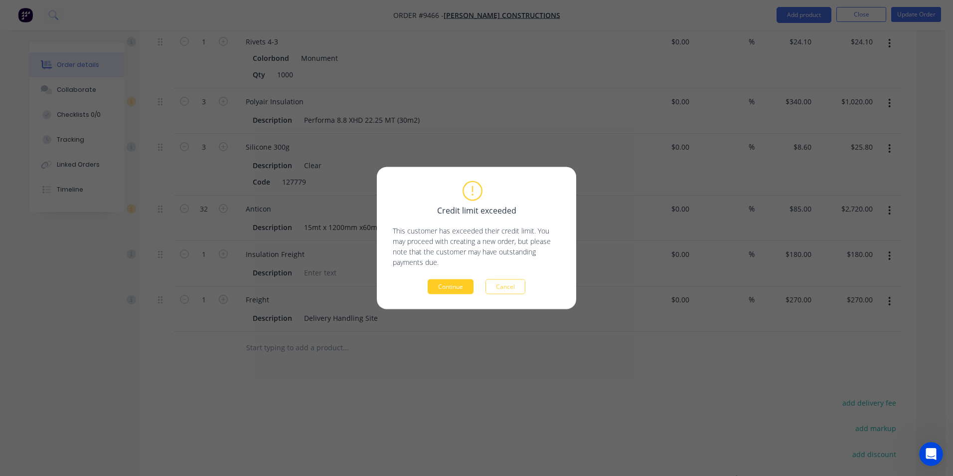
click at [450, 287] on button "Continue" at bounding box center [451, 286] width 46 height 15
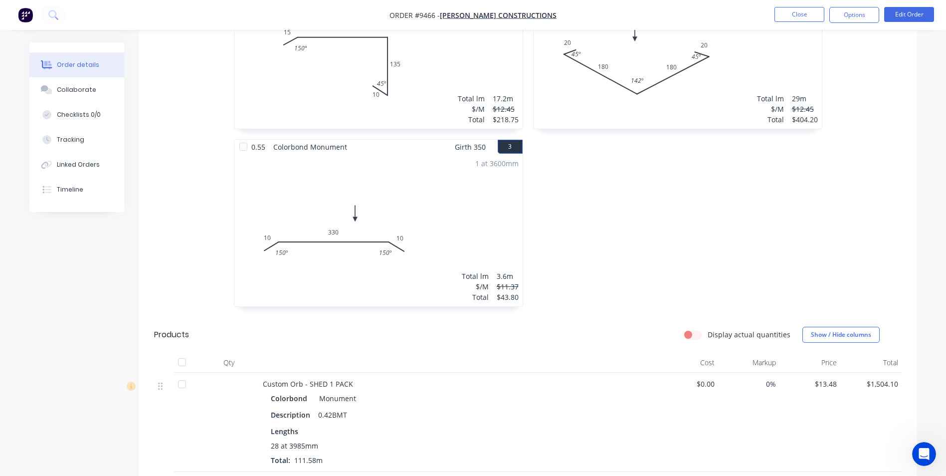
scroll to position [349, 0]
click at [903, 23] on nav "Order #9466 - [PERSON_NAME] Constructions Close Options Edit Order" at bounding box center [473, 15] width 946 height 30
click at [904, 19] on button "Edit Order" at bounding box center [909, 14] width 50 height 15
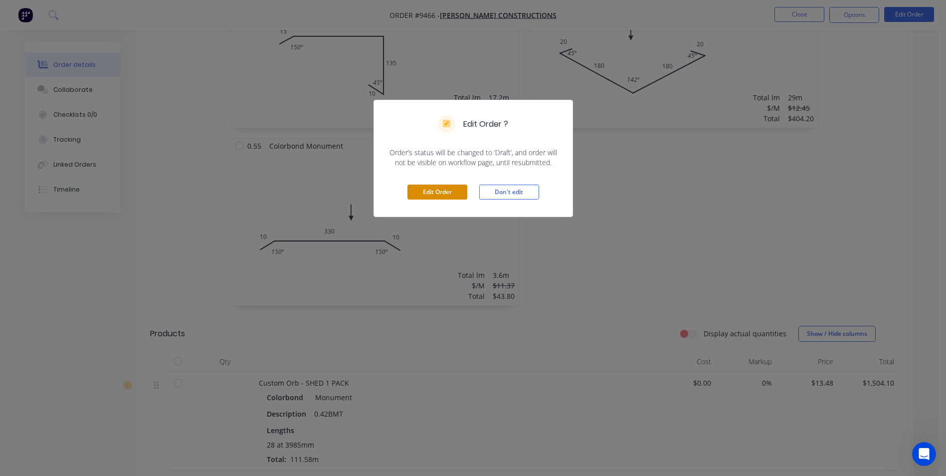
click at [461, 187] on button "Edit Order" at bounding box center [437, 192] width 60 height 15
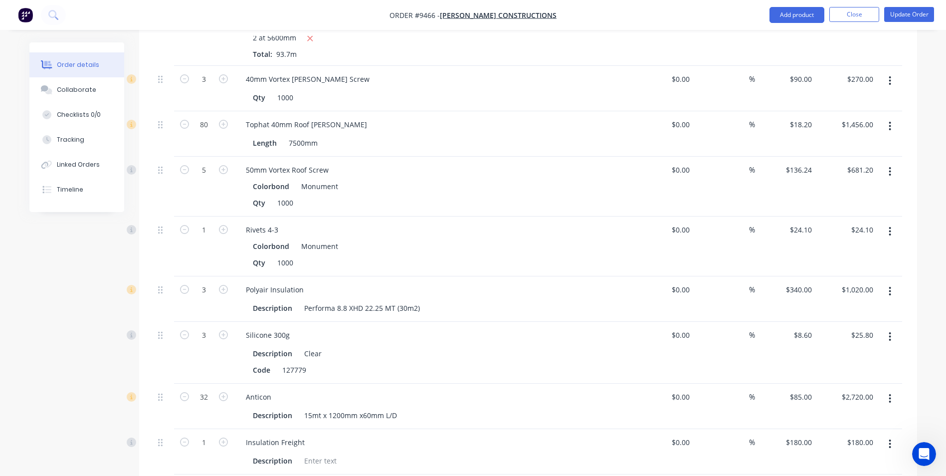
scroll to position [1795, 0]
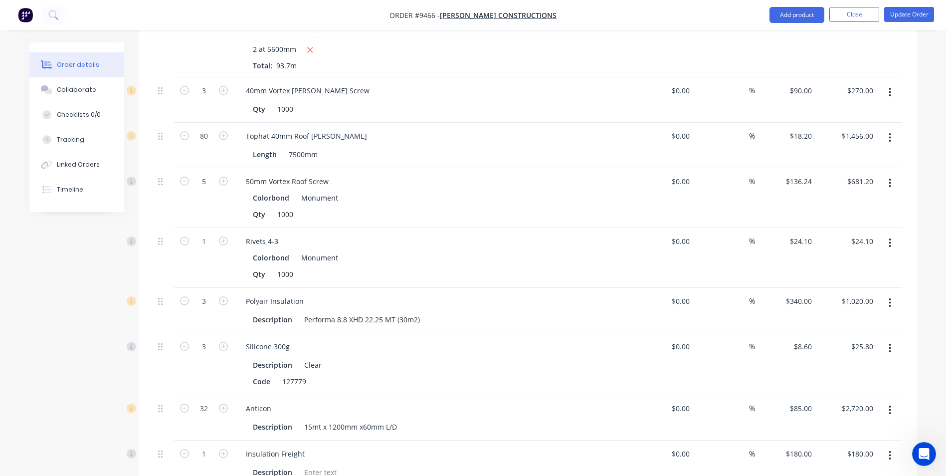
click at [891, 237] on icon "button" at bounding box center [890, 242] width 2 height 11
click at [861, 262] on div "Edit" at bounding box center [854, 269] width 77 height 14
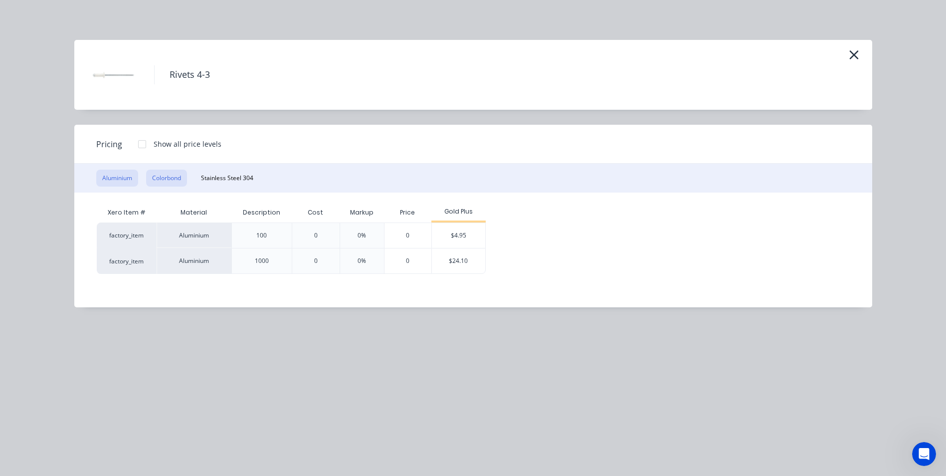
click at [183, 173] on button "Colorbond" at bounding box center [166, 178] width 41 height 17
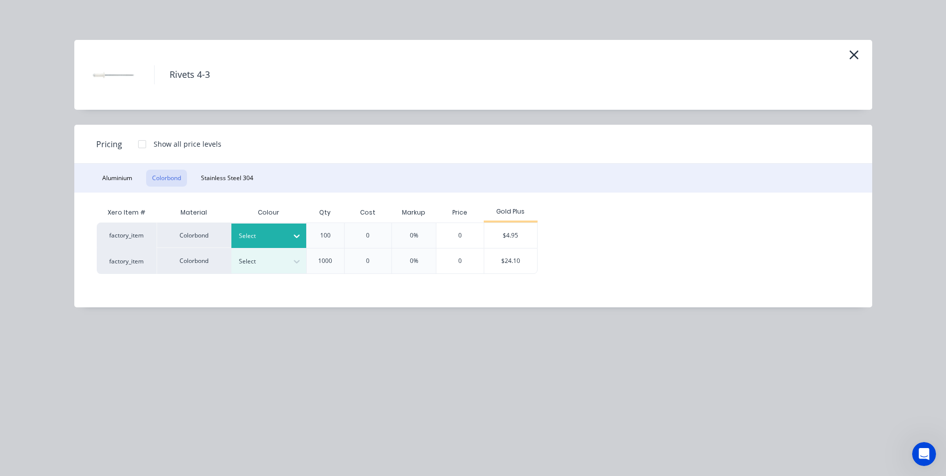
click at [249, 228] on div "Select" at bounding box center [268, 235] width 75 height 24
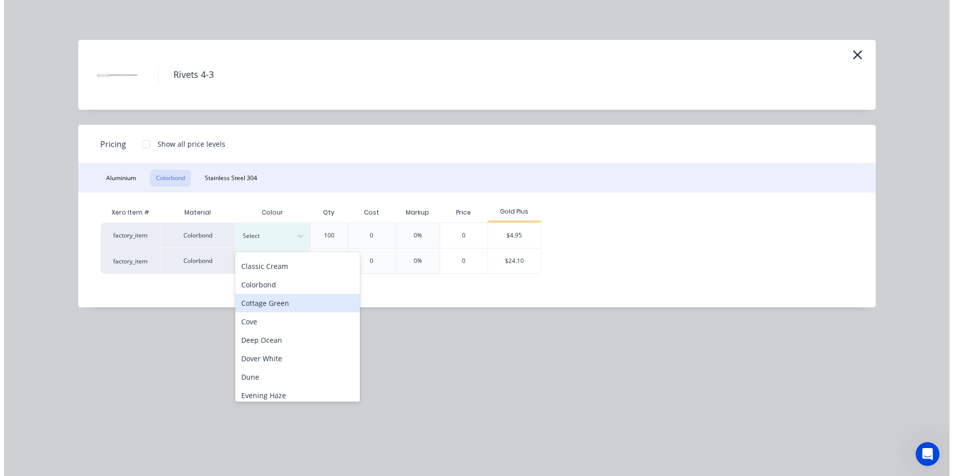
scroll to position [199, 0]
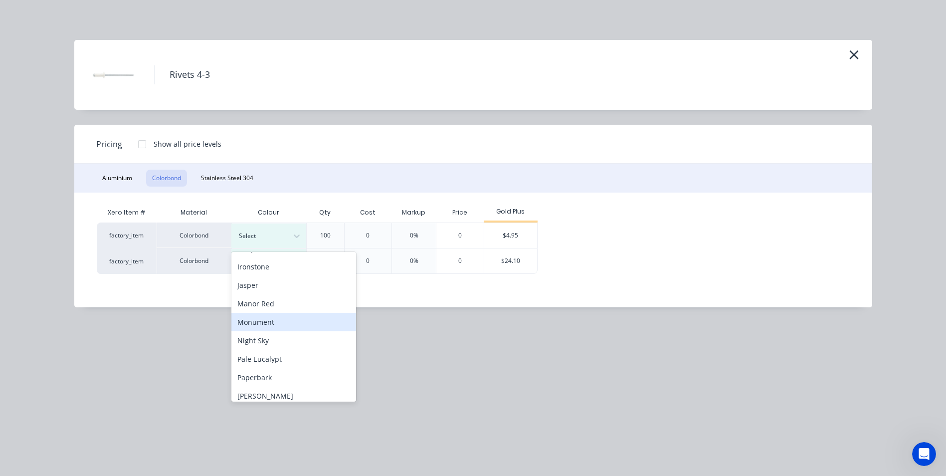
click at [268, 322] on div "Monument" at bounding box center [293, 322] width 125 height 18
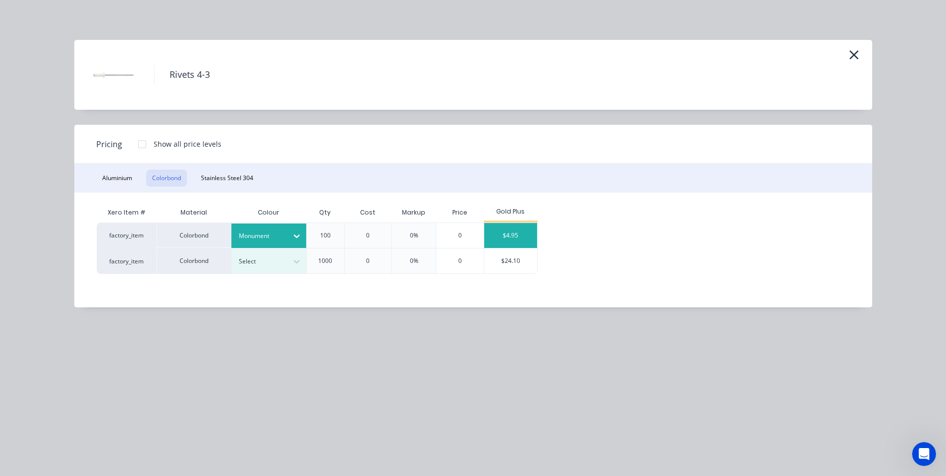
click at [501, 241] on div "$4.95" at bounding box center [510, 235] width 53 height 25
type input "$4.95"
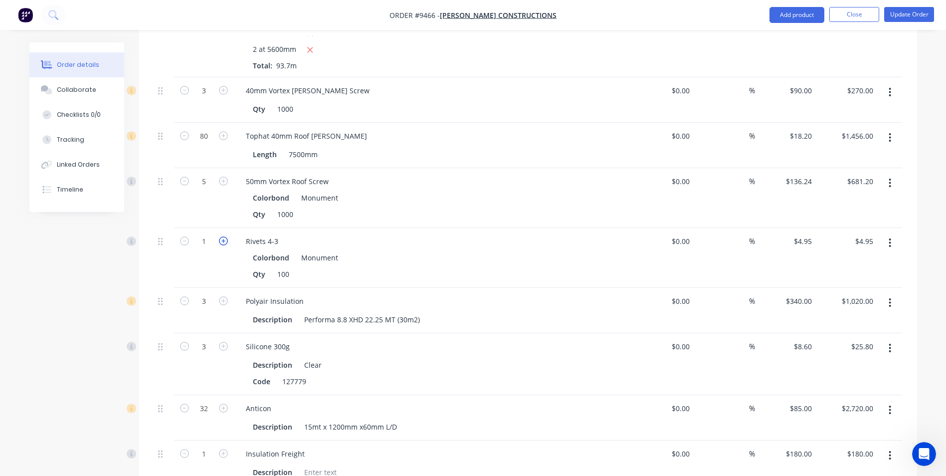
click at [222, 236] on icon "button" at bounding box center [223, 240] width 9 height 9
type input "2"
type input "$9.90"
click at [222, 236] on icon "button" at bounding box center [223, 240] width 9 height 9
type input "3"
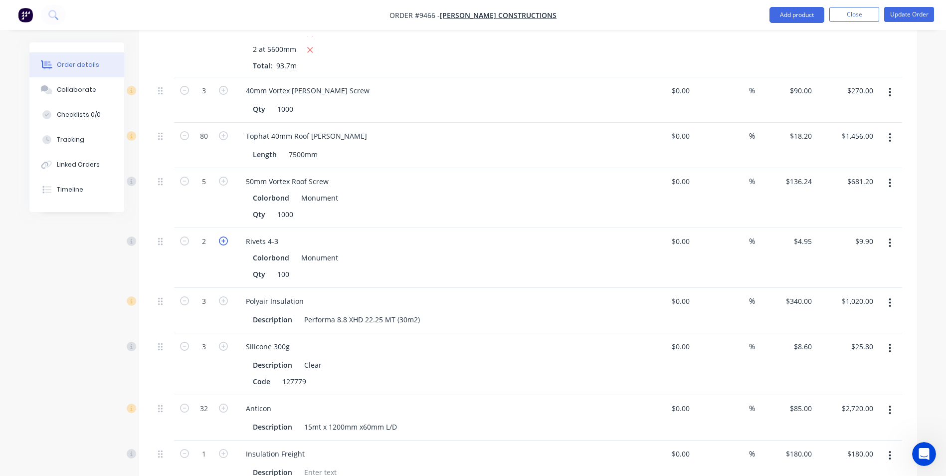
type input "$14.85"
click at [222, 236] on icon "button" at bounding box center [223, 240] width 9 height 9
type input "4"
type input "$19.80"
click at [222, 236] on icon "button" at bounding box center [223, 240] width 9 height 9
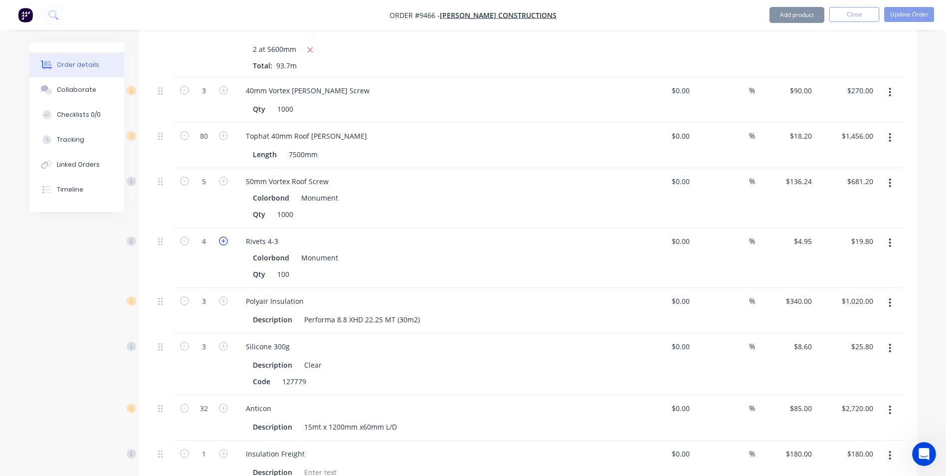
type input "5"
type input "$24.75"
click at [222, 236] on icon "button" at bounding box center [223, 240] width 9 height 9
type input "6"
type input "$29.70"
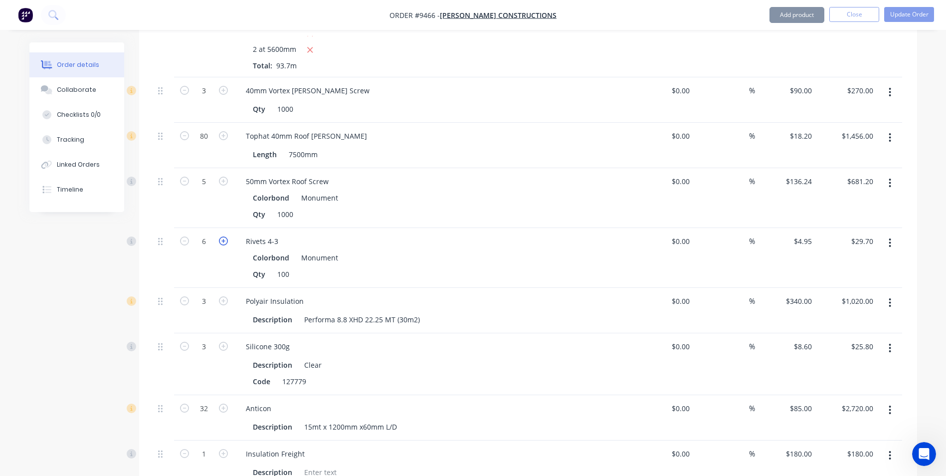
click at [222, 236] on icon "button" at bounding box center [223, 240] width 9 height 9
type input "7"
type input "$34.65"
click at [222, 236] on icon "button" at bounding box center [223, 240] width 9 height 9
type input "8"
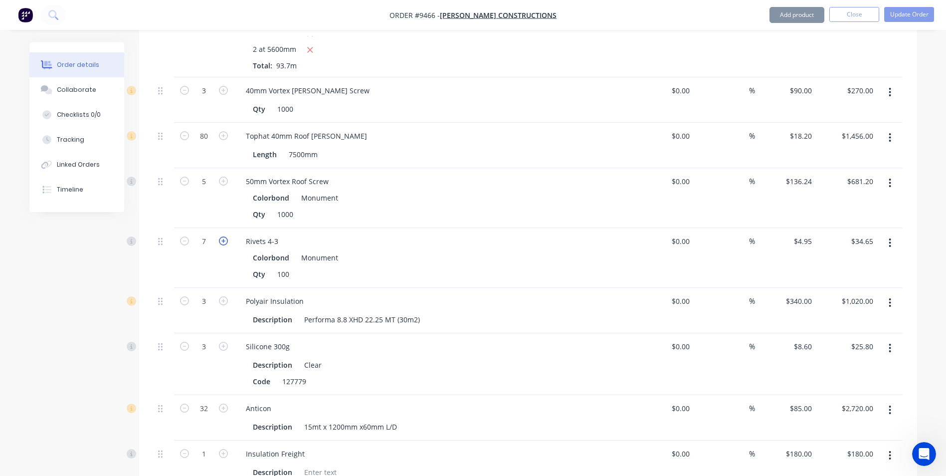
type input "$39.60"
click at [222, 236] on icon "button" at bounding box center [223, 240] width 9 height 9
type input "9"
type input "$44.55"
click at [909, 15] on button "Update Order" at bounding box center [909, 14] width 50 height 15
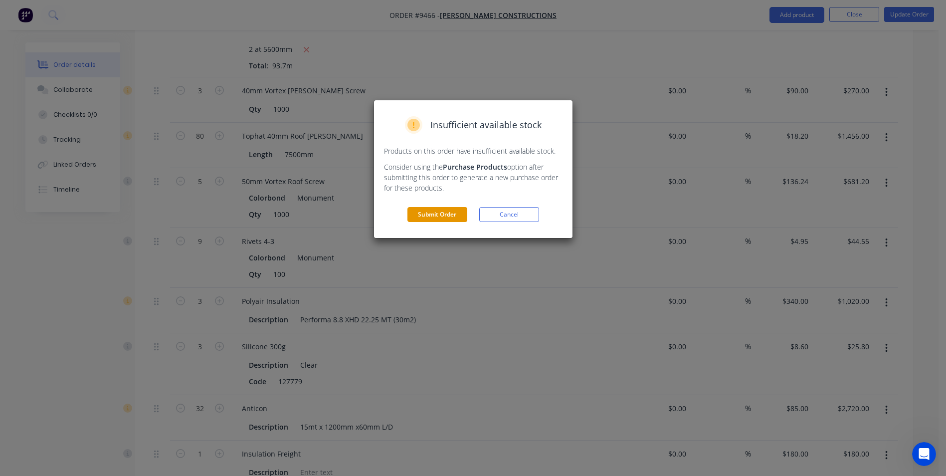
click at [462, 219] on button "Submit Order" at bounding box center [437, 214] width 60 height 15
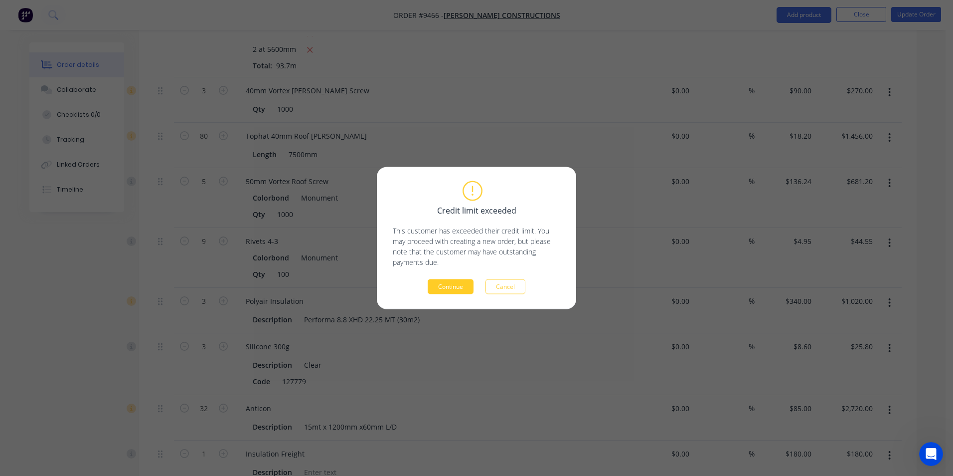
click at [441, 282] on button "Continue" at bounding box center [451, 286] width 46 height 15
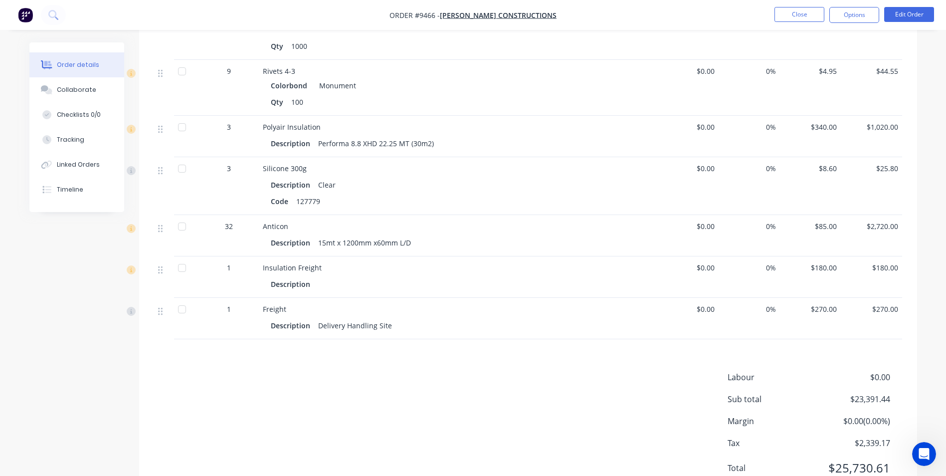
scroll to position [1845, 0]
